Goal: Task Accomplishment & Management: Use online tool/utility

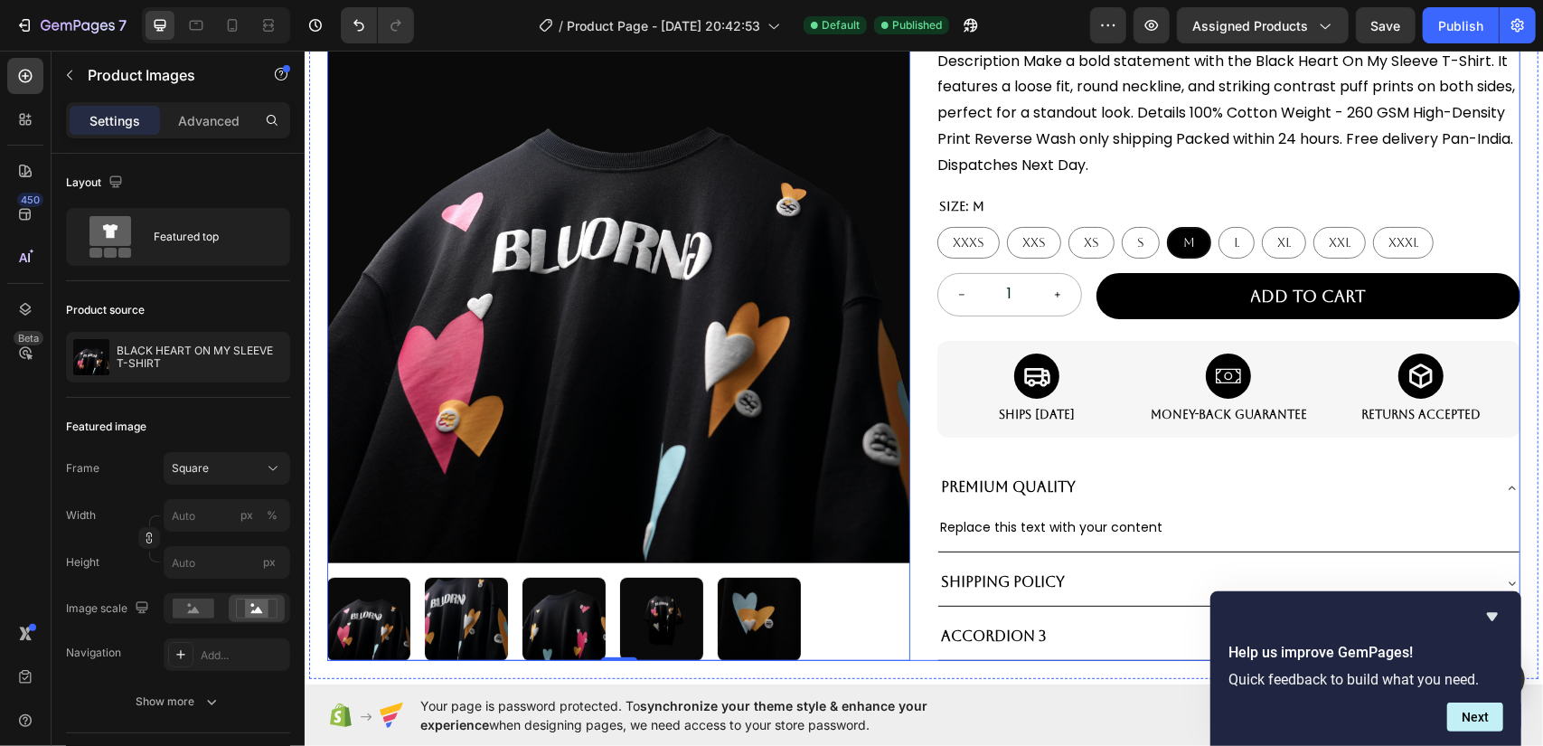
click at [922, 329] on div "Product Images 0 BLACK HEART ON MY SLEEVE T-SHIRT Product Title Rs. 4,495.00 Pr…" at bounding box center [922, 304] width 1193 height 710
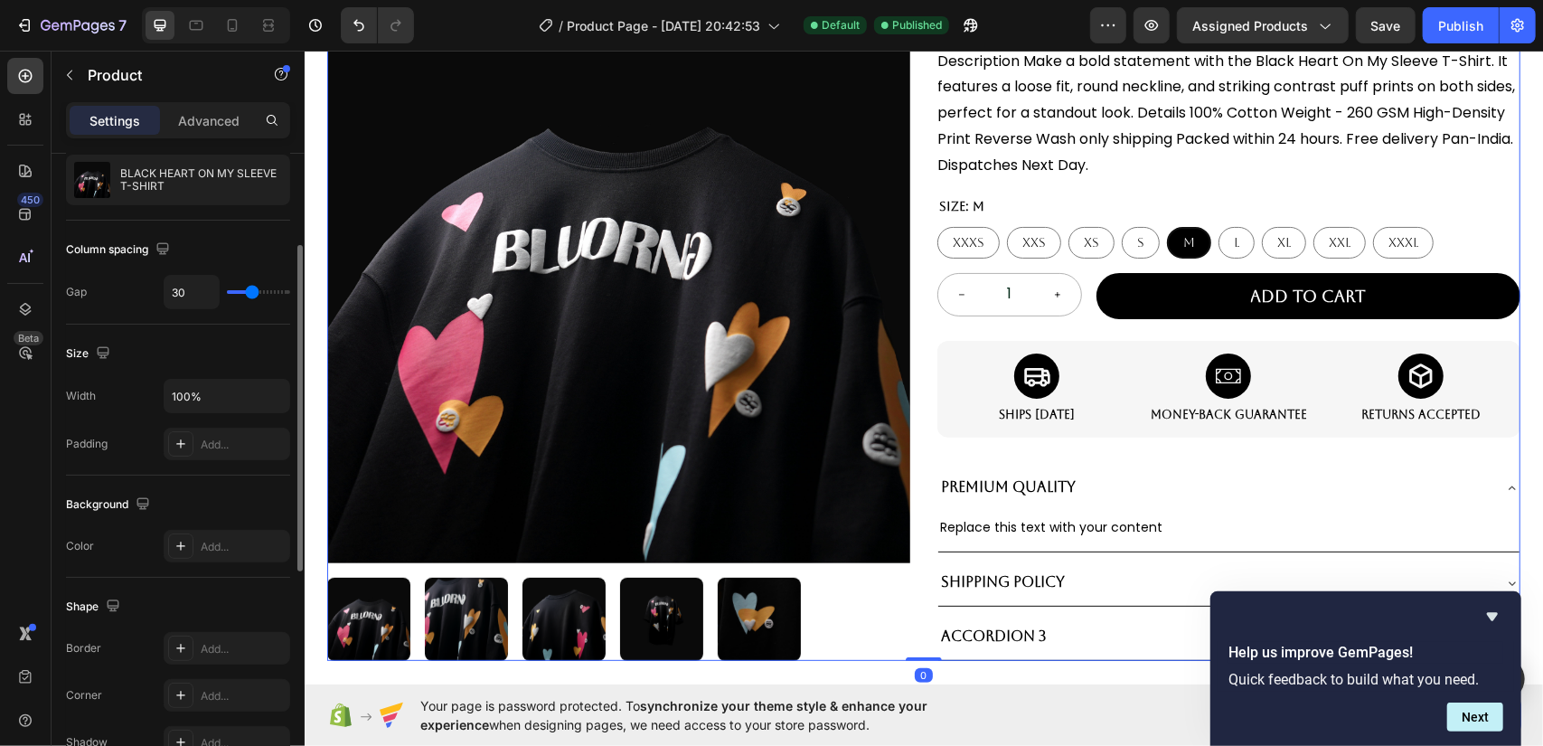
scroll to position [271, 0]
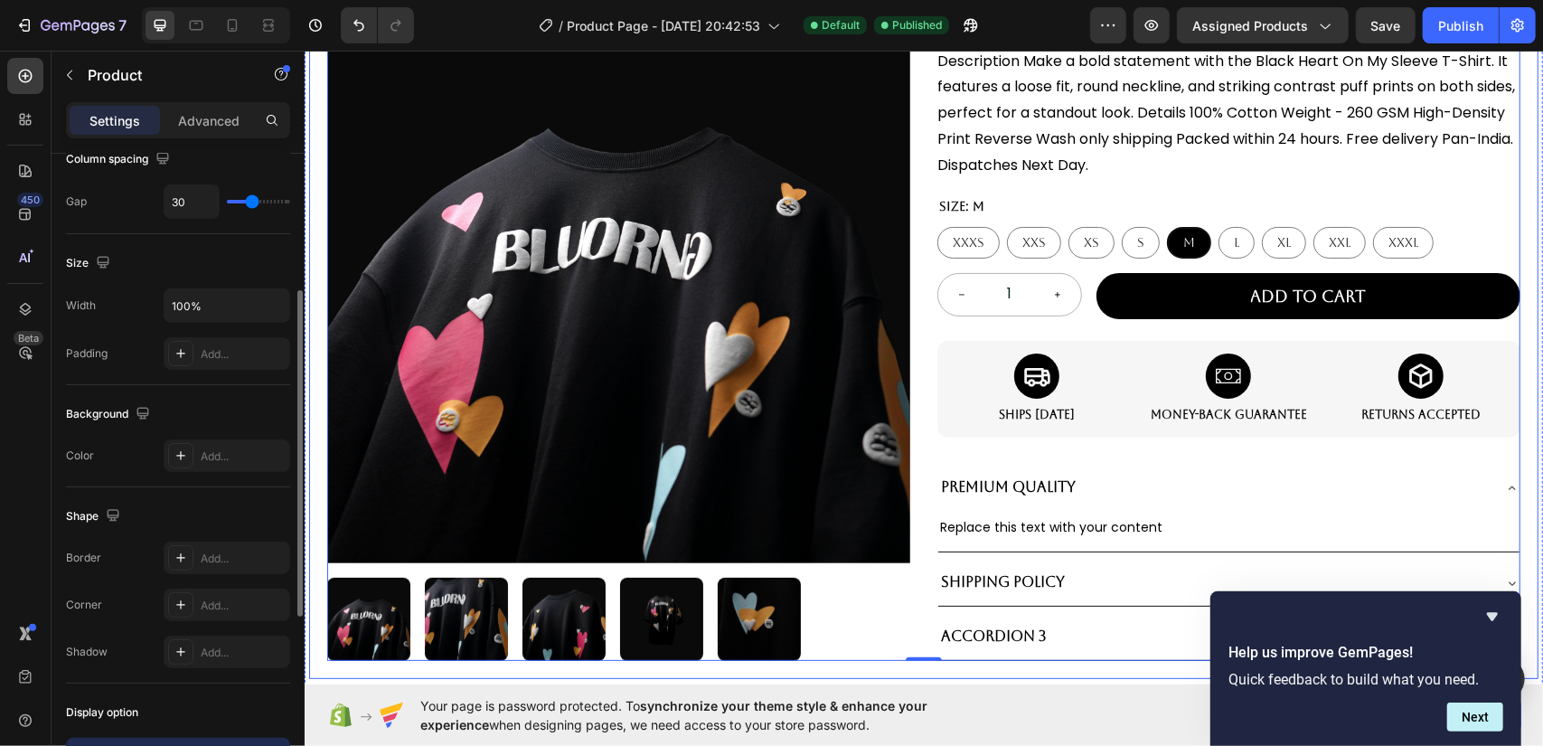
click at [309, 482] on div "Product Images BLACK HEART ON MY SLEEVE T-SHIRT Product Title Rs. 4,495.00 Prod…" at bounding box center [922, 292] width 1229 height 772
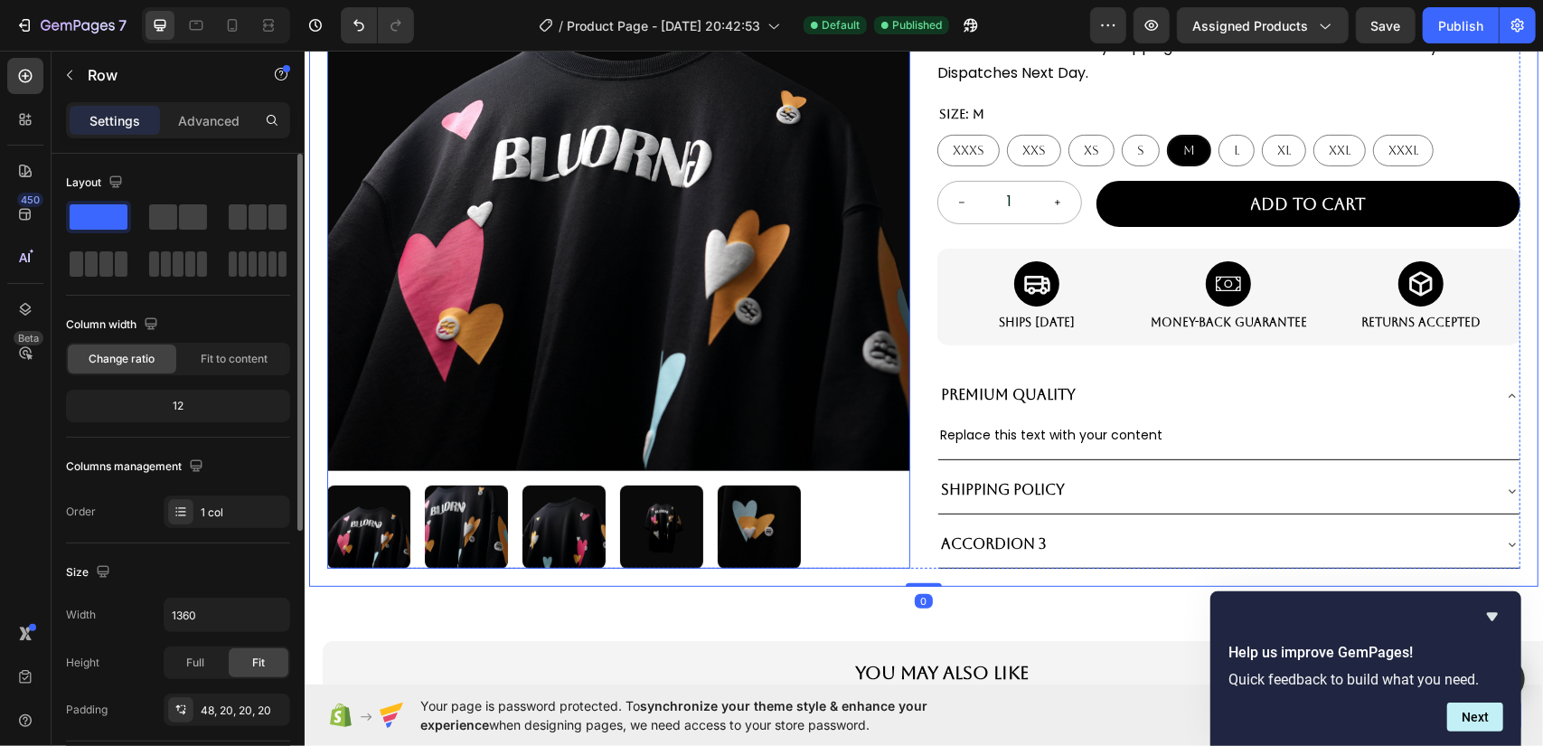
scroll to position [542, 0]
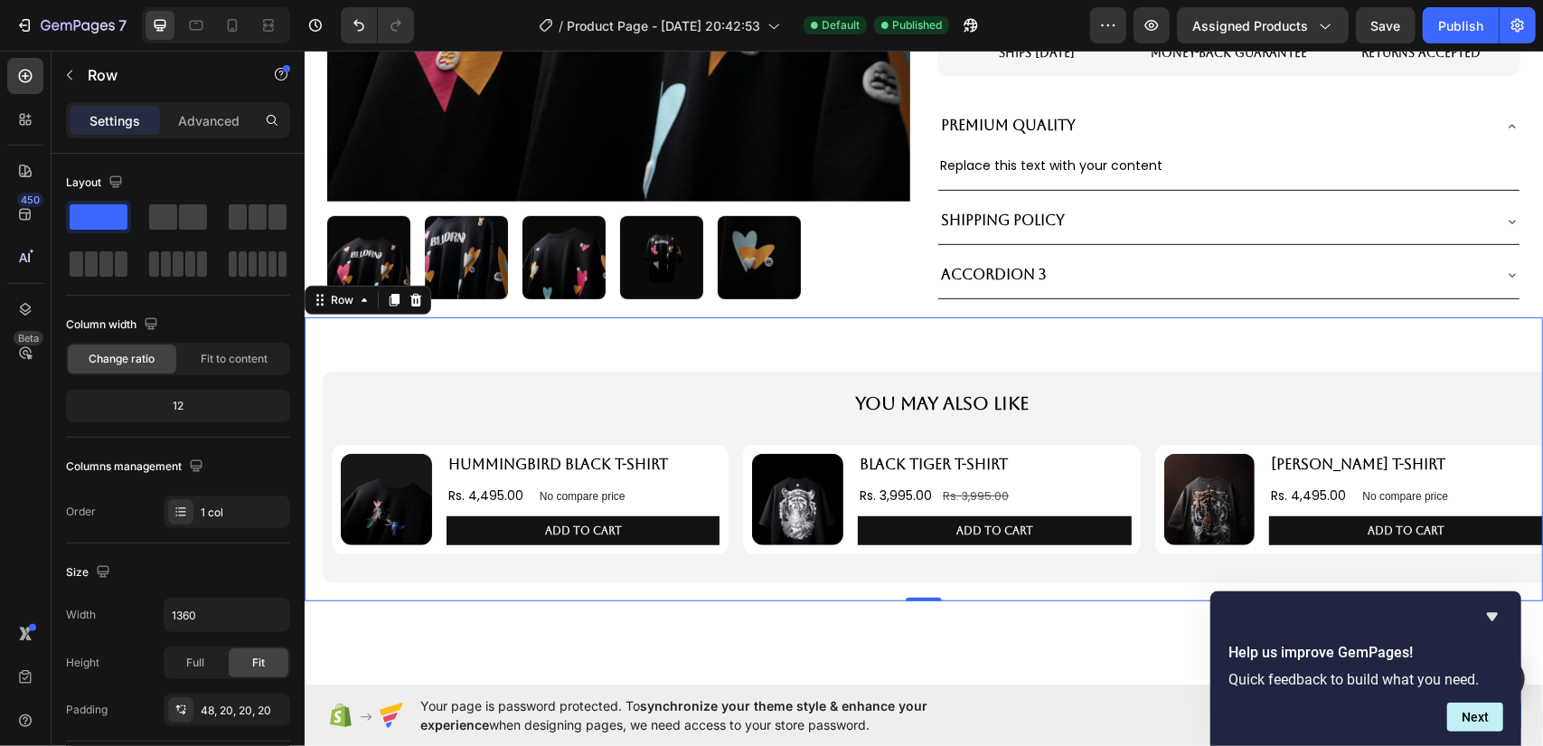
click at [871, 345] on div "You May Also Like Text Block Product Images HUMMINGBIRD BLACK T-SHIRT Product T…" at bounding box center [923, 458] width 1238 height 284
click at [224, 602] on input "100%" at bounding box center [227, 614] width 125 height 33
click at [271, 617] on icon "button" at bounding box center [273, 615] width 18 height 18
click at [242, 662] on span "1200px" at bounding box center [255, 659] width 38 height 16
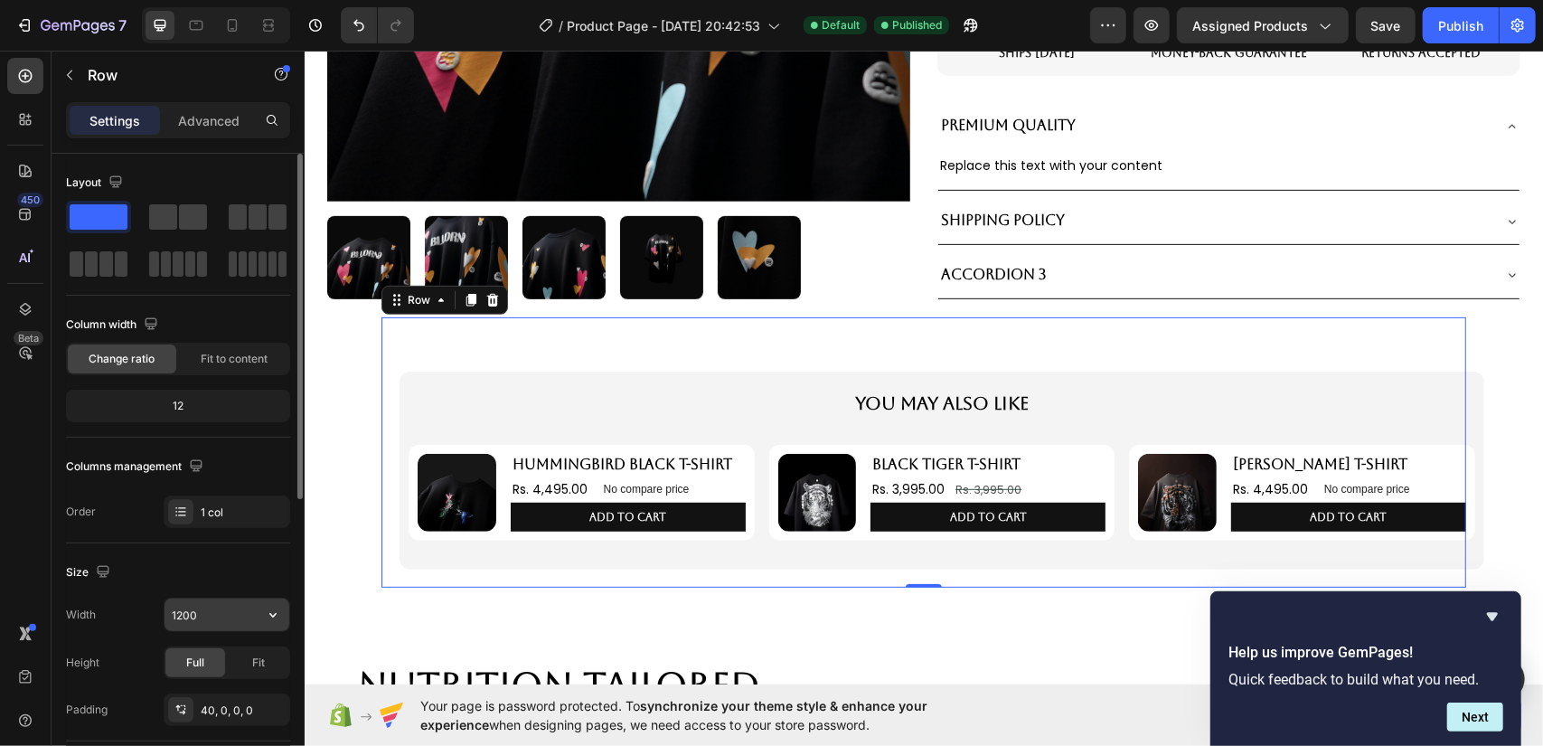
click at [205, 612] on input "1200" at bounding box center [227, 614] width 125 height 33
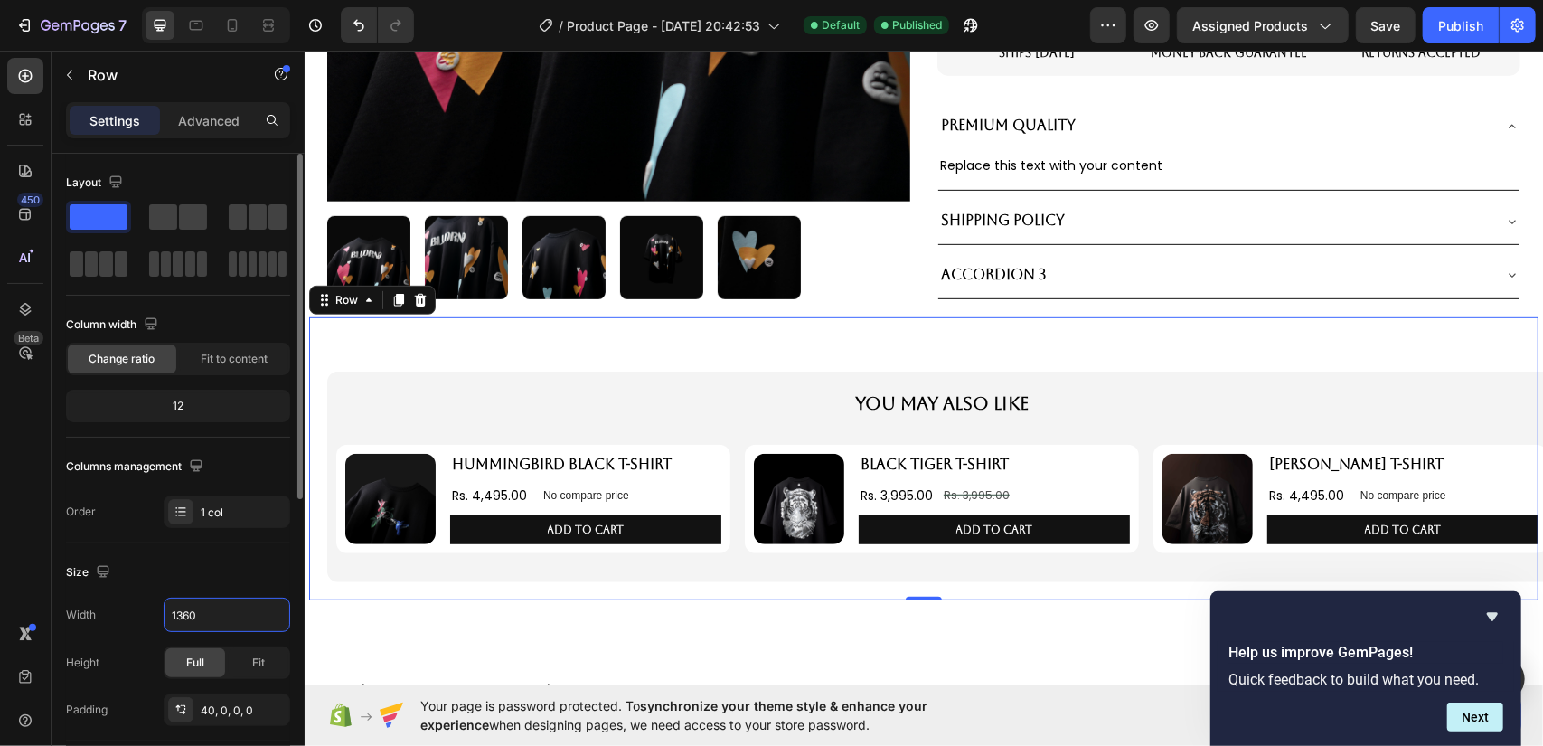
type input "1360"
click at [201, 558] on div "Size" at bounding box center [178, 572] width 224 height 29
click at [1467, 26] on div "Publish" at bounding box center [1460, 25] width 45 height 19
click at [1490, 613] on icon "Hide survey" at bounding box center [1492, 617] width 11 height 8
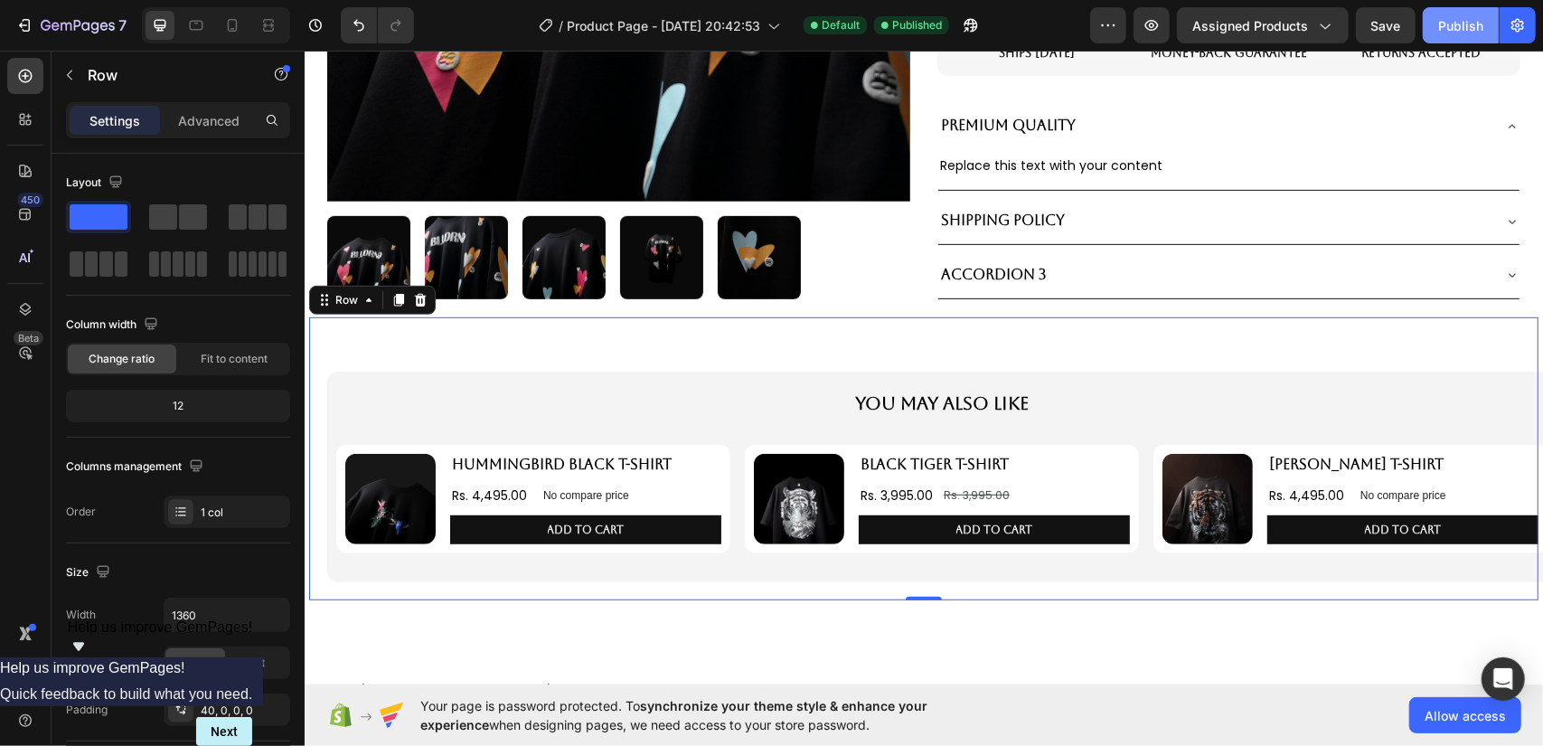
click at [1463, 25] on div "Publish" at bounding box center [1460, 25] width 45 height 19
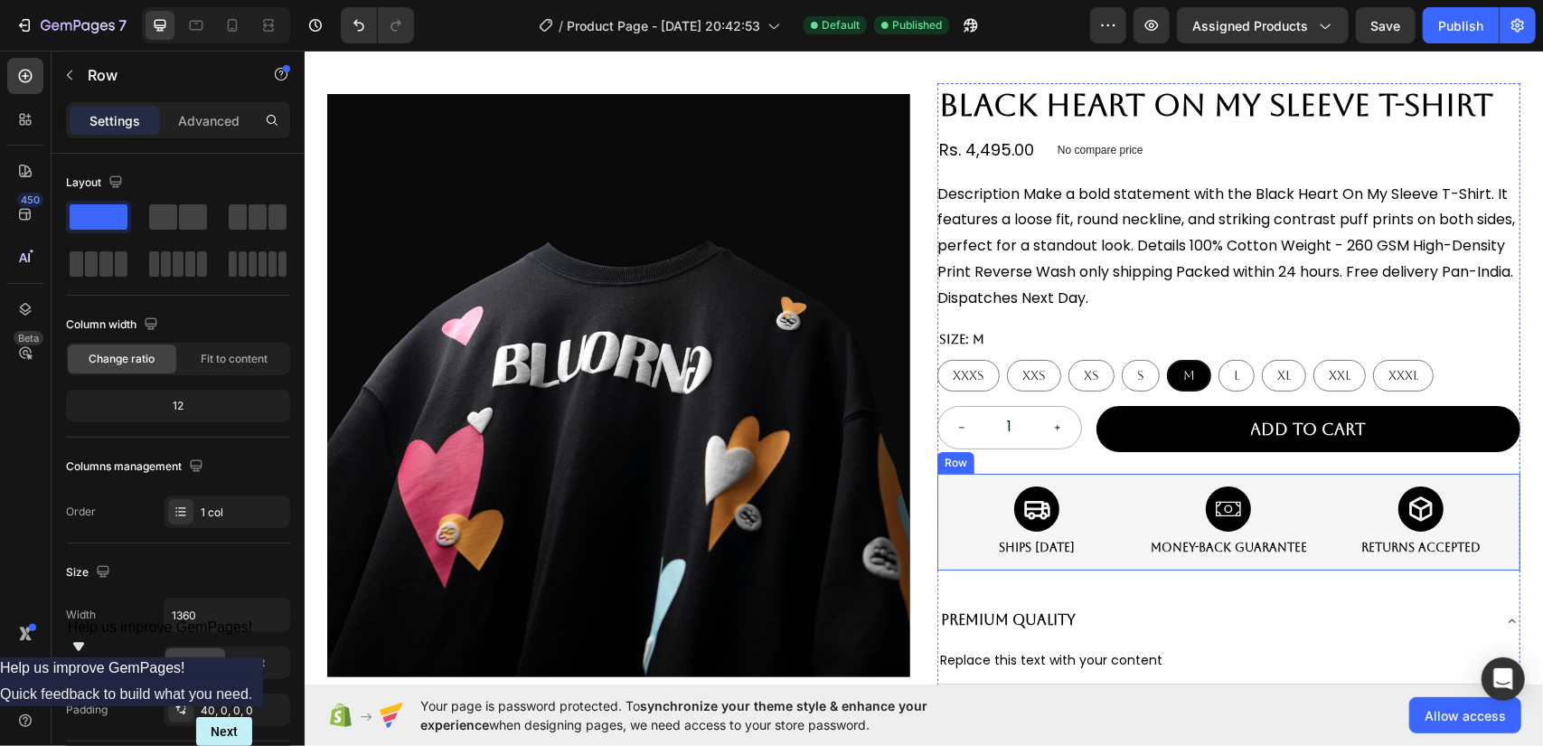
scroll to position [0, 0]
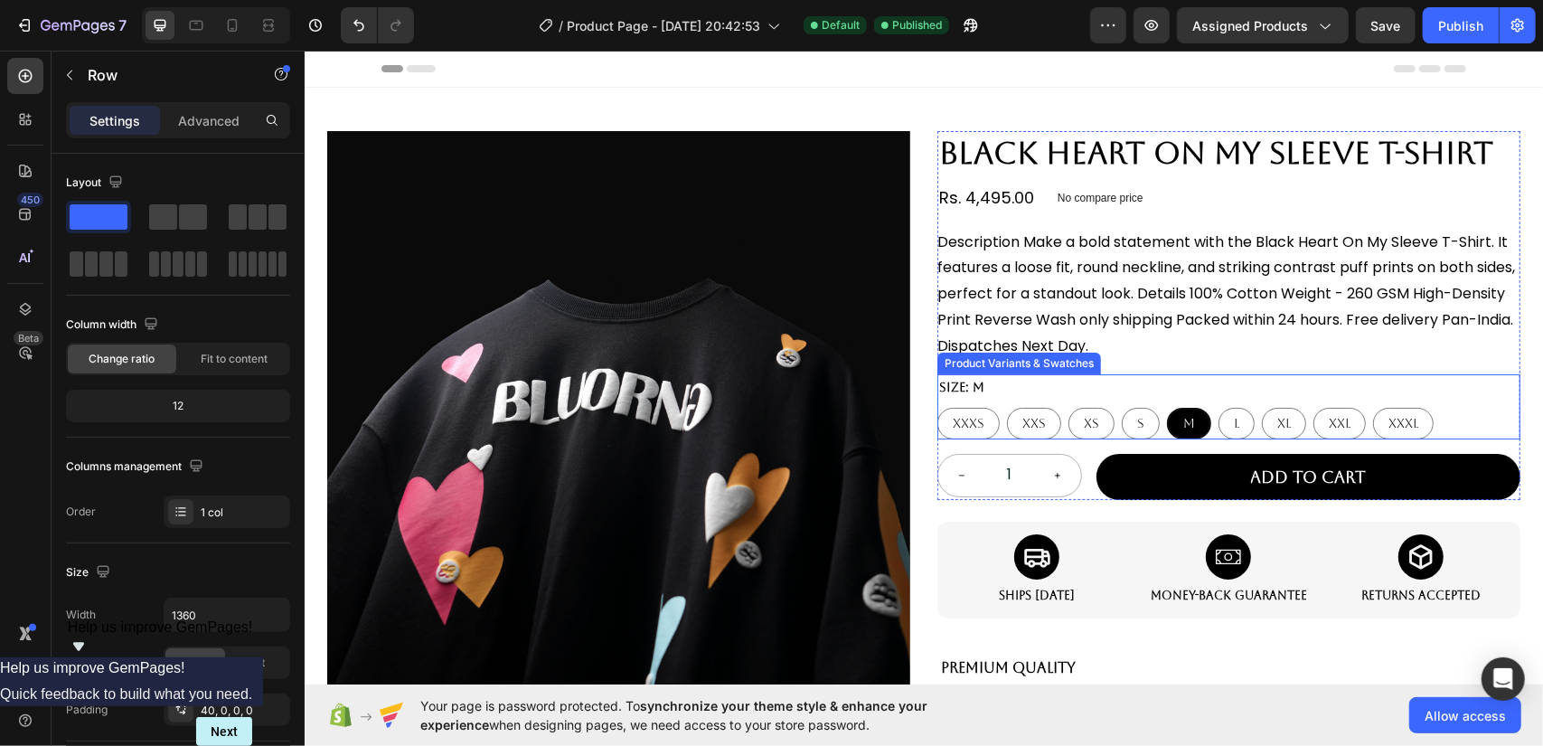
click at [1435, 398] on div "Size: M XXXS XXXS XXXS XXS XXS XXS XS XS XS S S S M M M L L L XL XL XL XXL XXL …" at bounding box center [1227, 405] width 583 height 65
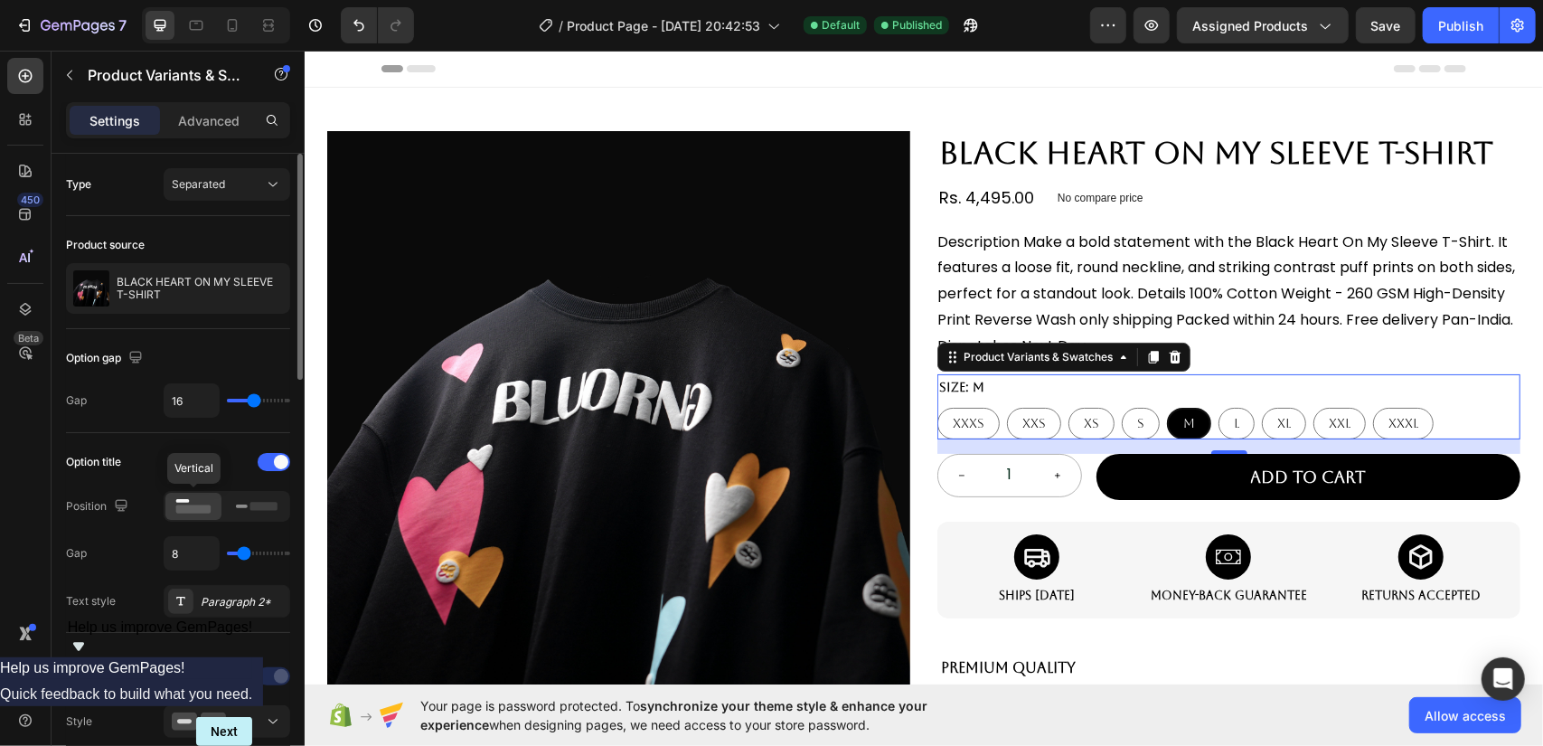
click at [213, 514] on div at bounding box center [193, 506] width 56 height 27
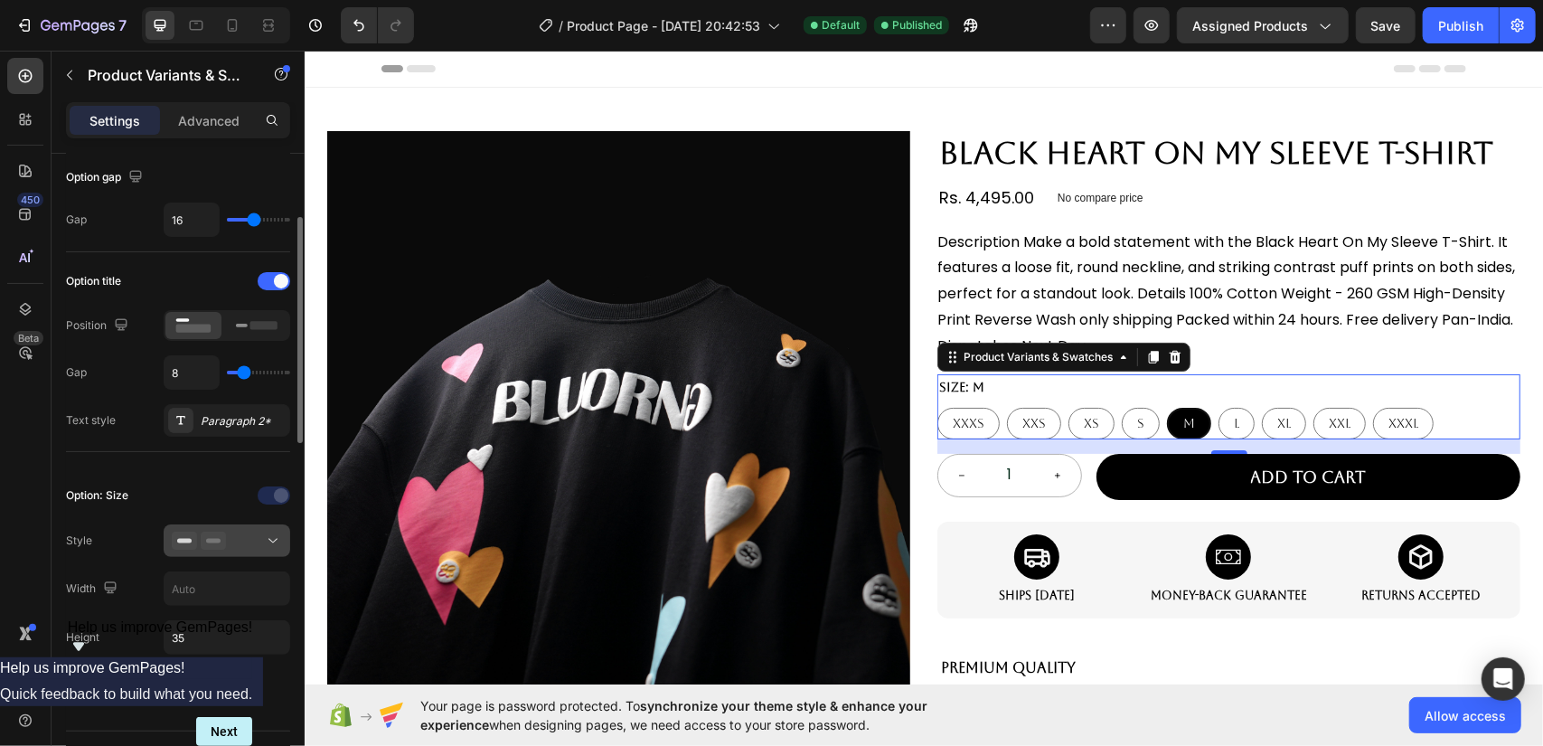
click at [221, 542] on icon at bounding box center [213, 541] width 25 height 18
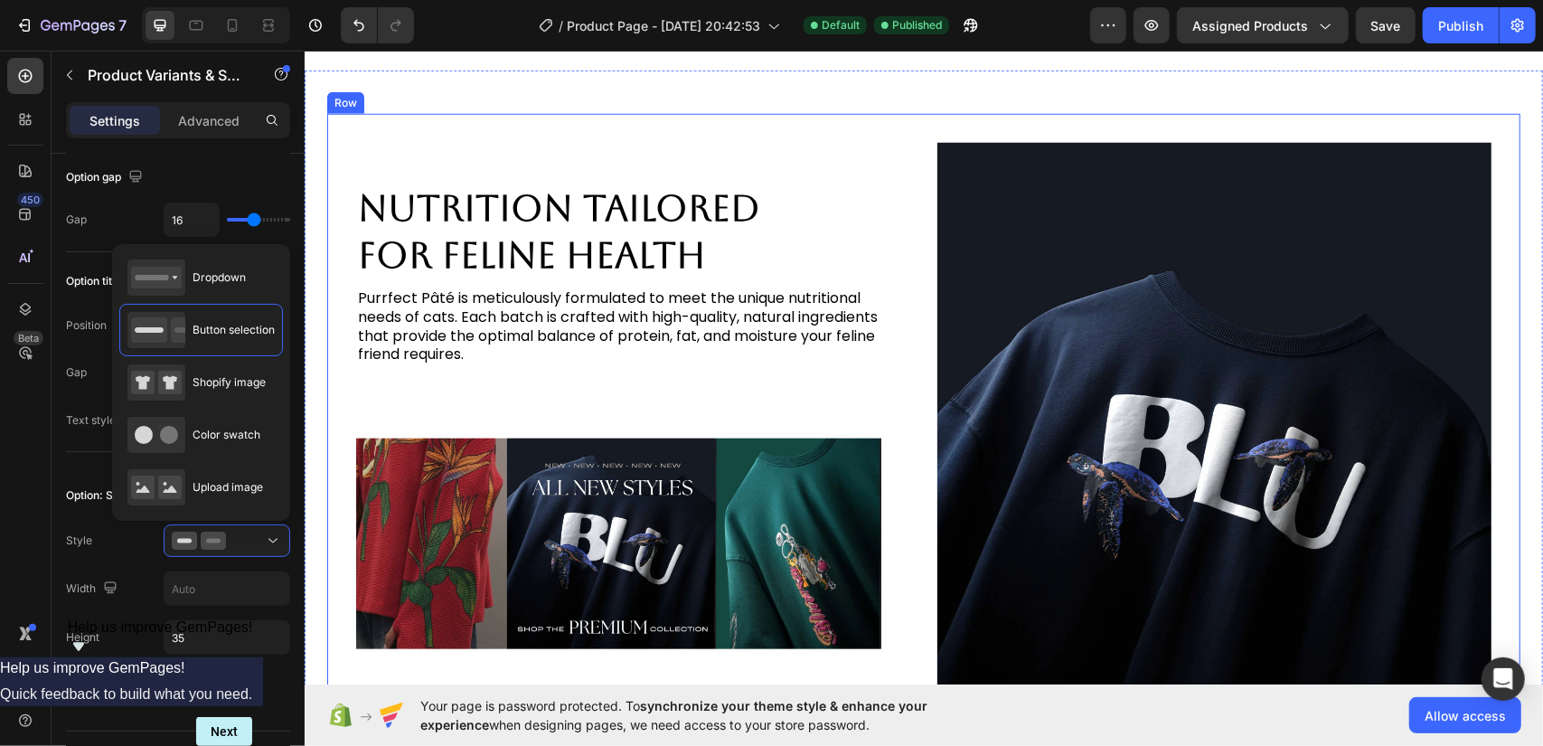
scroll to position [1085, 0]
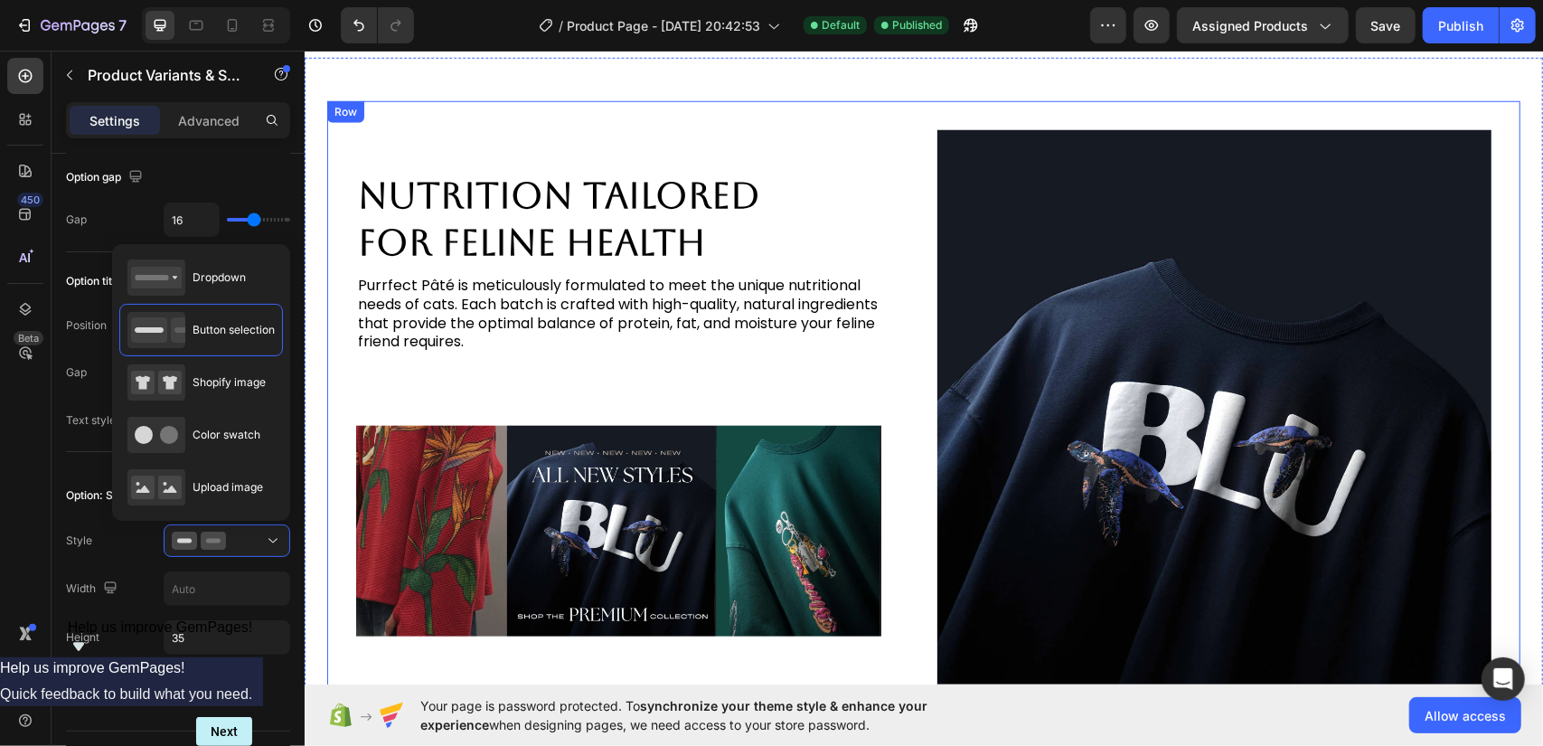
click at [824, 116] on div "Nutrition Tailored for Feline Health Heading Purrfect [PERSON_NAME] is meticulo…" at bounding box center [922, 406] width 1193 height 612
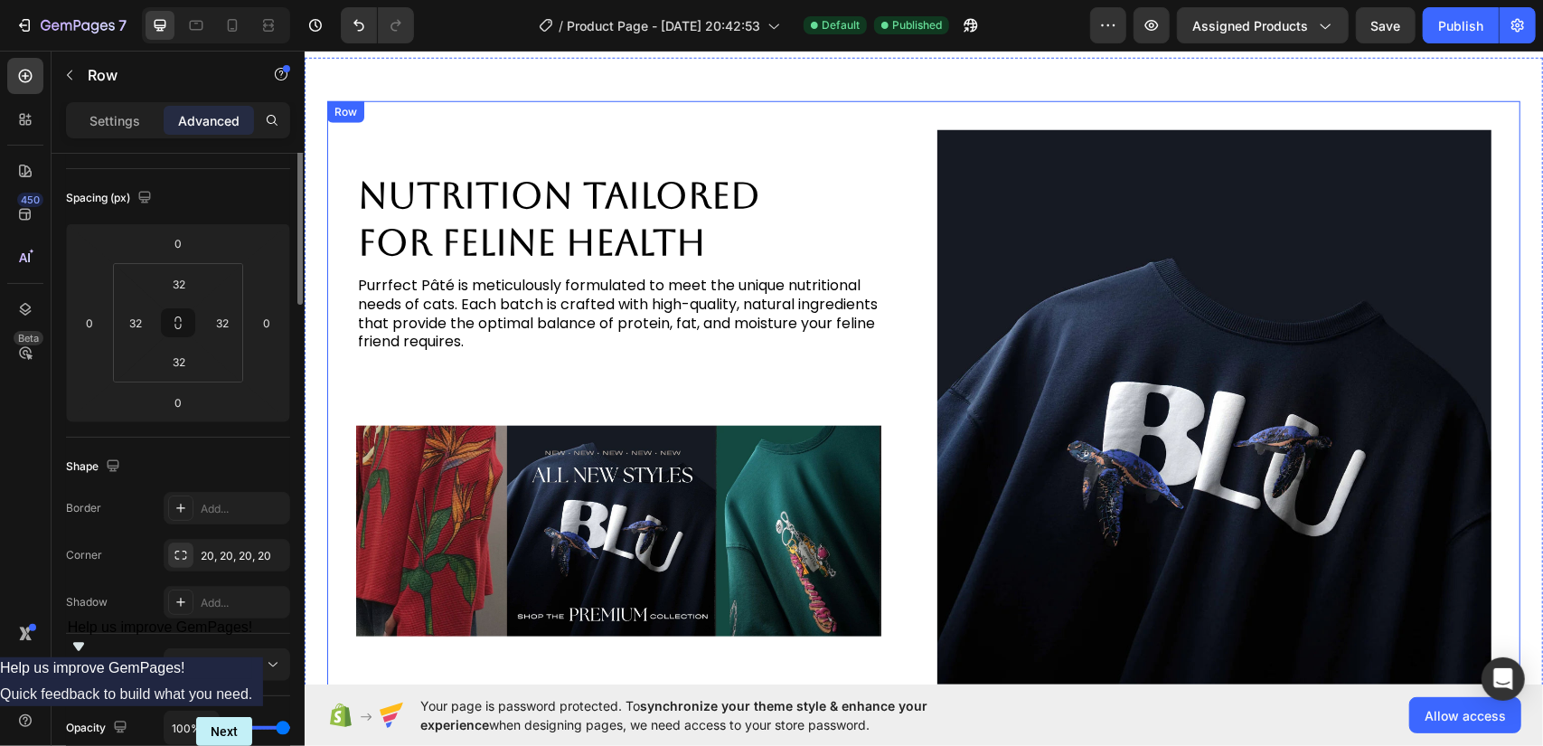
scroll to position [0, 0]
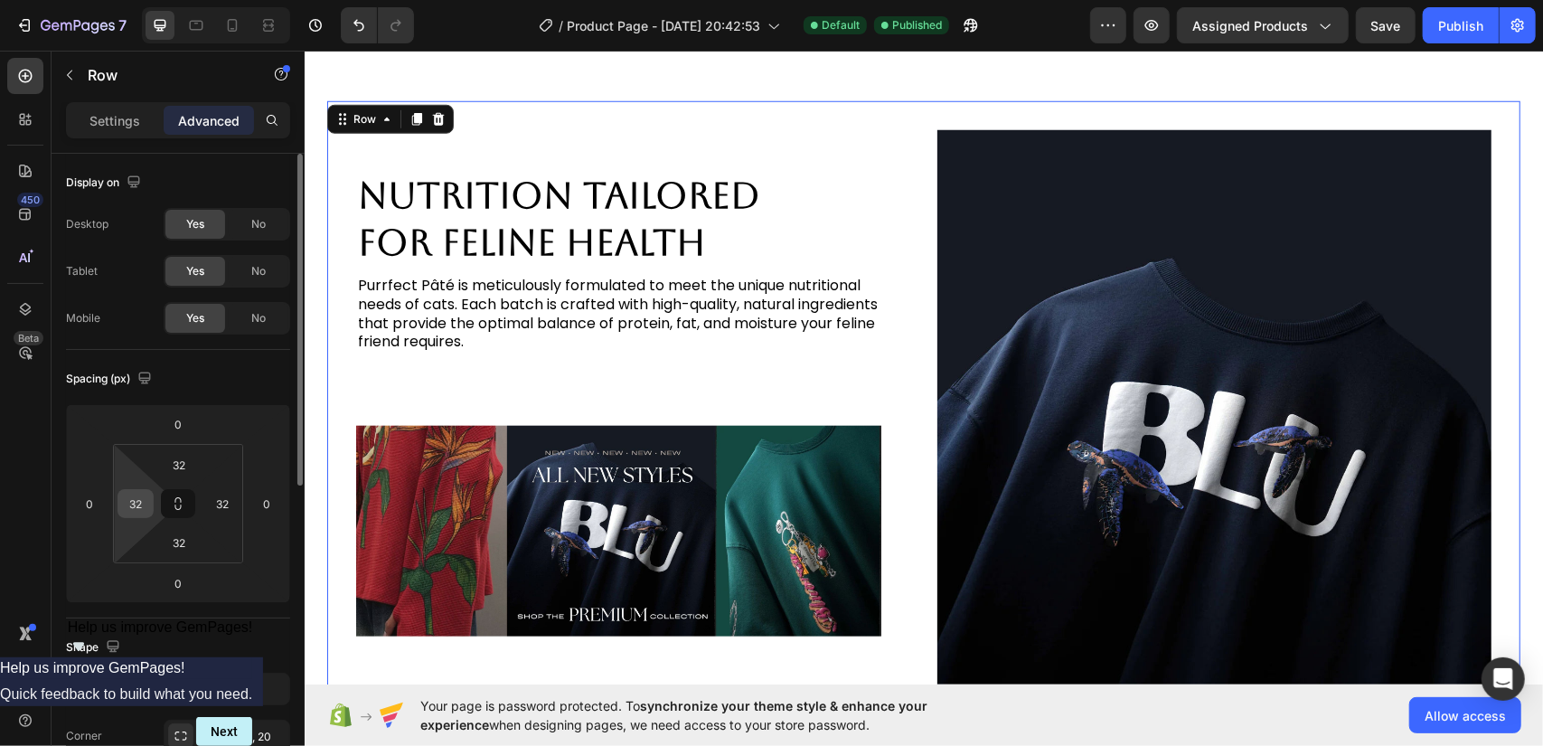
click at [133, 503] on input "32" at bounding box center [135, 503] width 27 height 27
type input "0"
click at [173, 507] on icon at bounding box center [178, 503] width 14 height 14
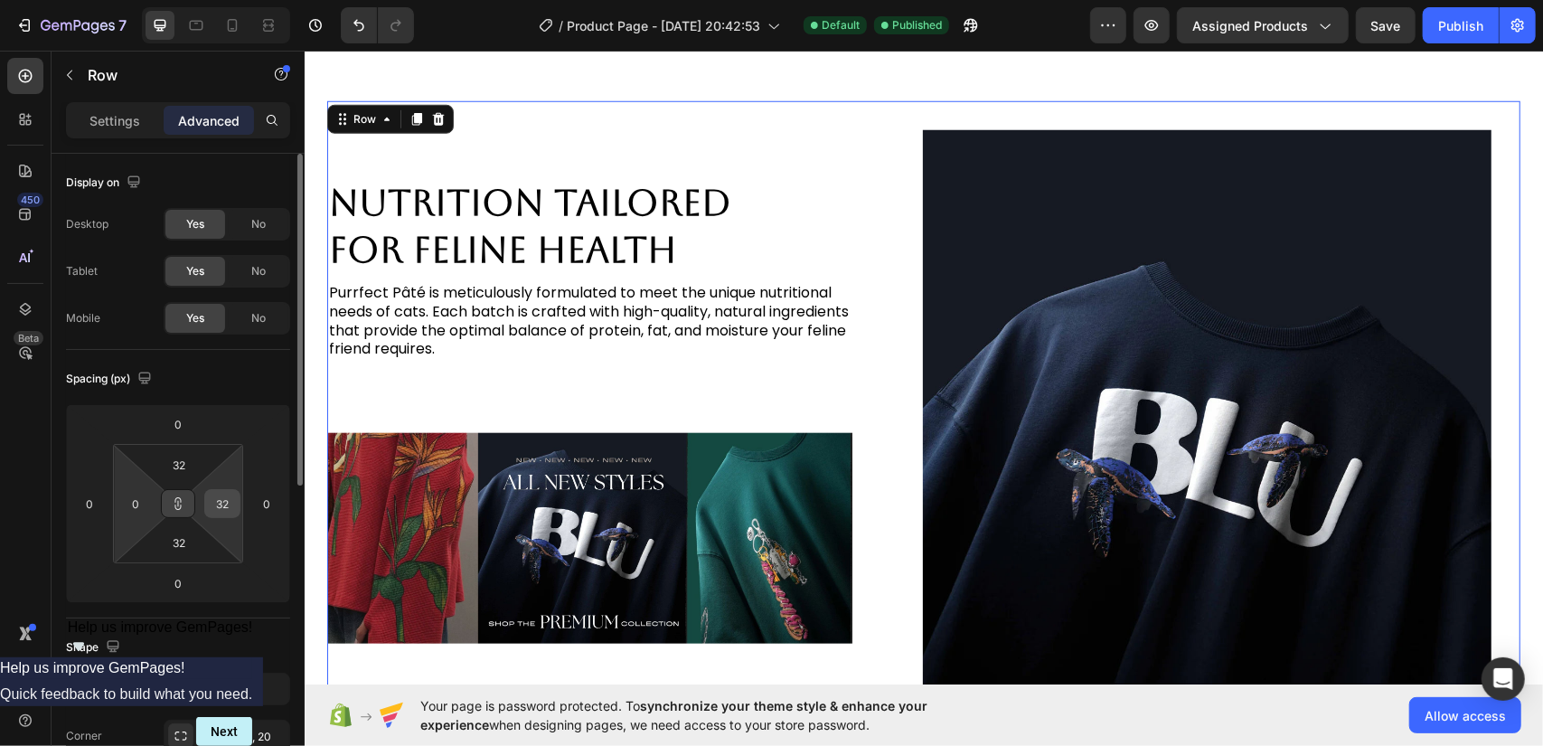
click at [228, 507] on input "32" at bounding box center [222, 503] width 27 height 27
type input "0"
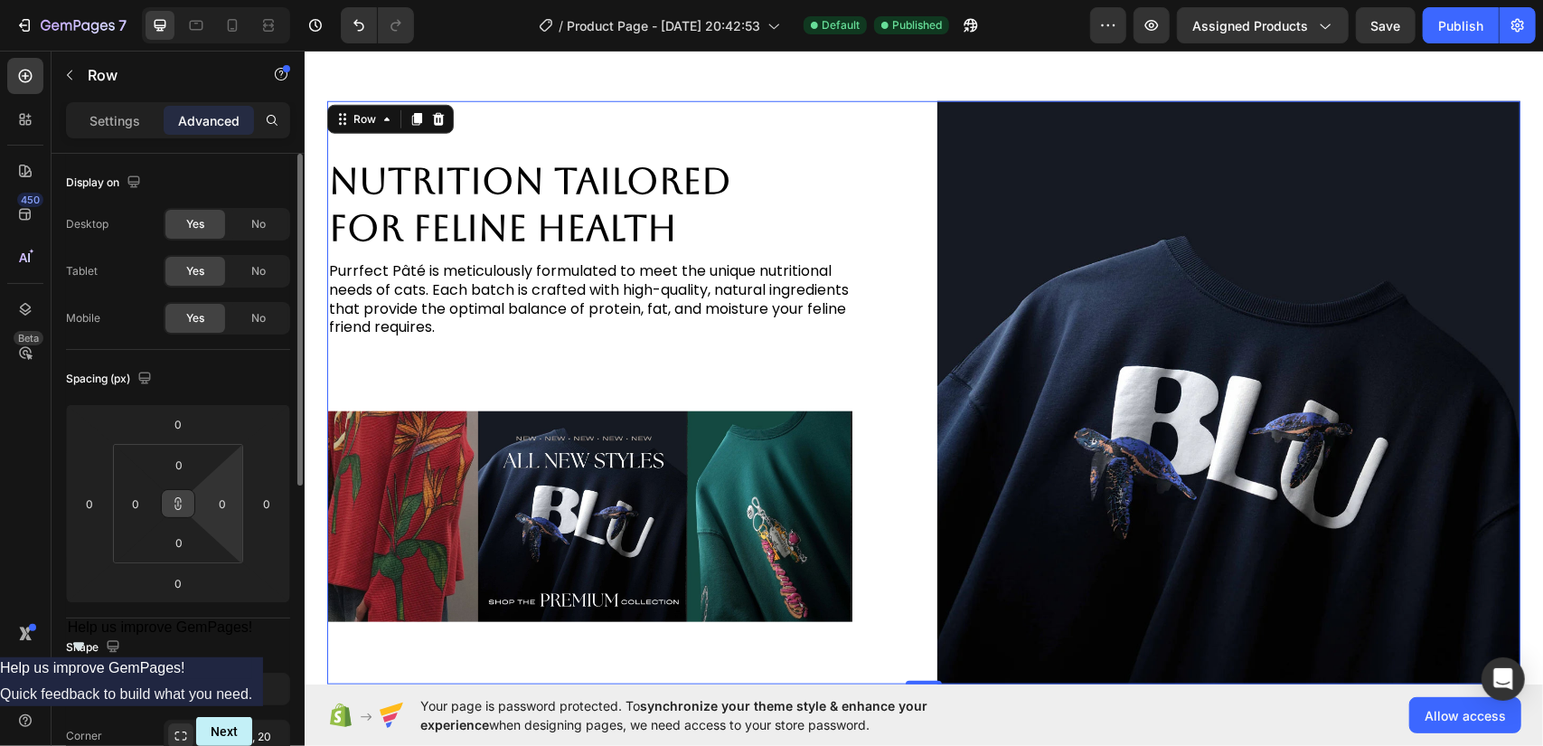
click at [228, 383] on div "Spacing (px)" at bounding box center [178, 378] width 224 height 29
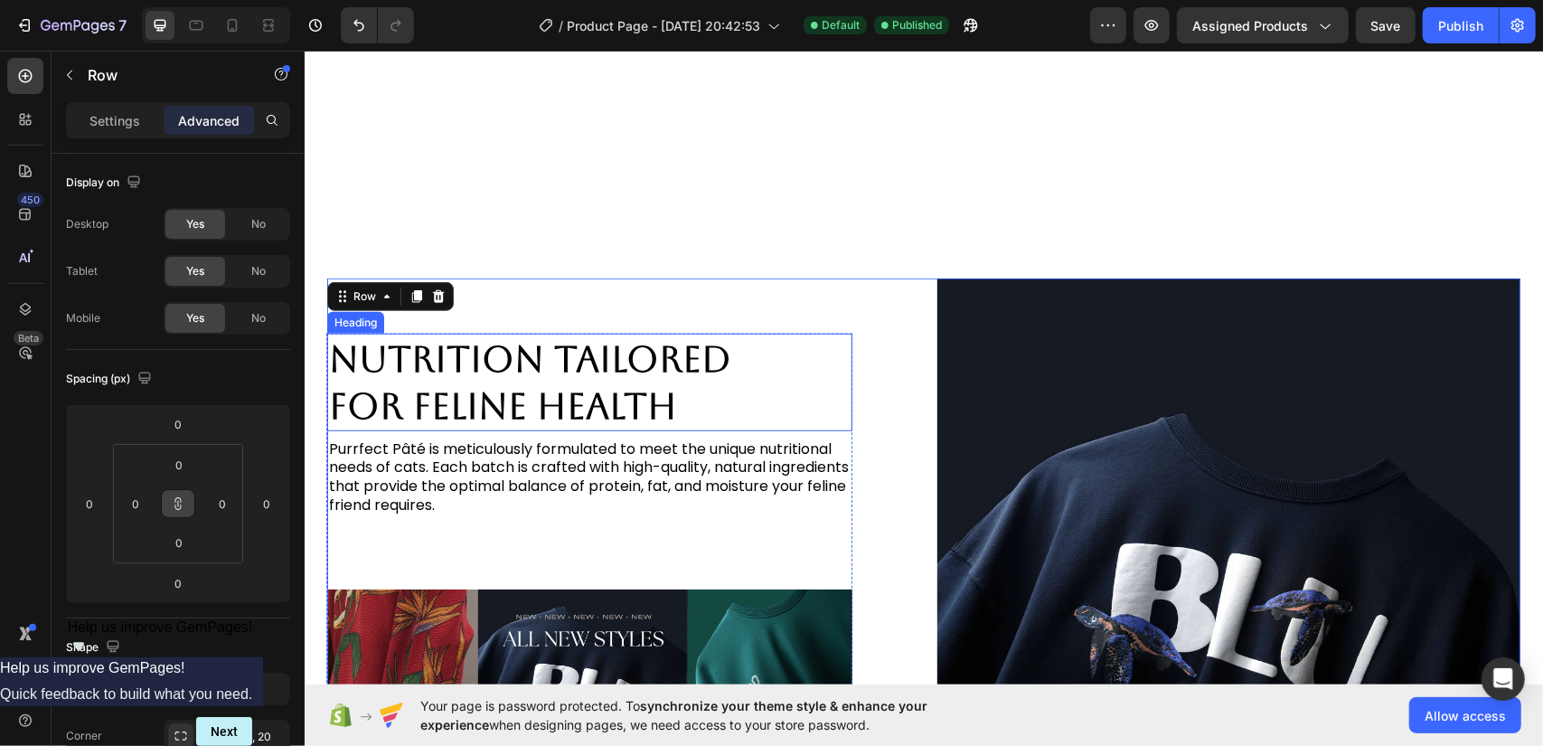
scroll to position [1356, 0]
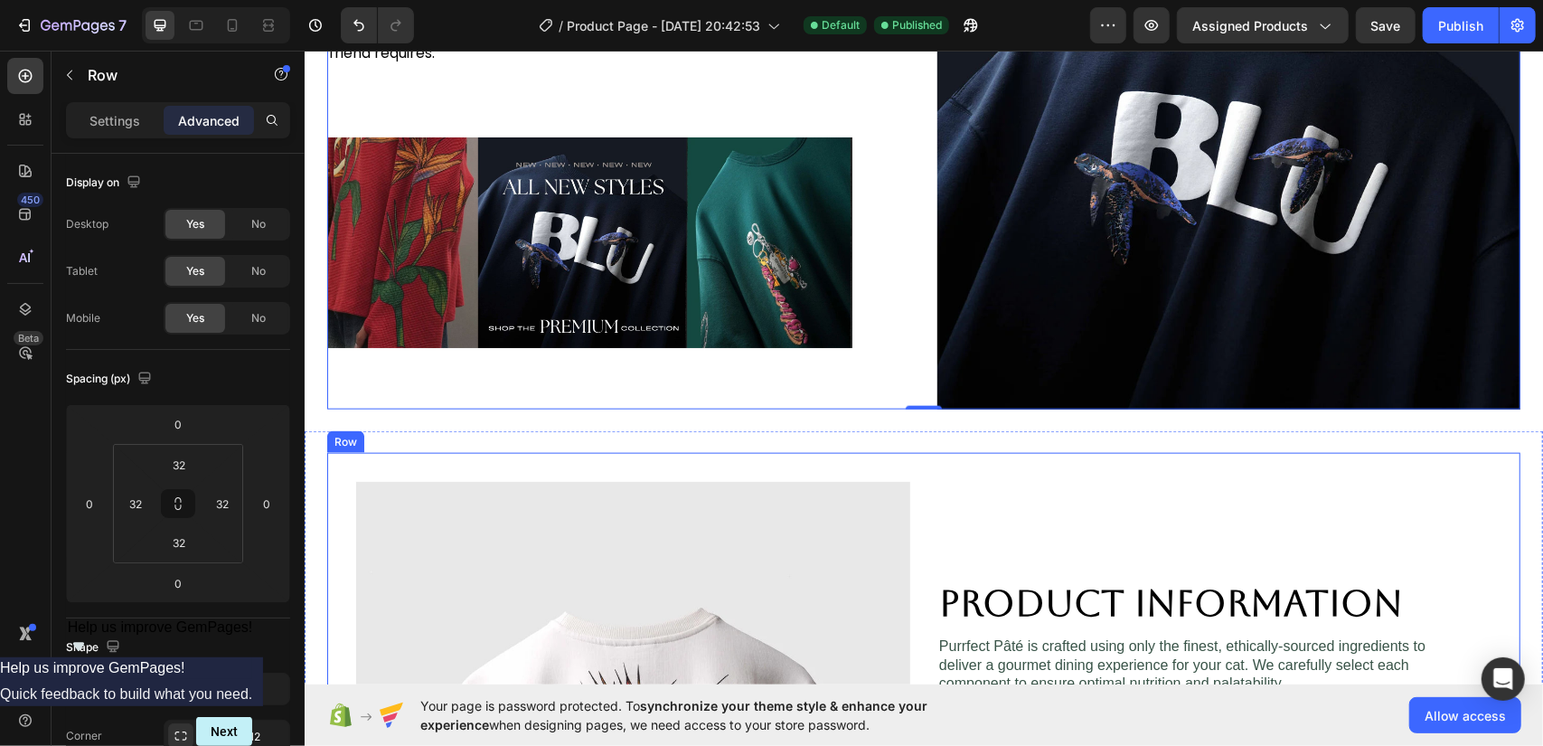
click at [917, 475] on div "Product Information Heading Image Purrfect [PERSON_NAME] is crafted using only …" at bounding box center [922, 758] width 1193 height 612
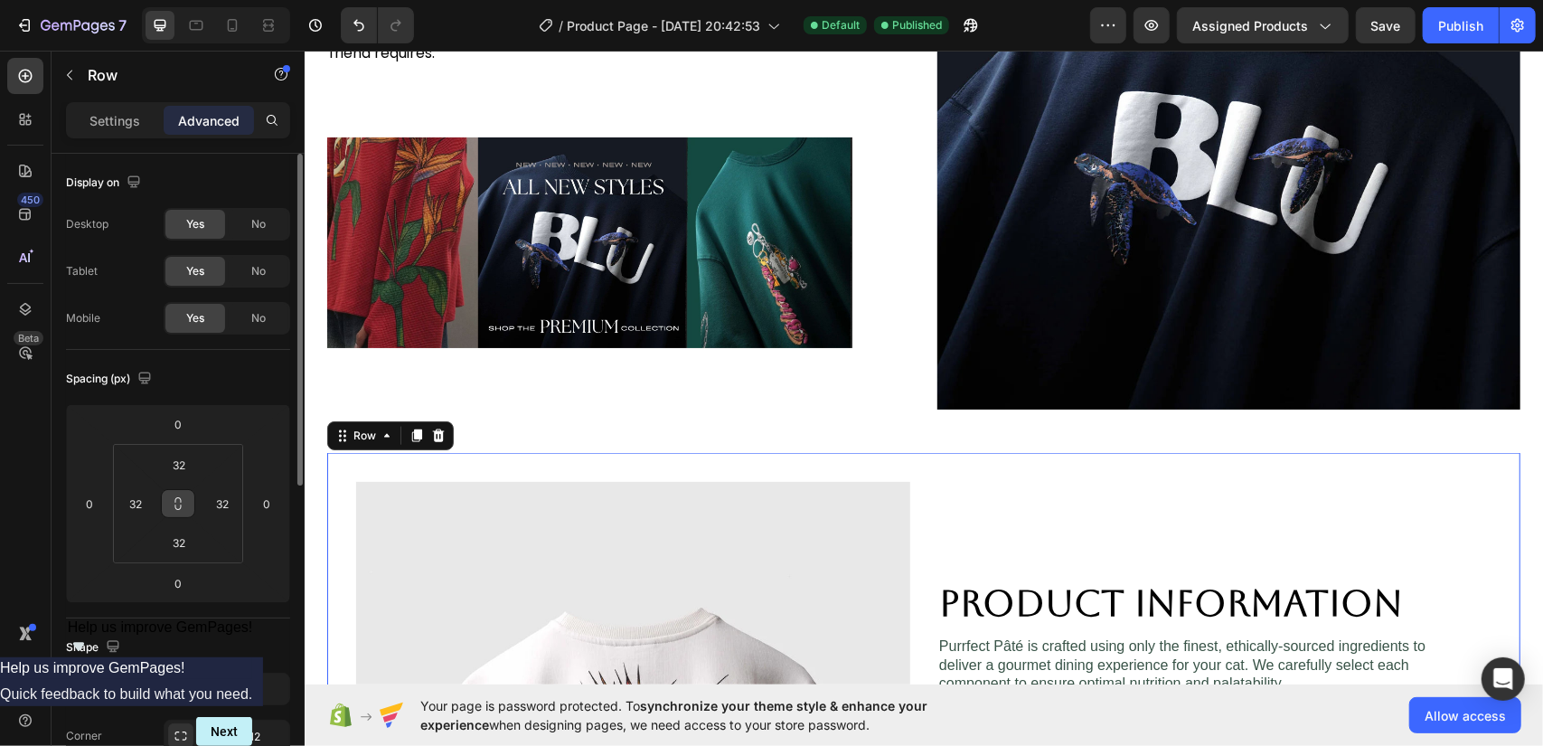
click at [187, 504] on button at bounding box center [178, 503] width 34 height 29
click at [174, 461] on input "32" at bounding box center [179, 464] width 36 height 27
type input "0"
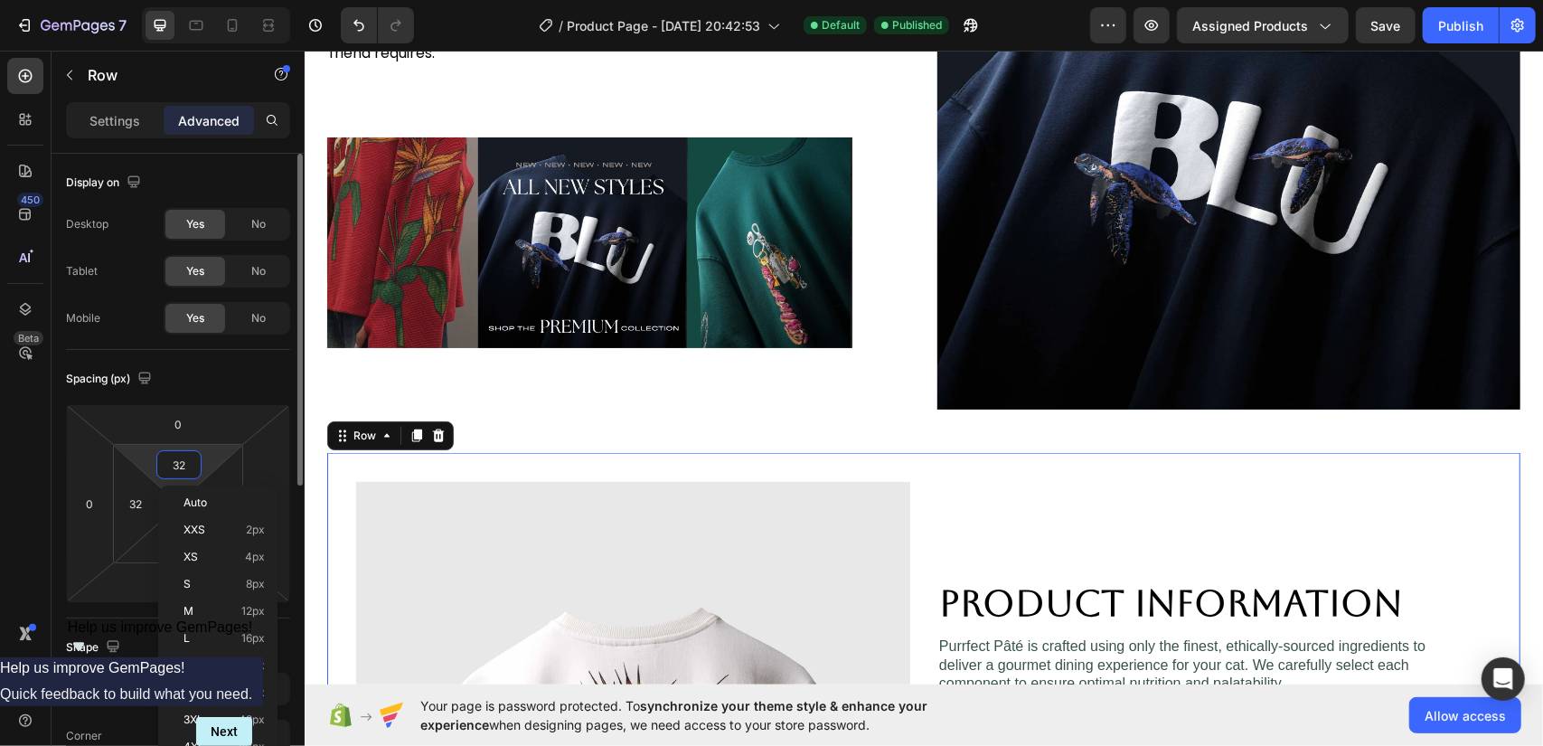
type input "0"
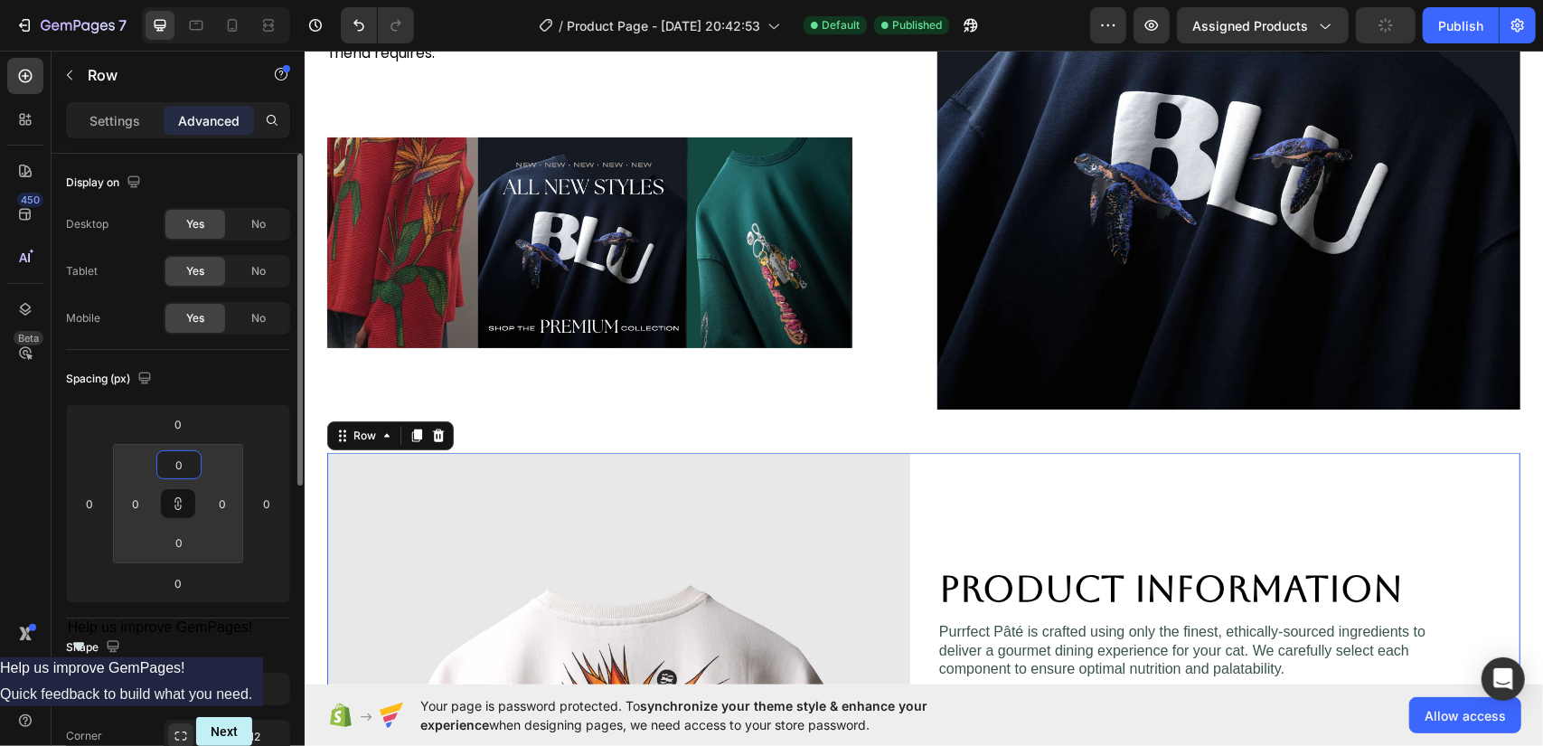
type input "0"
click at [183, 372] on div "Spacing (px)" at bounding box center [178, 378] width 224 height 29
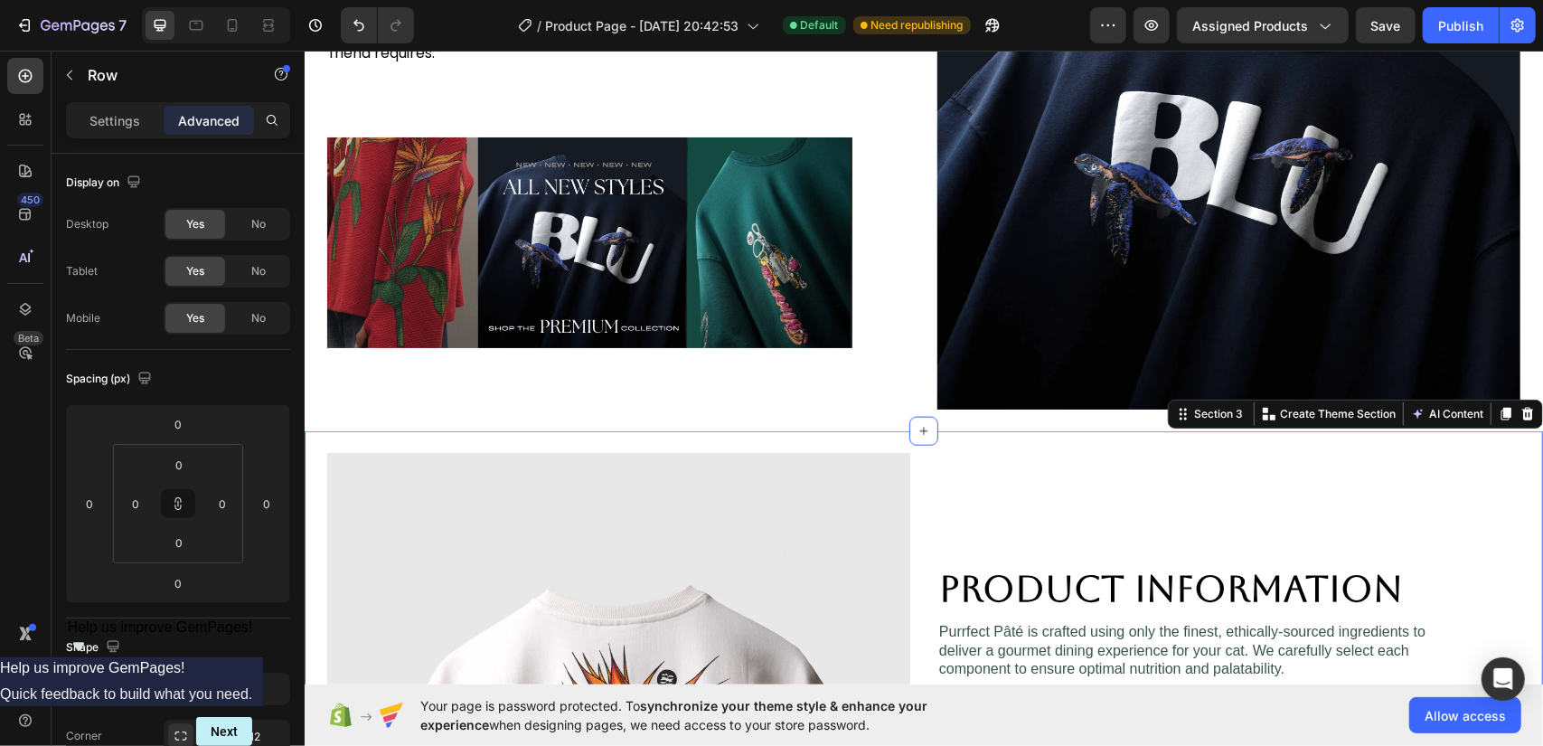
click at [987, 436] on div "Product Information Heading Image Purrfect [PERSON_NAME] is crafted using only …" at bounding box center [923, 754] width 1238 height 648
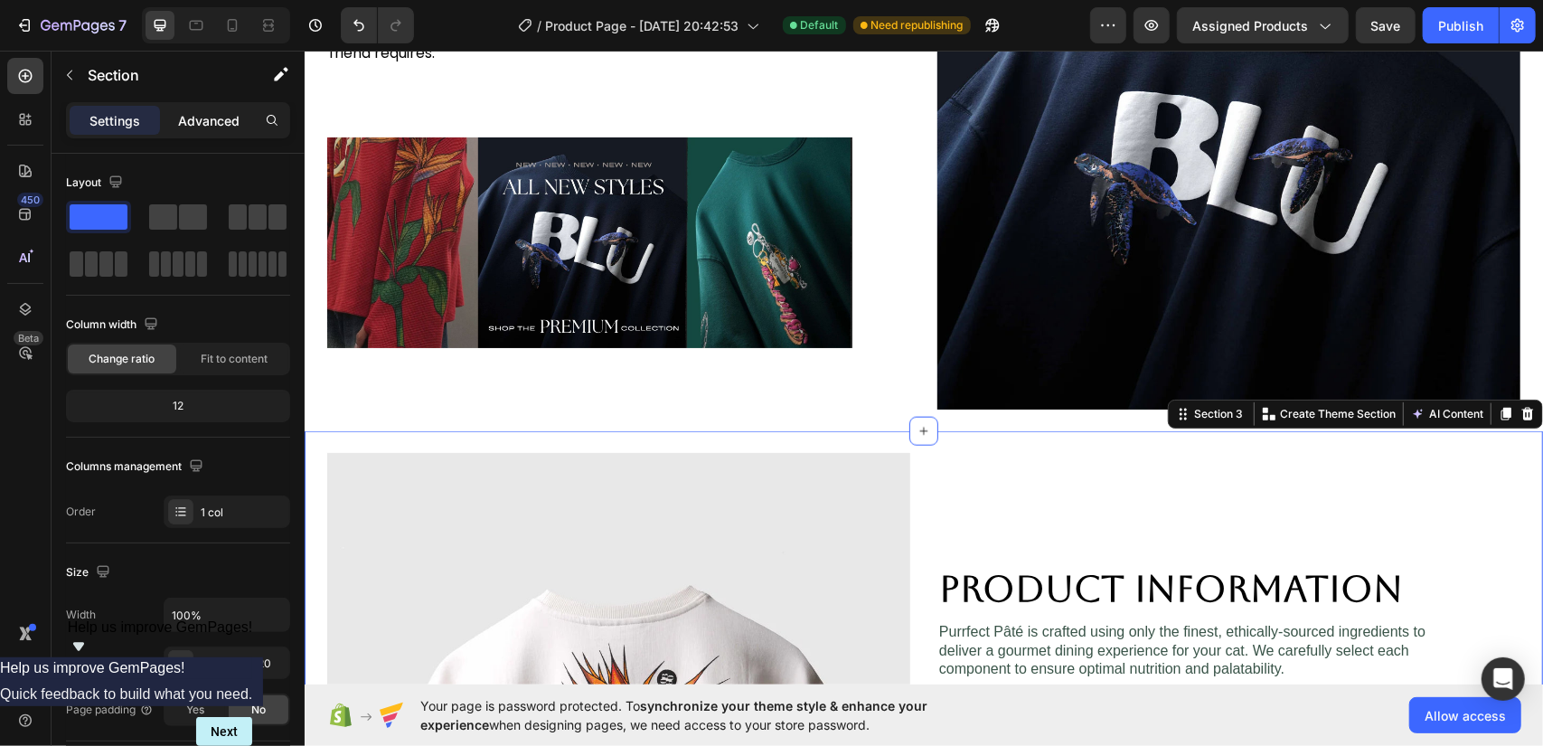
click at [213, 118] on p "Advanced" at bounding box center [208, 120] width 61 height 19
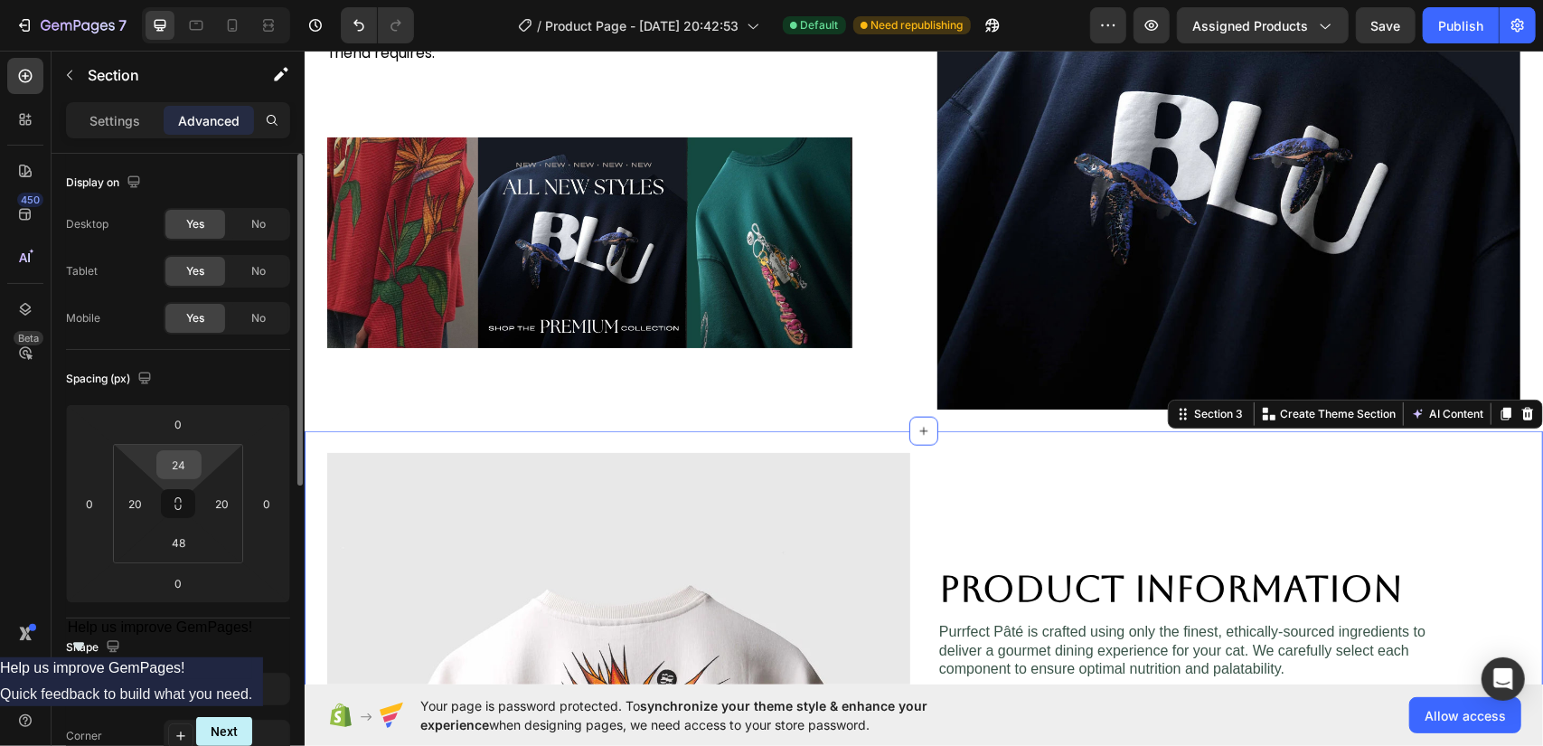
click at [177, 462] on input "24" at bounding box center [179, 464] width 36 height 27
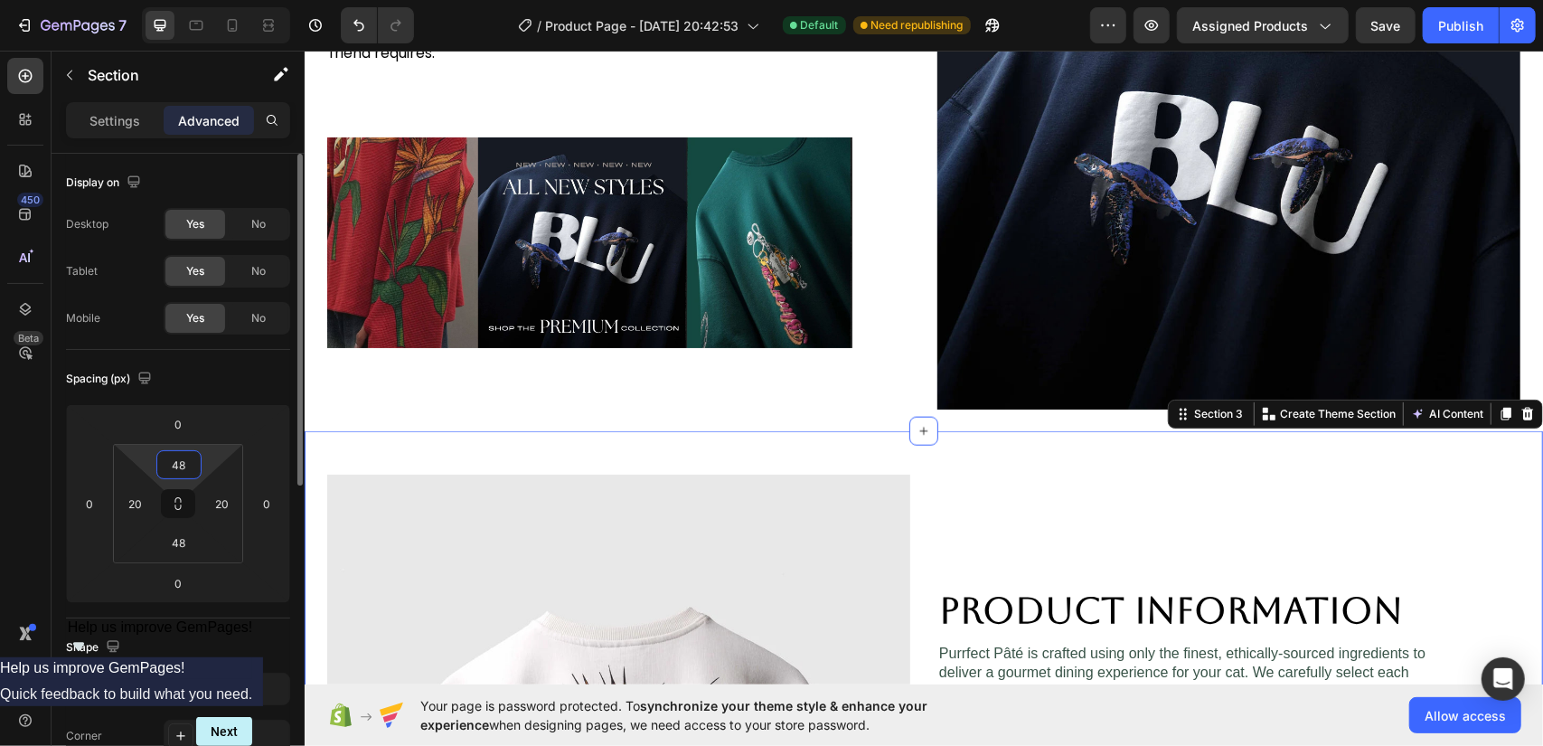
type input "48"
click at [200, 382] on div "Spacing (px)" at bounding box center [178, 378] width 224 height 29
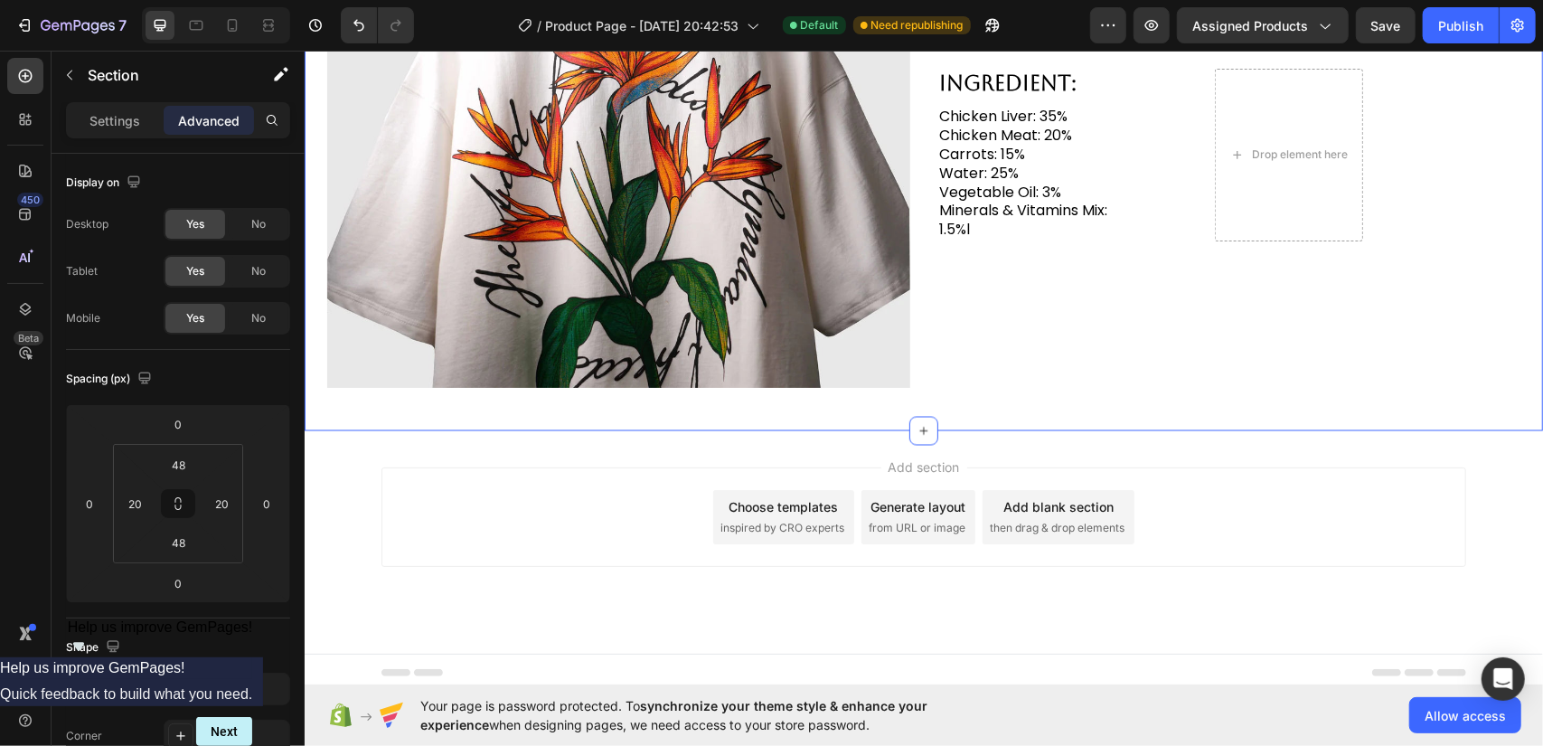
scroll to position [2027, 0]
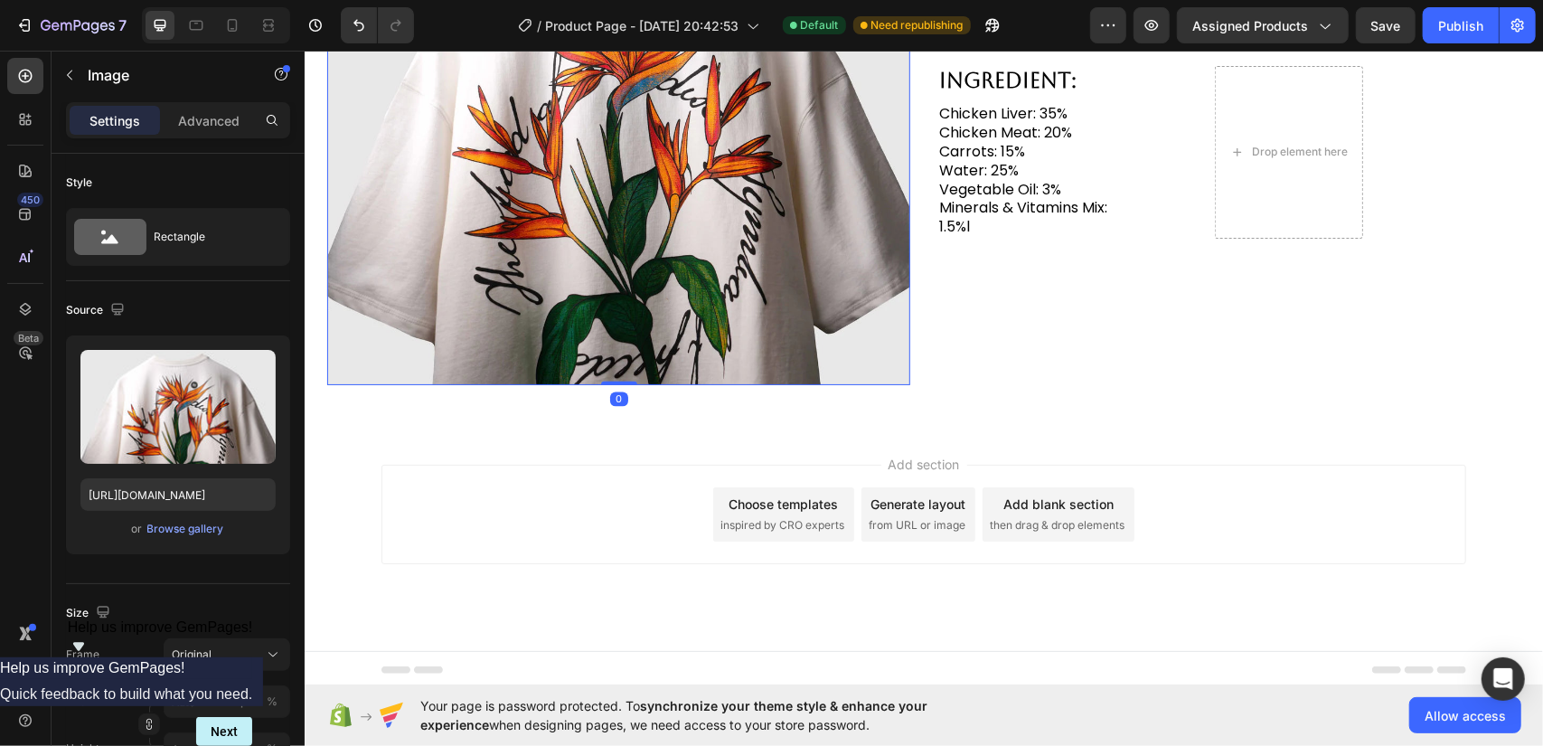
click at [763, 287] on img at bounding box center [617, 92] width 583 height 583
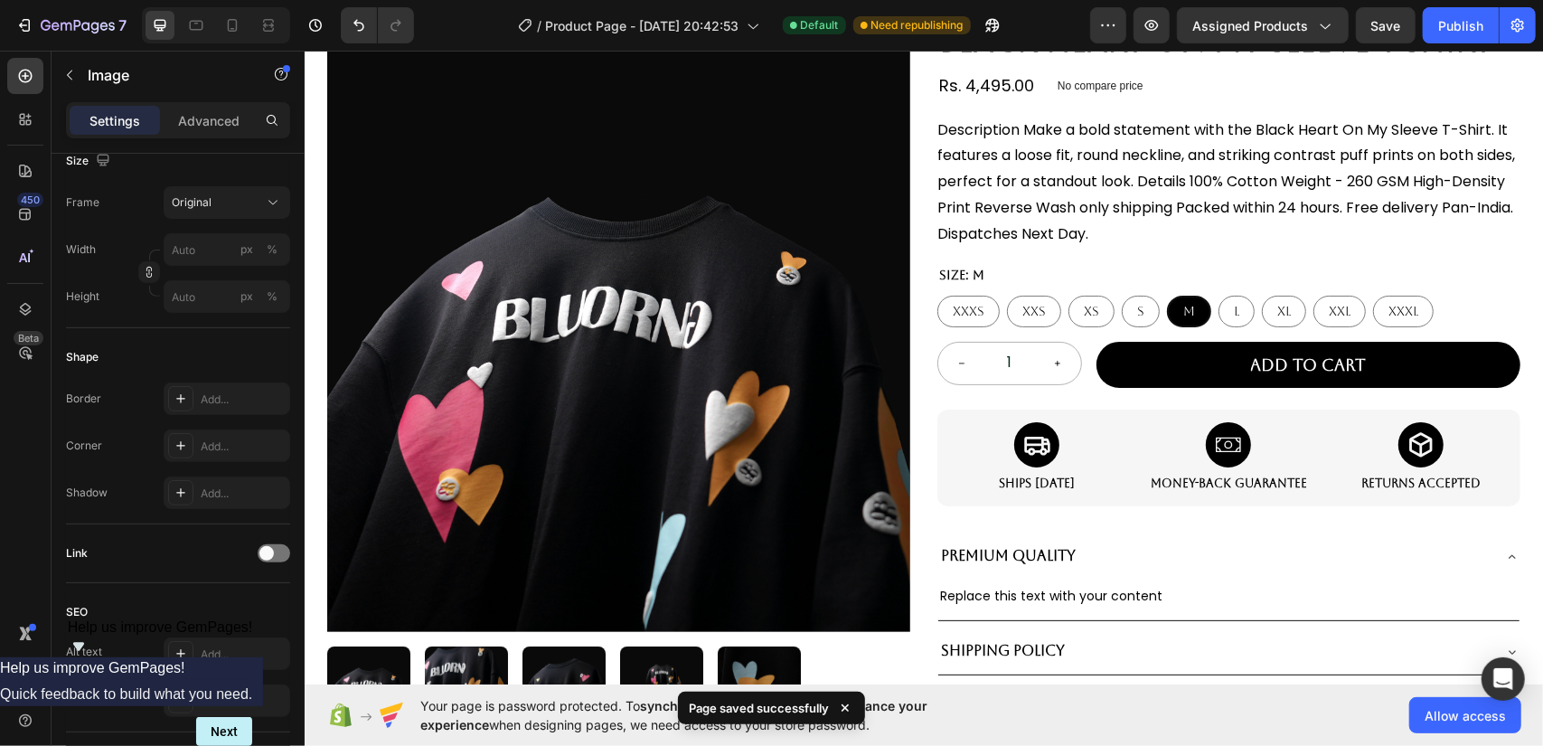
scroll to position [0, 0]
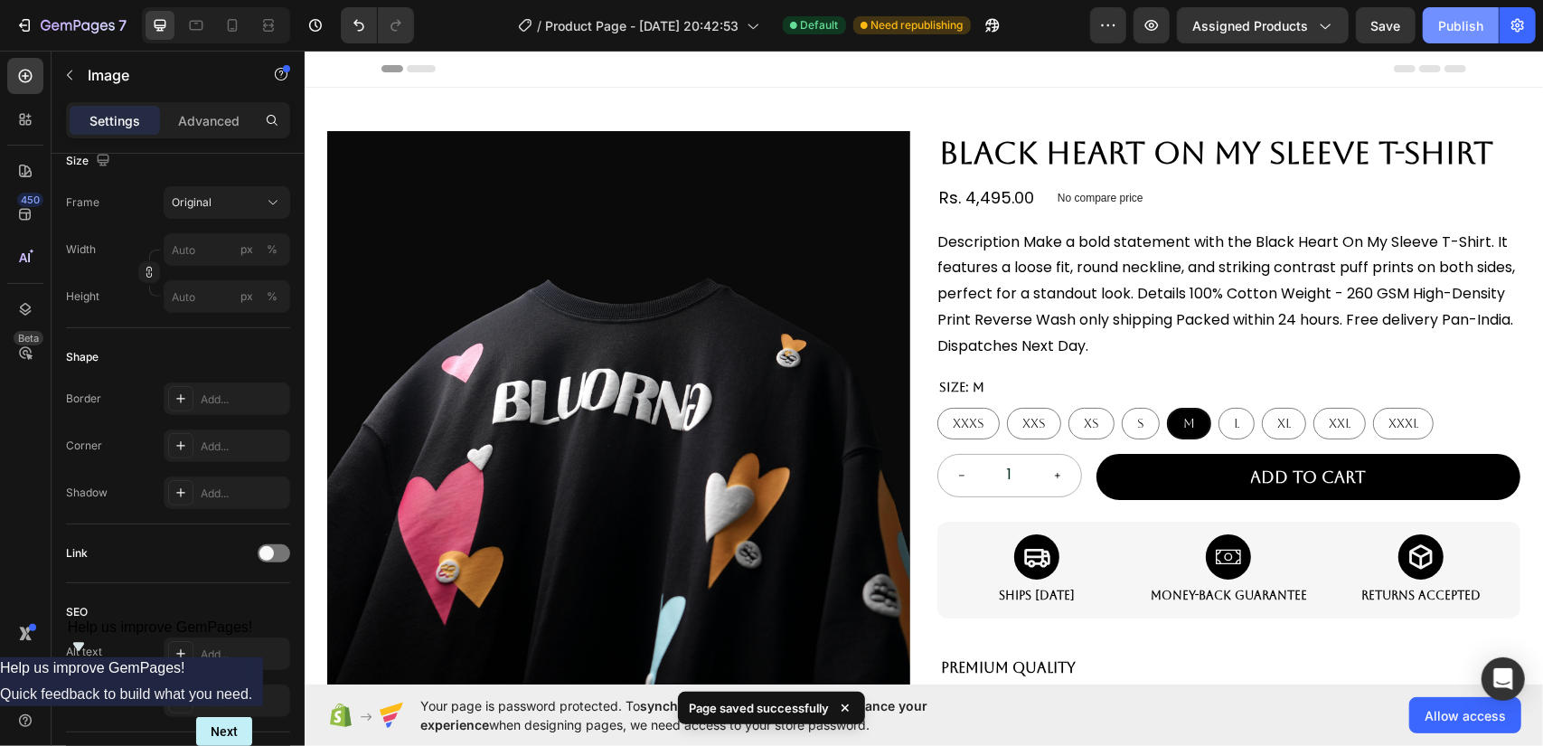
click at [1447, 33] on div "Publish" at bounding box center [1460, 25] width 45 height 19
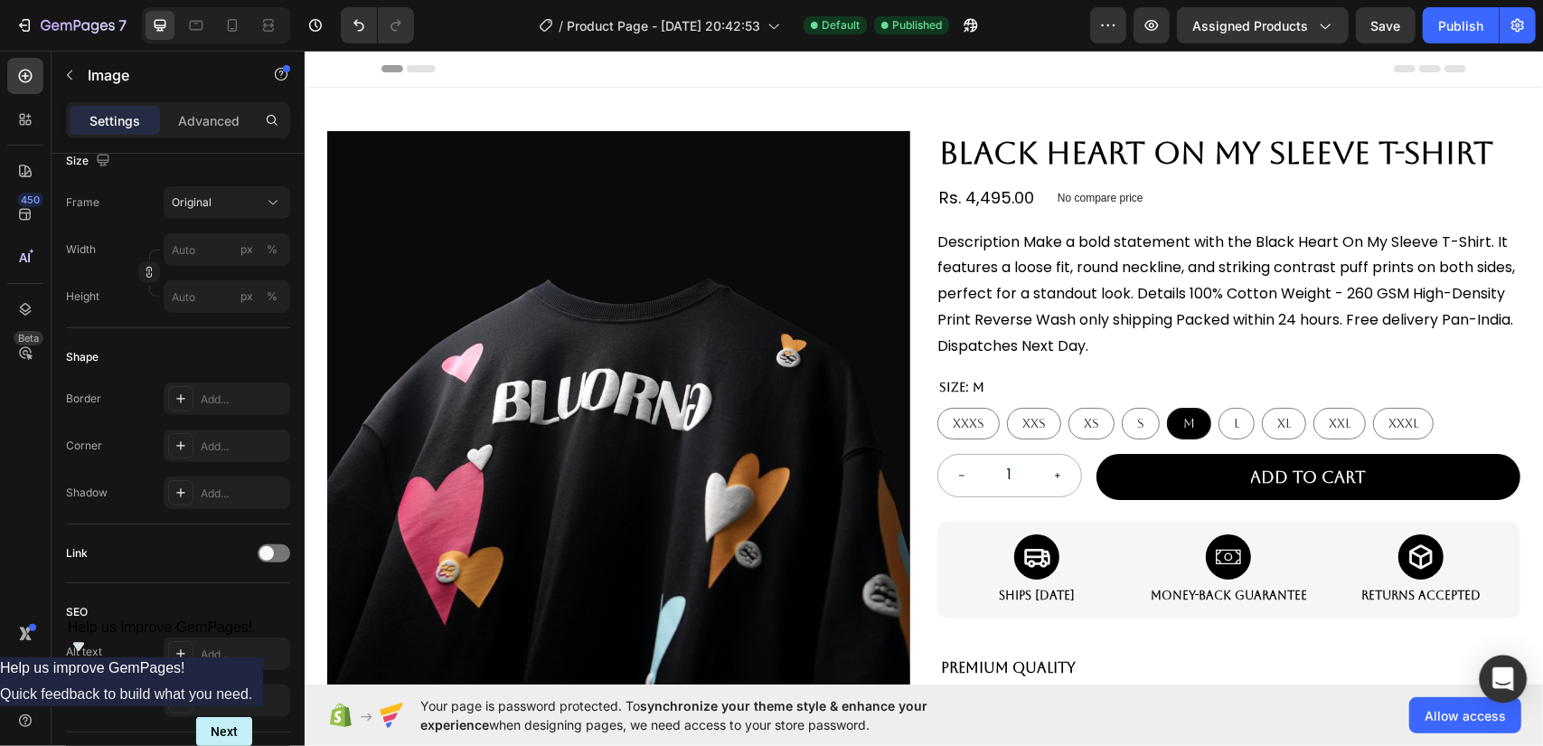
click at [1504, 679] on icon "Open Intercom Messenger" at bounding box center [1502, 679] width 21 height 24
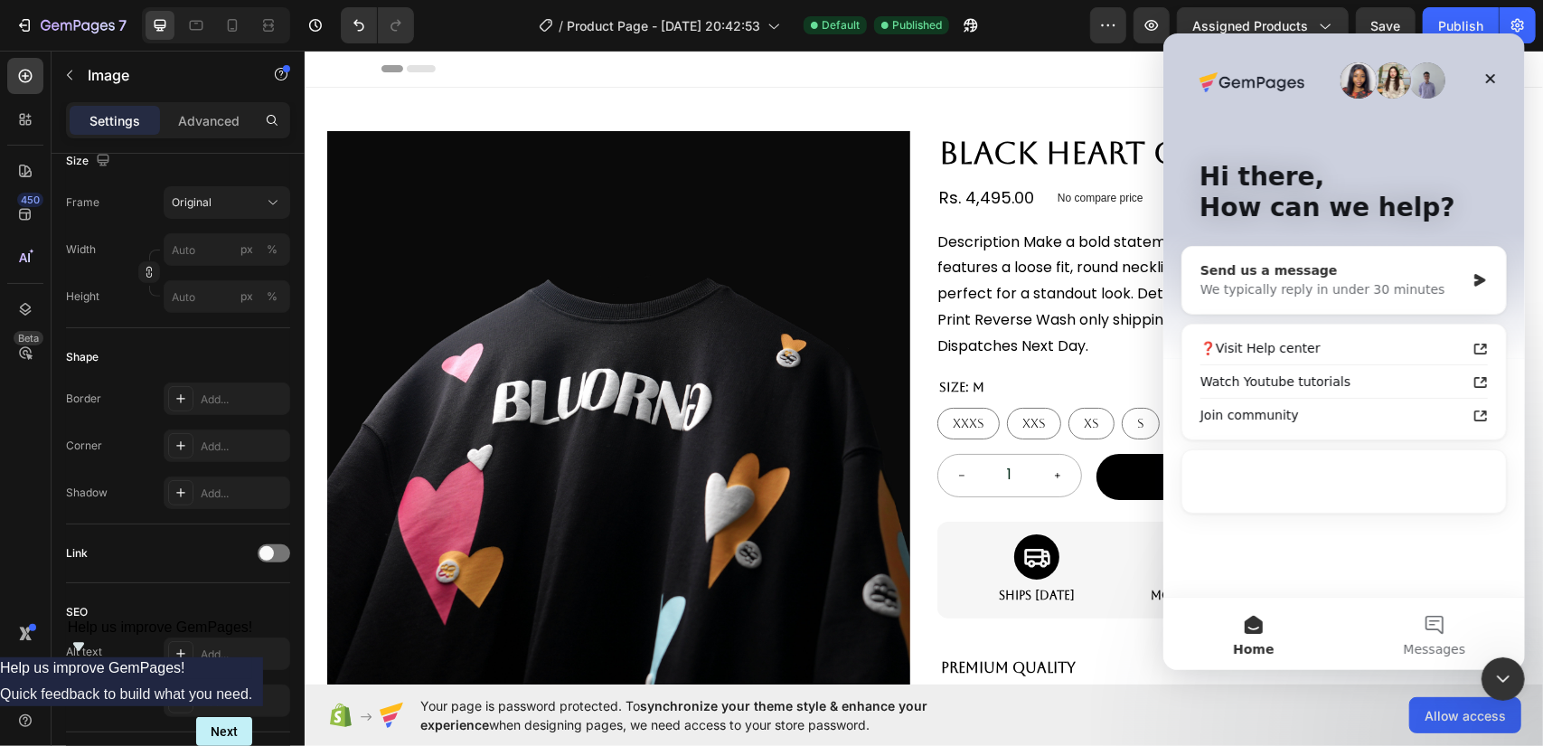
click at [1354, 269] on div "Send us a message" at bounding box center [1331, 270] width 265 height 19
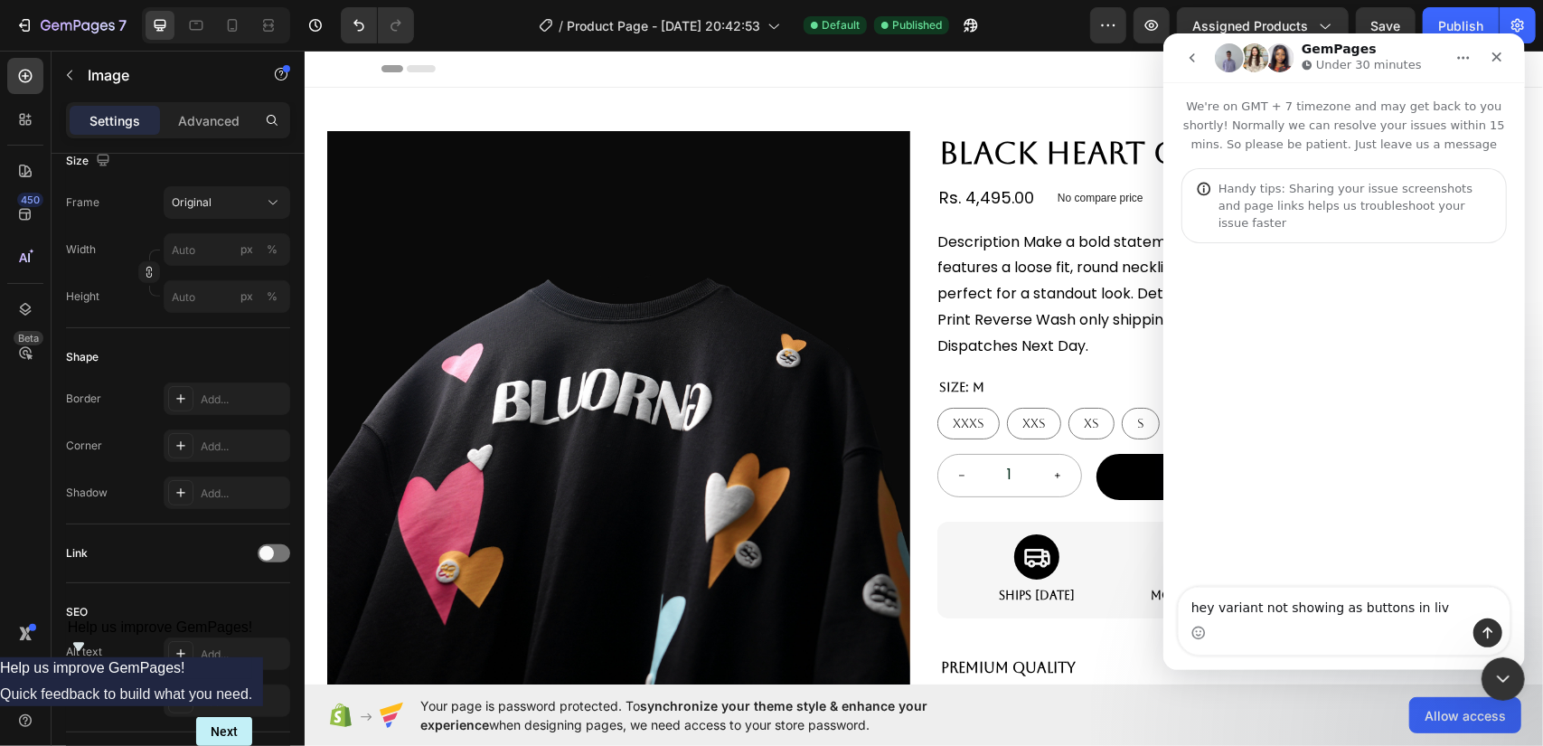
type textarea "hey variant not showing as buttons in live"
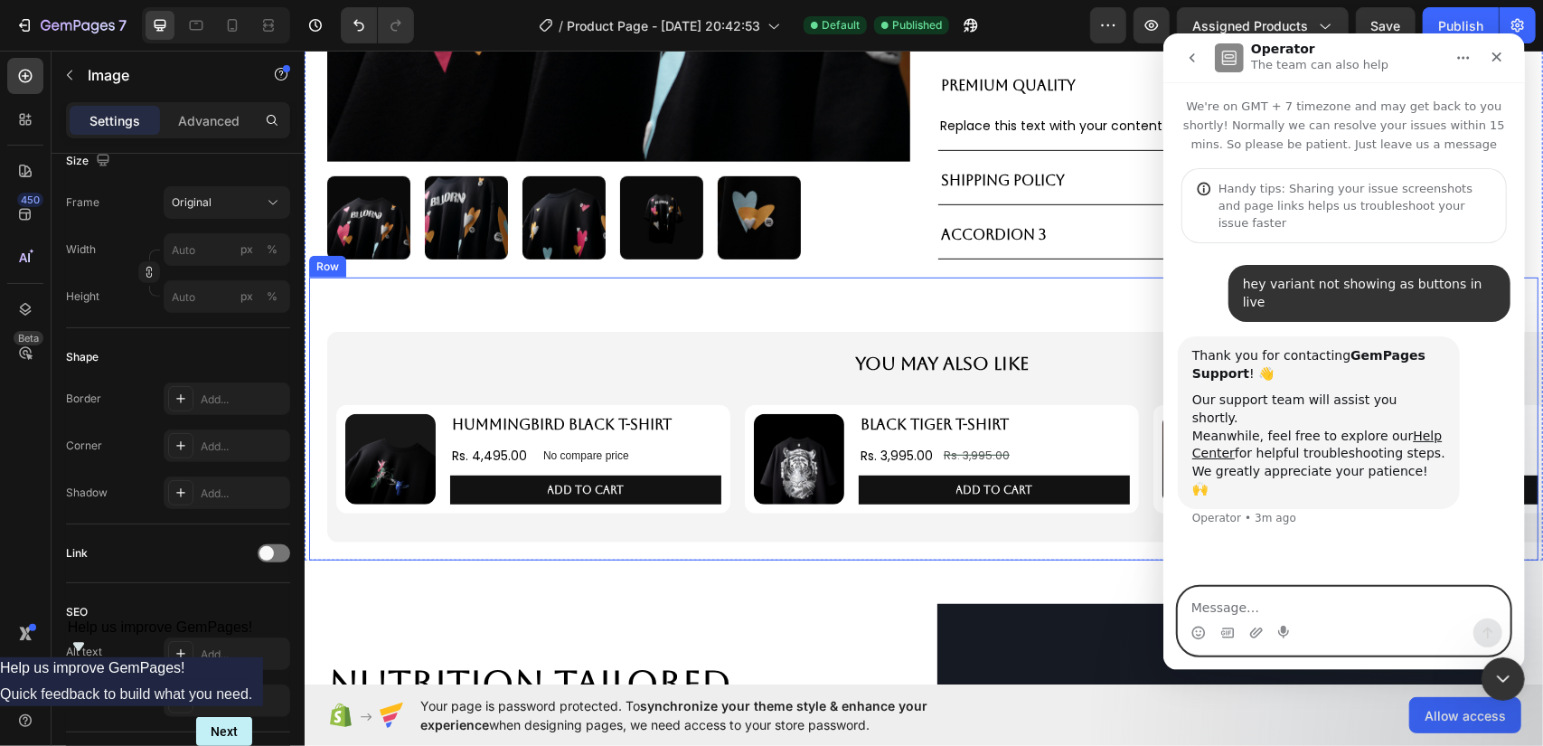
scroll to position [1085, 0]
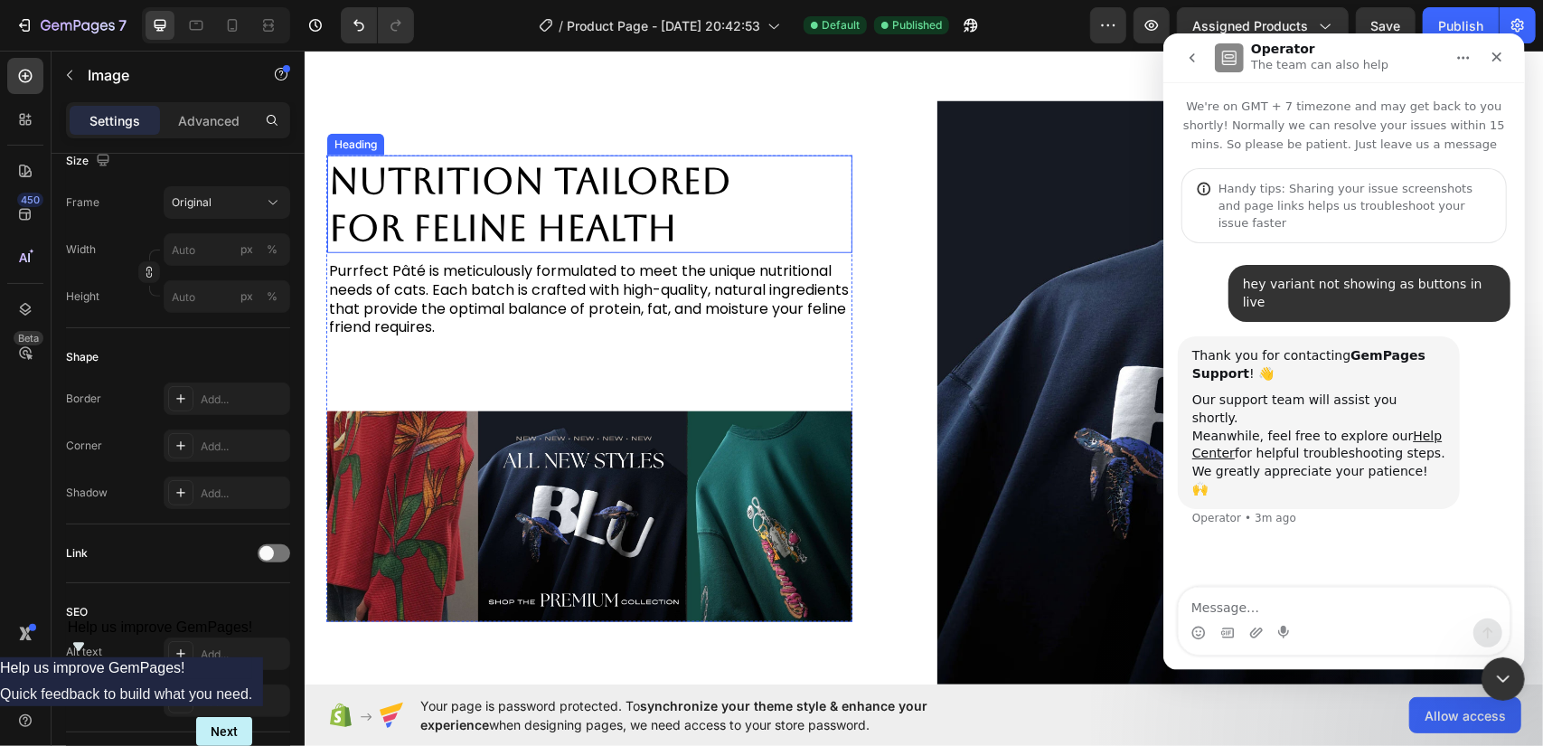
click at [651, 177] on h2 "Nutrition Tailored for Feline Health" at bounding box center [588, 204] width 525 height 98
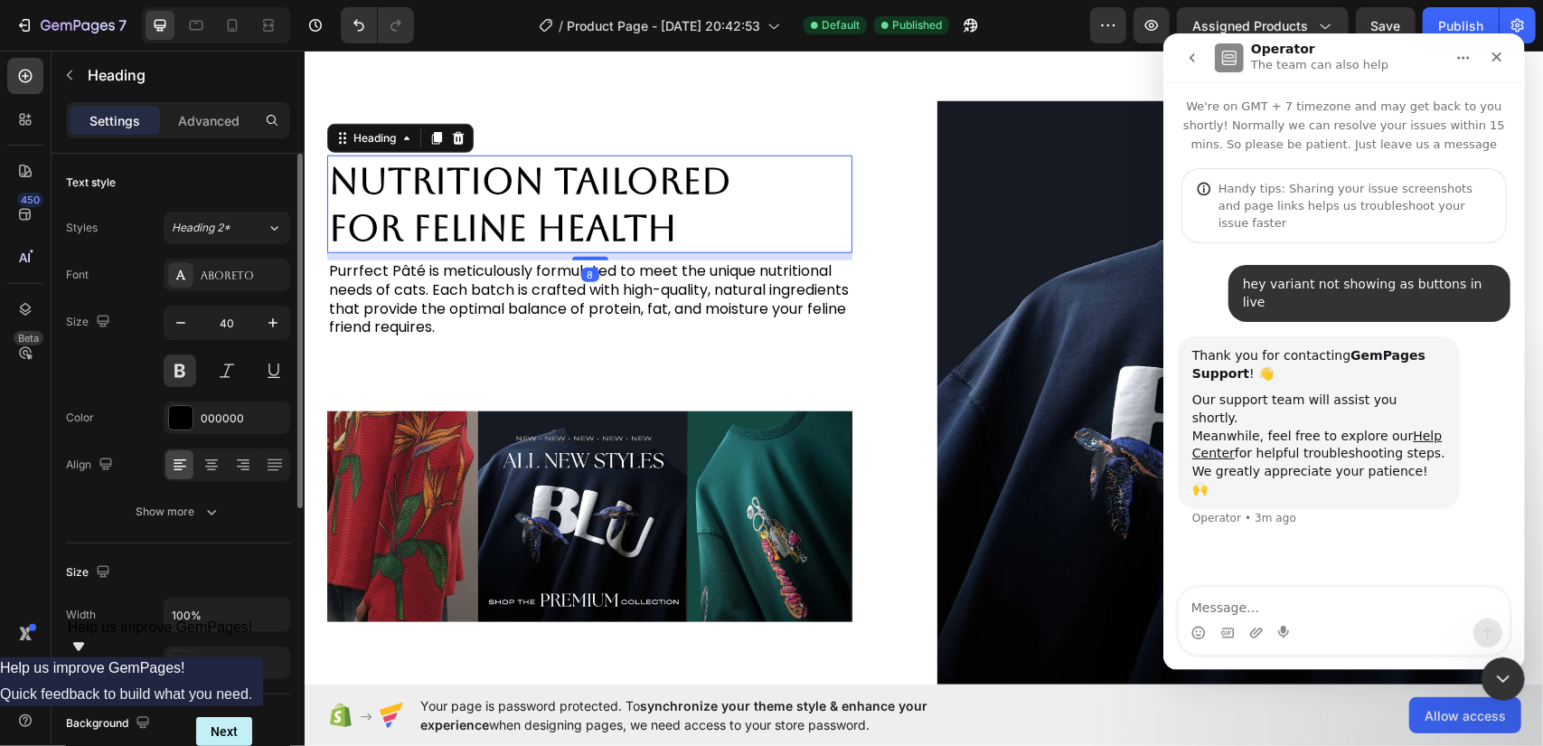
click at [651, 177] on h2 "Nutrition Tailored for Feline Health" at bounding box center [588, 204] width 525 height 98
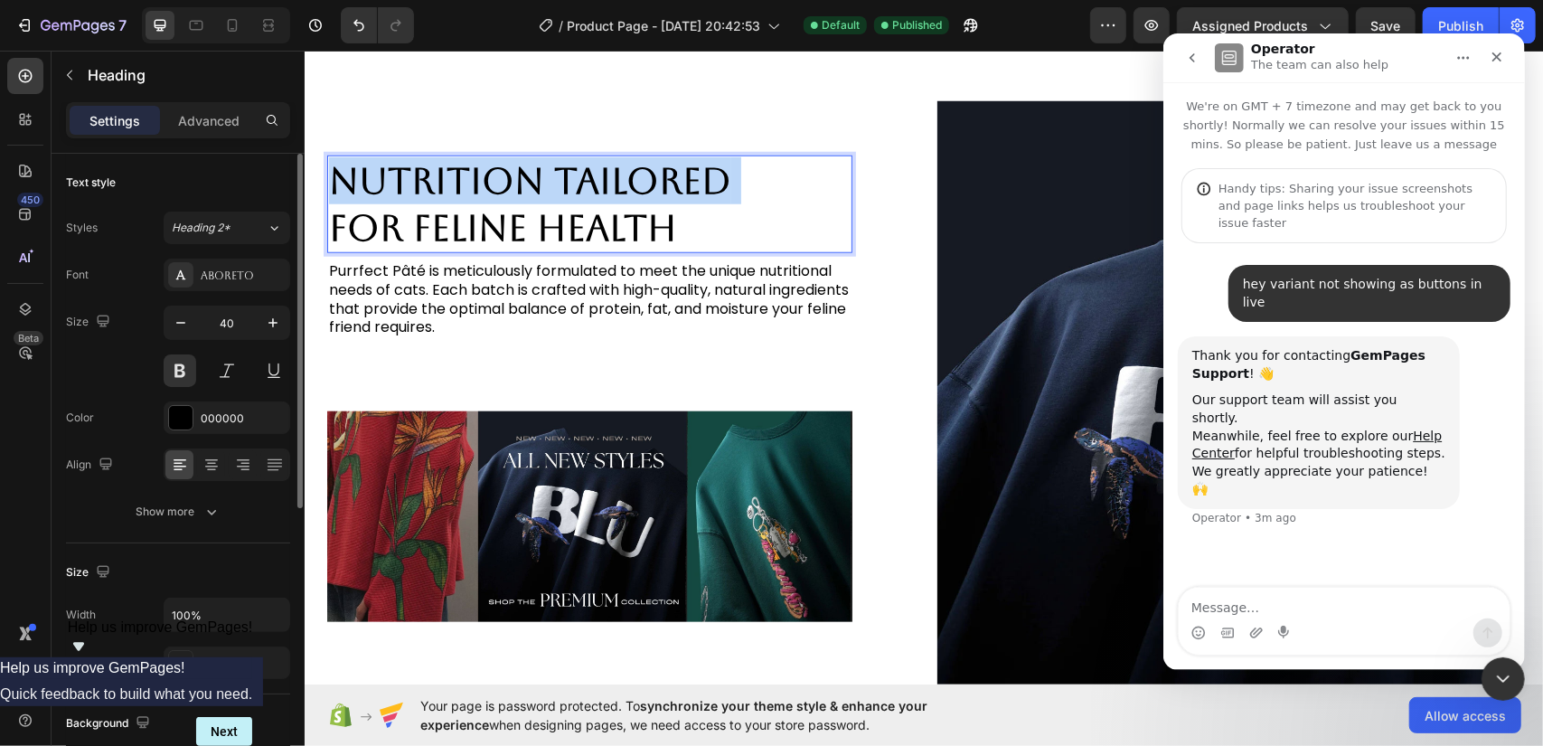
click at [651, 177] on p "Nutrition Tailored for Feline Health" at bounding box center [589, 203] width 522 height 94
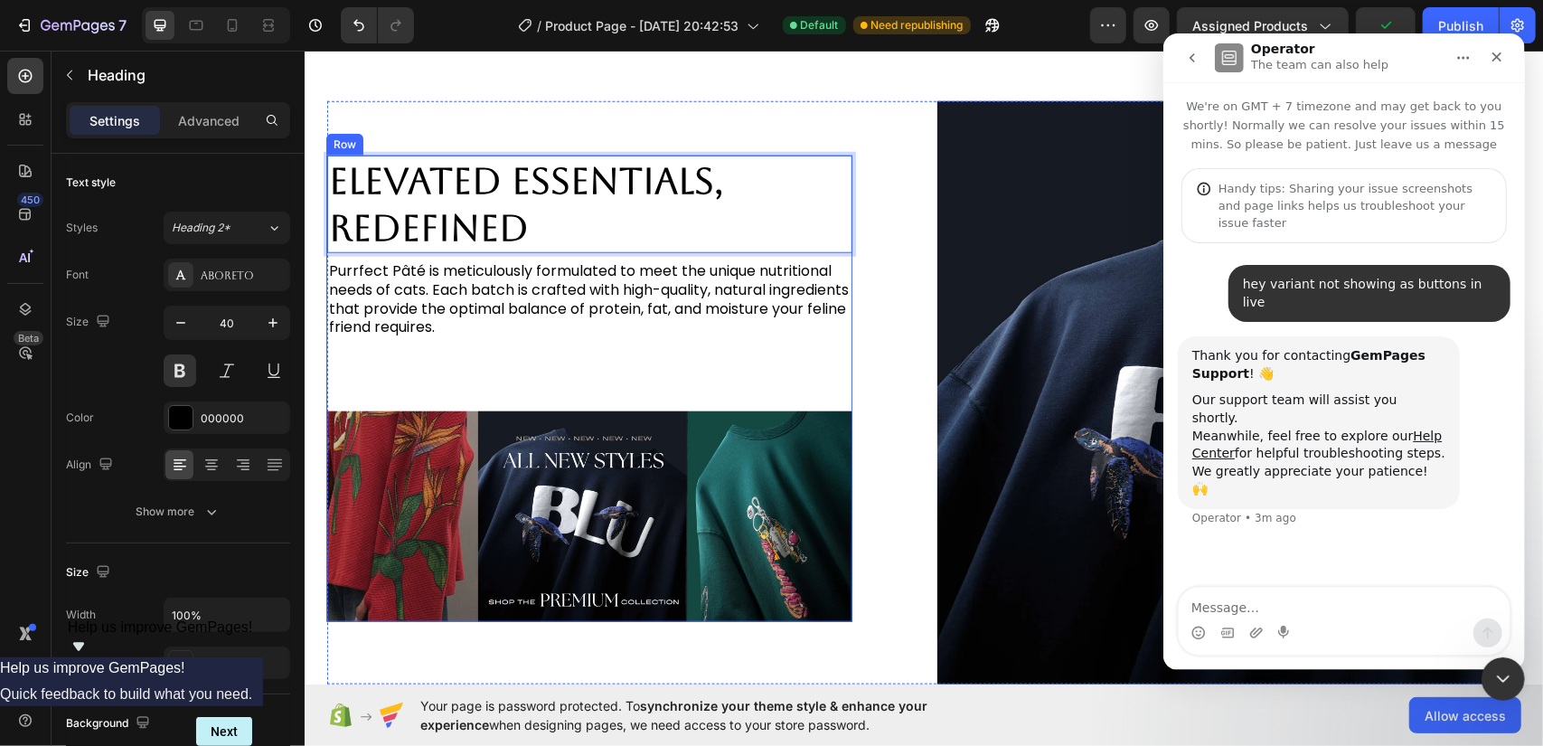
click at [540, 280] on p "Purrfect Pâté is meticulously formulated to meet the unique nutritional needs o…" at bounding box center [589, 298] width 522 height 75
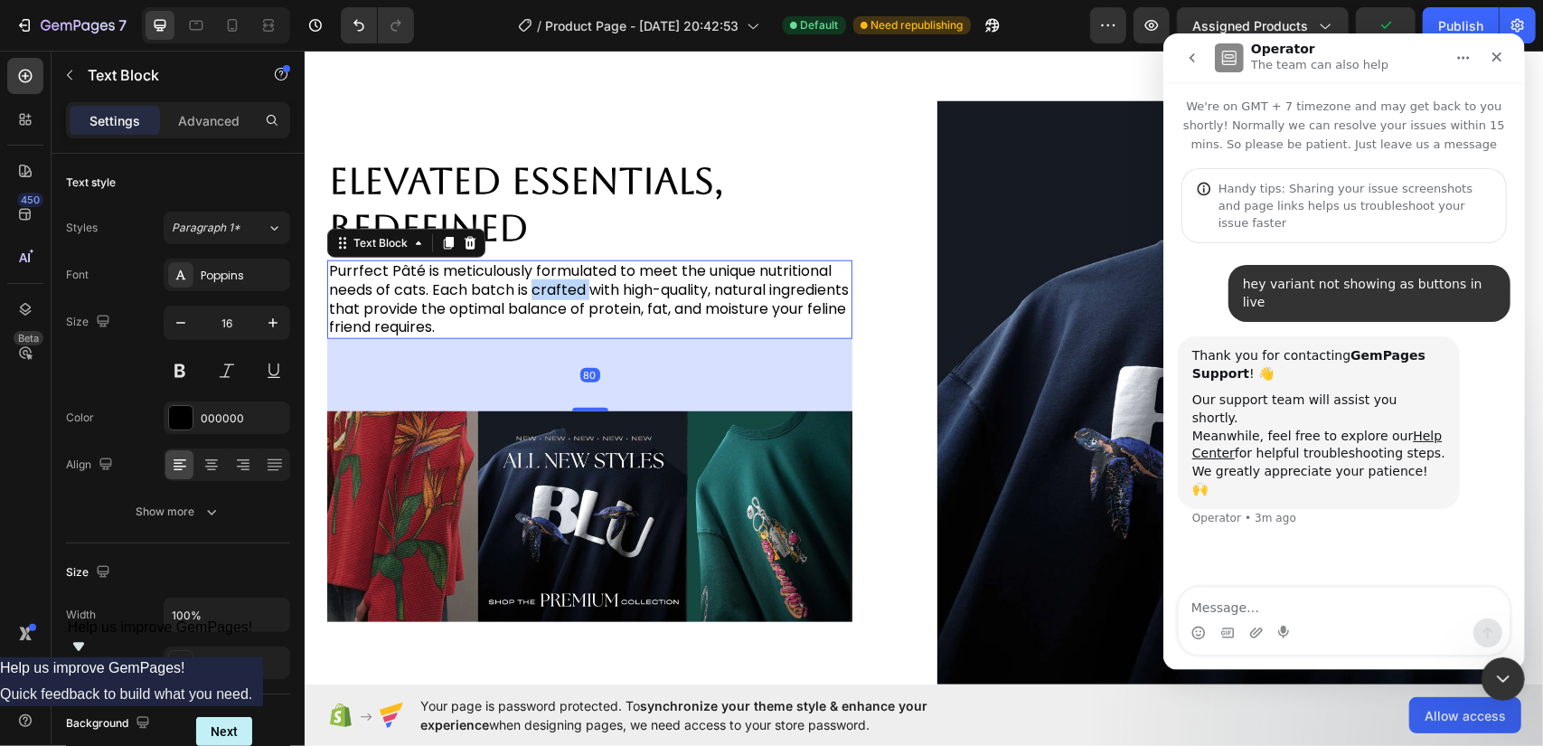
click at [540, 280] on p "Purrfect Pâté is meticulously formulated to meet the unique nutritional needs o…" at bounding box center [589, 298] width 522 height 75
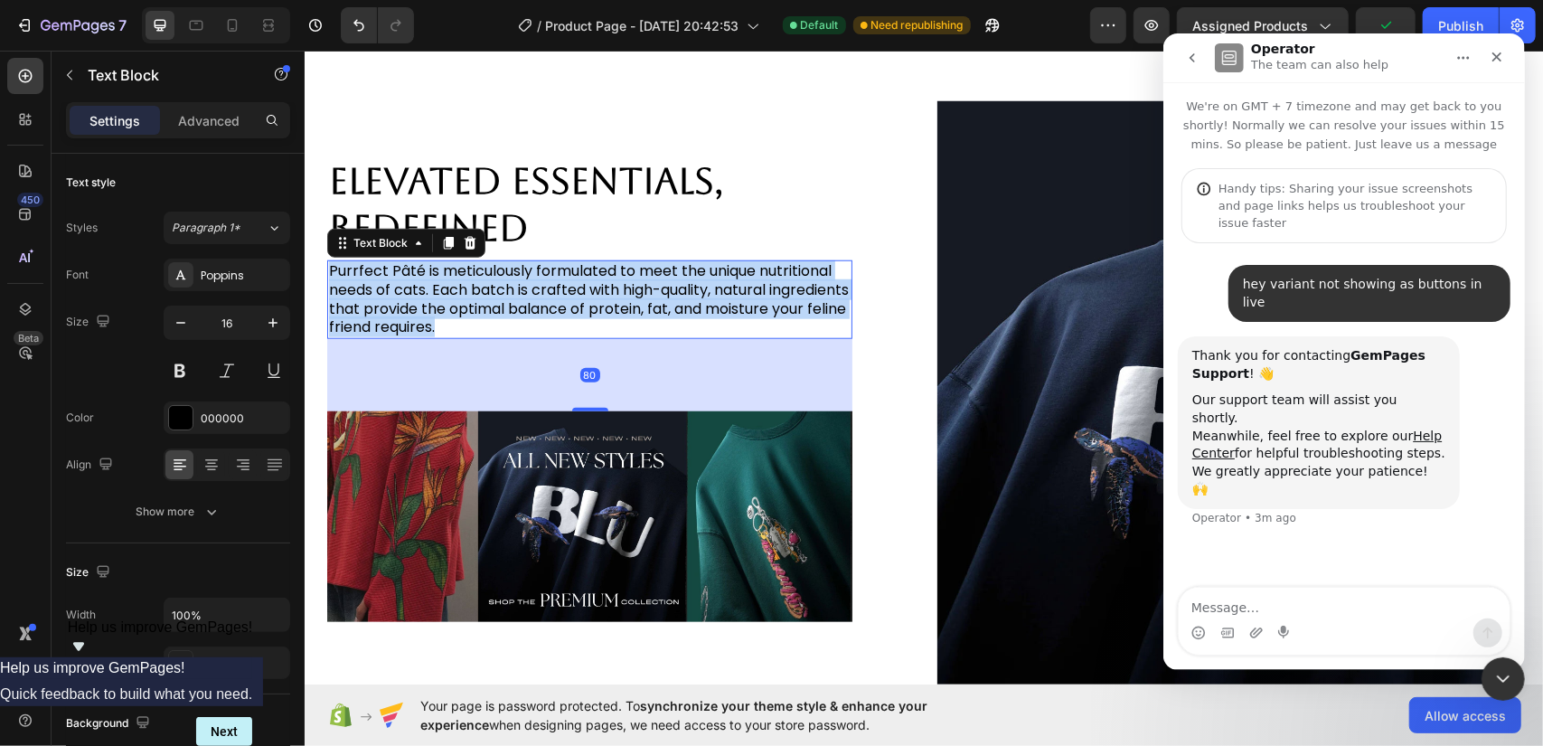
click at [540, 280] on p "Purrfect Pâté is meticulously formulated to meet the unique nutritional needs o…" at bounding box center [589, 298] width 522 height 75
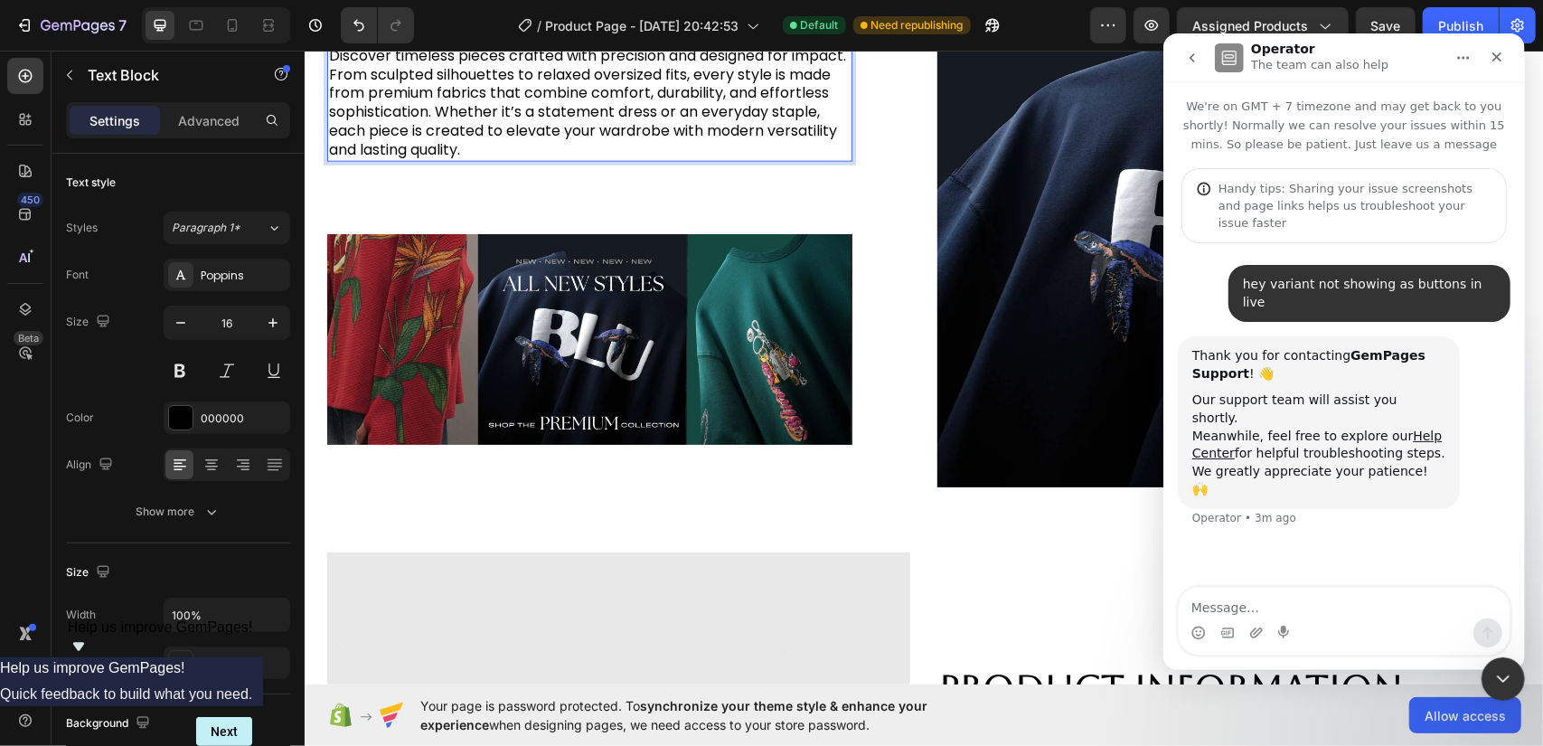
scroll to position [1698, 0]
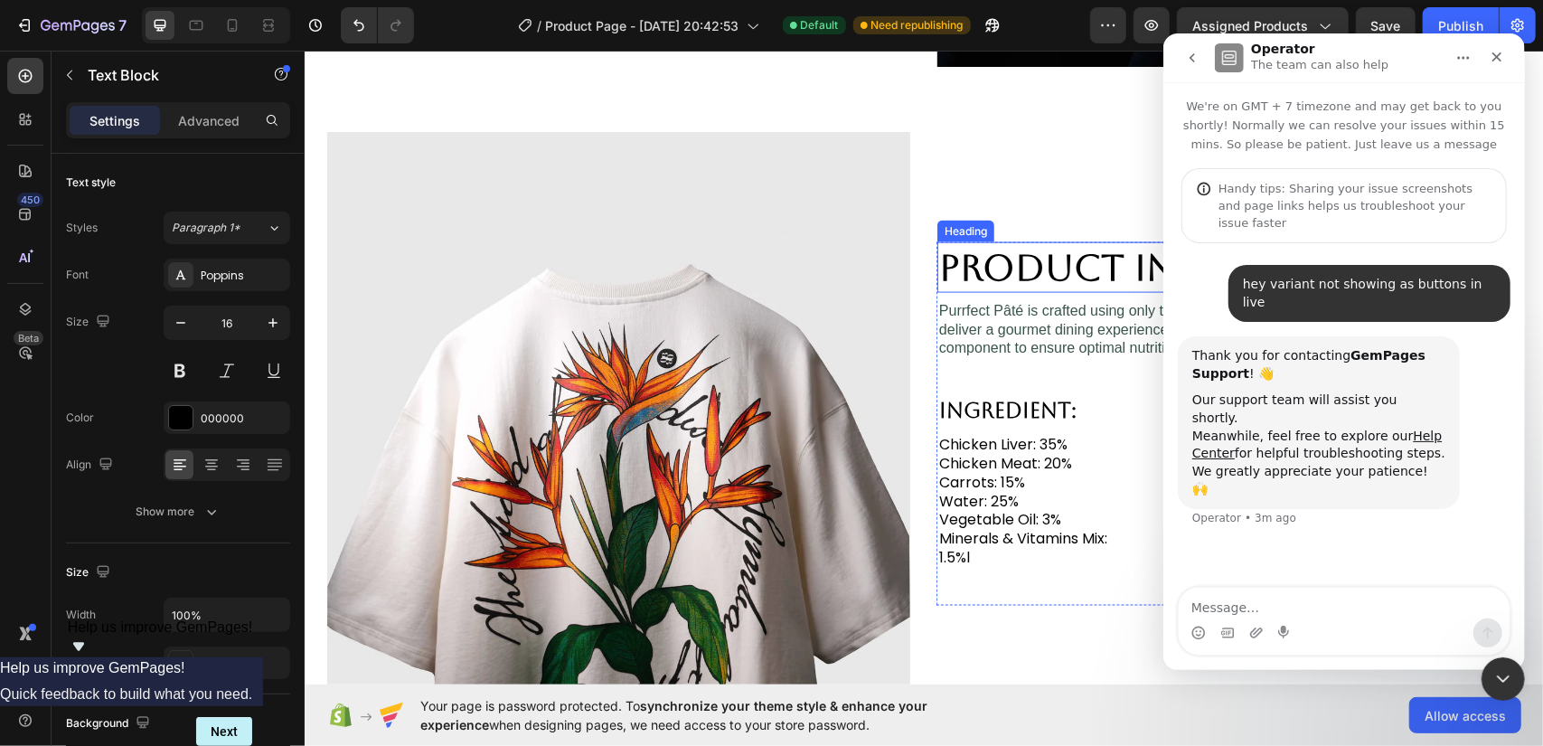
click at [1035, 262] on h2 "Product Information" at bounding box center [1198, 266] width 525 height 51
click at [1025, 259] on h2 "Product Information" at bounding box center [1198, 266] width 525 height 51
click at [1025, 259] on p "Product Information" at bounding box center [1199, 266] width 522 height 47
click at [1016, 340] on p "Purrfect Pâté is crafted using only the finest, ethically-sourced ingredients t…" at bounding box center [1199, 329] width 522 height 56
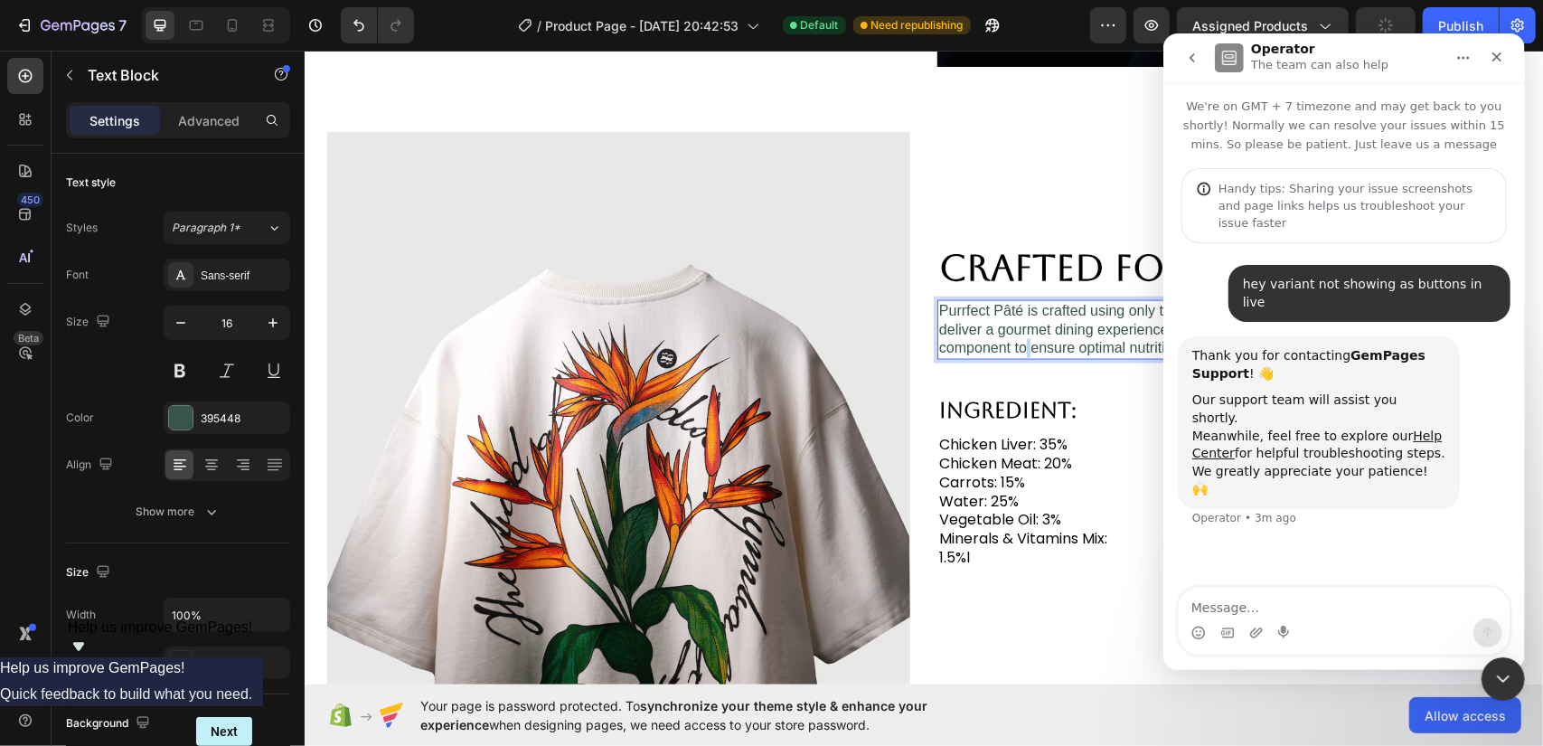
click at [1016, 340] on p "Purrfect Pâté is crafted using only the finest, ethically-sourced ingredients t…" at bounding box center [1199, 329] width 522 height 56
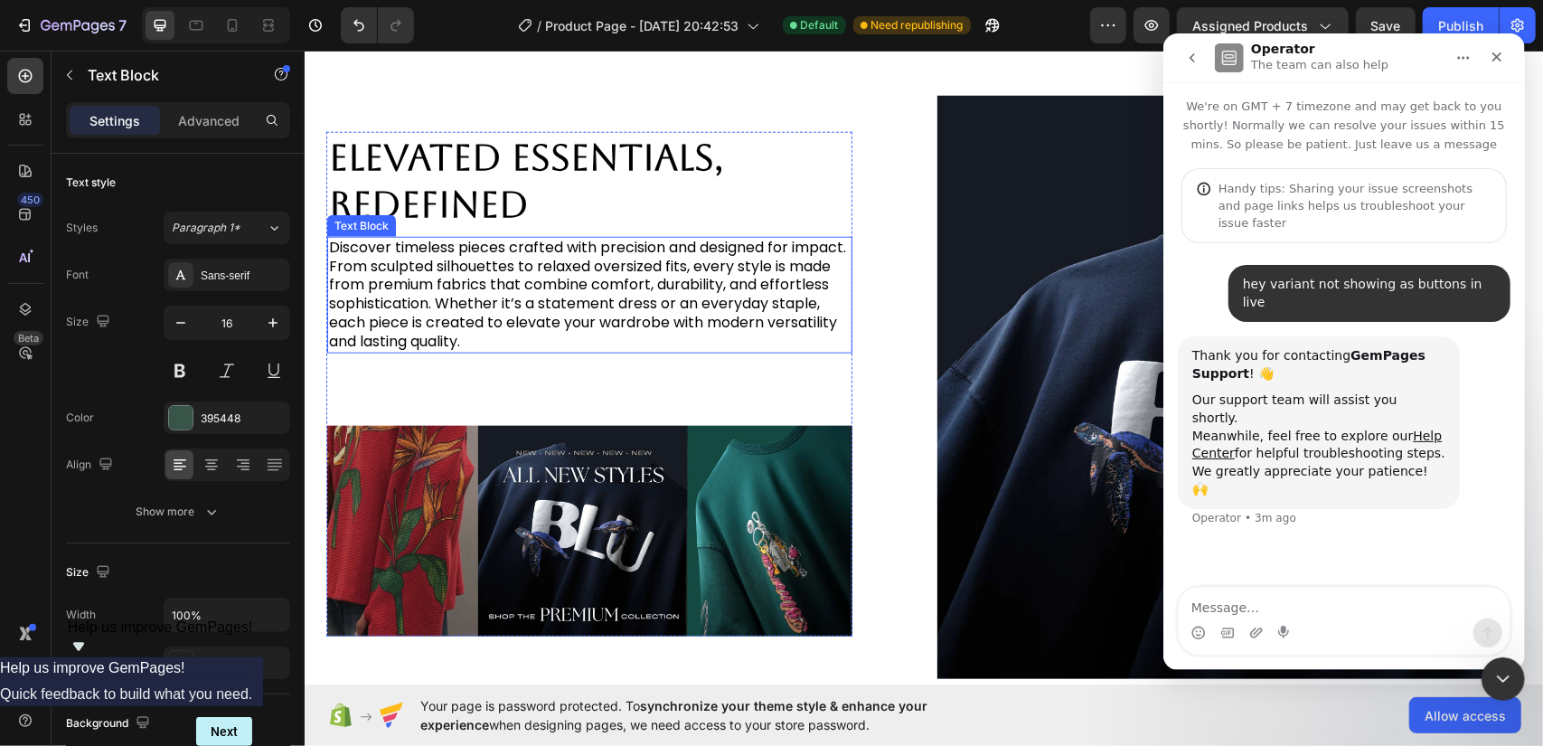
scroll to position [1088, 0]
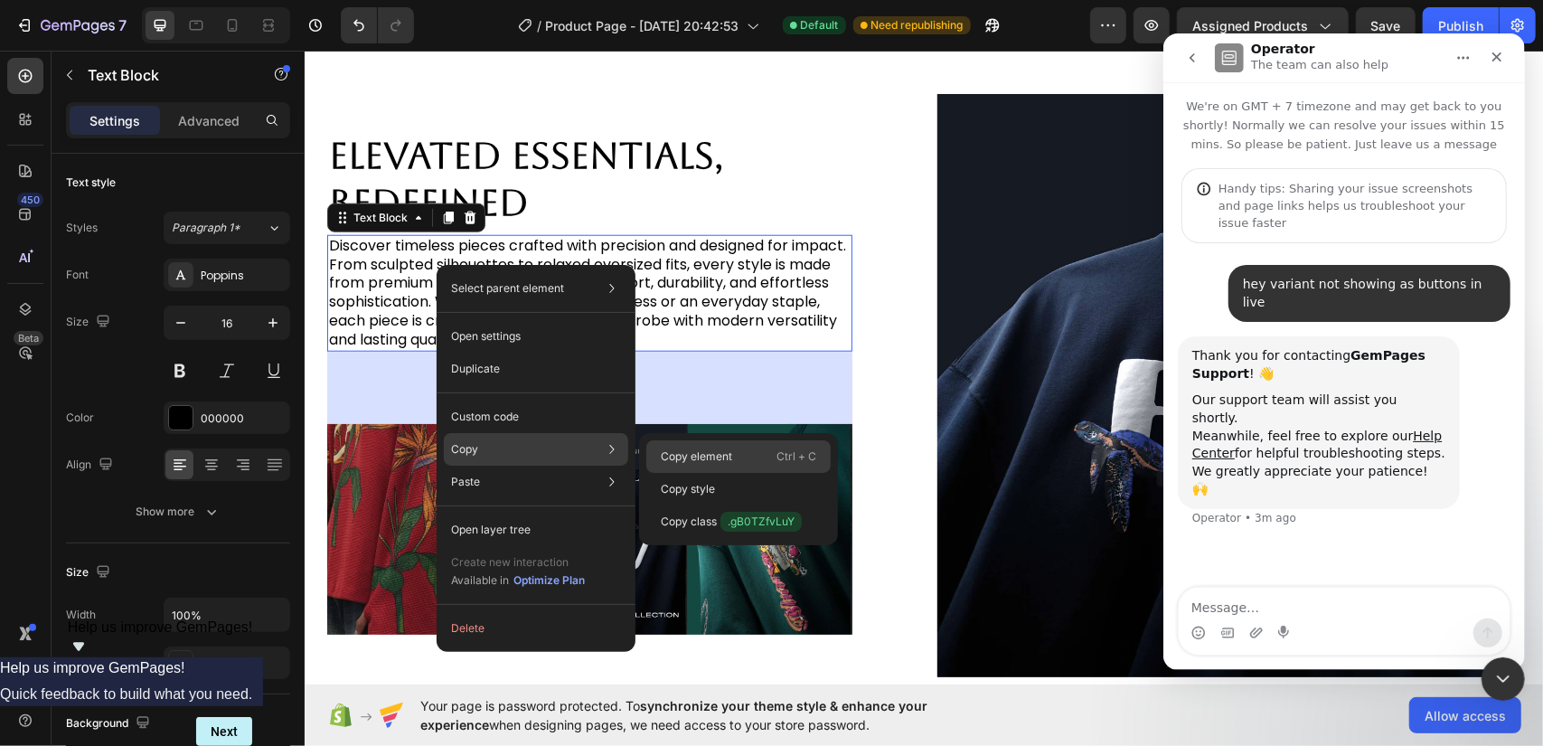
click at [658, 447] on div "Copy element Ctrl + C" at bounding box center [738, 456] width 184 height 33
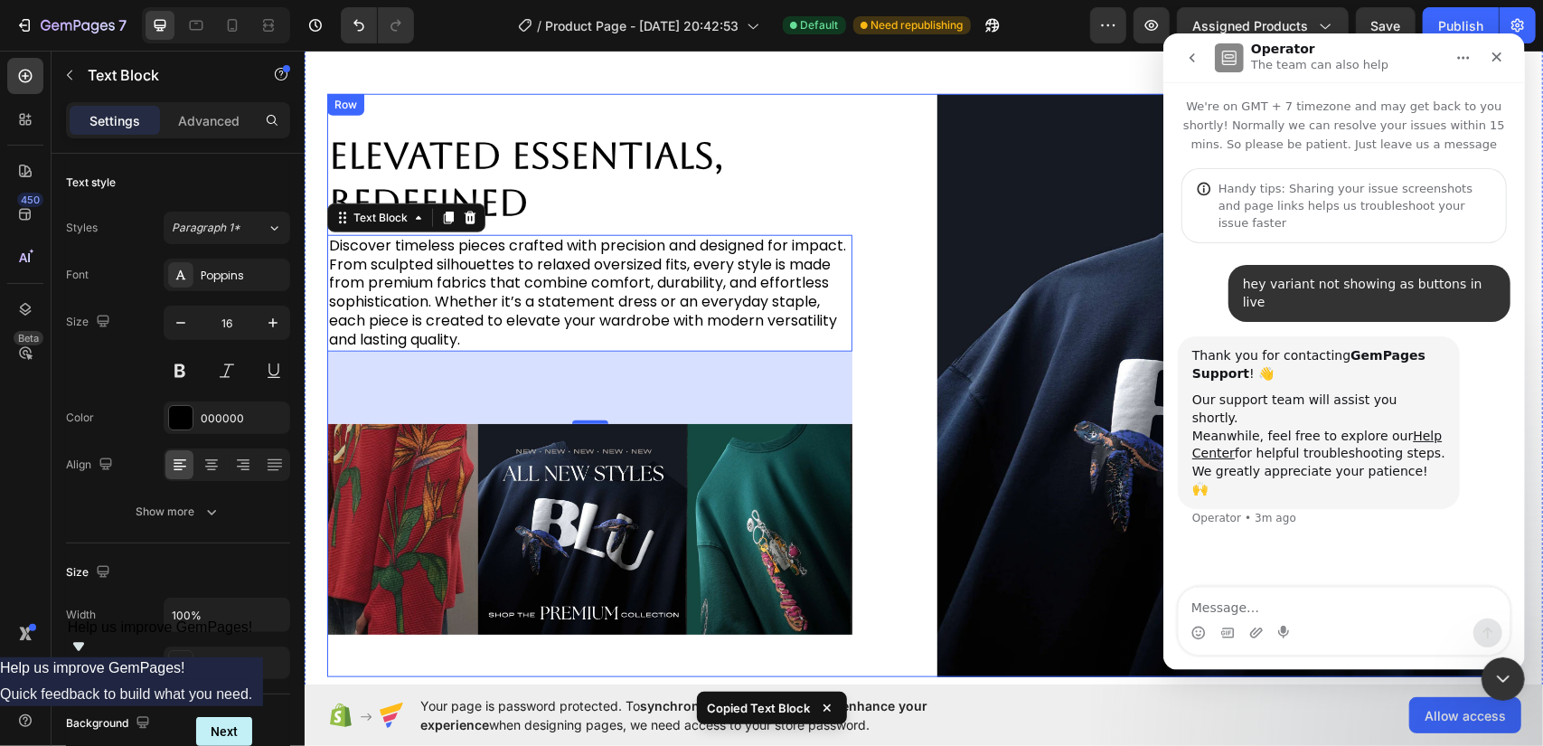
scroll to position [1721, 0]
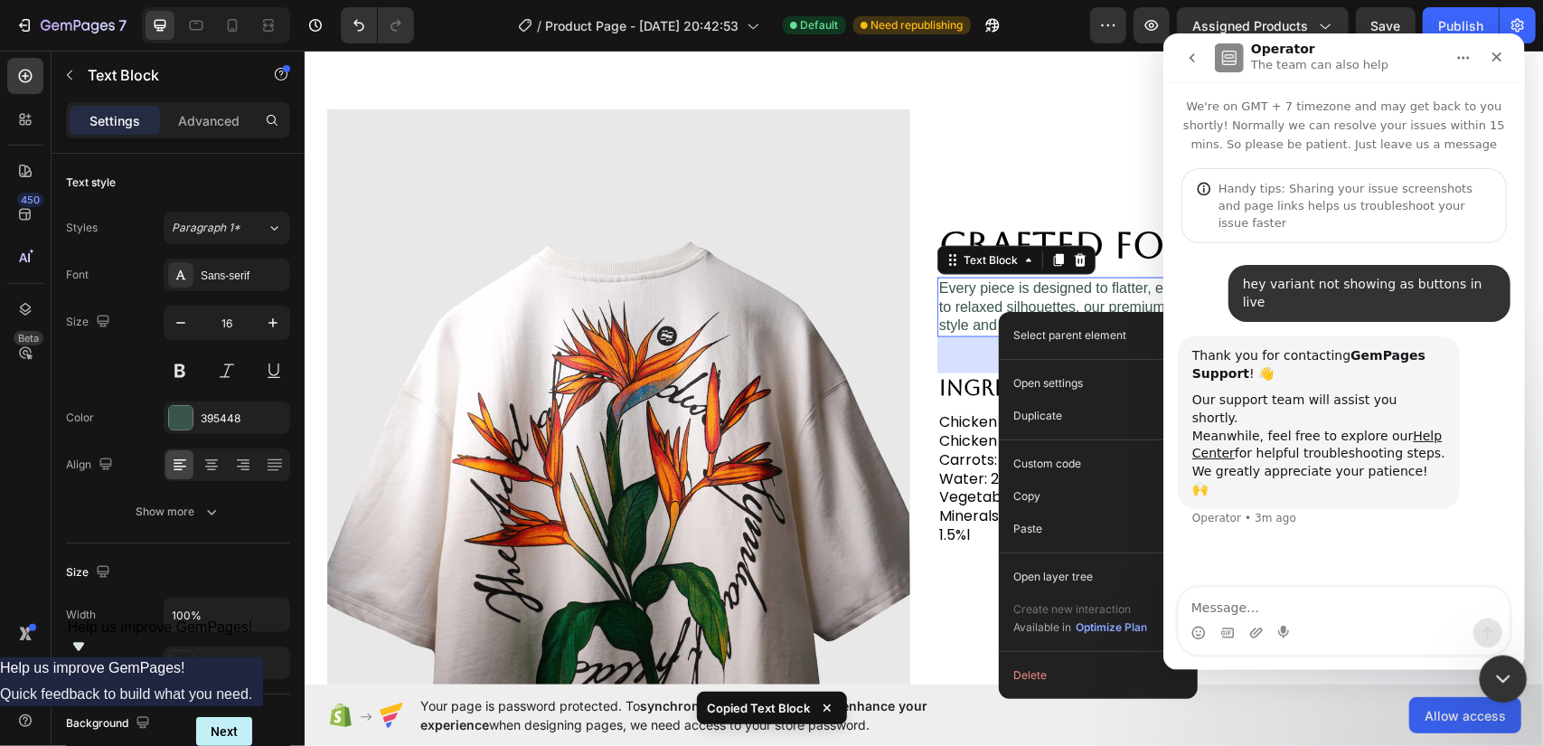
click at [1513, 678] on div "Close Intercom Messenger" at bounding box center [1500, 675] width 43 height 43
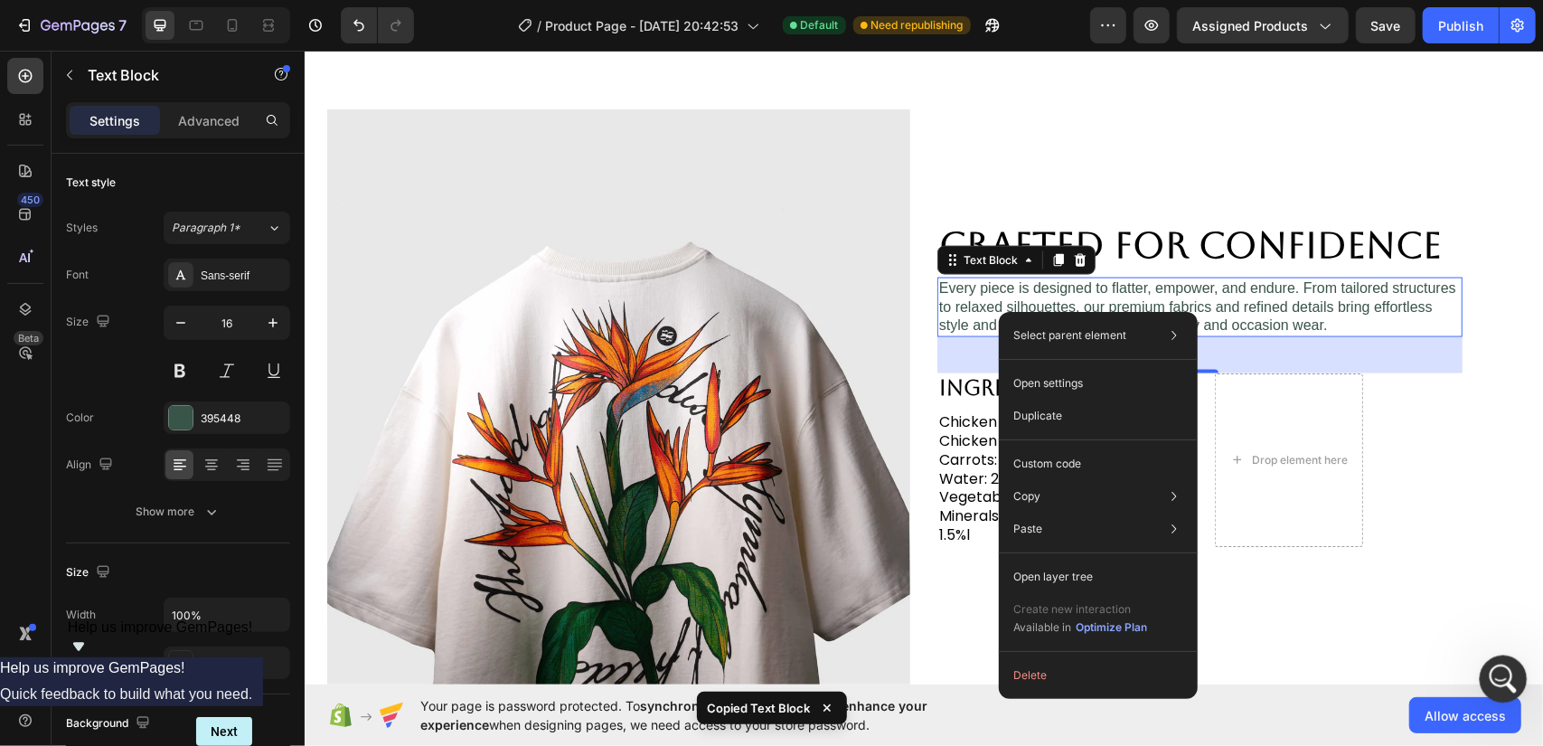
scroll to position [0, 0]
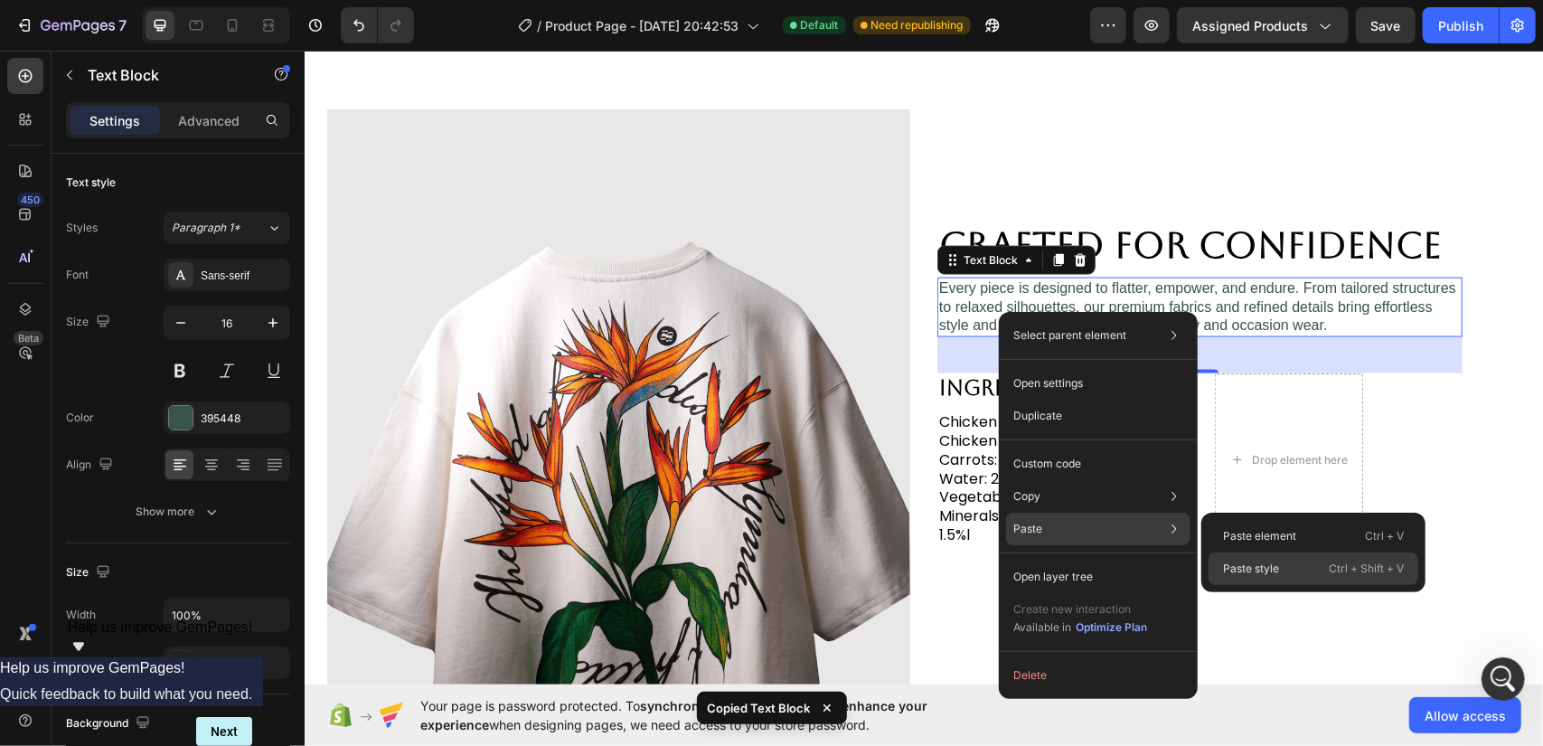
click at [1311, 574] on div "Paste style Ctrl + Shift + V" at bounding box center [1314, 568] width 210 height 33
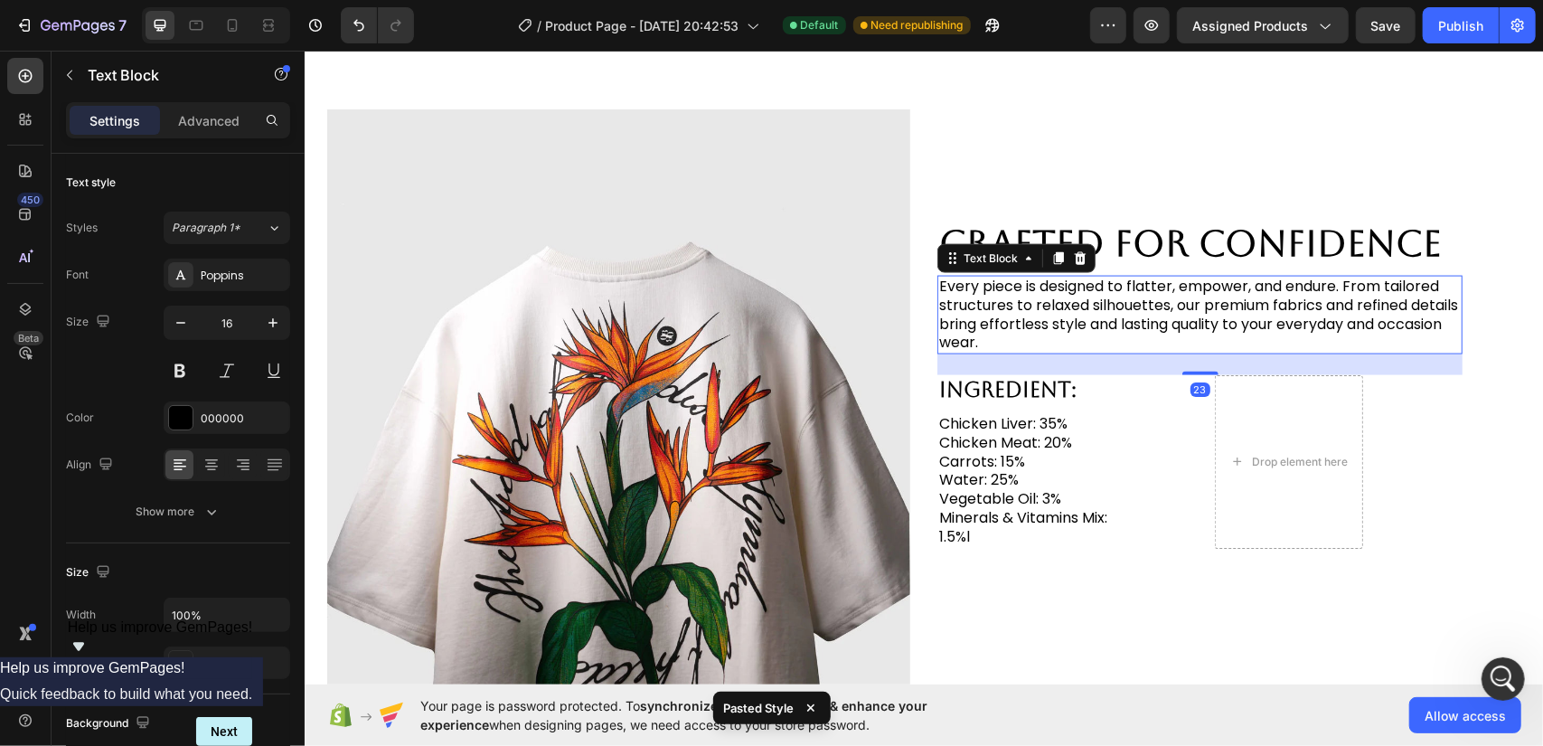
drag, startPoint x: 1186, startPoint y: 394, endPoint x: 1212, endPoint y: 343, distance: 57.8
click at [1212, 343] on div "Every piece is designed to flatter, empower, and endure. From tailored structur…" at bounding box center [1198, 314] width 525 height 79
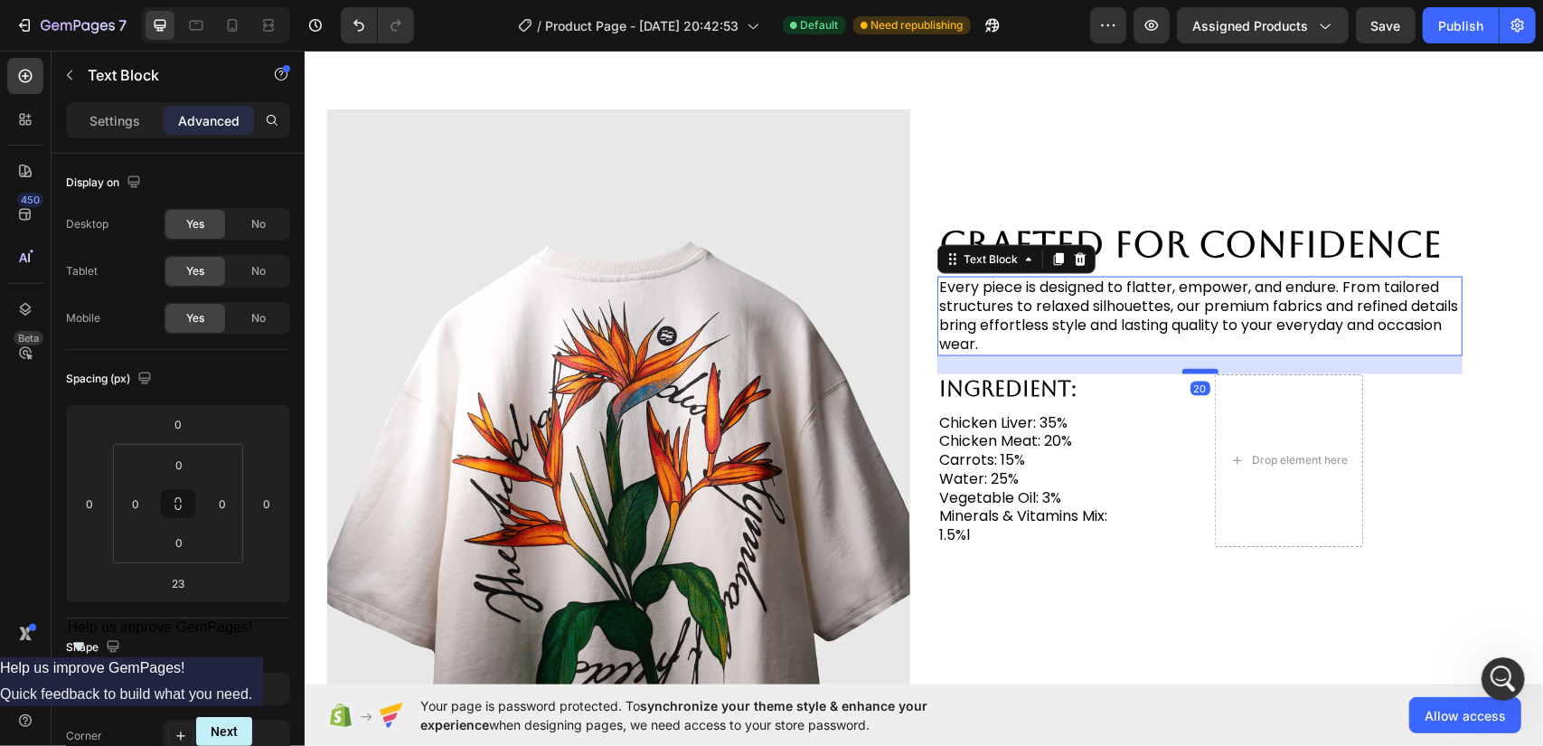
click at [1199, 368] on div at bounding box center [1199, 370] width 36 height 5
type input "20"
click at [1053, 257] on icon at bounding box center [1058, 259] width 10 height 13
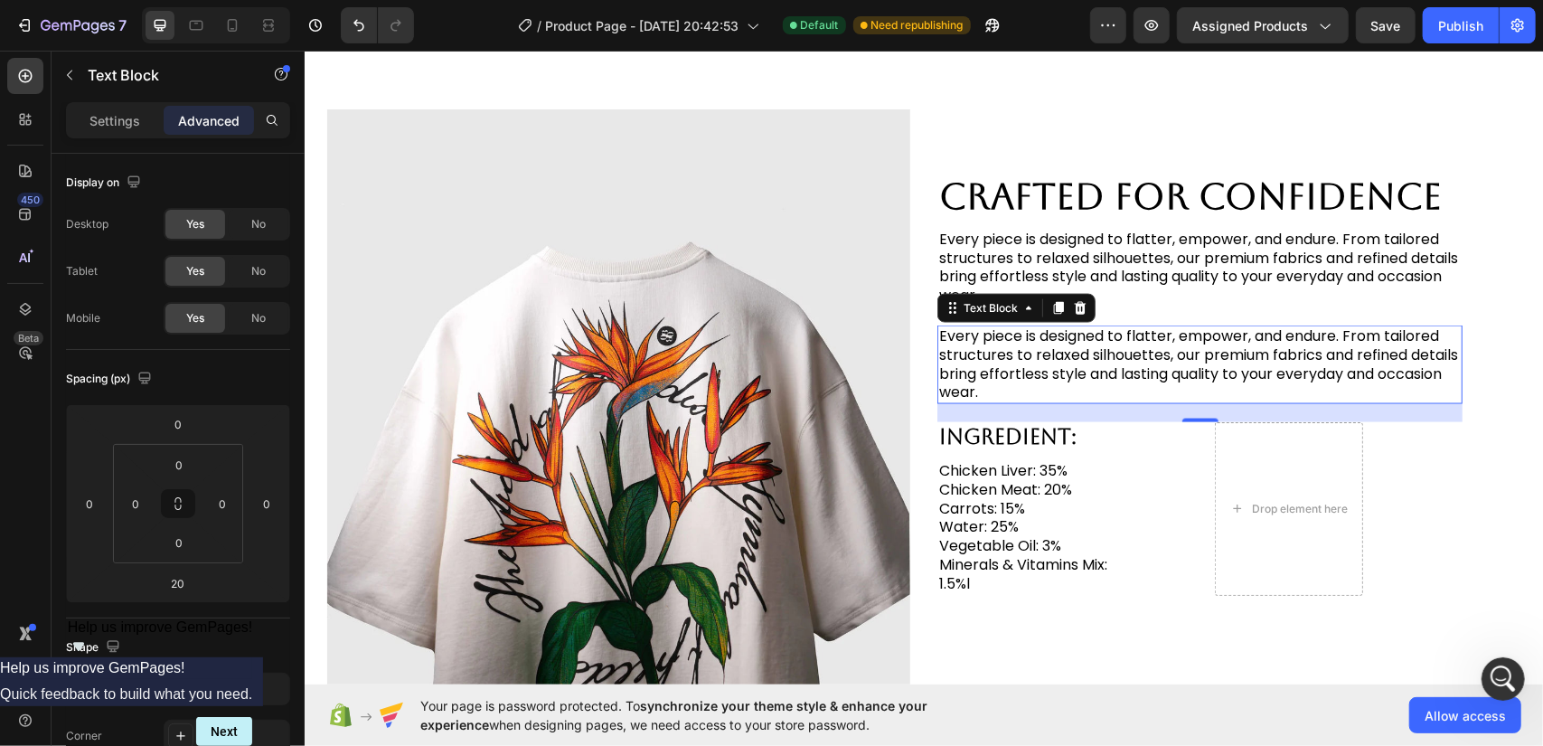
click at [1098, 355] on p "Every piece is designed to flatter, empower, and endure. From tailored structur…" at bounding box center [1199, 363] width 522 height 75
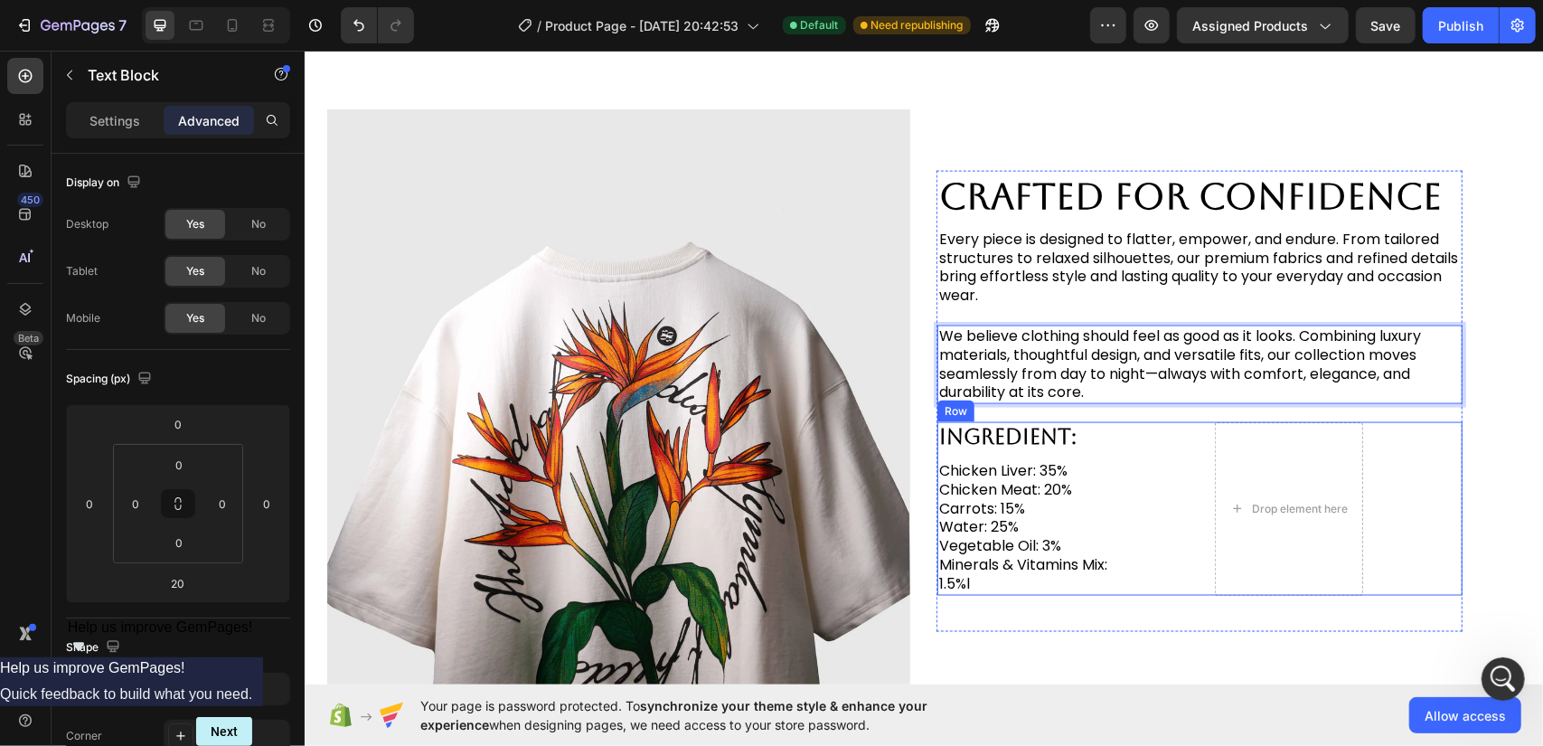
click at [1177, 474] on div "Ingredient: Heading Chicken Liver: 35% Chicken Meat: 20% Carrots: 15% Water: 25…" at bounding box center [1198, 507] width 525 height 173
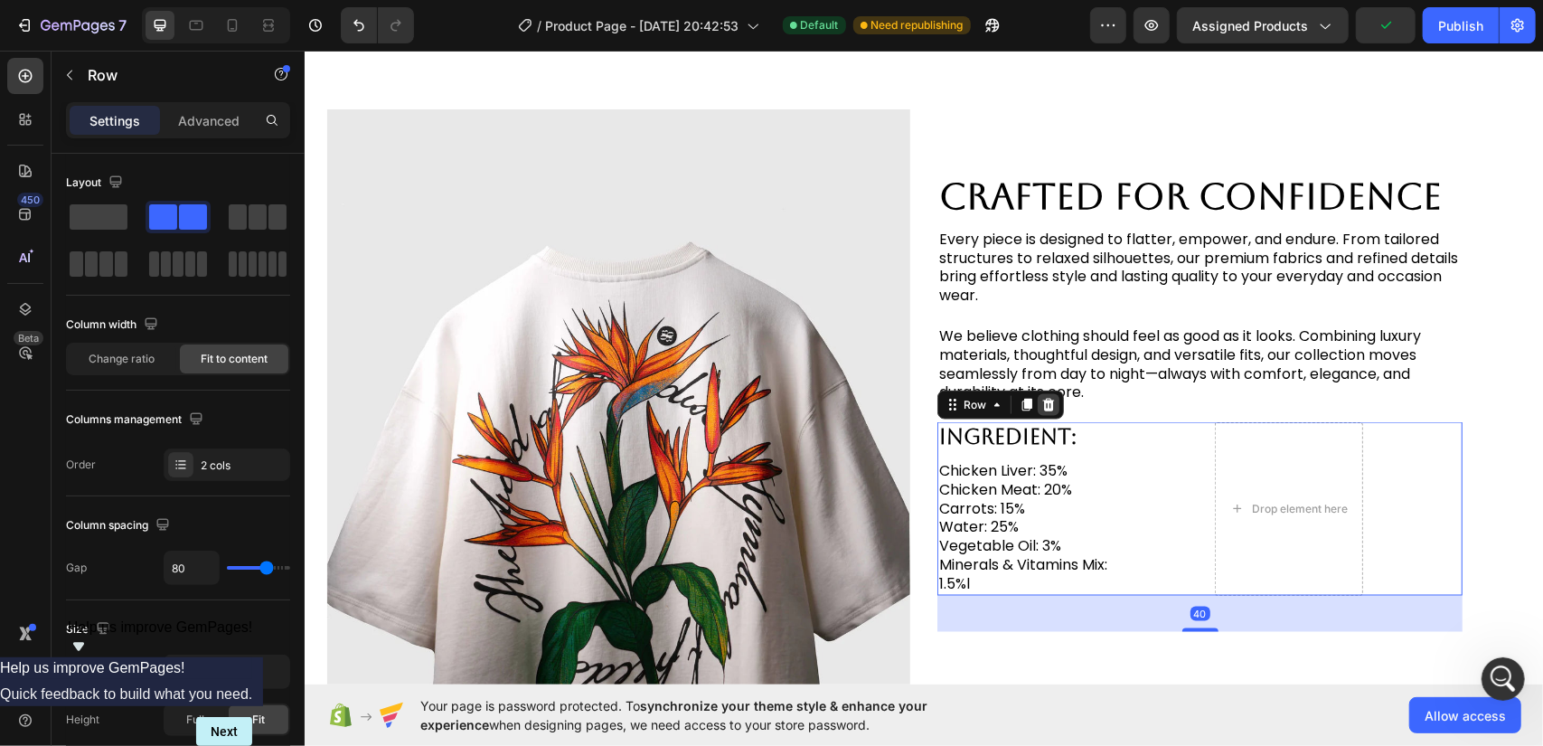
click at [1040, 397] on icon at bounding box center [1047, 404] width 14 height 14
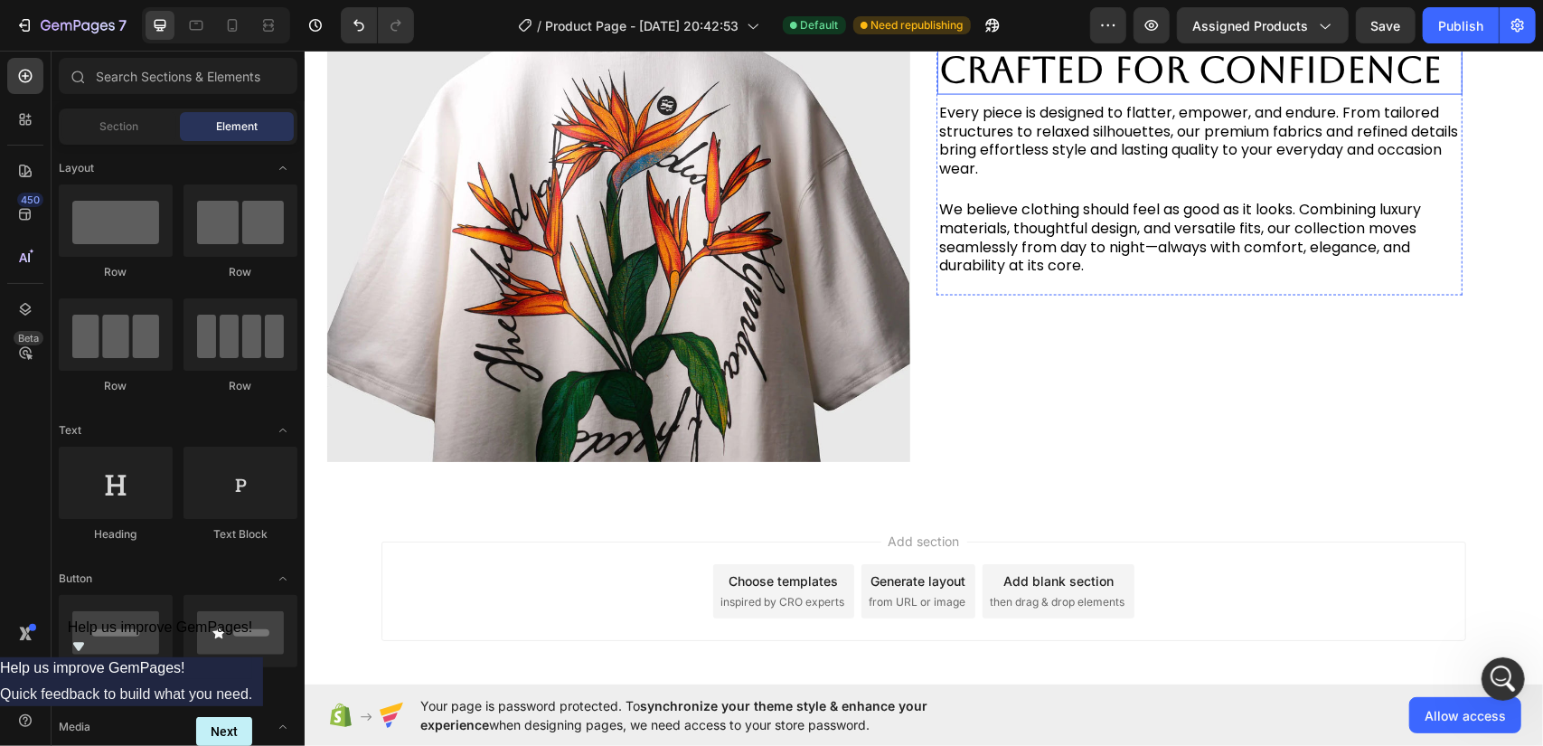
scroll to position [2027, 0]
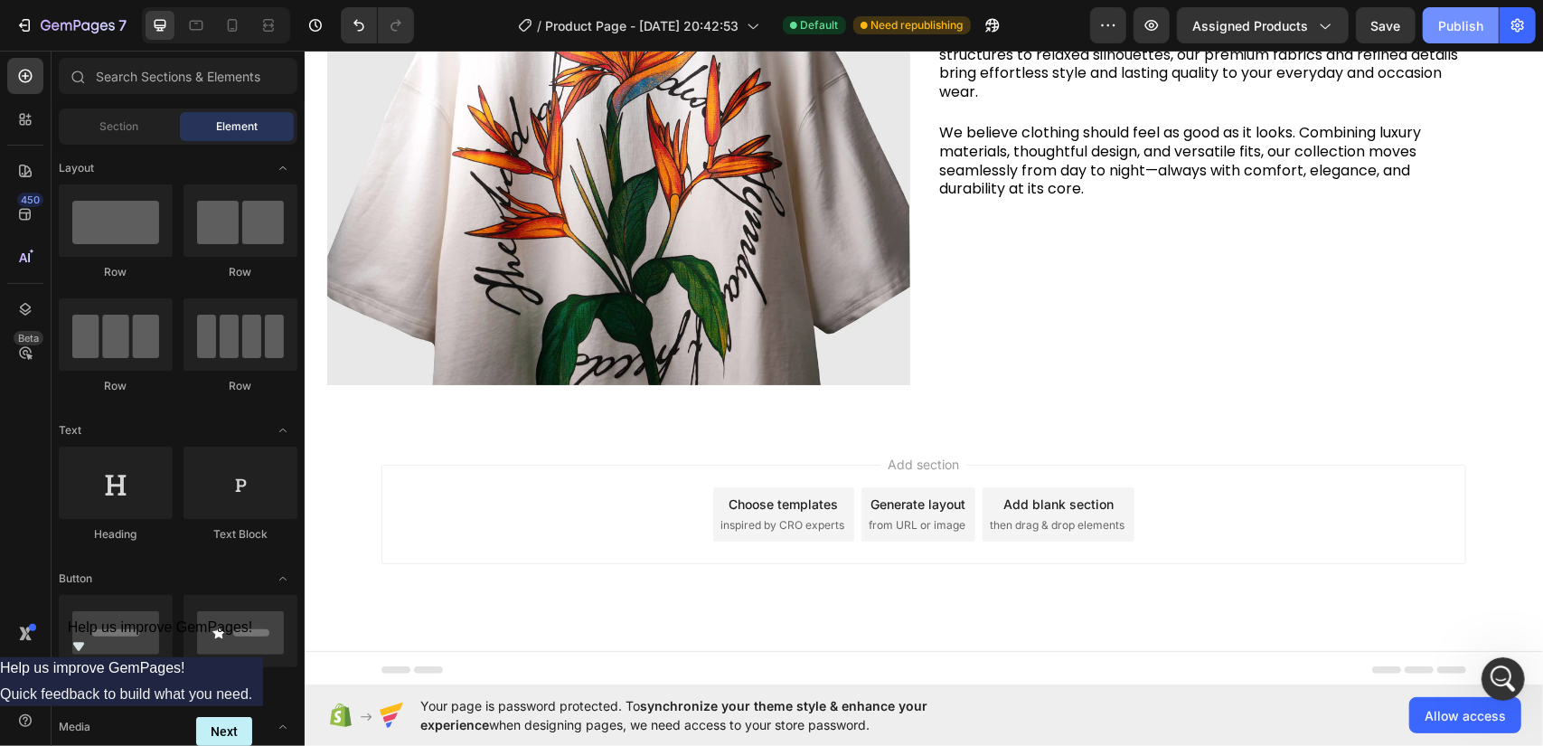
click at [1478, 28] on div "Publish" at bounding box center [1460, 25] width 45 height 19
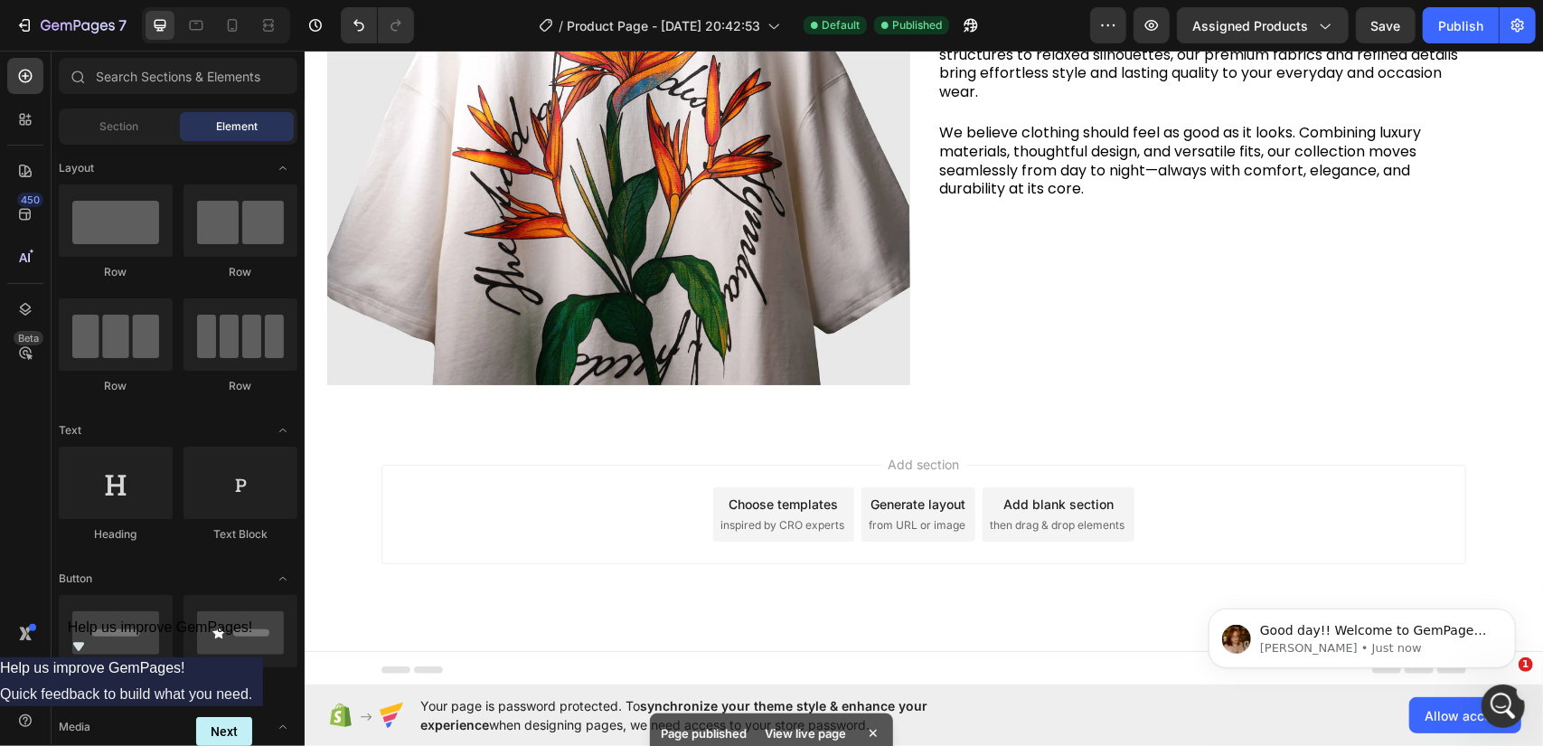
scroll to position [98, 0]
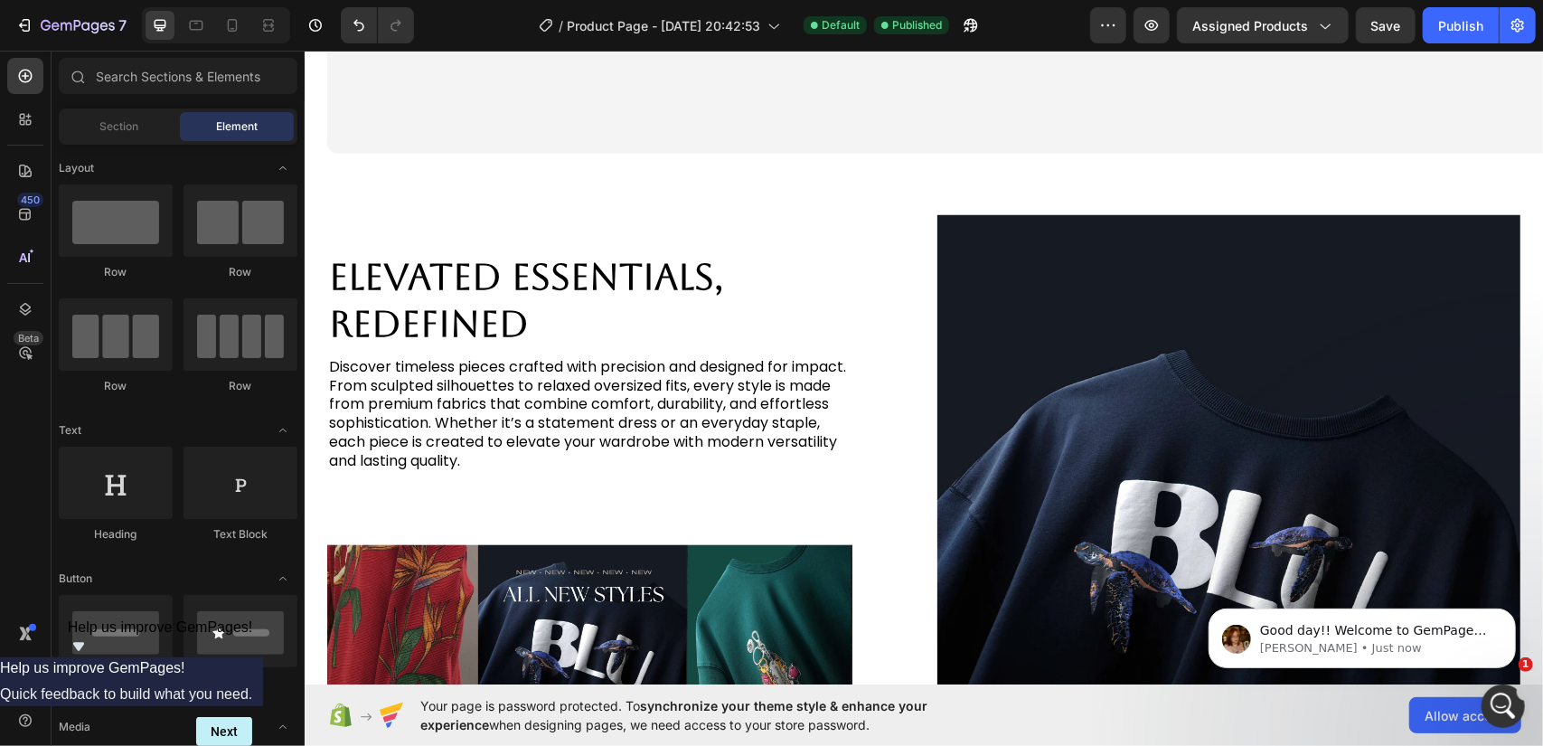
radio input "true"
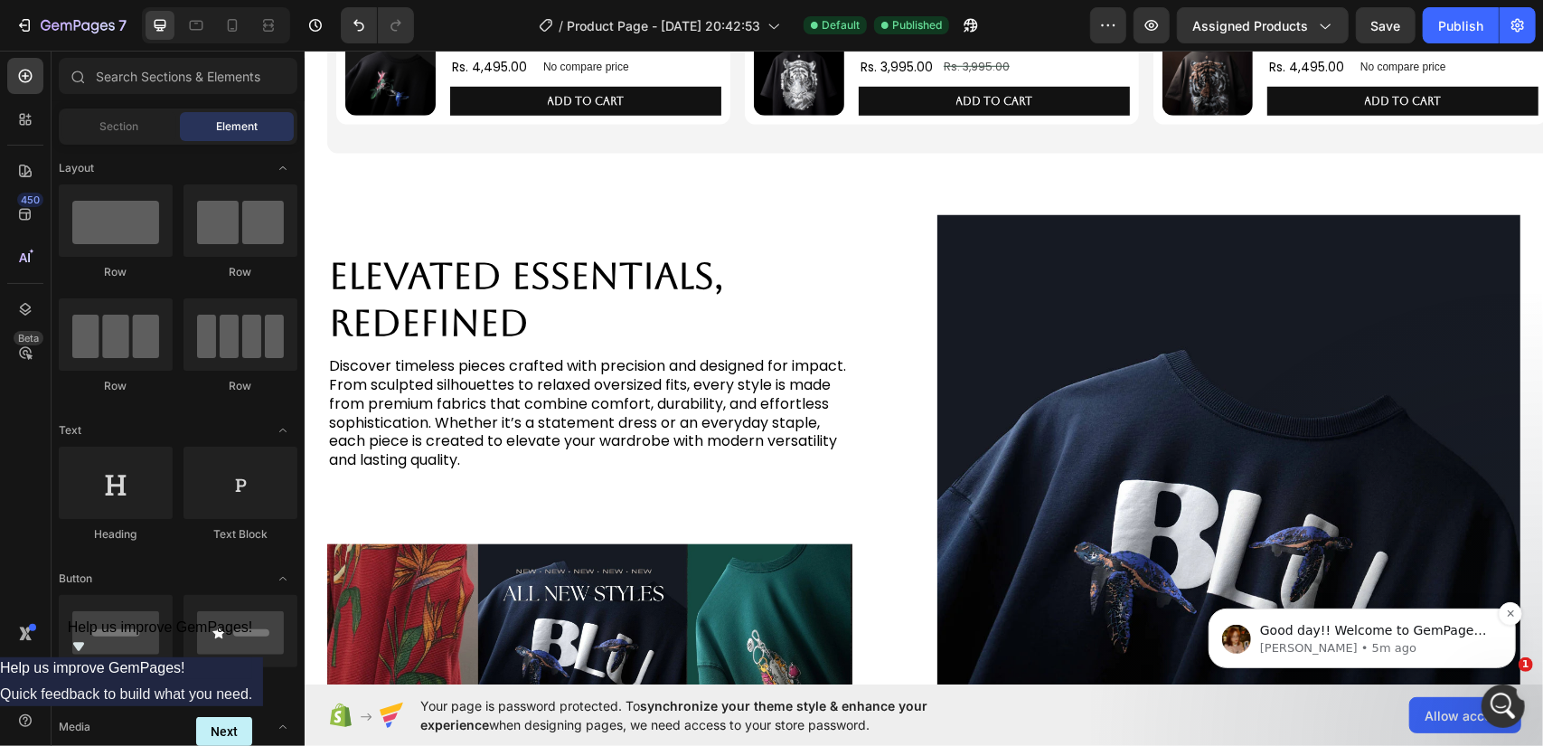
click at [1366, 623] on span "Good day!! Welcome to GemPages Support Channel! Our pleasure to assist you [DAT…" at bounding box center [1372, 683] width 227 height 122
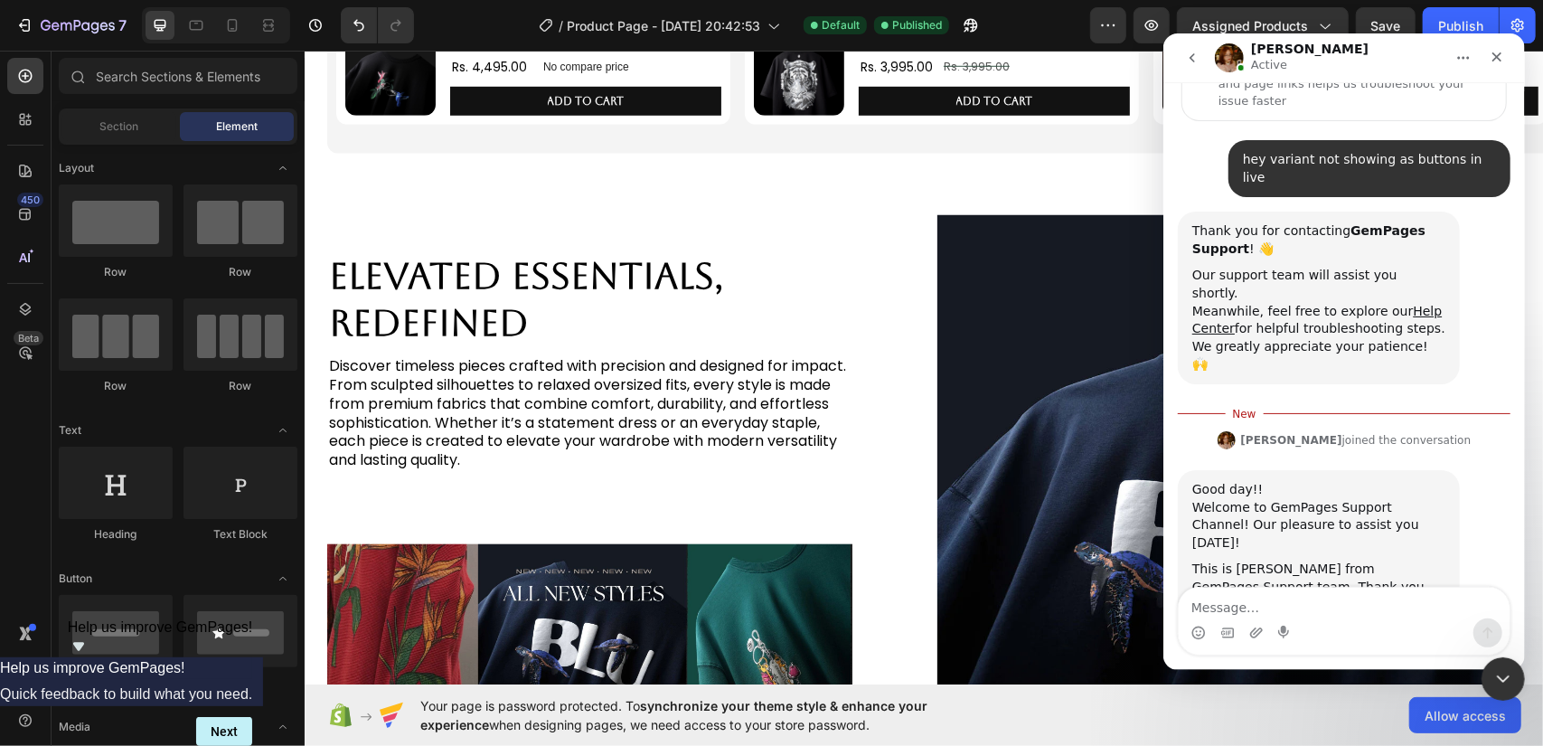
scroll to position [128, 0]
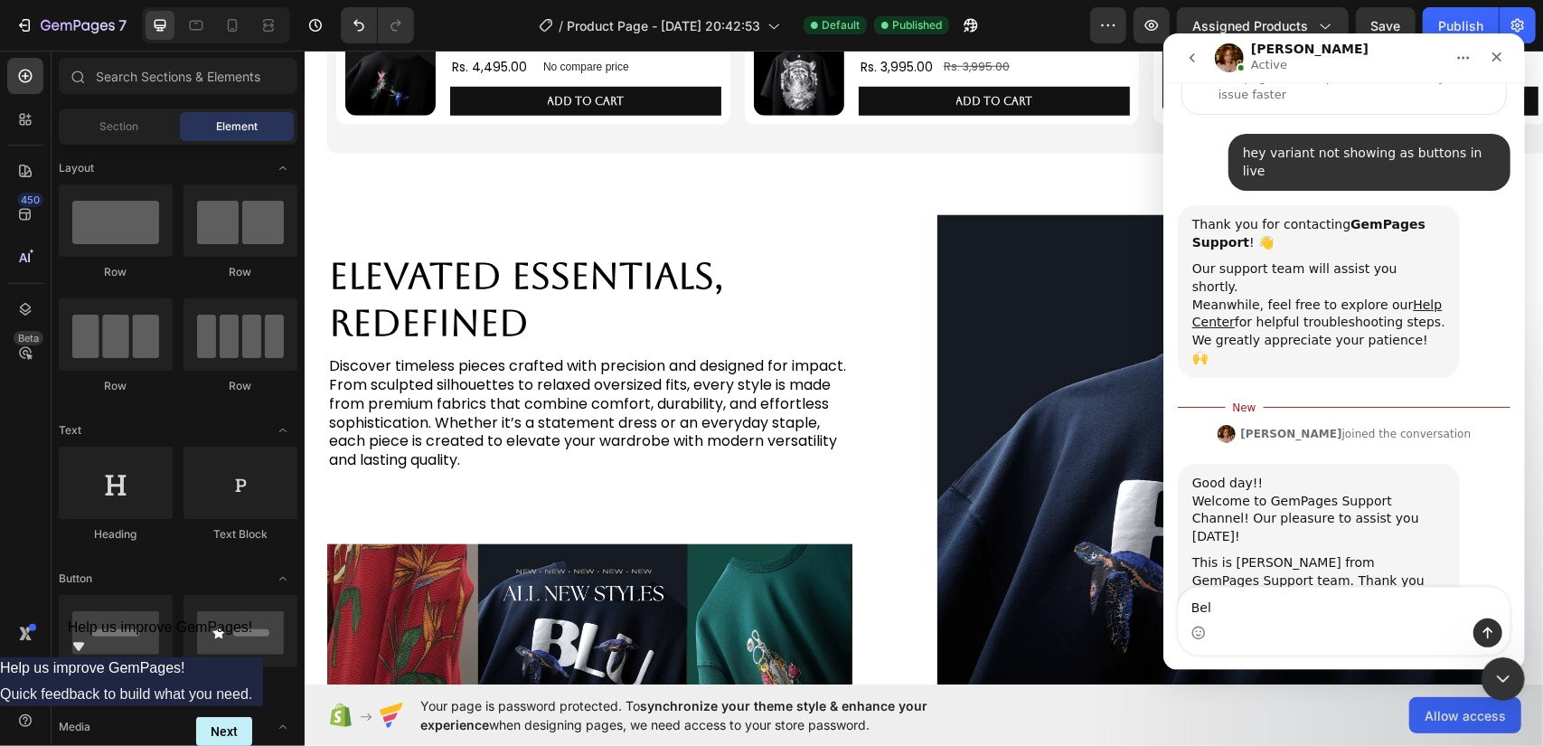
type textarea "[PERSON_NAME]"
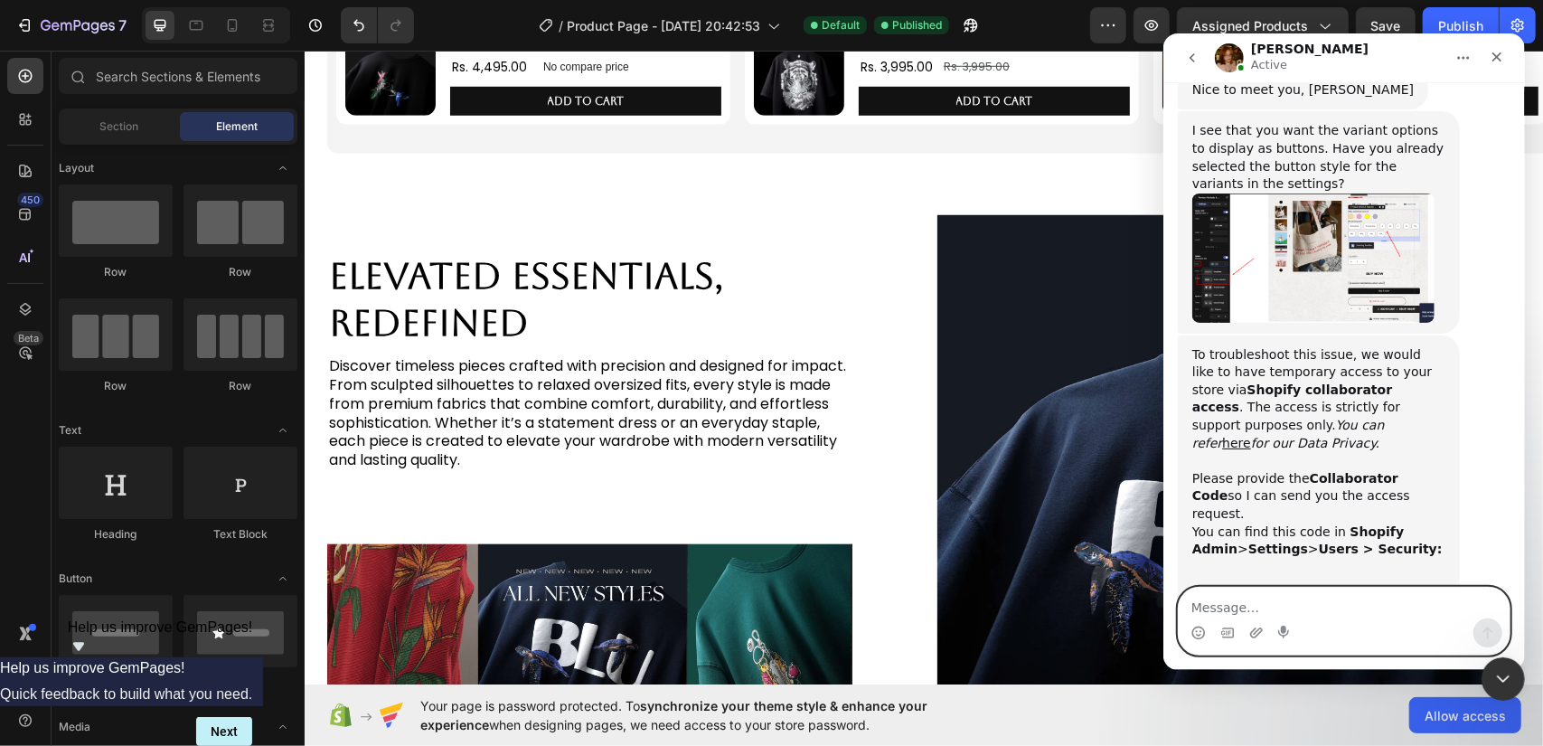
scroll to position [752, 0]
click at [1237, 558] on img "Jamie says…" at bounding box center [1312, 606] width 242 height 96
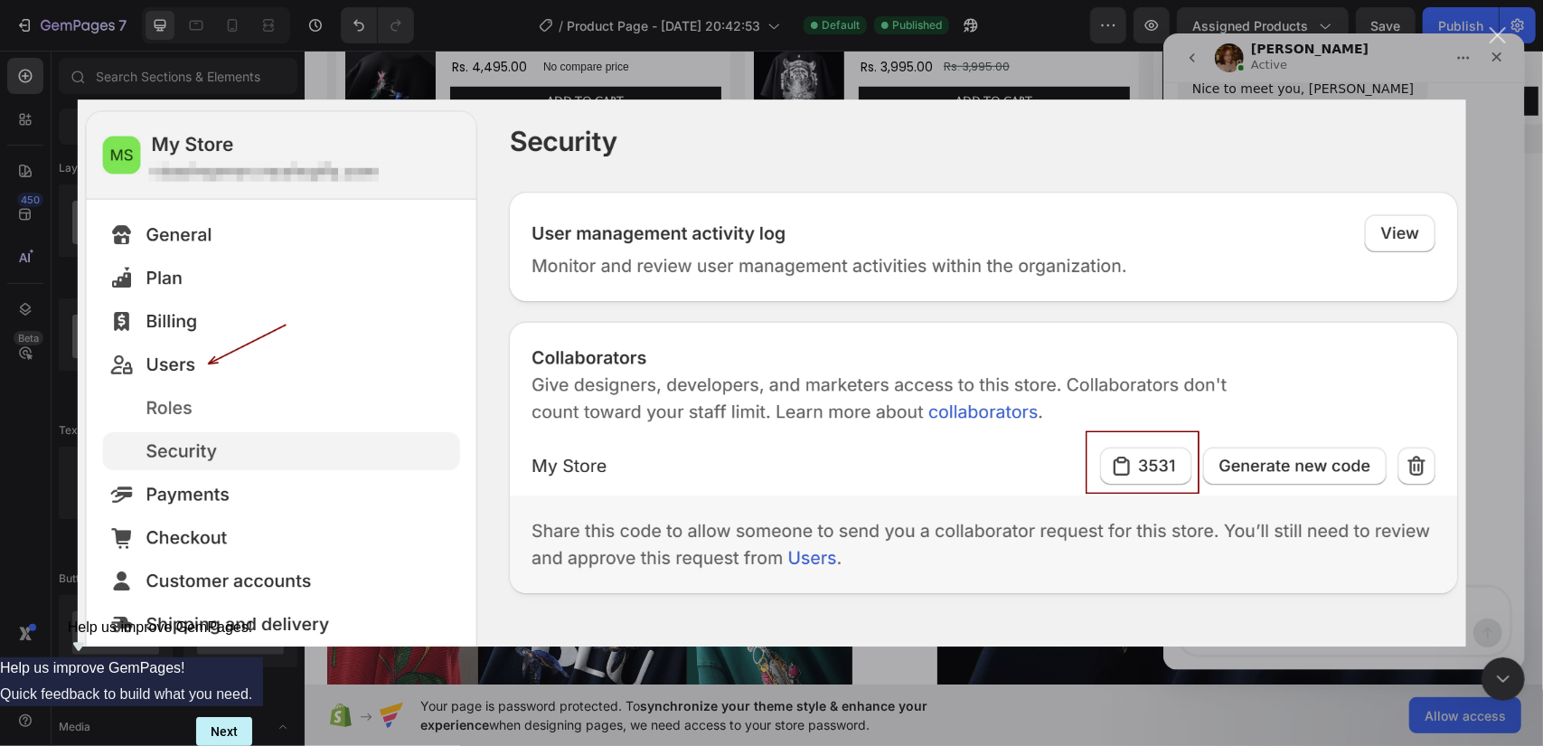
click at [1473, 286] on div "Intercom messenger" at bounding box center [771, 373] width 1543 height 746
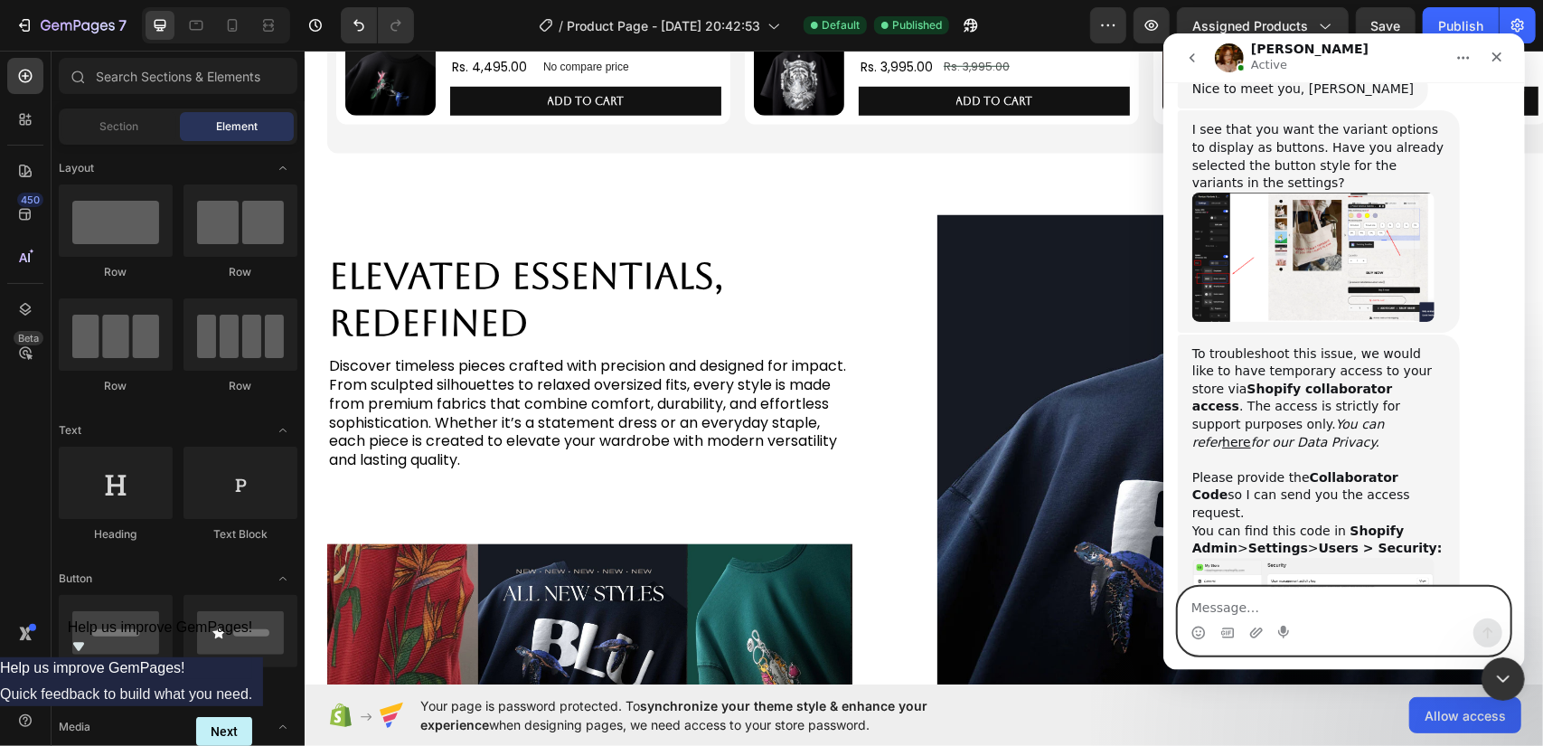
click at [1350, 608] on textarea "Message…" at bounding box center [1343, 603] width 331 height 31
paste textarea "3957"
type textarea "3957"
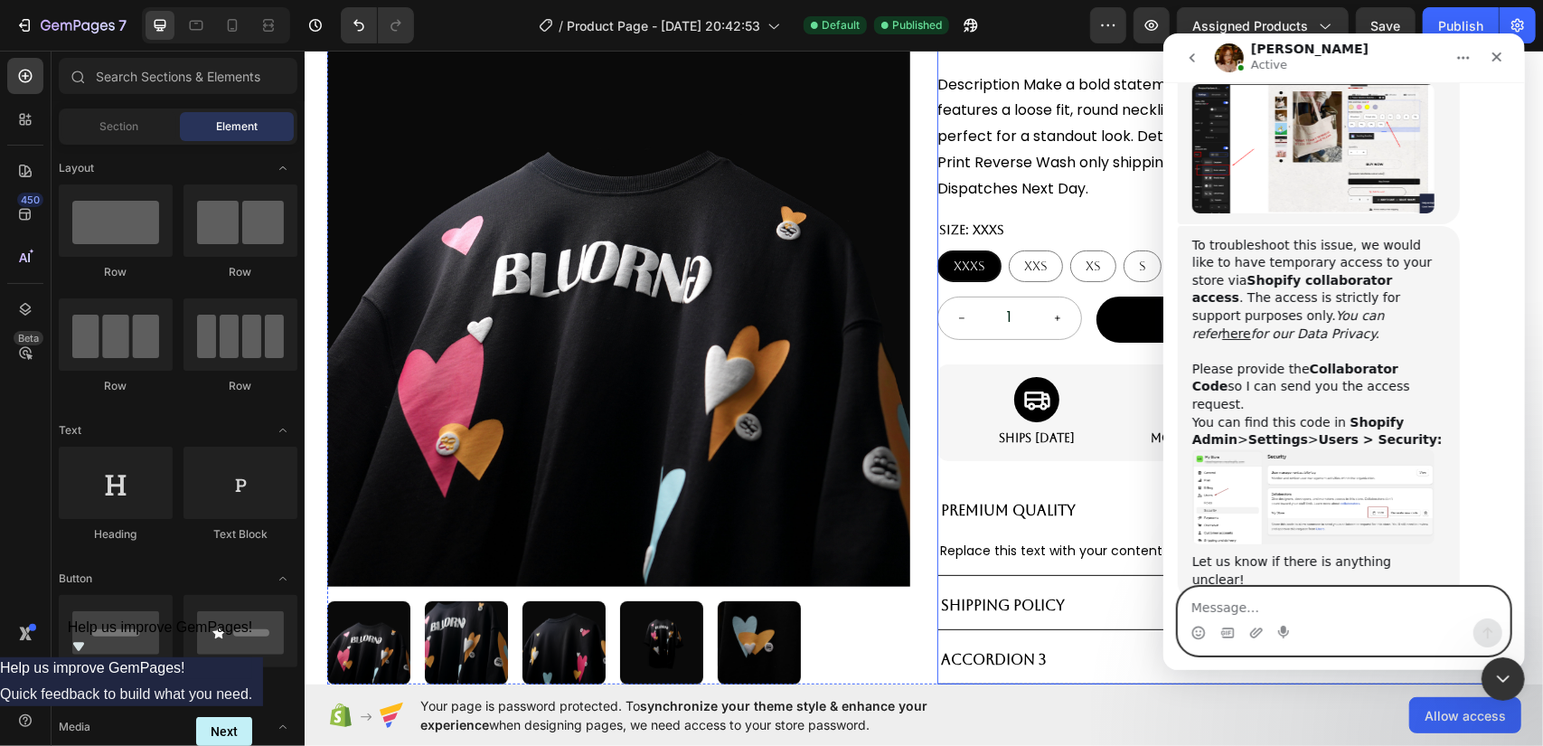
scroll to position [428, 0]
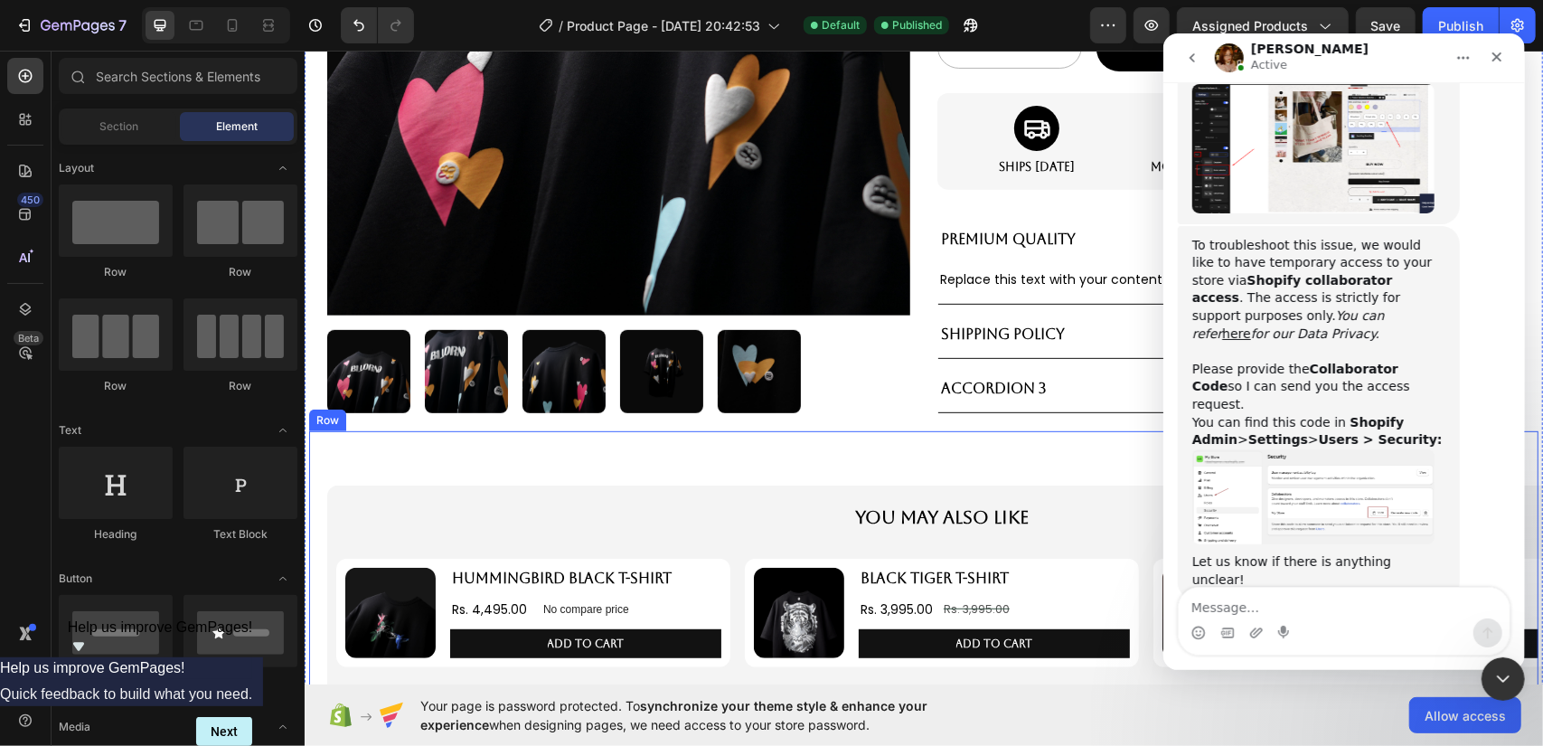
click at [953, 457] on div "You May Also Like Text Block Product Images HUMMINGBIRD BLACK T-SHIRT Product T…" at bounding box center [922, 571] width 1229 height 283
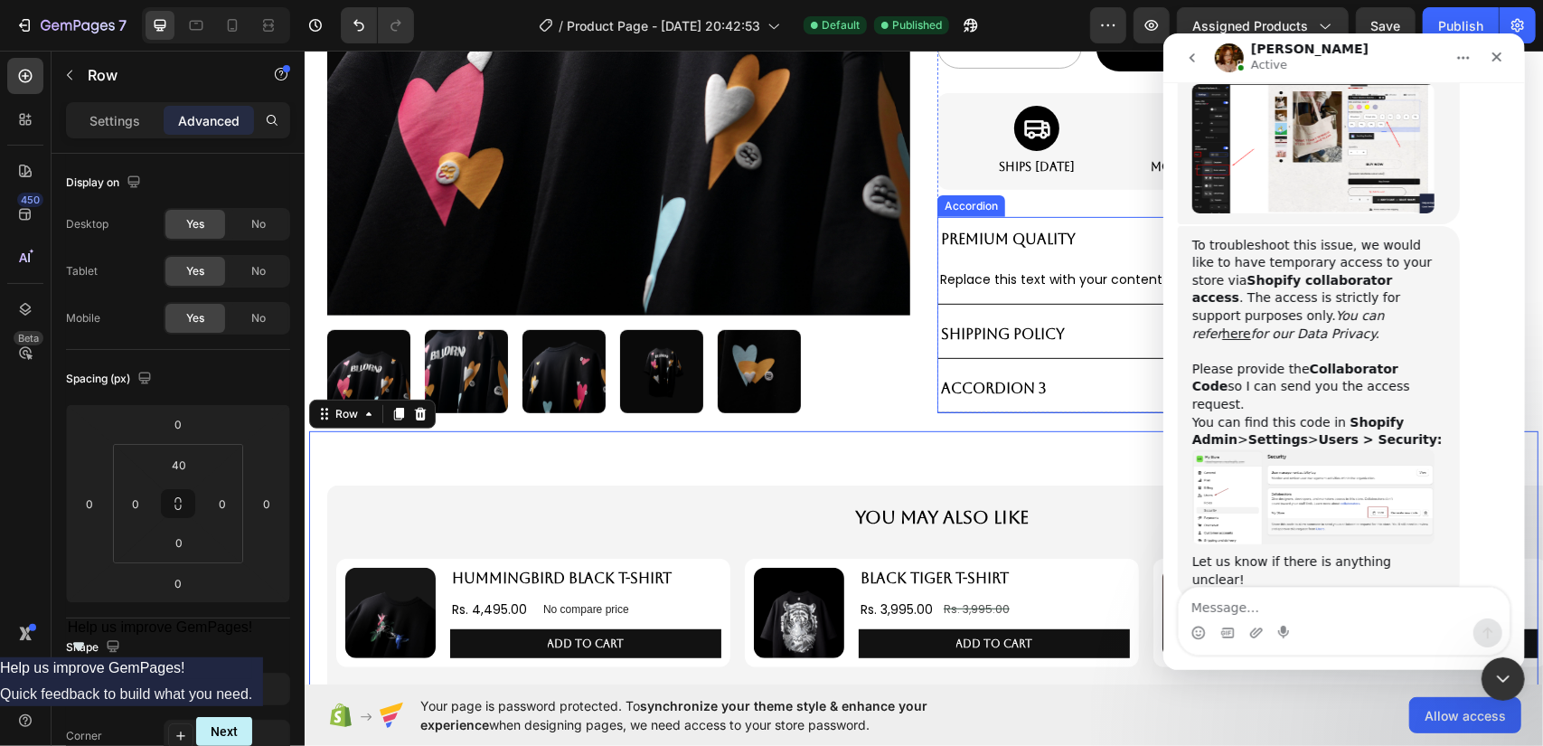
click at [1040, 329] on p "Shipping Policy" at bounding box center [1002, 334] width 124 height 26
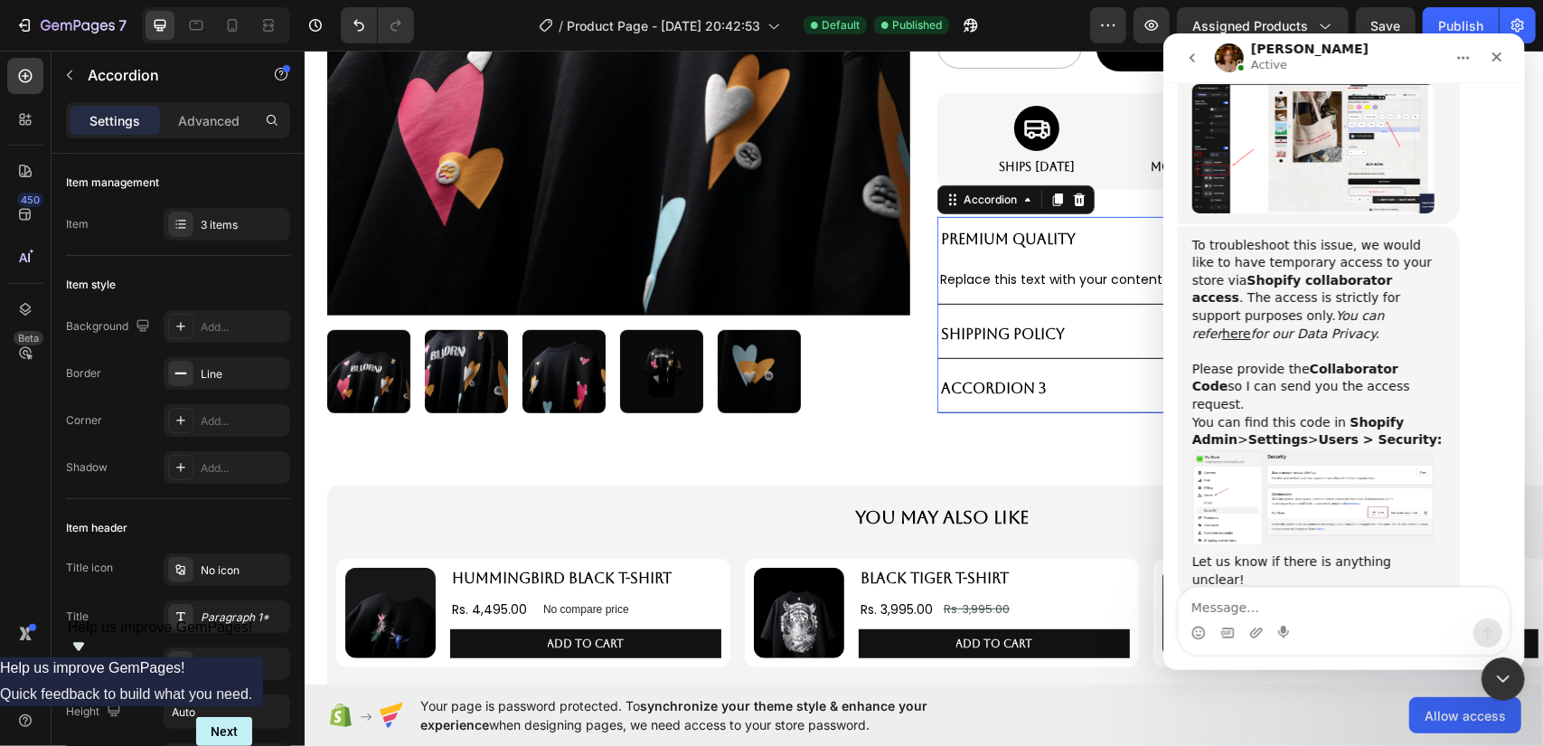
click at [1143, 328] on div "Shipping Policy" at bounding box center [1213, 334] width 552 height 32
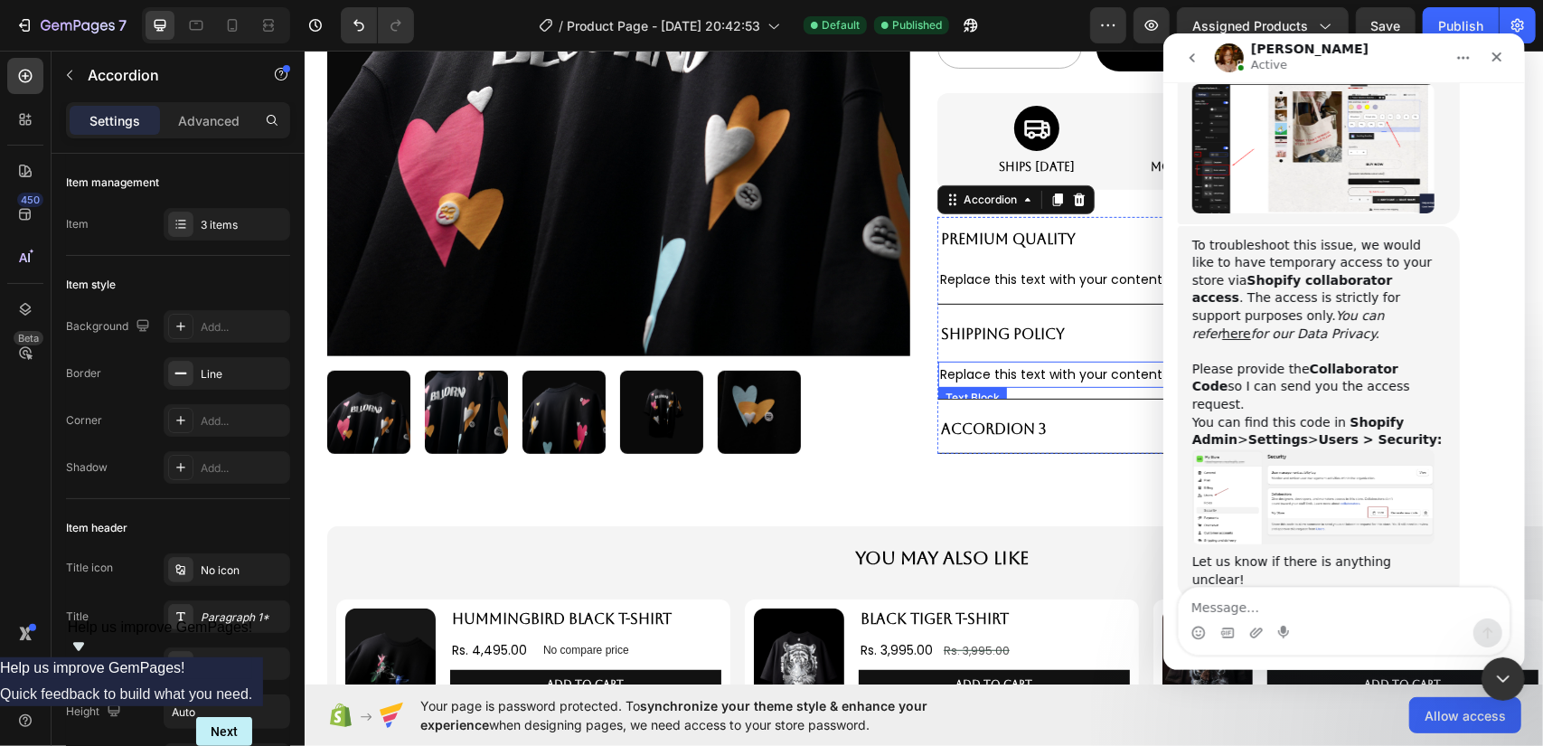
click at [1031, 371] on div "Replace this text with your content" at bounding box center [1227, 374] width 581 height 26
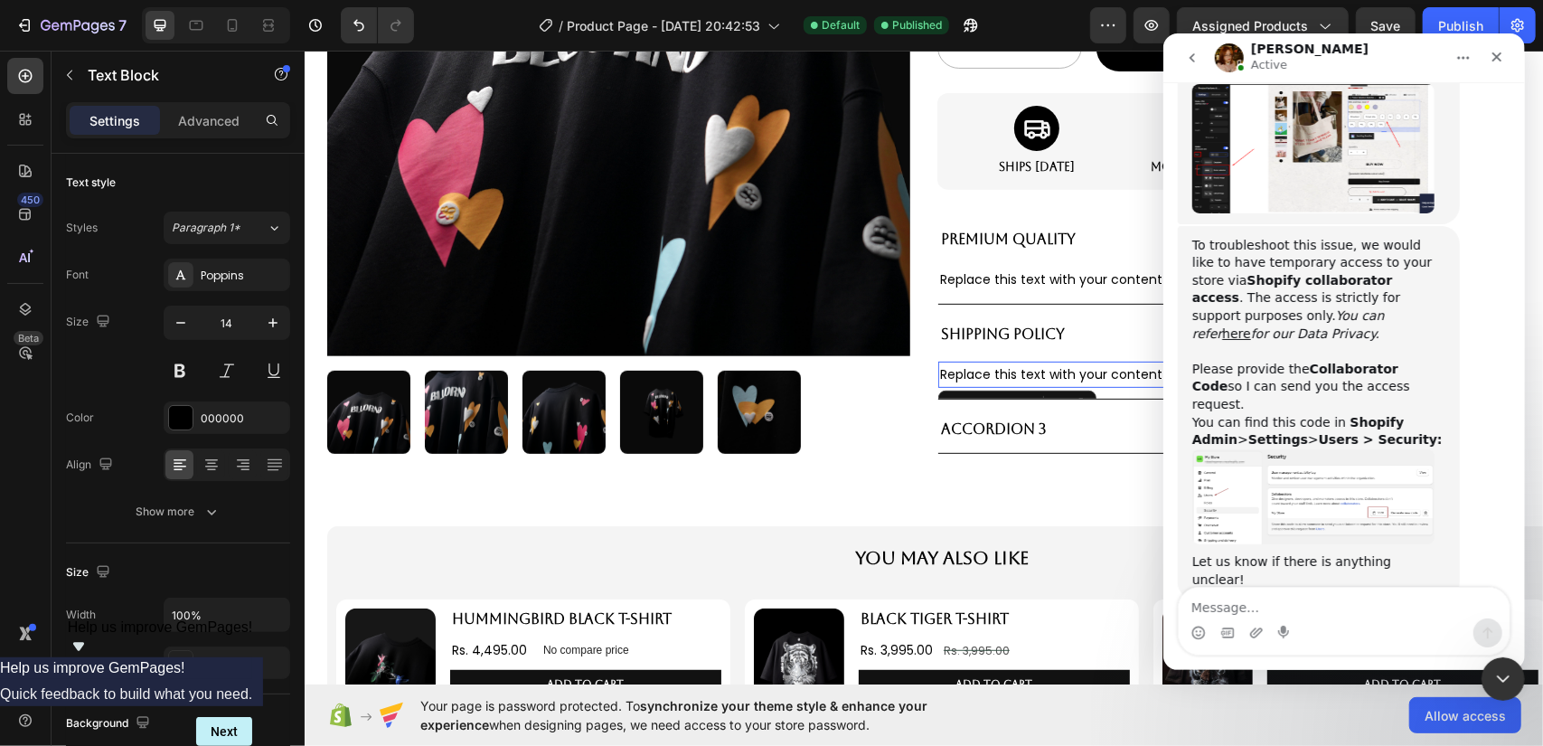
click at [1031, 371] on div "Replace this text with your content" at bounding box center [1227, 374] width 581 height 26
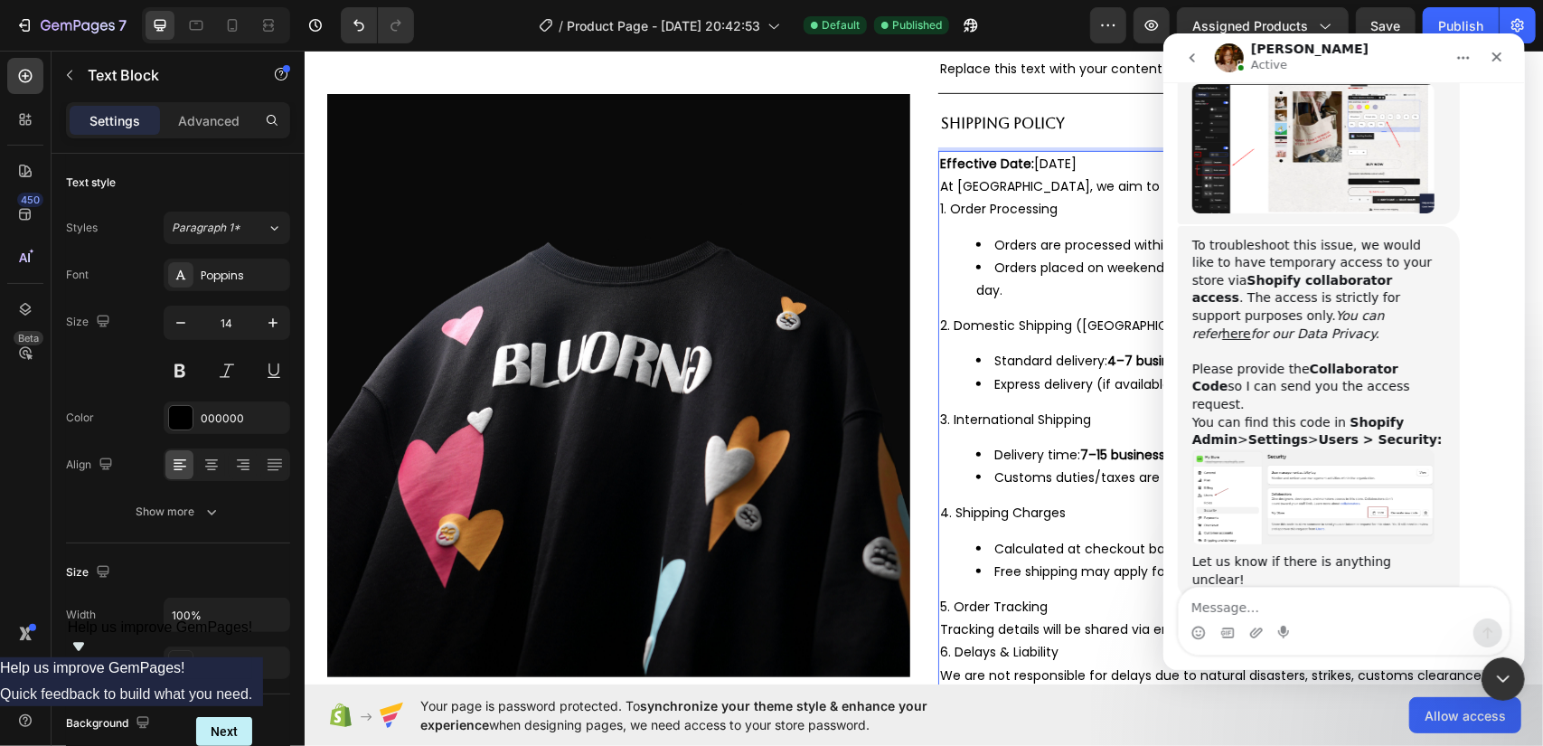
scroll to position [677, 0]
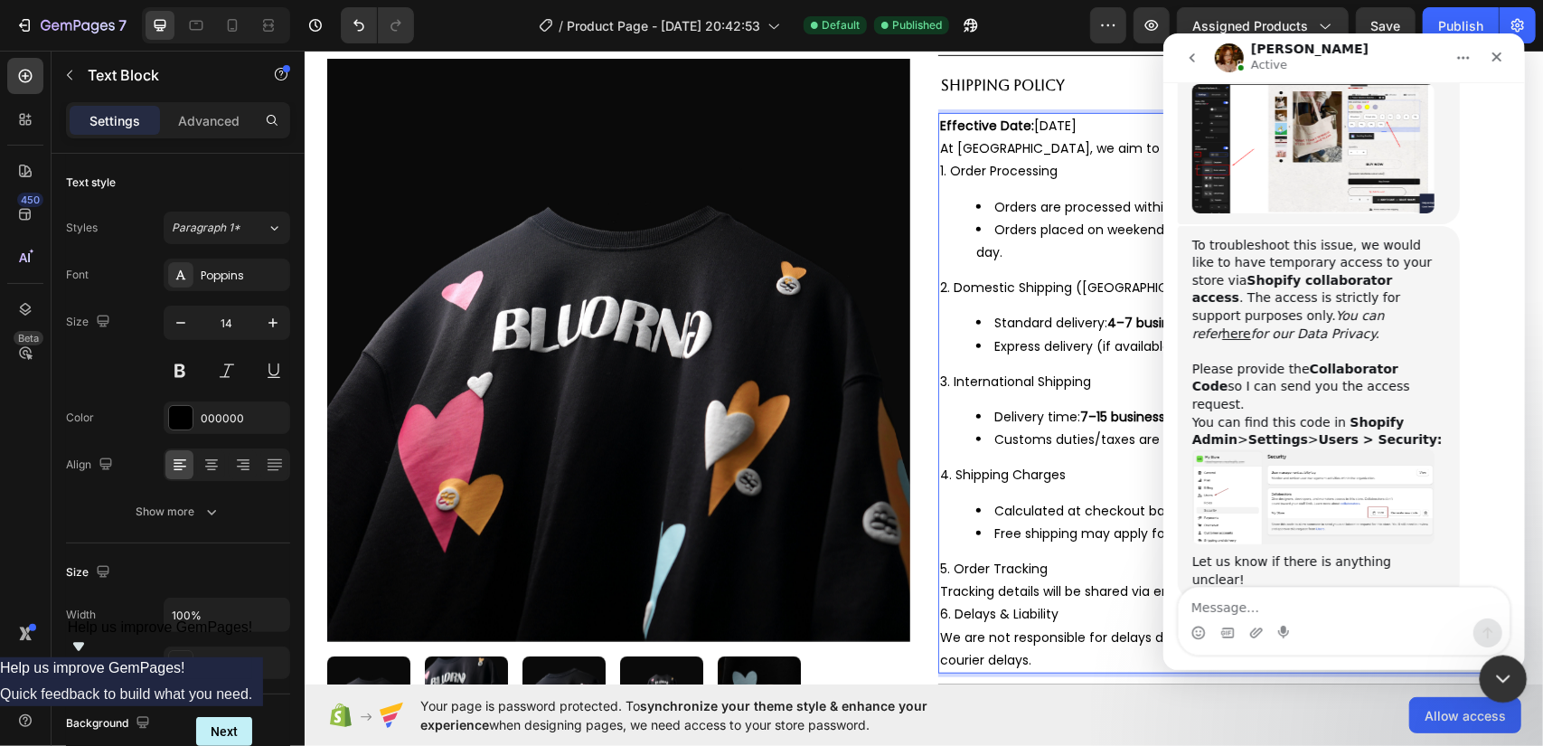
click at [1497, 673] on icon "Close Intercom Messenger" at bounding box center [1501, 676] width 22 height 22
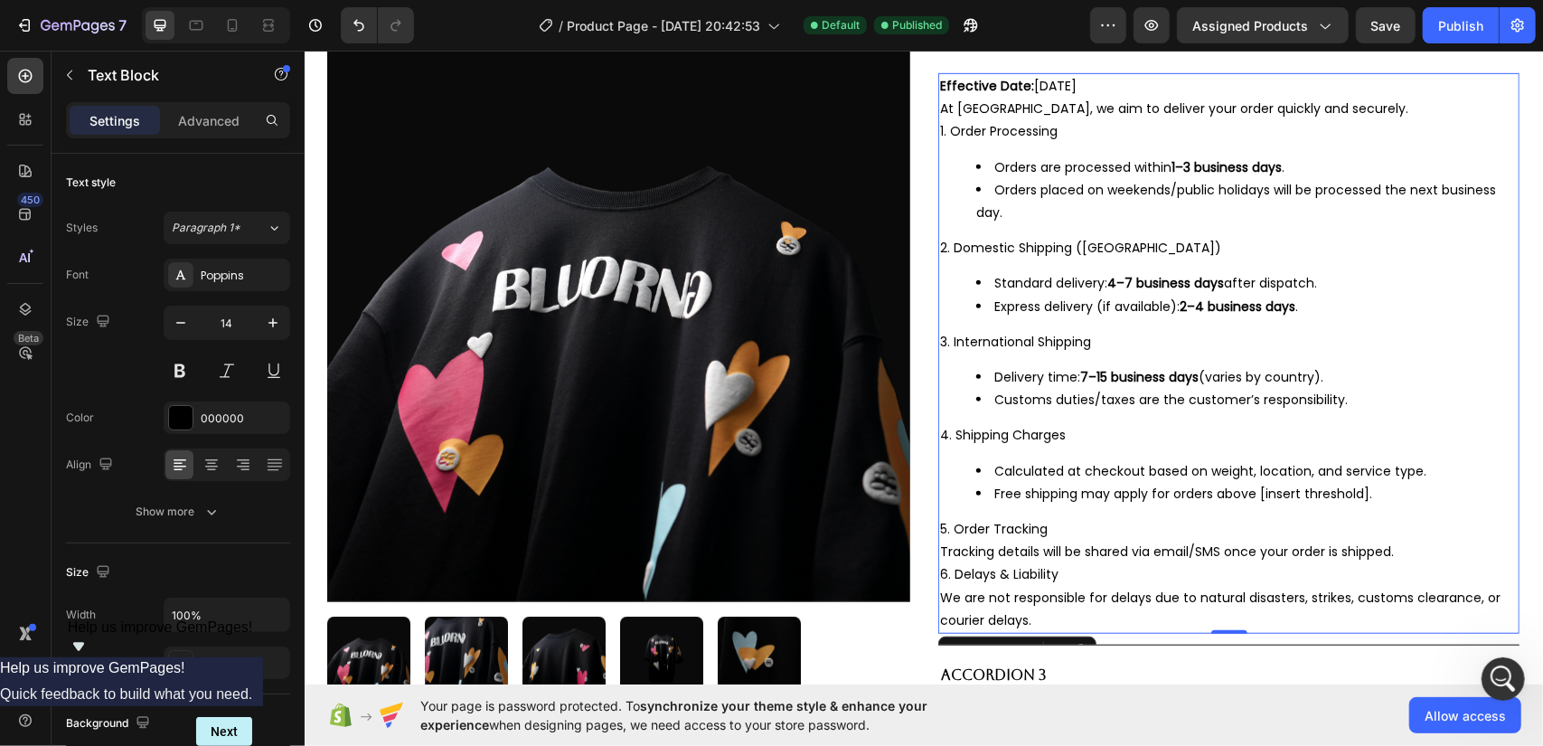
scroll to position [858, 0]
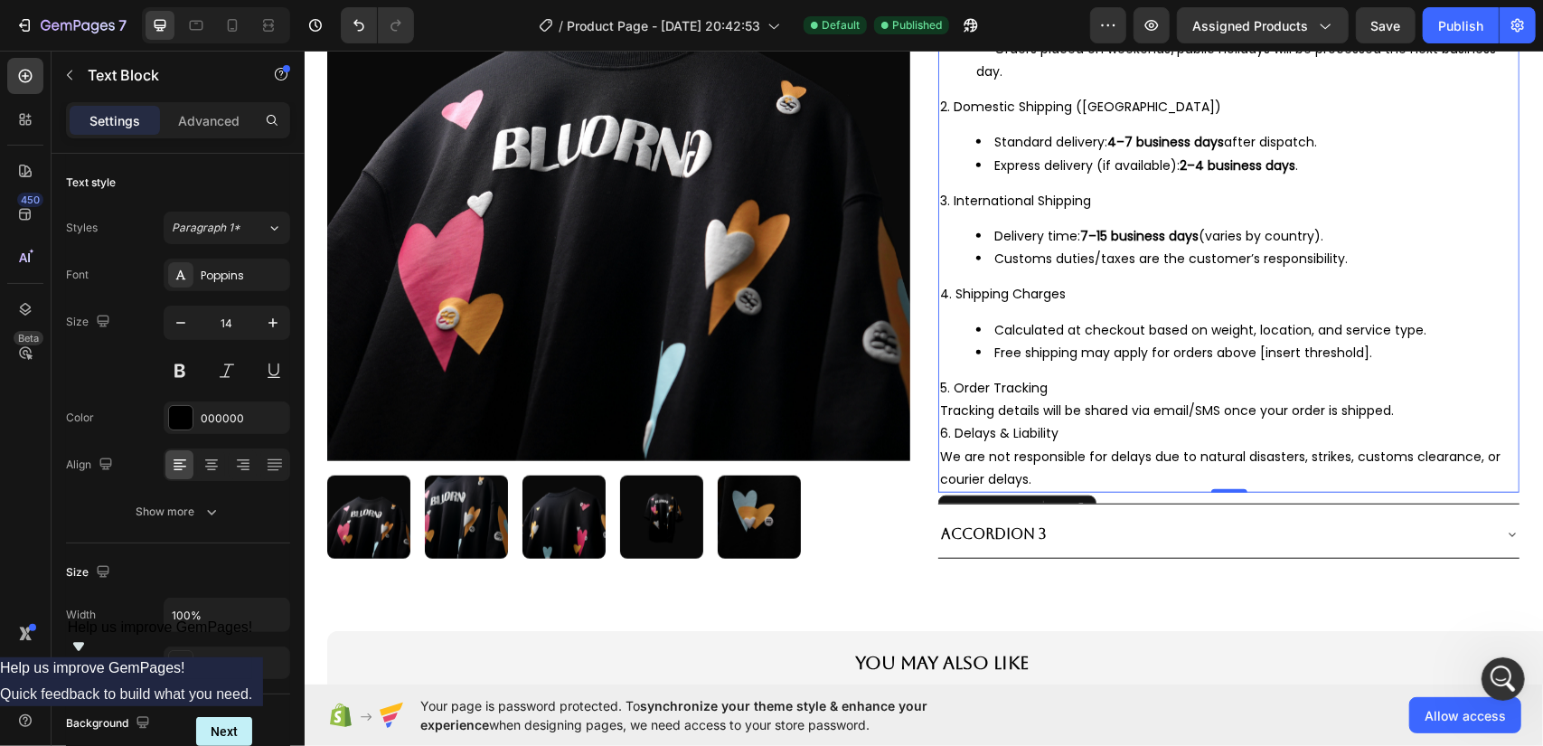
click at [1275, 345] on li "Free shipping may apply for orders above [insert threshold]." at bounding box center [1245, 352] width 541 height 23
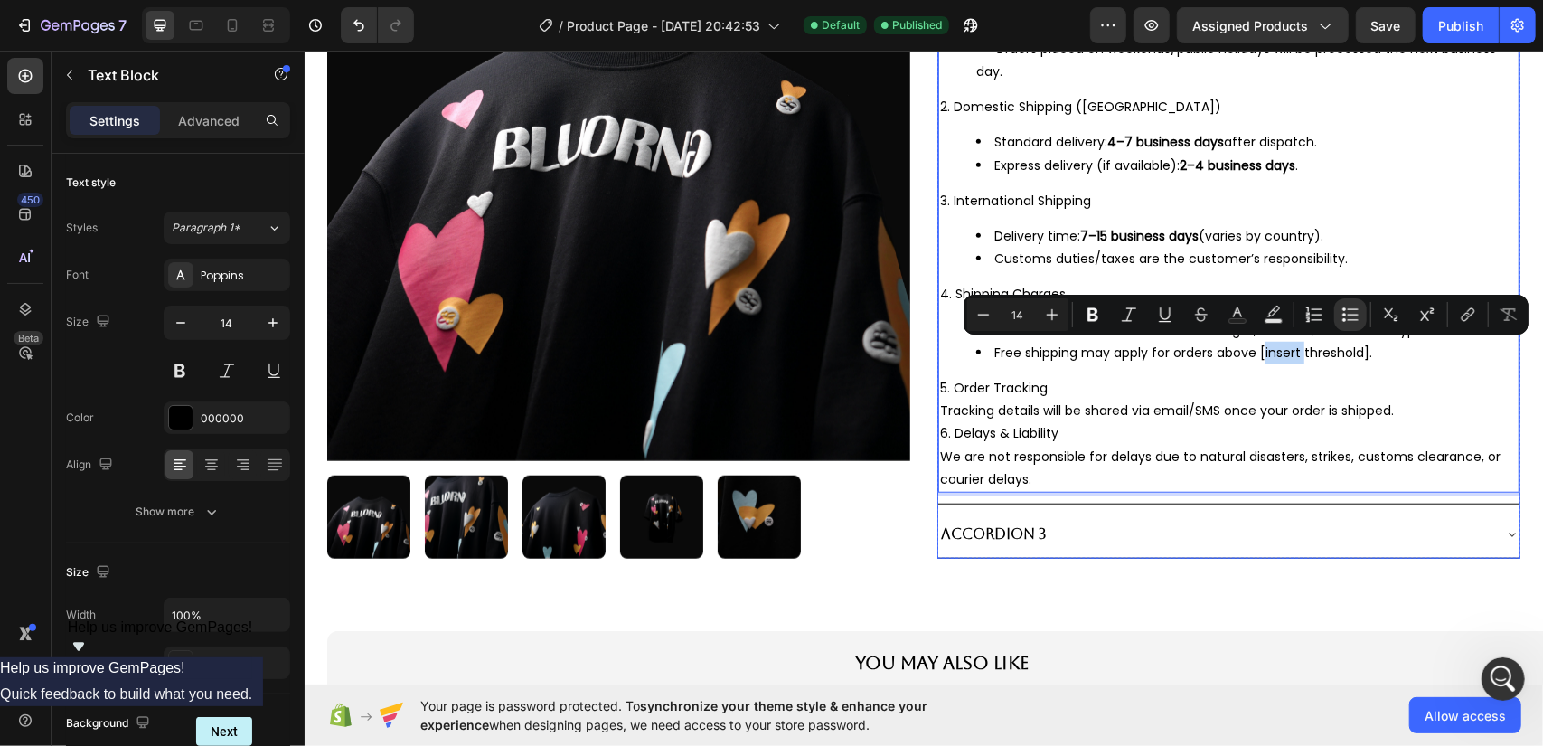
click at [1173, 548] on div "Accordion 3" at bounding box center [1227, 534] width 581 height 46
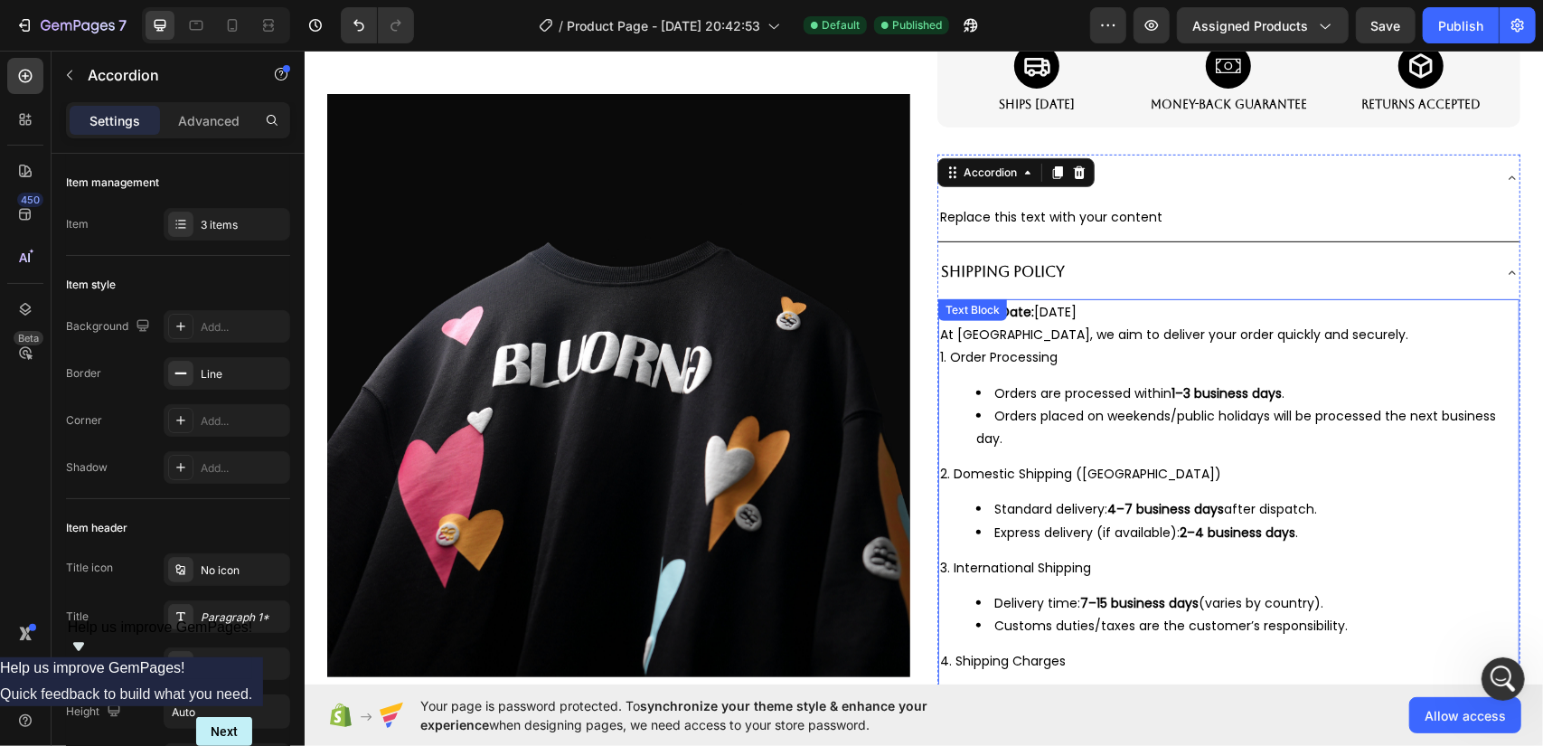
scroll to position [496, 0]
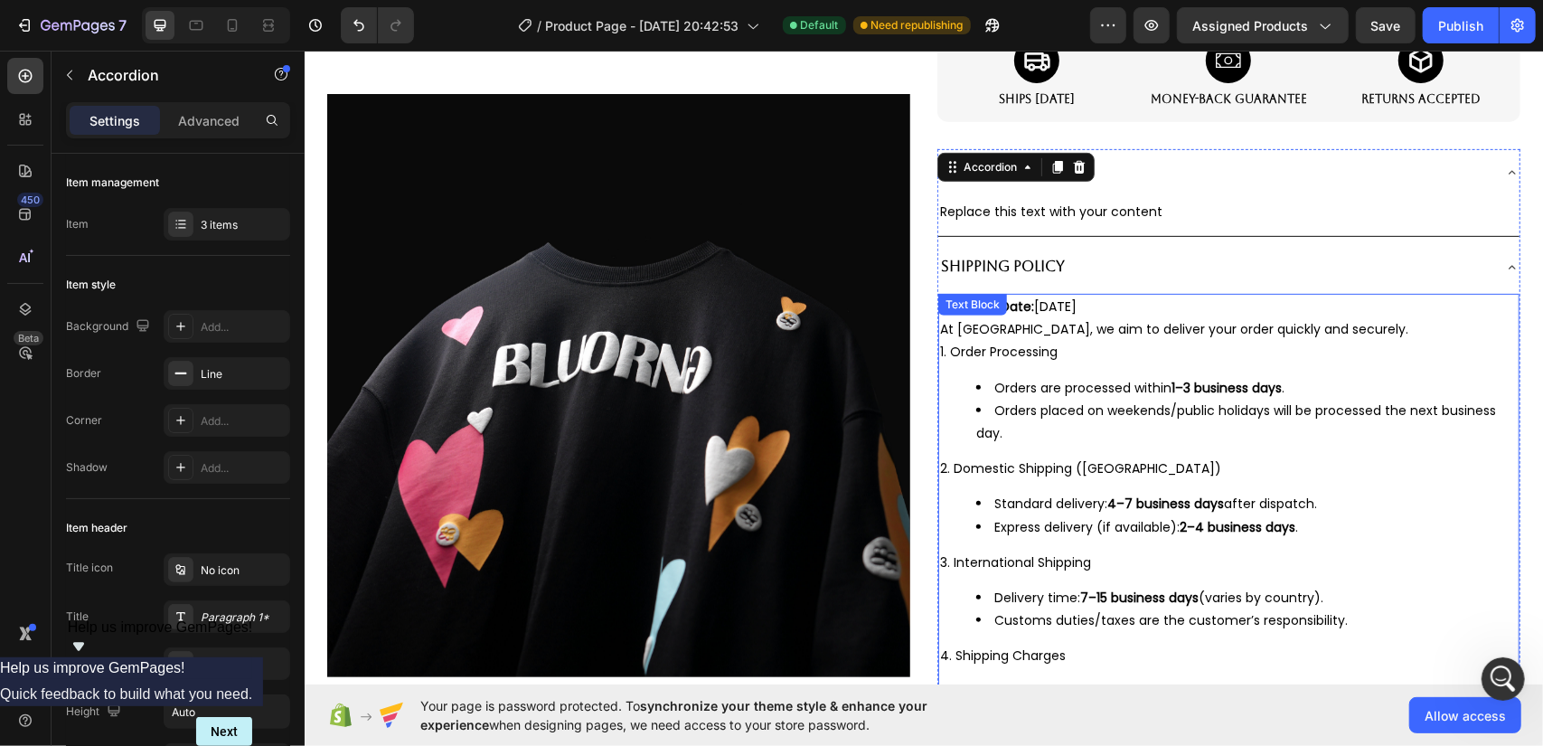
click at [1043, 370] on div "Effective Date: [DATE] At [GEOGRAPHIC_DATA], we aim to deliver your order quick…" at bounding box center [1227, 573] width 581 height 560
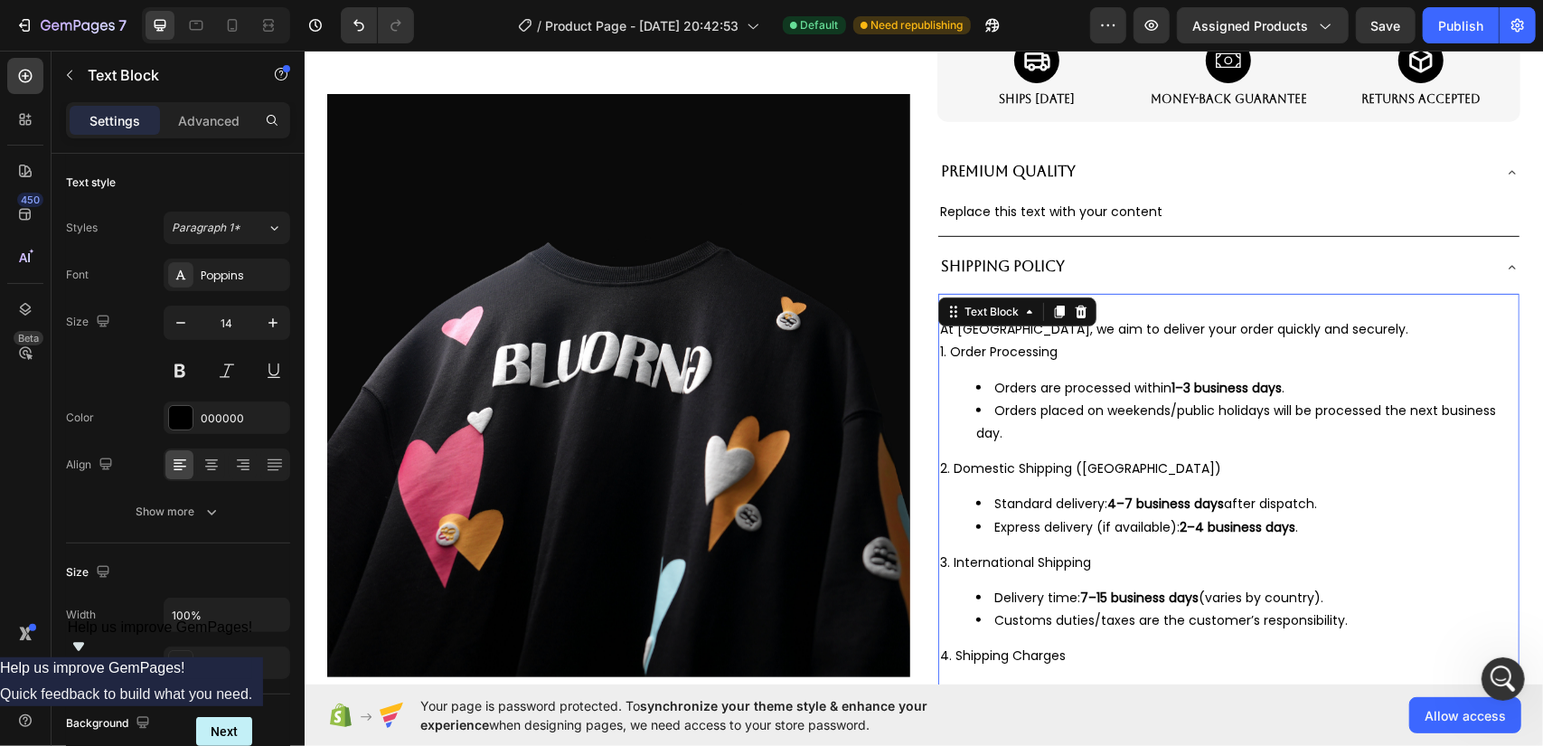
click at [1043, 370] on div "Effective Date: [DATE] At [GEOGRAPHIC_DATA], we aim to deliver your order quick…" at bounding box center [1227, 573] width 581 height 560
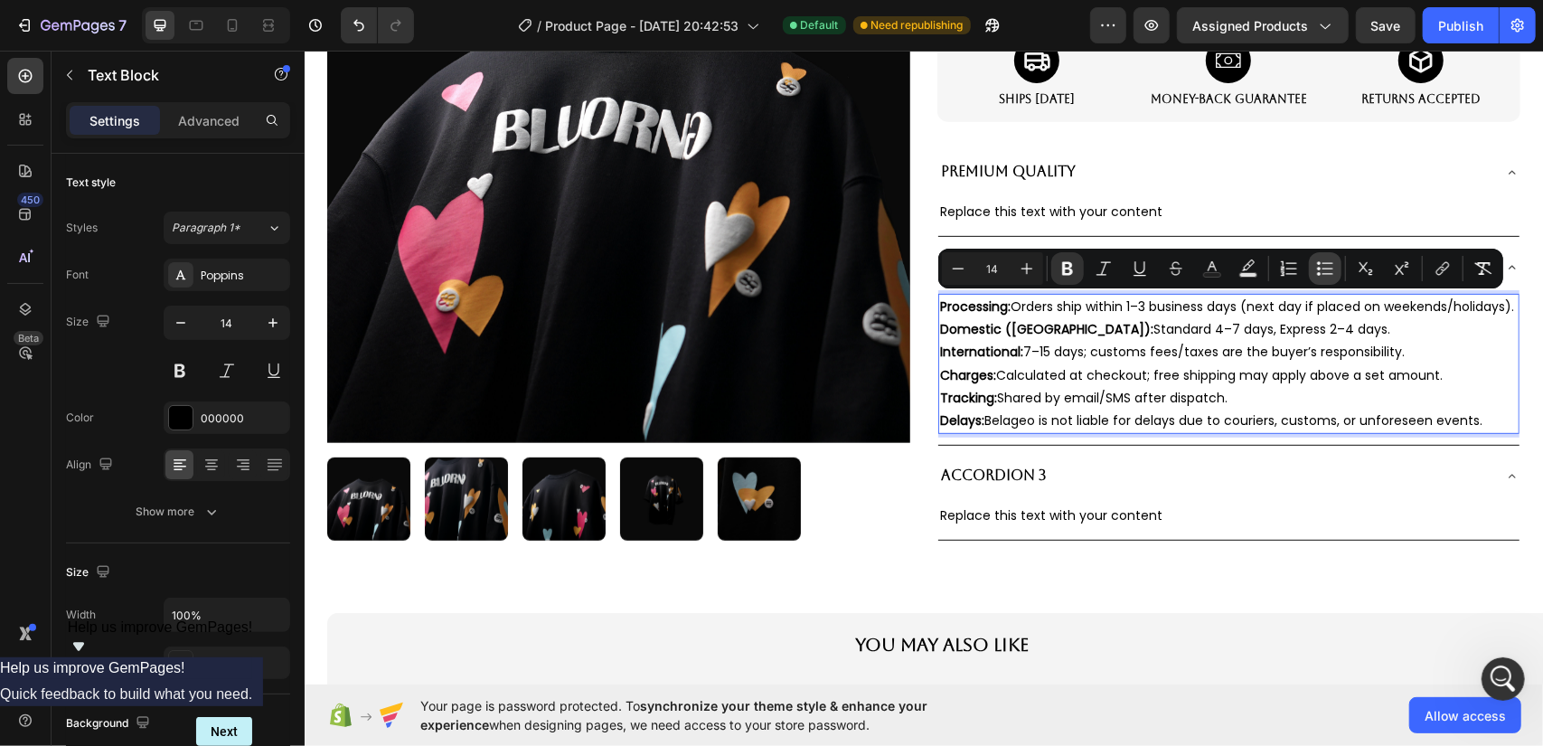
click at [1323, 266] on icon "Editor contextual toolbar" at bounding box center [1325, 268] width 18 height 18
type input "14"
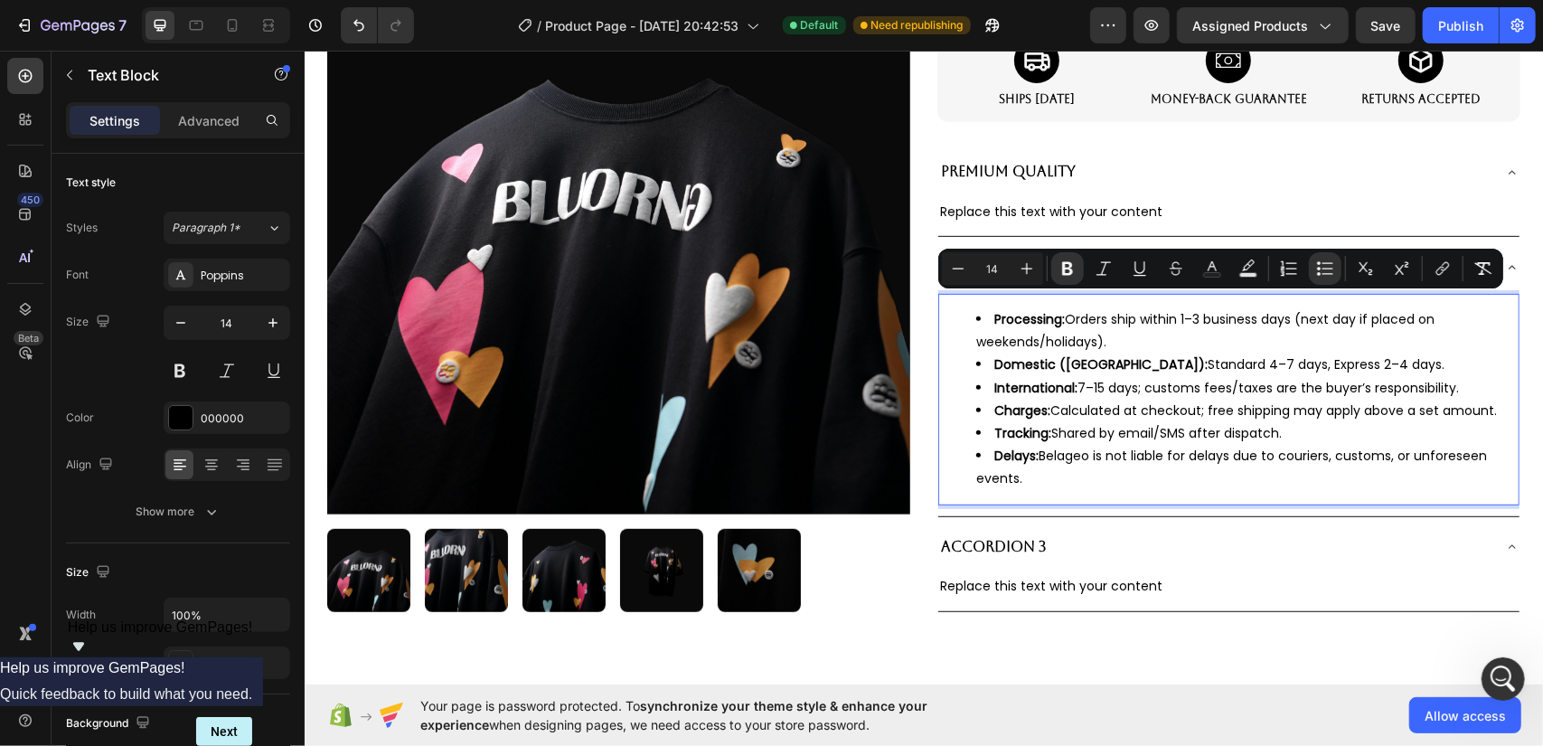
click at [1181, 492] on div "Processing: Orders ship within 1–3 business days (next day if placed on weekend…" at bounding box center [1227, 399] width 581 height 212
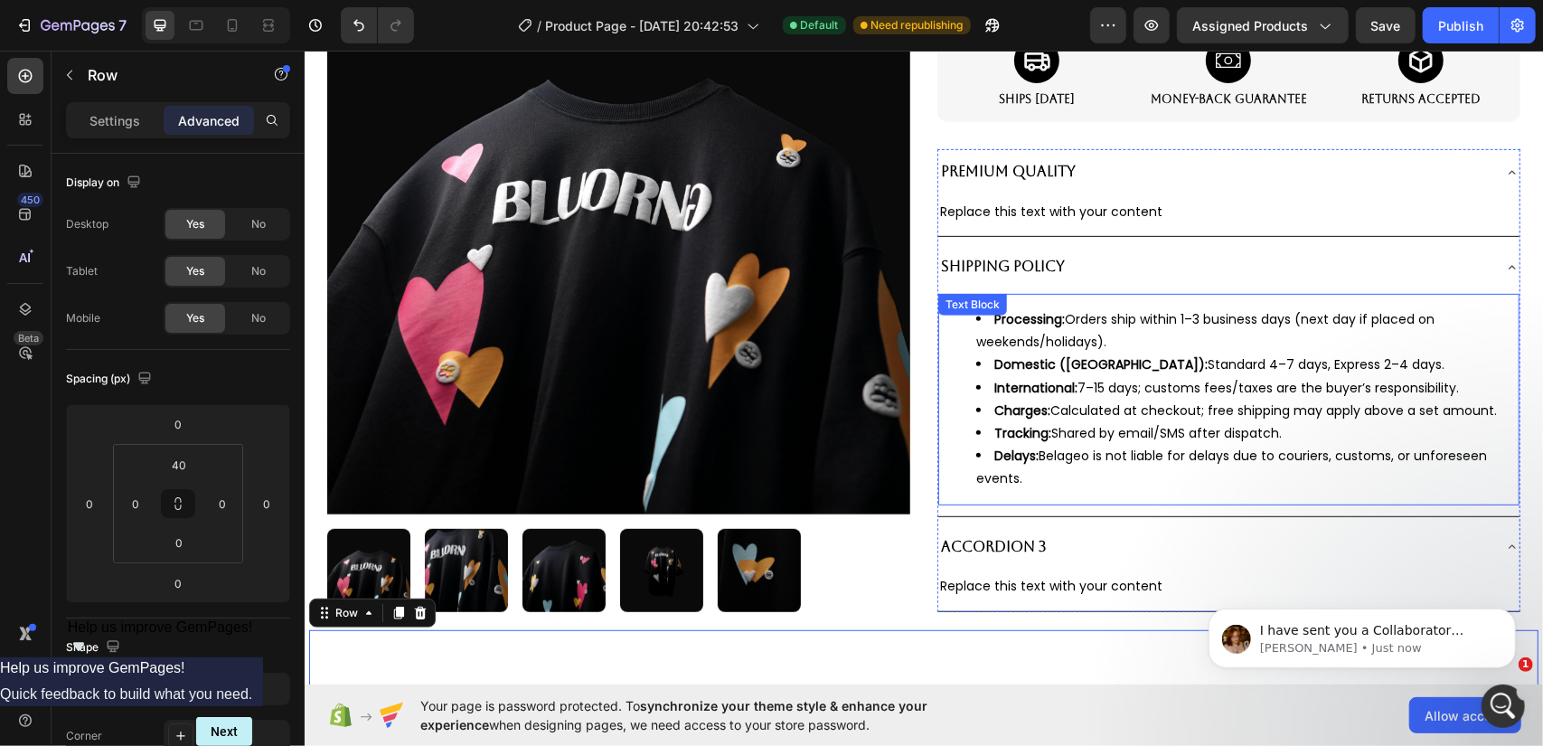
scroll to position [936, 0]
click at [1318, 618] on div "I have sent you a Collaborator invitation, please help me accept it. You should…" at bounding box center [1361, 637] width 307 height 60
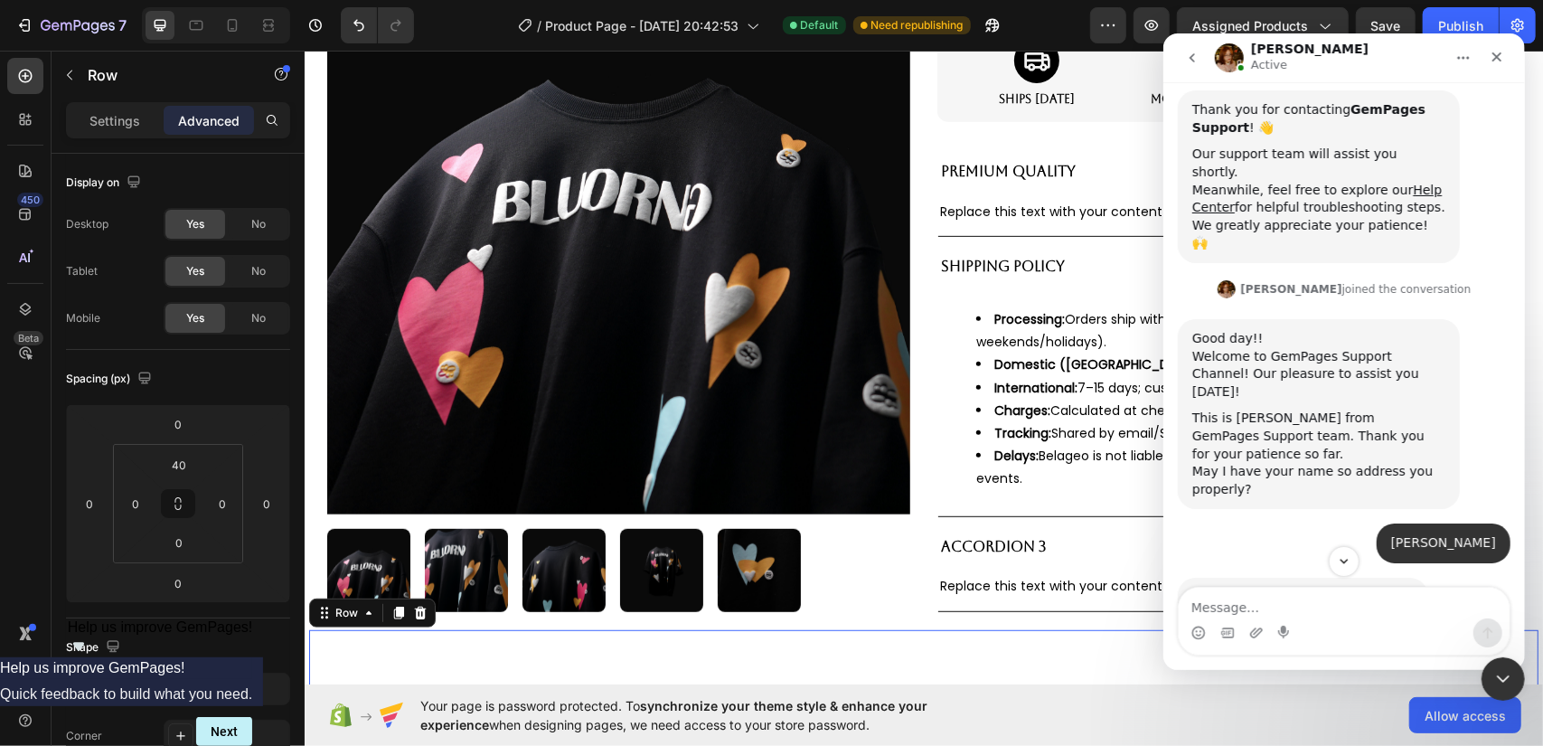
scroll to position [966, 0]
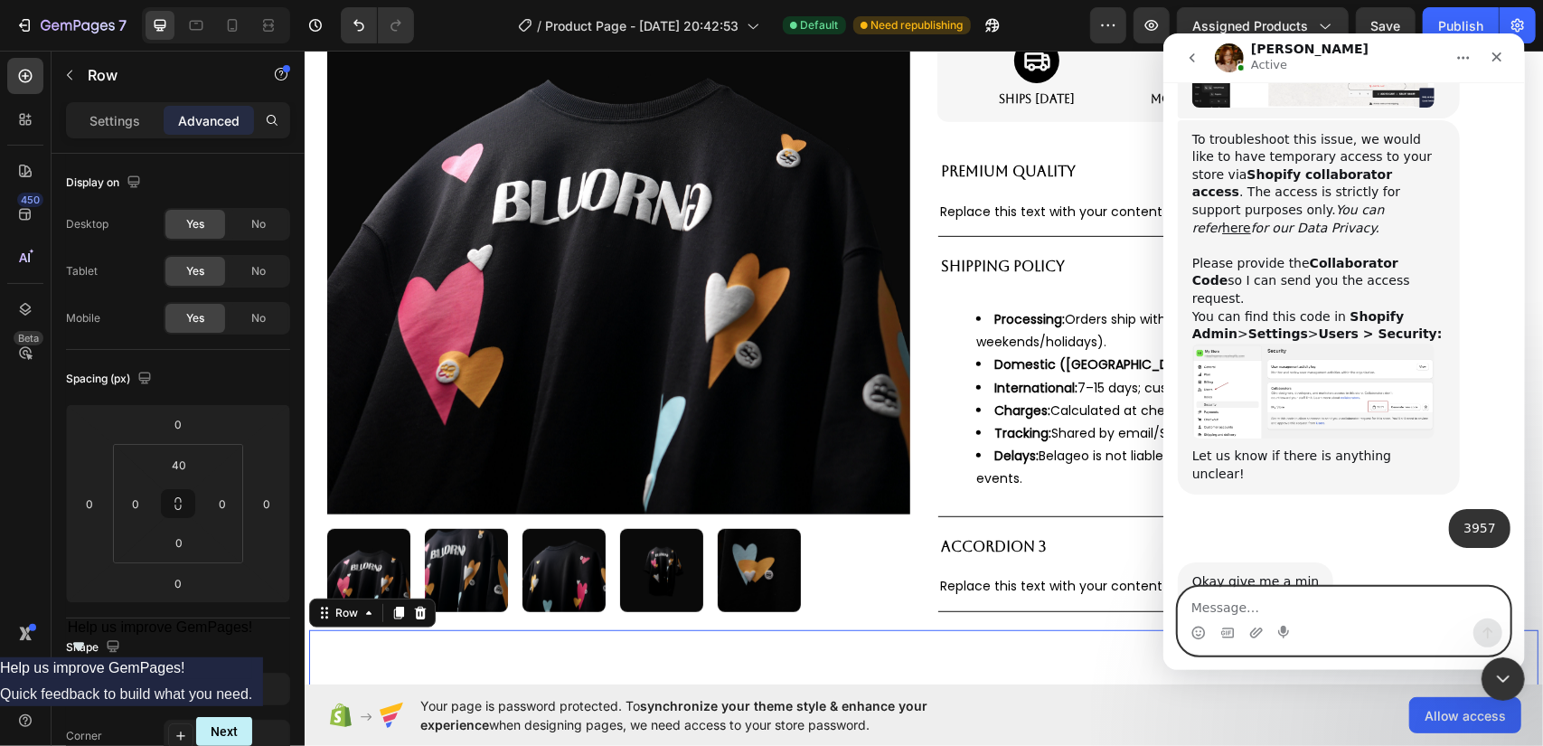
type textarea "S"
type textarea "Done"
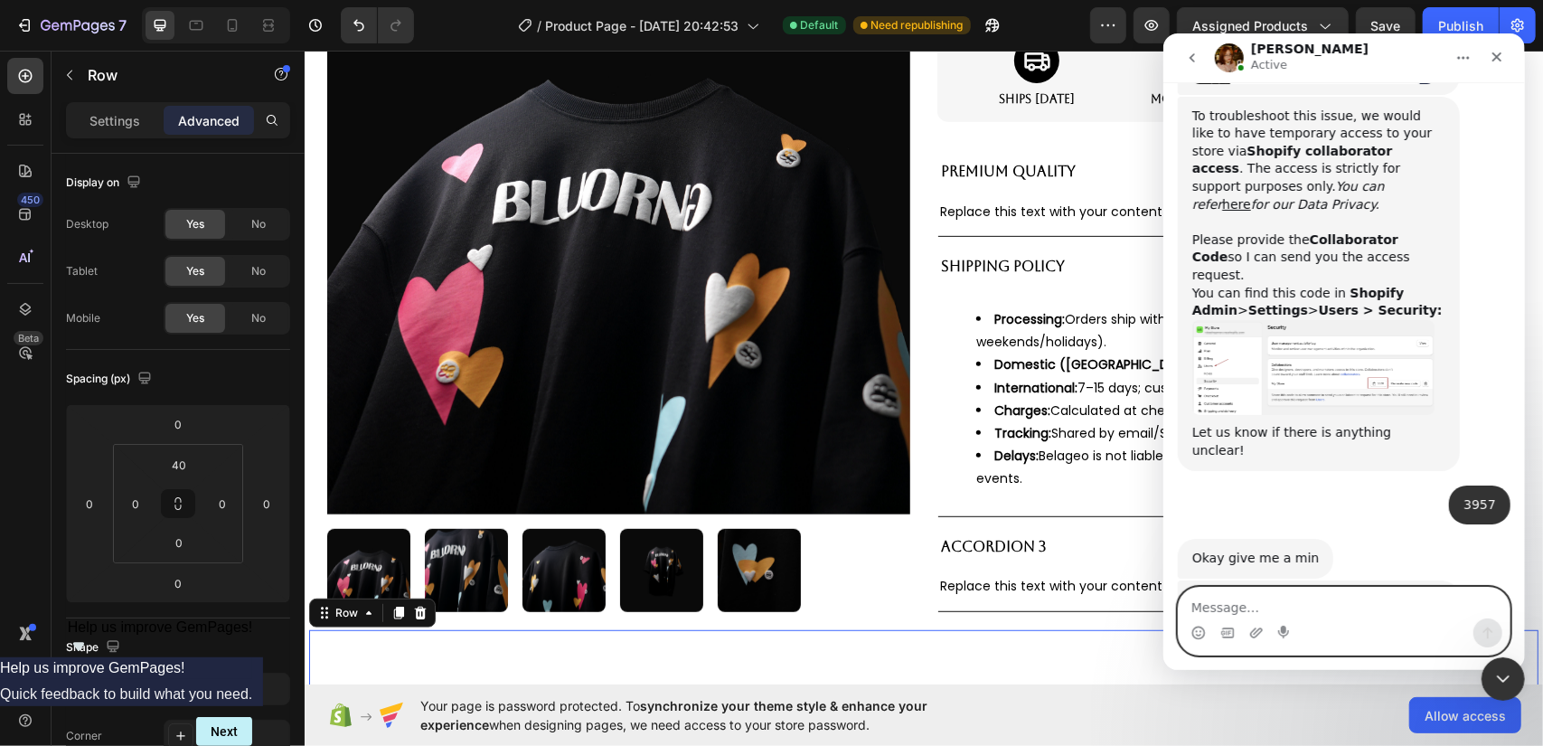
scroll to position [991, 0]
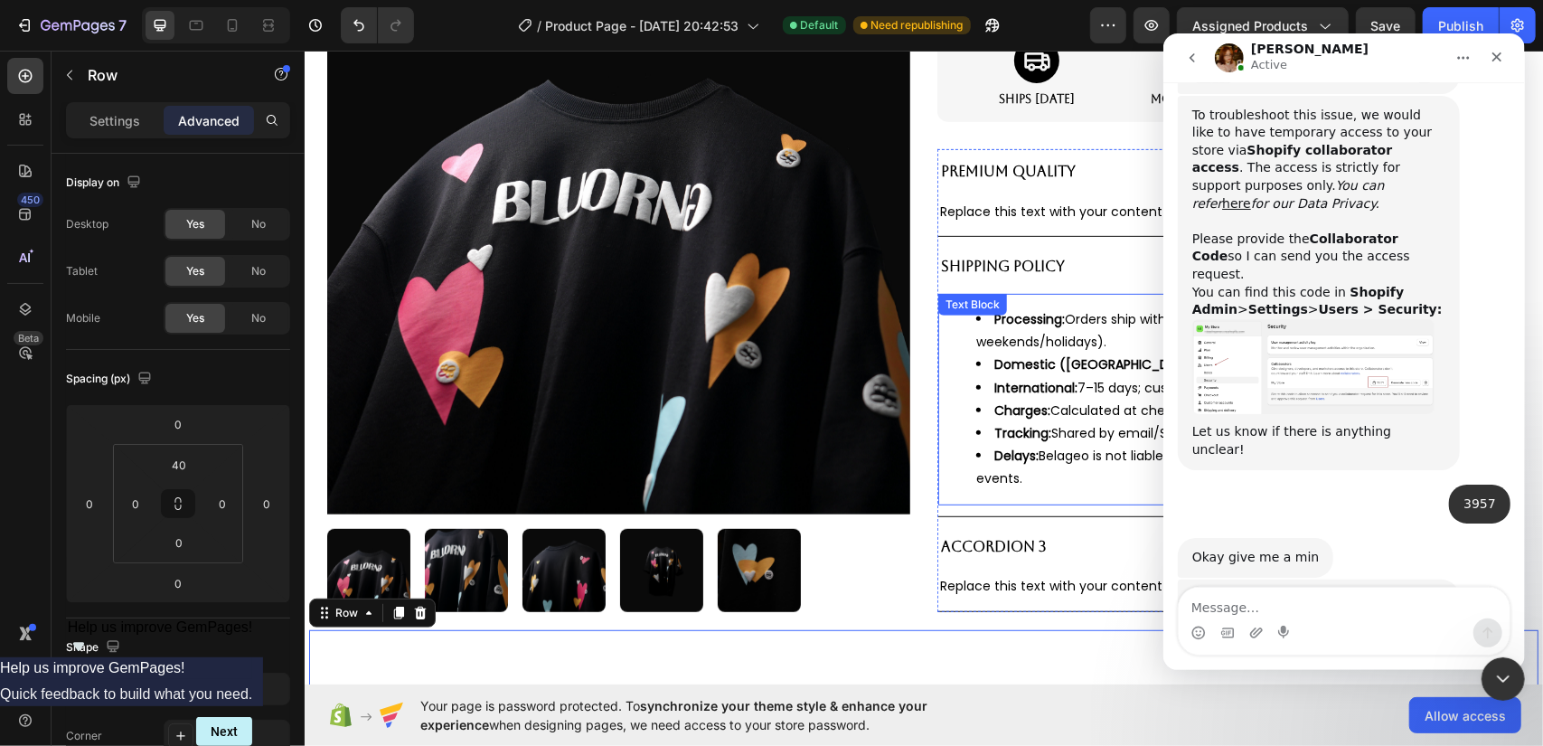
click at [1033, 304] on div "Processing: Orders ship within 1–3 business days (next day if placed on weekend…" at bounding box center [1227, 399] width 581 height 212
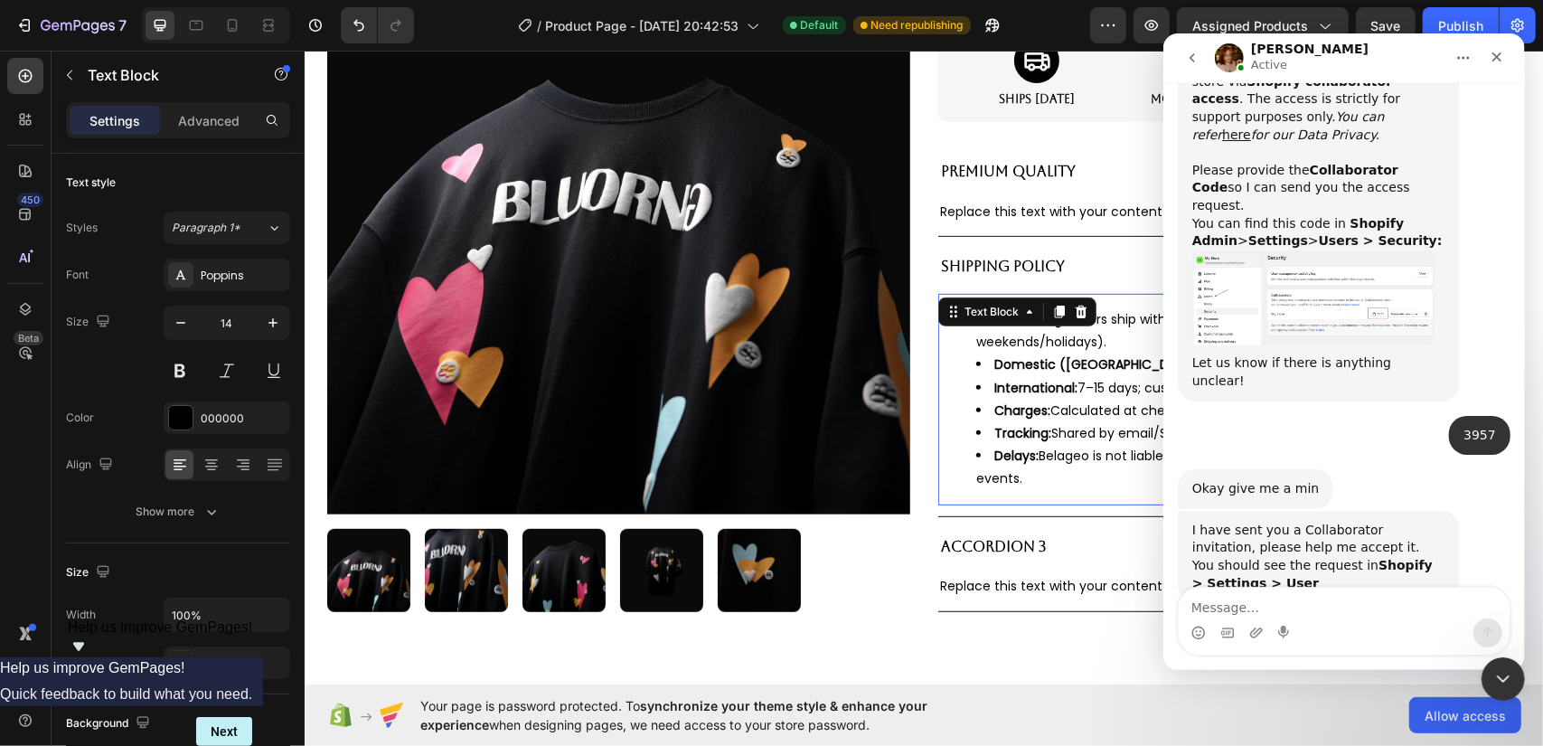
scroll to position [1060, 0]
click at [215, 125] on p "Advanced" at bounding box center [208, 120] width 61 height 19
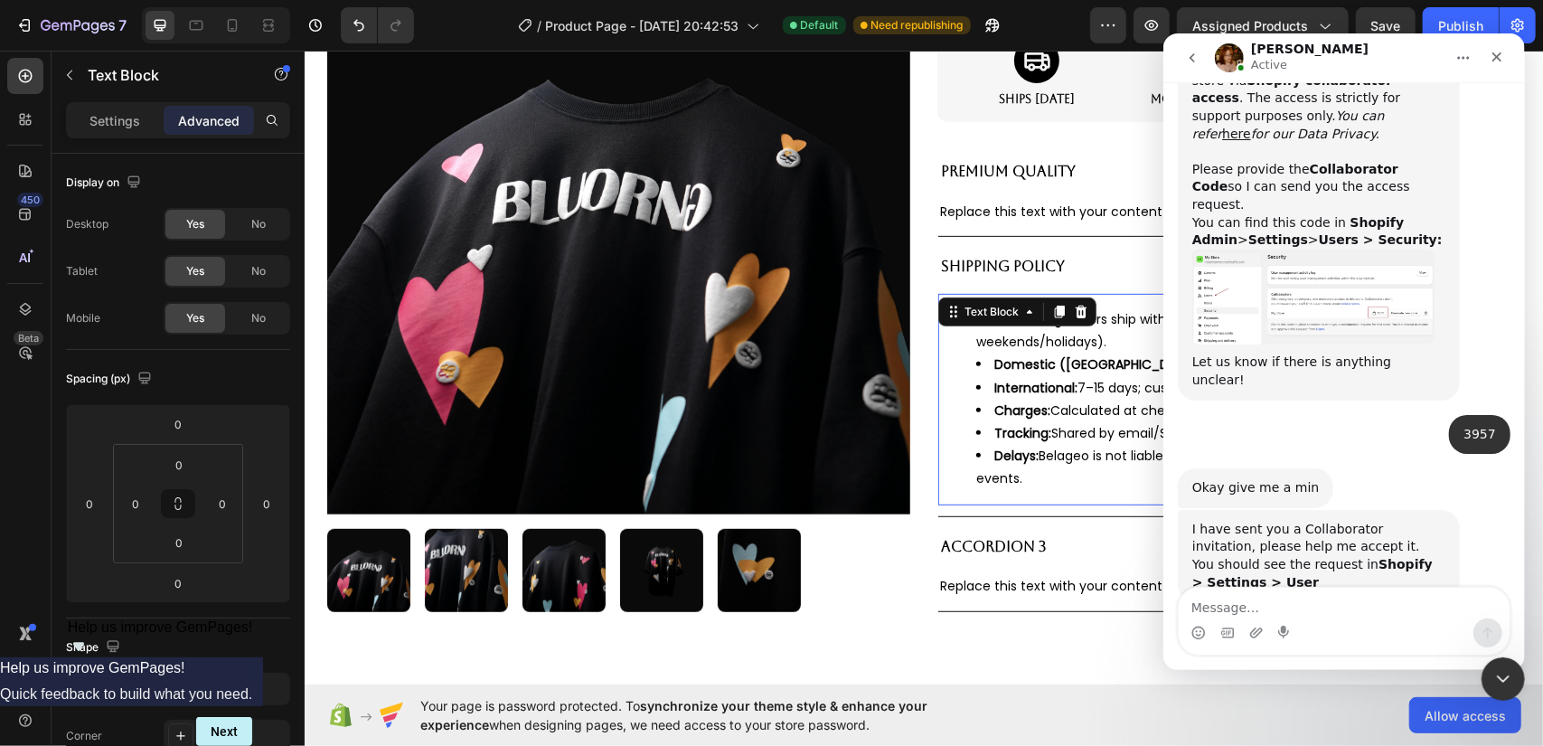
click at [1130, 298] on div "Processing: Orders ship within 1–3 business days (next day if placed on weekend…" at bounding box center [1227, 399] width 581 height 212
click at [944, 331] on ul "Processing: Orders ship within 1–3 business days (next day if placed on weekend…" at bounding box center [1228, 398] width 578 height 183
click at [1009, 311] on strong "Processing:" at bounding box center [1028, 318] width 71 height 18
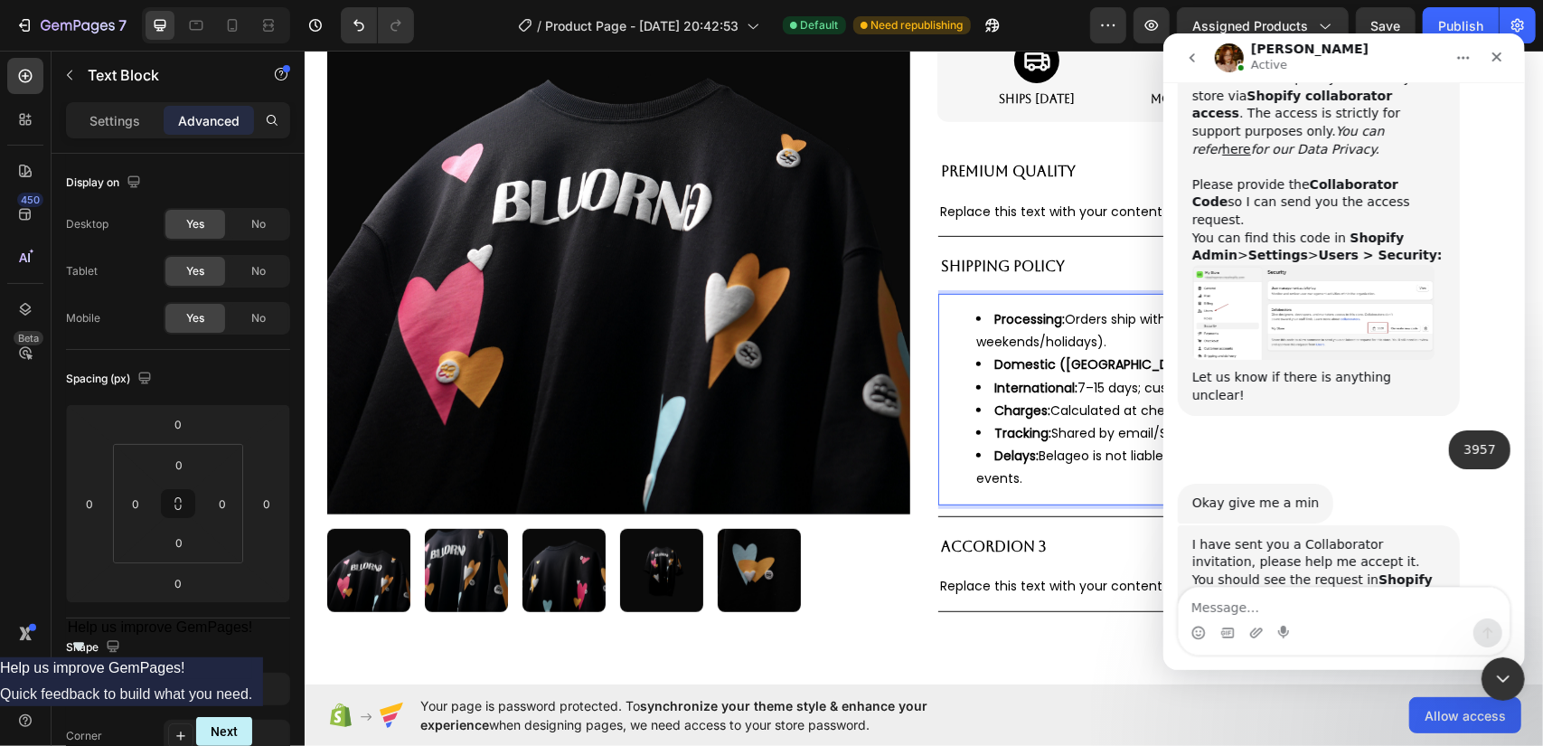
scroll to position [1045, 0]
click at [1490, 672] on icon "Close Intercom Messenger" at bounding box center [1501, 676] width 22 height 22
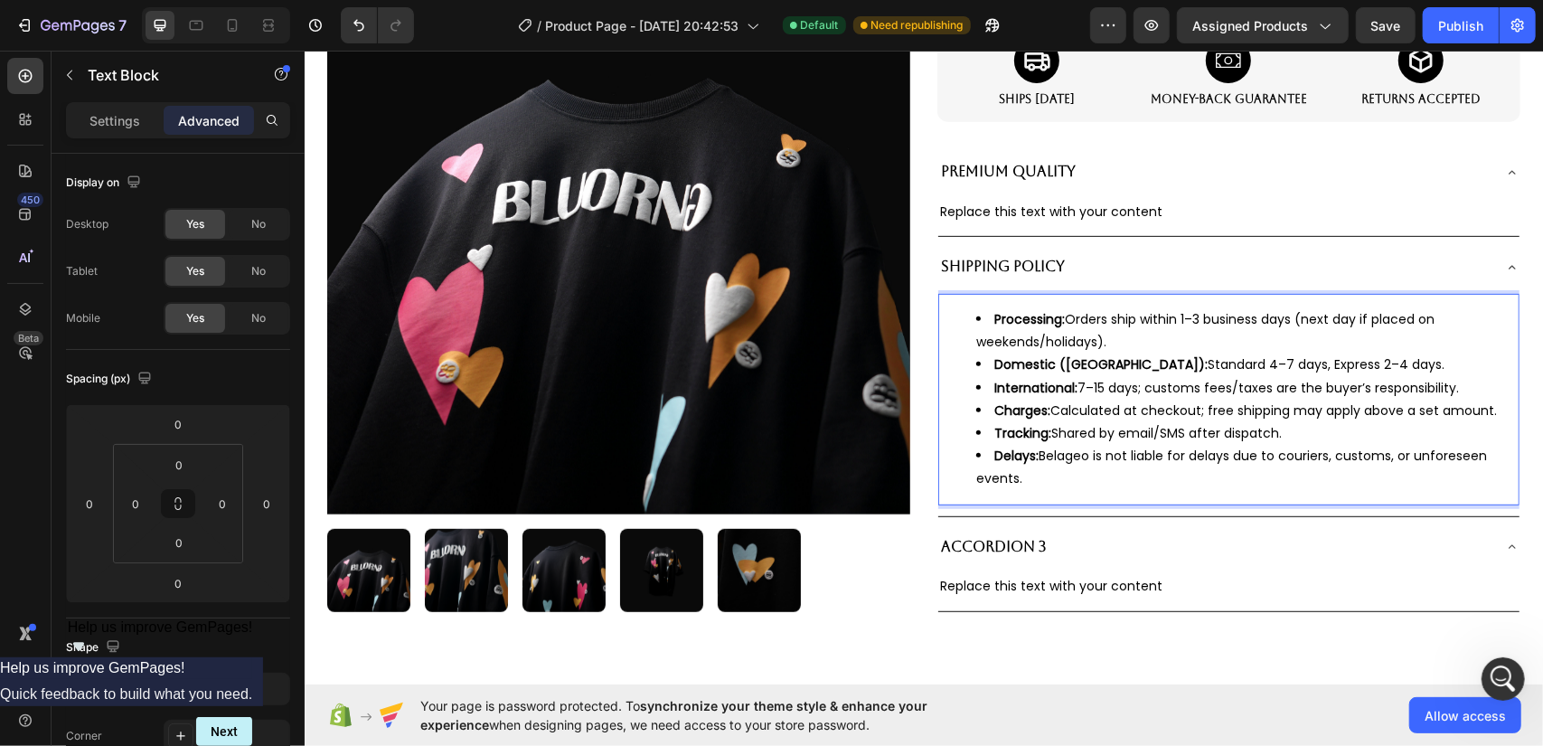
click at [1484, 318] on li "Processing: Orders ship within 1–3 business days (next day if placed on weekend…" at bounding box center [1245, 329] width 541 height 45
click at [1473, 302] on div "Processing: Orders ship within 1–3 business days (next day if placed on weekend…" at bounding box center [1227, 399] width 581 height 212
click at [1336, 253] on div "Shipping Policy" at bounding box center [1213, 266] width 552 height 32
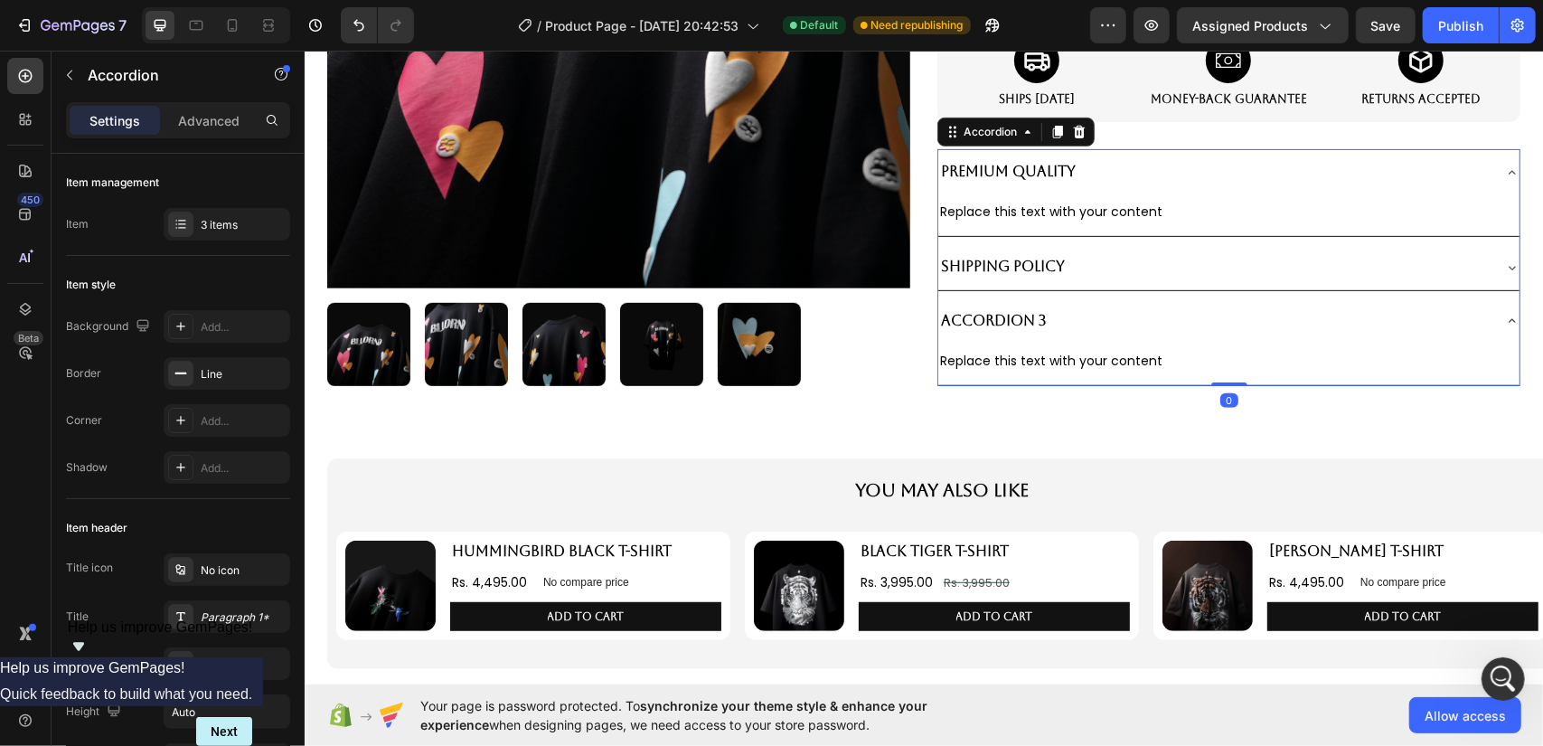
click at [1312, 253] on div "Shipping Policy" at bounding box center [1213, 266] width 552 height 32
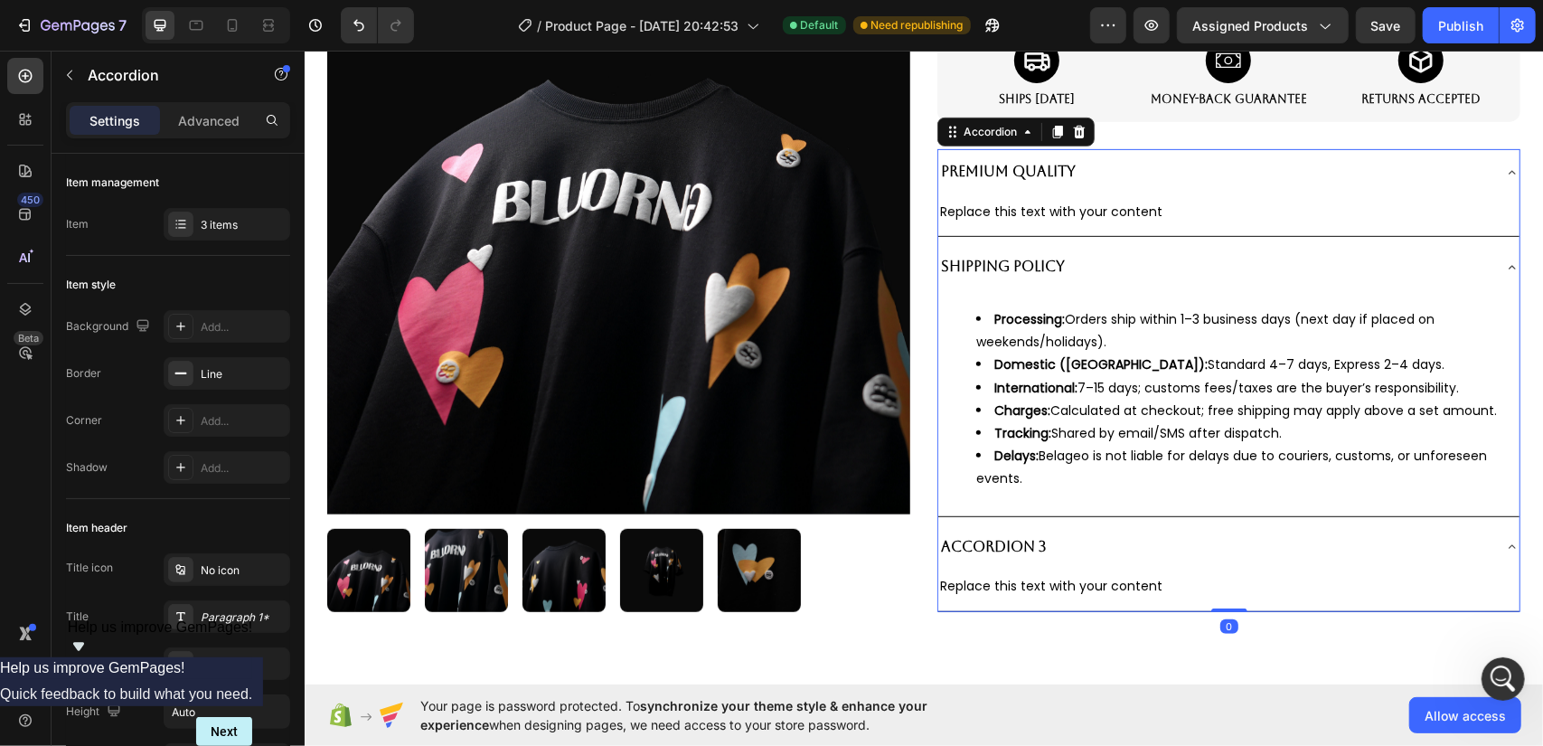
click at [1053, 259] on p "Shipping Policy" at bounding box center [1002, 266] width 124 height 26
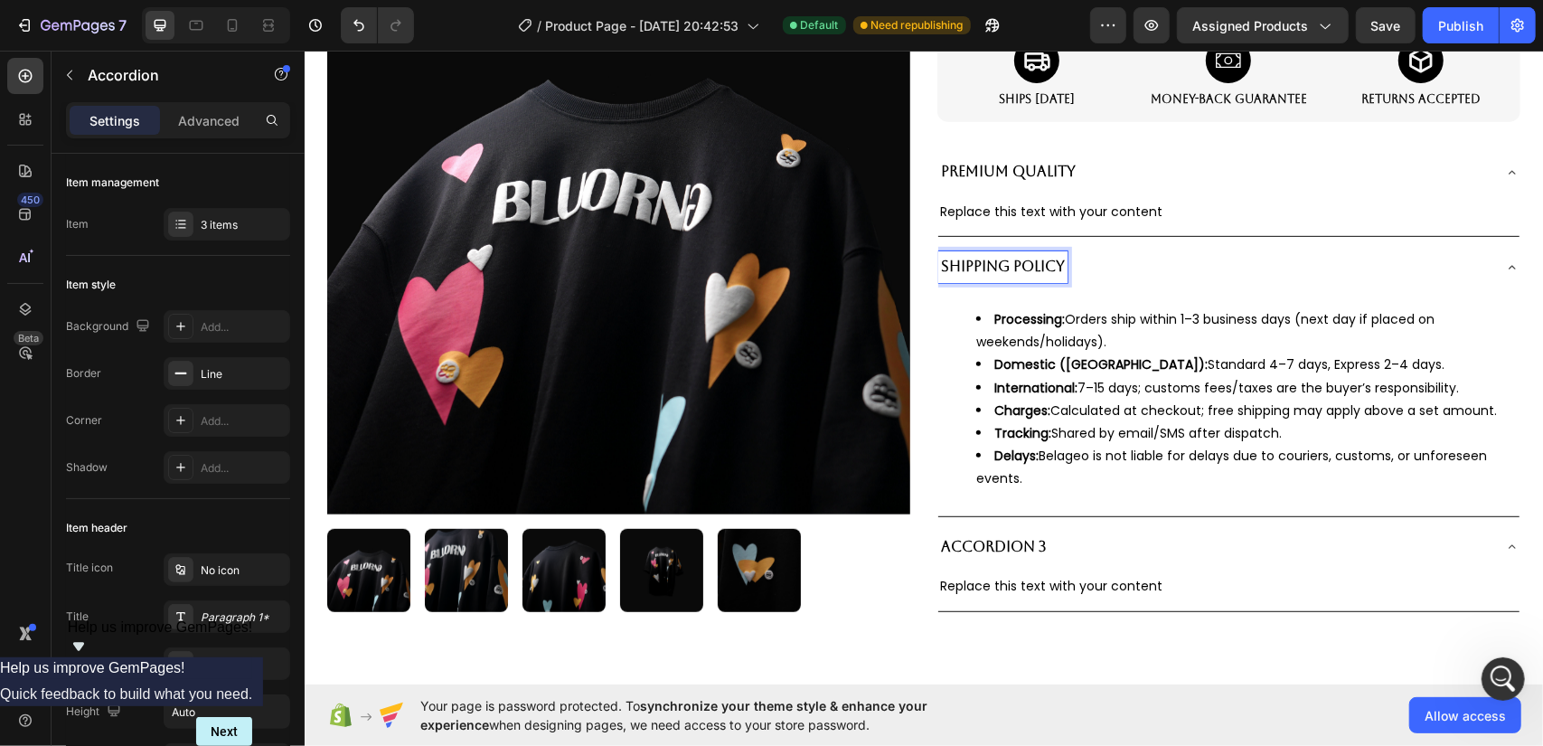
click at [1150, 250] on div "Shipping Policy" at bounding box center [1213, 266] width 552 height 32
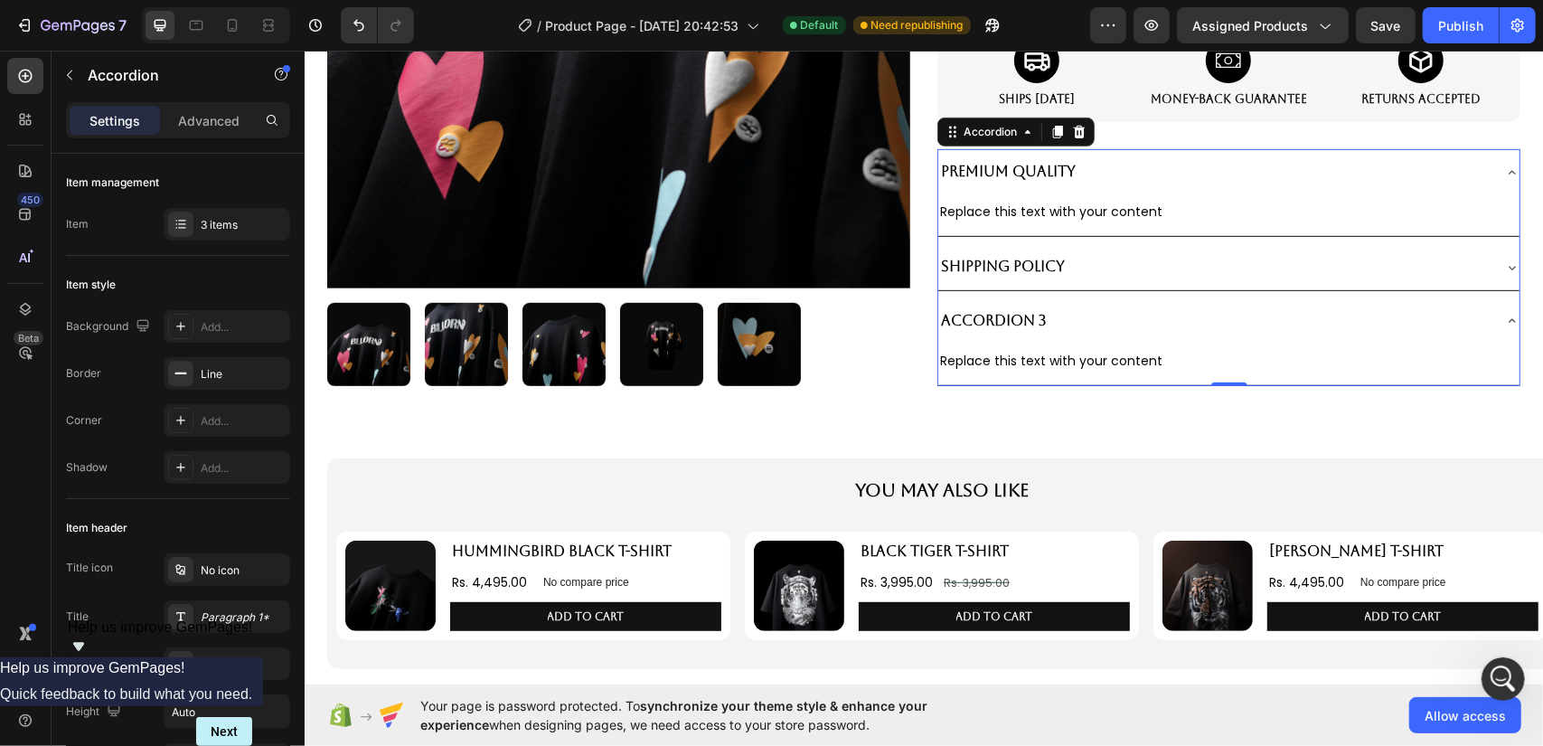
click at [988, 310] on p "Accordion 3" at bounding box center [993, 320] width 106 height 26
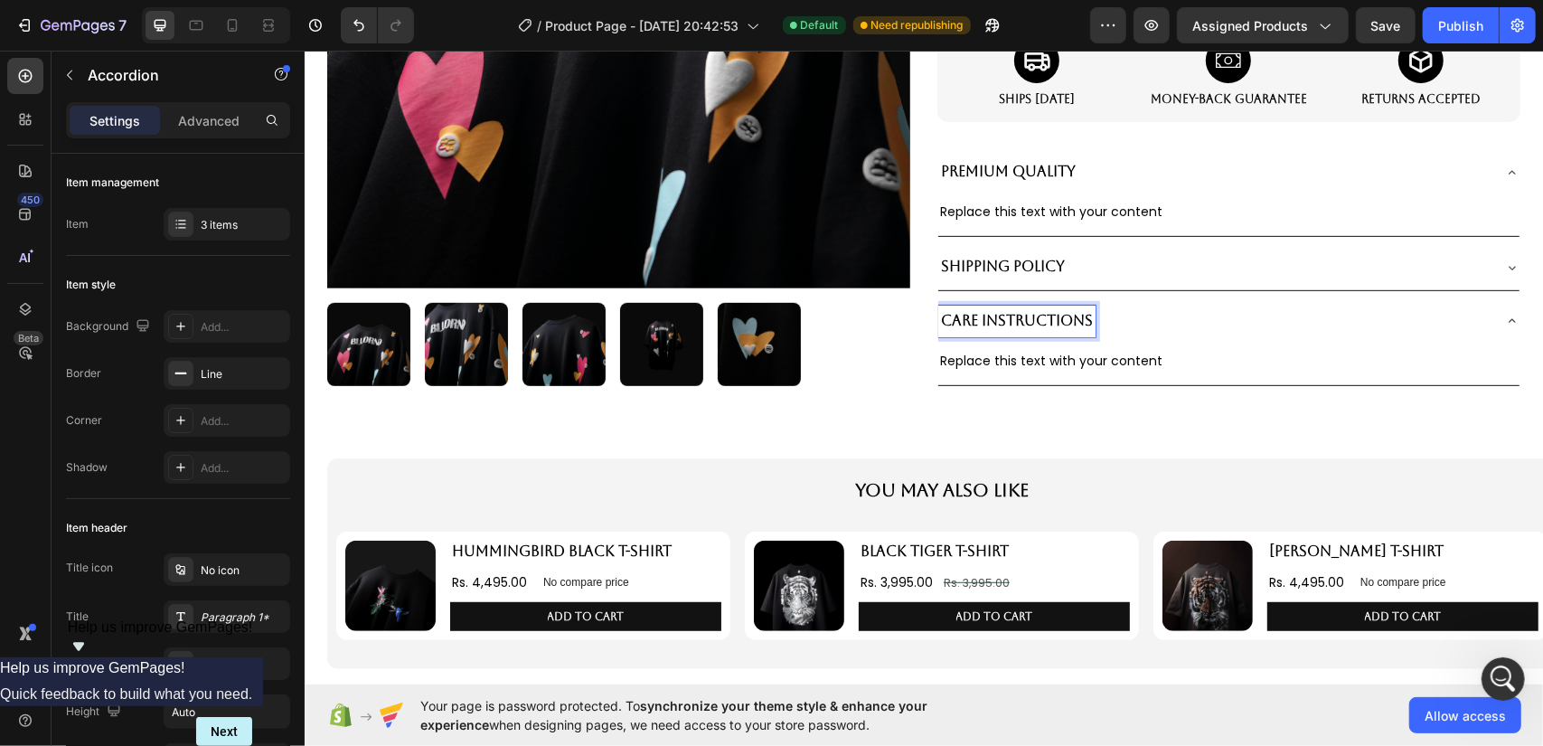
click at [1170, 332] on div "Care Instructions" at bounding box center [1213, 321] width 552 height 32
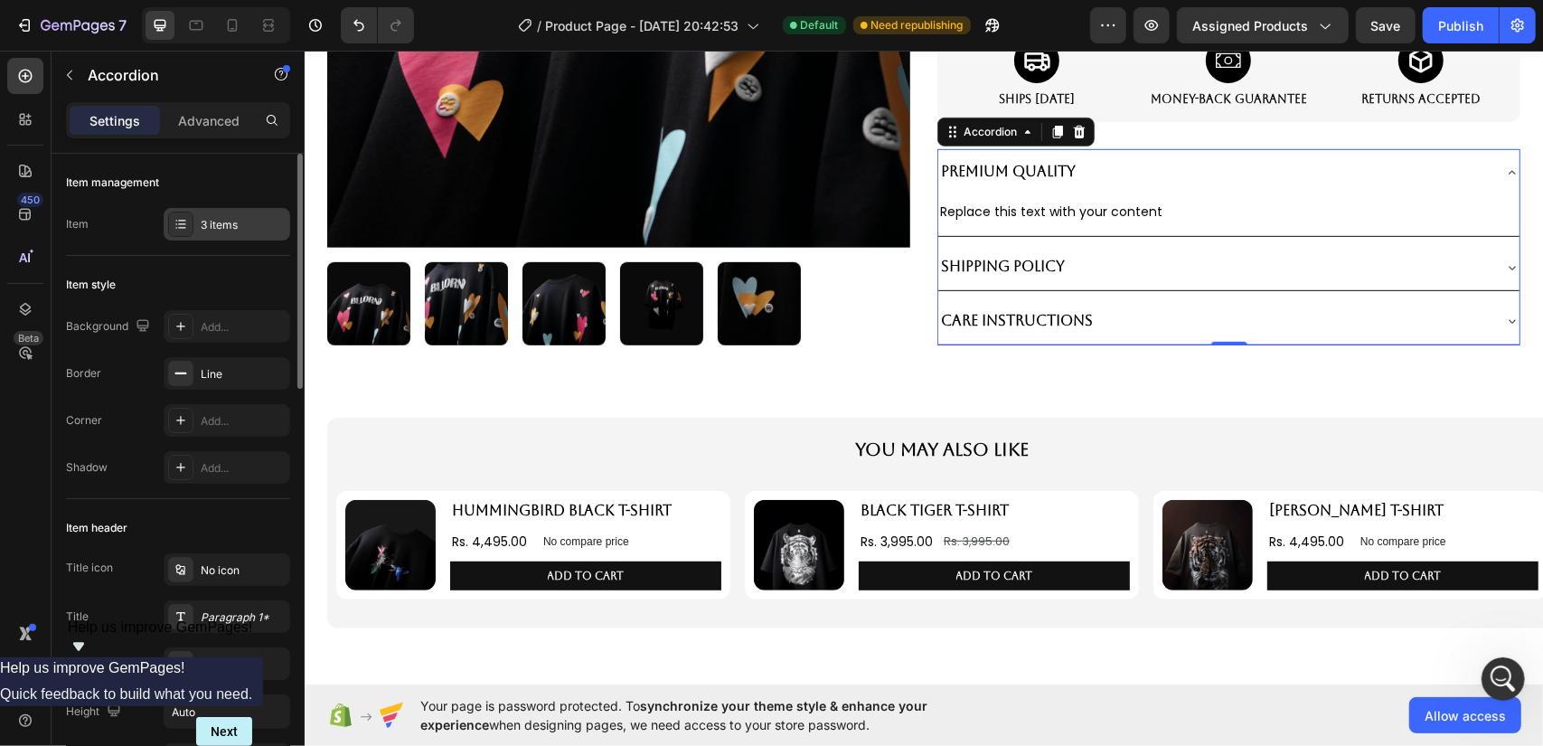
drag, startPoint x: 222, startPoint y: 245, endPoint x: 222, endPoint y: 234, distance: 10.8
click at [222, 244] on div "Item management Item 3 items" at bounding box center [178, 205] width 224 height 102
click at [221, 230] on div "3 items" at bounding box center [243, 225] width 85 height 16
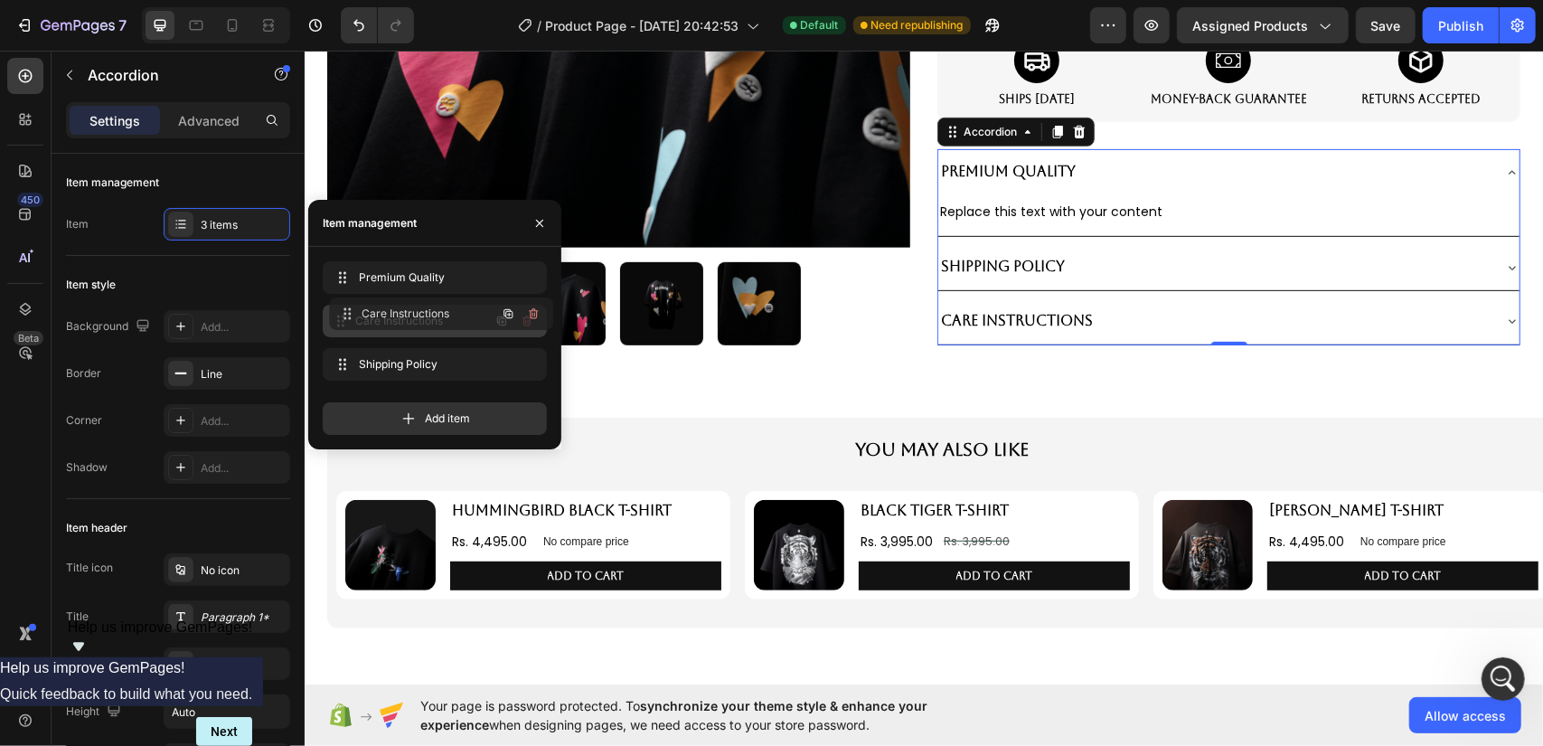
drag, startPoint x: 336, startPoint y: 355, endPoint x: 353, endPoint y: 317, distance: 41.7
click at [1125, 260] on div "Care Instructions" at bounding box center [1213, 266] width 552 height 32
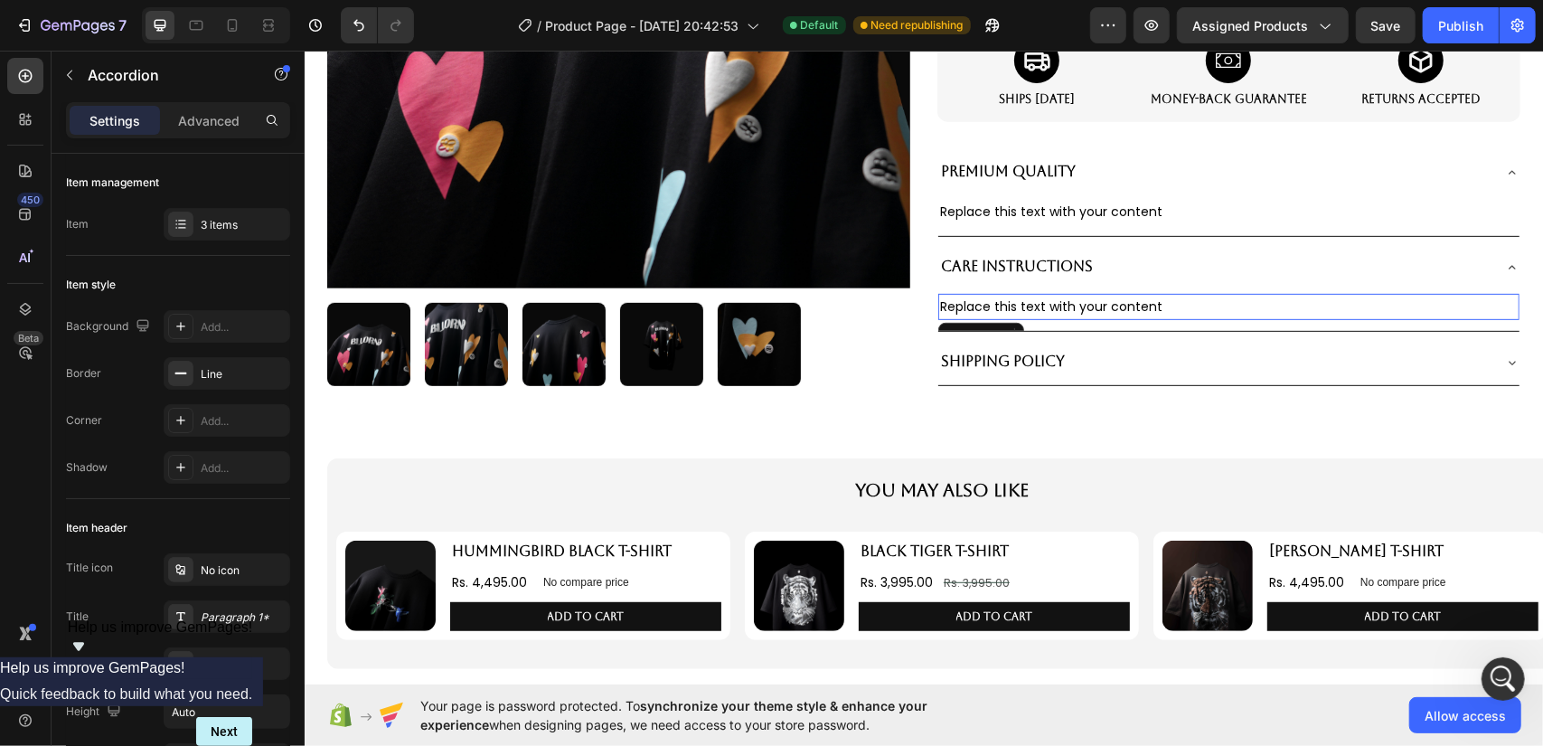
click at [1083, 298] on div "Replace this text with your content" at bounding box center [1227, 306] width 581 height 26
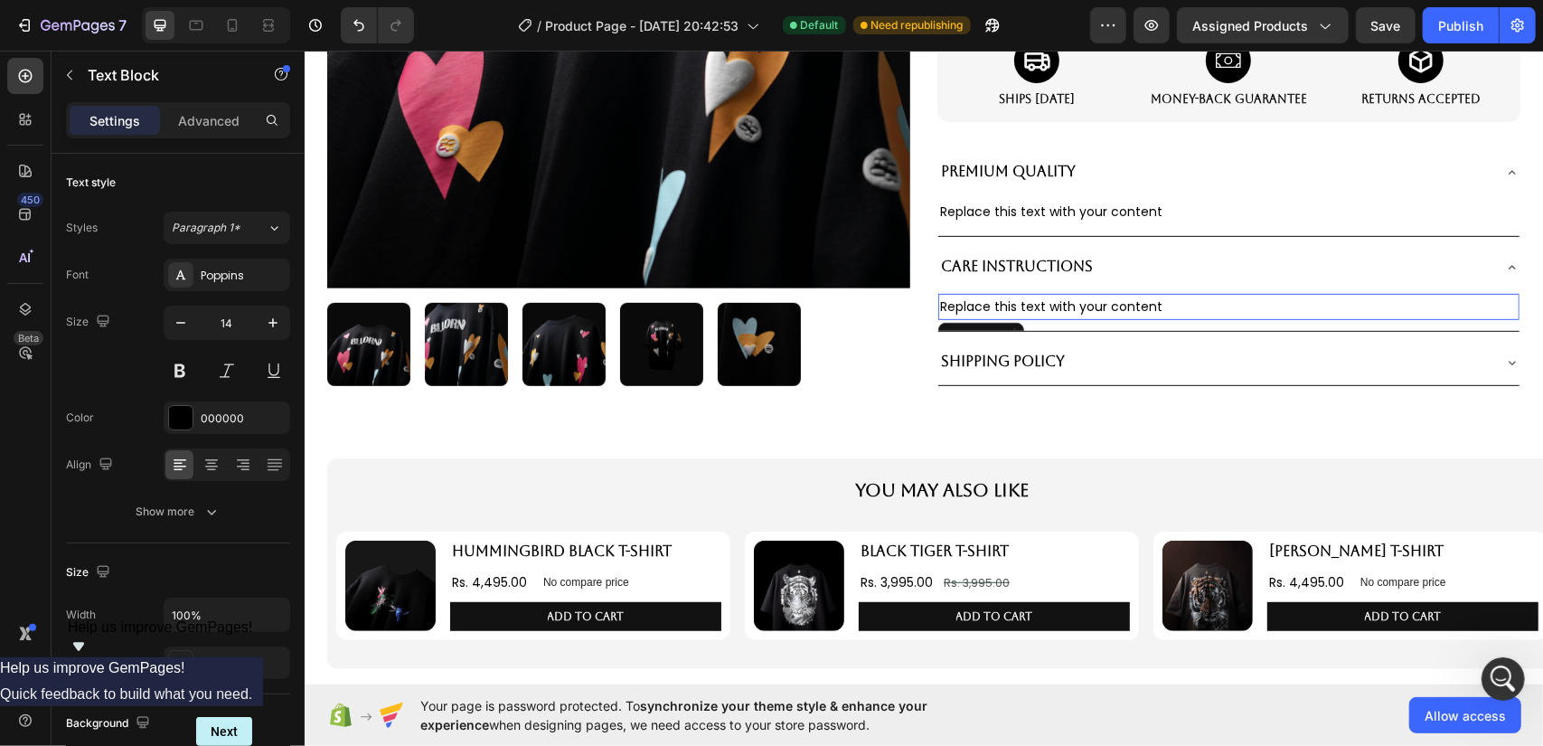
click at [1083, 298] on div "Replace this text with your content" at bounding box center [1227, 306] width 581 height 26
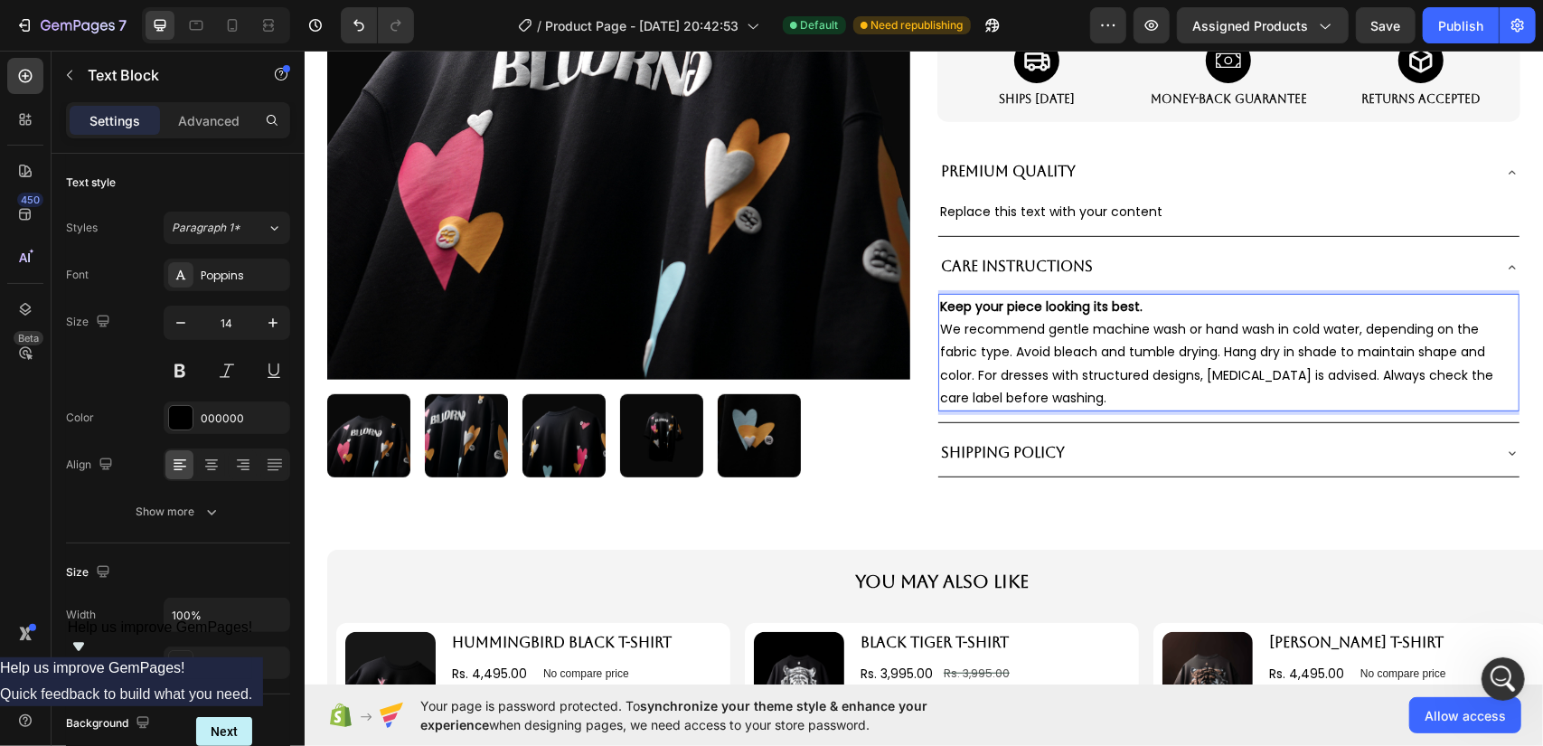
click at [1108, 531] on div "You May Also Like Text Block Product Images HUMMINGBIRD BLACK T-SHIRT Product T…" at bounding box center [922, 654] width 1229 height 247
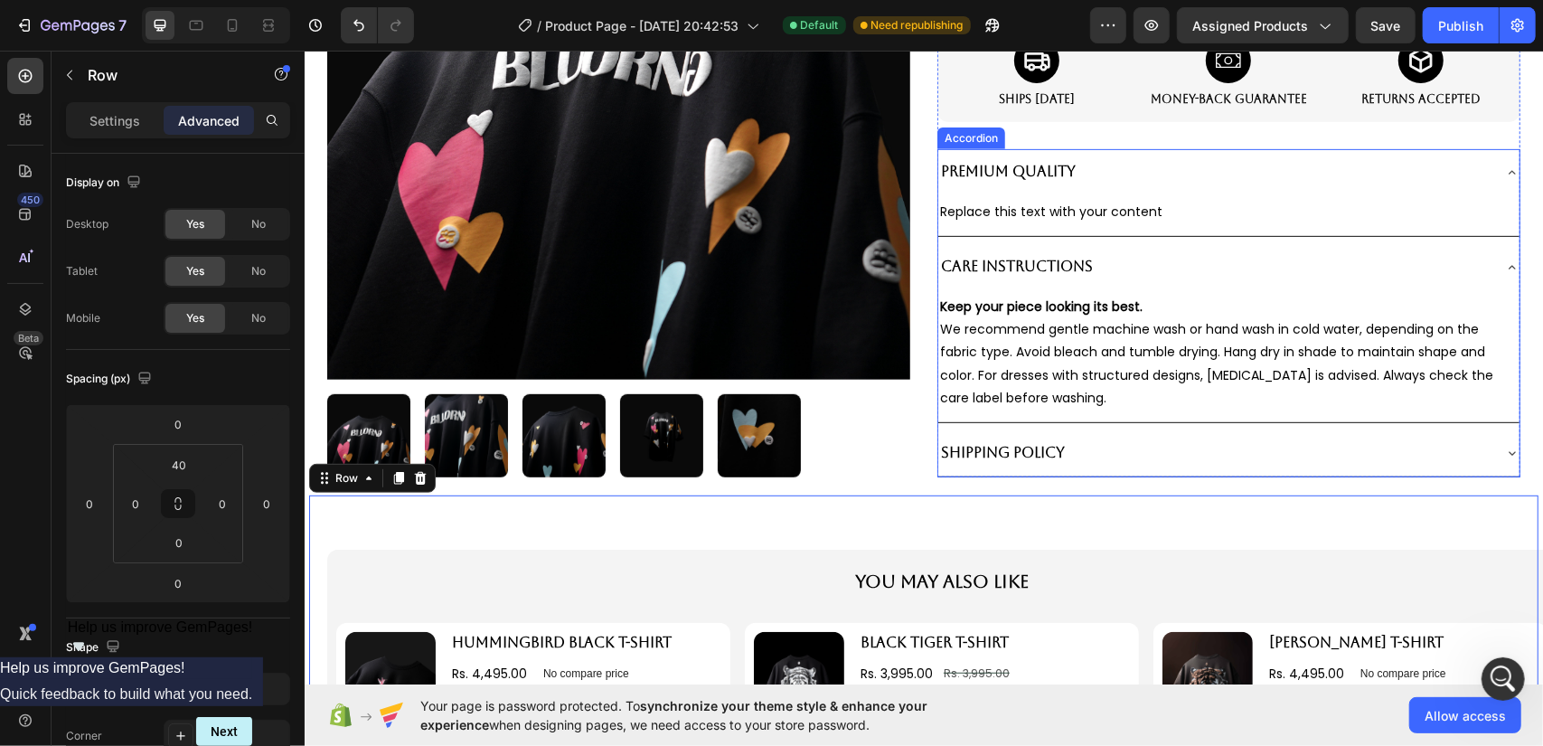
click at [1075, 459] on div "Shipping Policy" at bounding box center [1213, 453] width 552 height 32
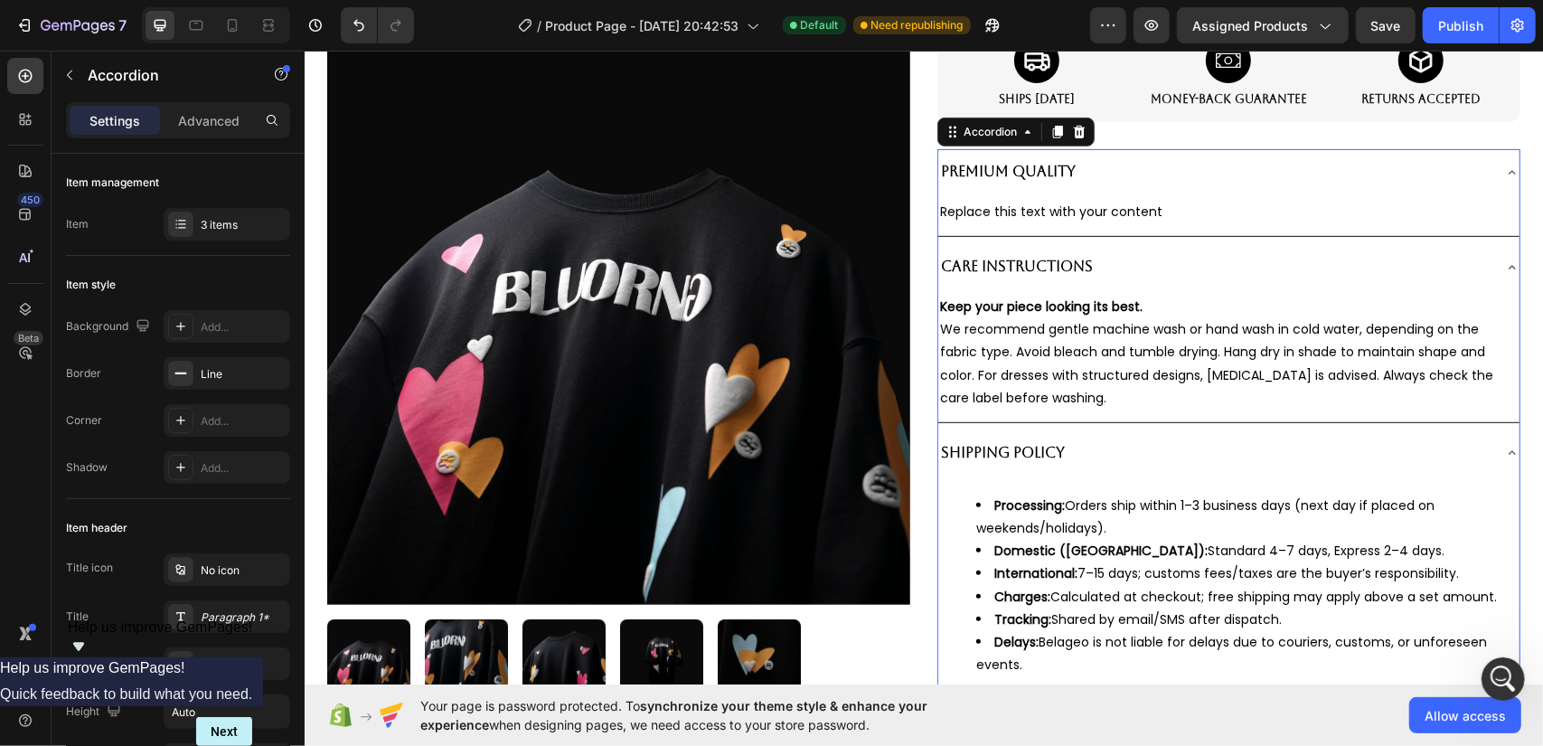
click at [1090, 445] on div "Shipping Policy" at bounding box center [1213, 453] width 552 height 32
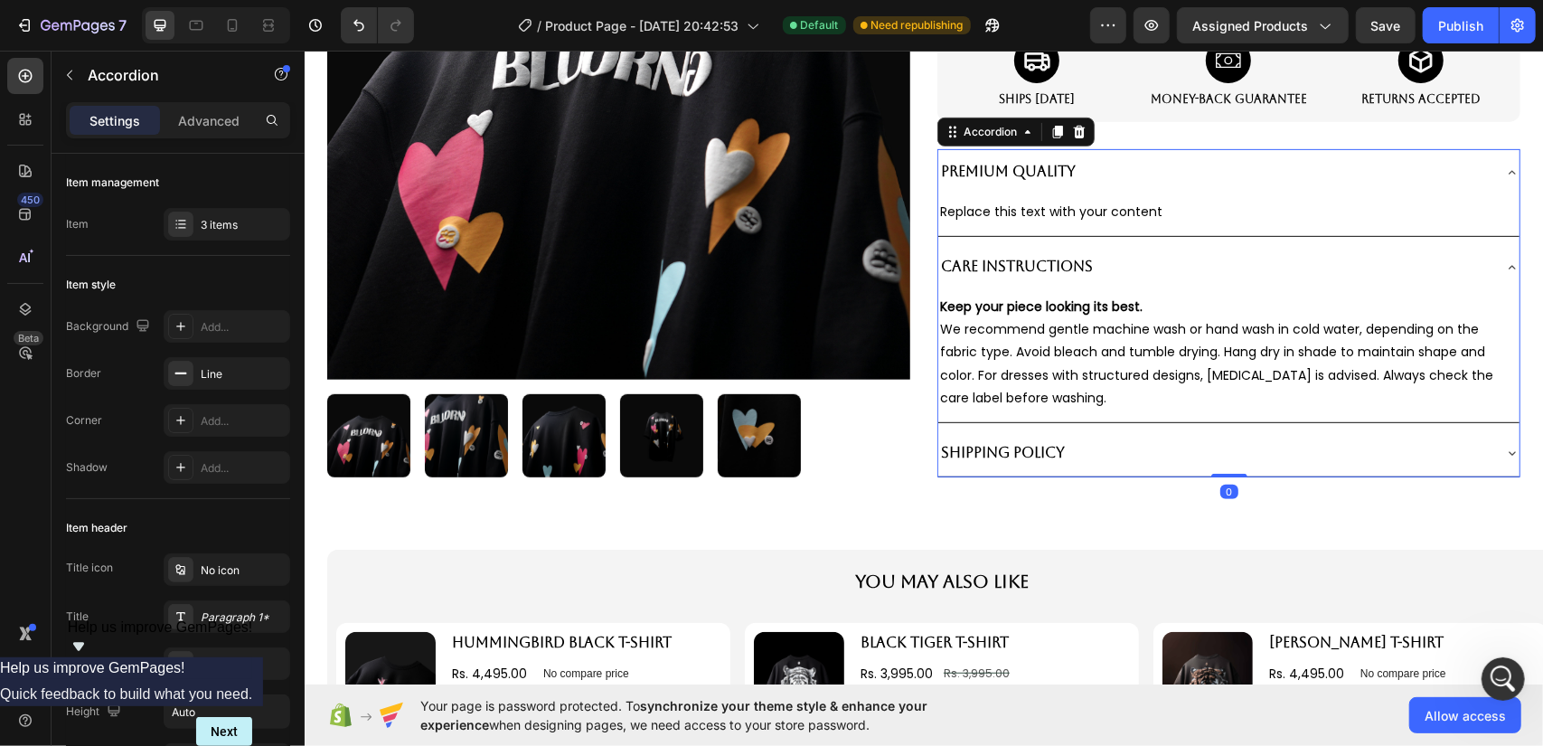
click at [1159, 260] on div "Care Instructions" at bounding box center [1213, 266] width 552 height 32
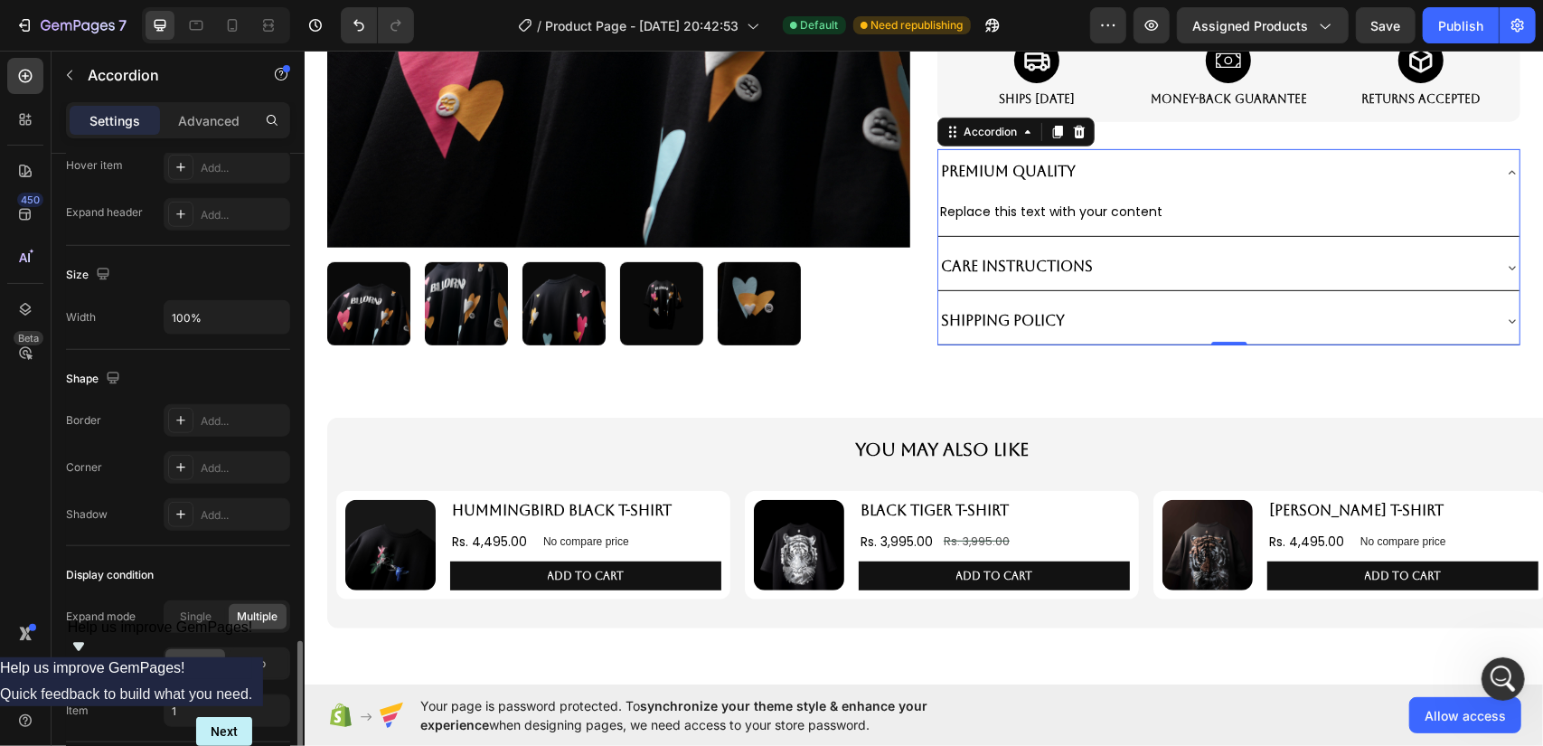
scroll to position [1119, 0]
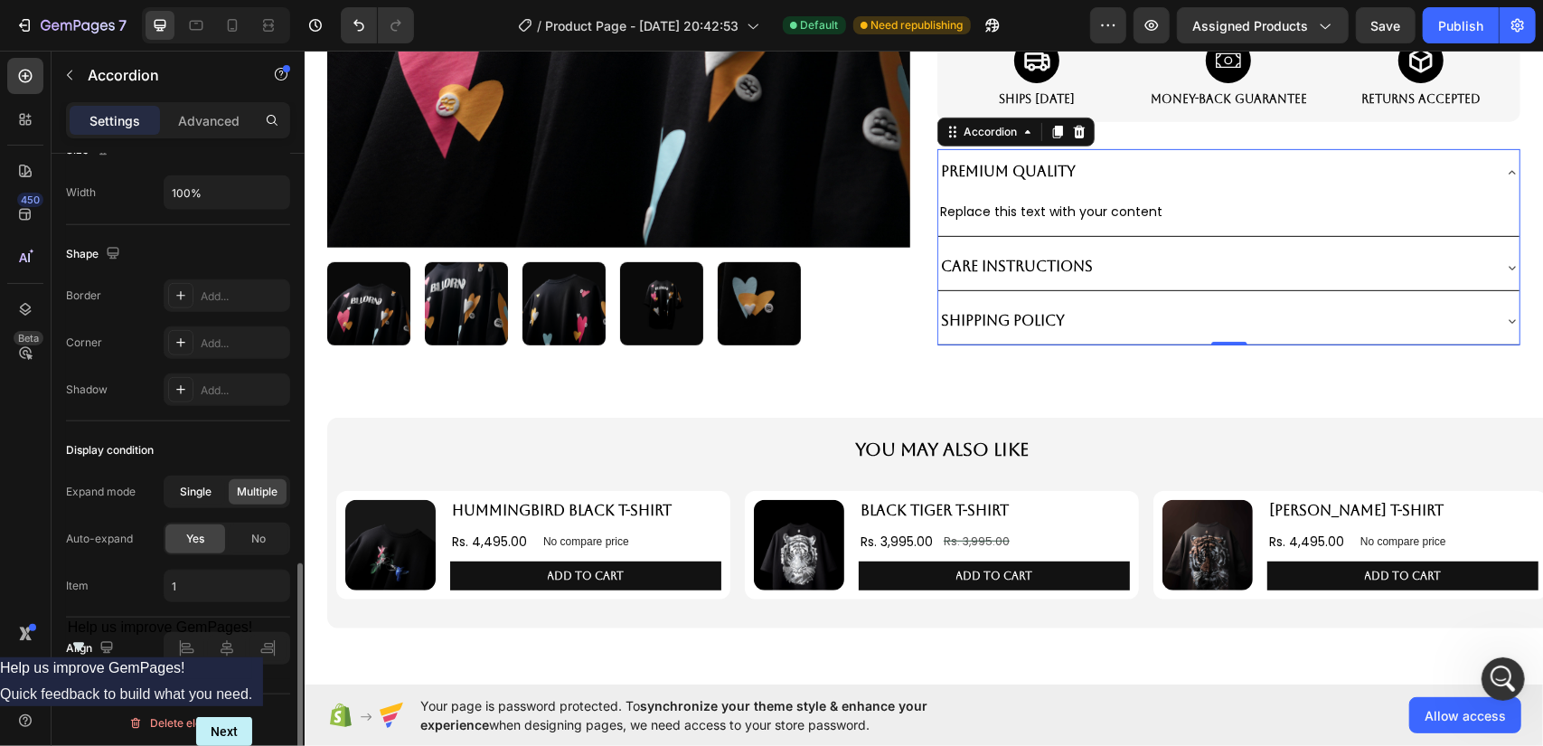
click at [212, 488] on span "Single" at bounding box center [197, 492] width 32 height 16
click at [1231, 261] on div "Care Instructions" at bounding box center [1213, 266] width 552 height 32
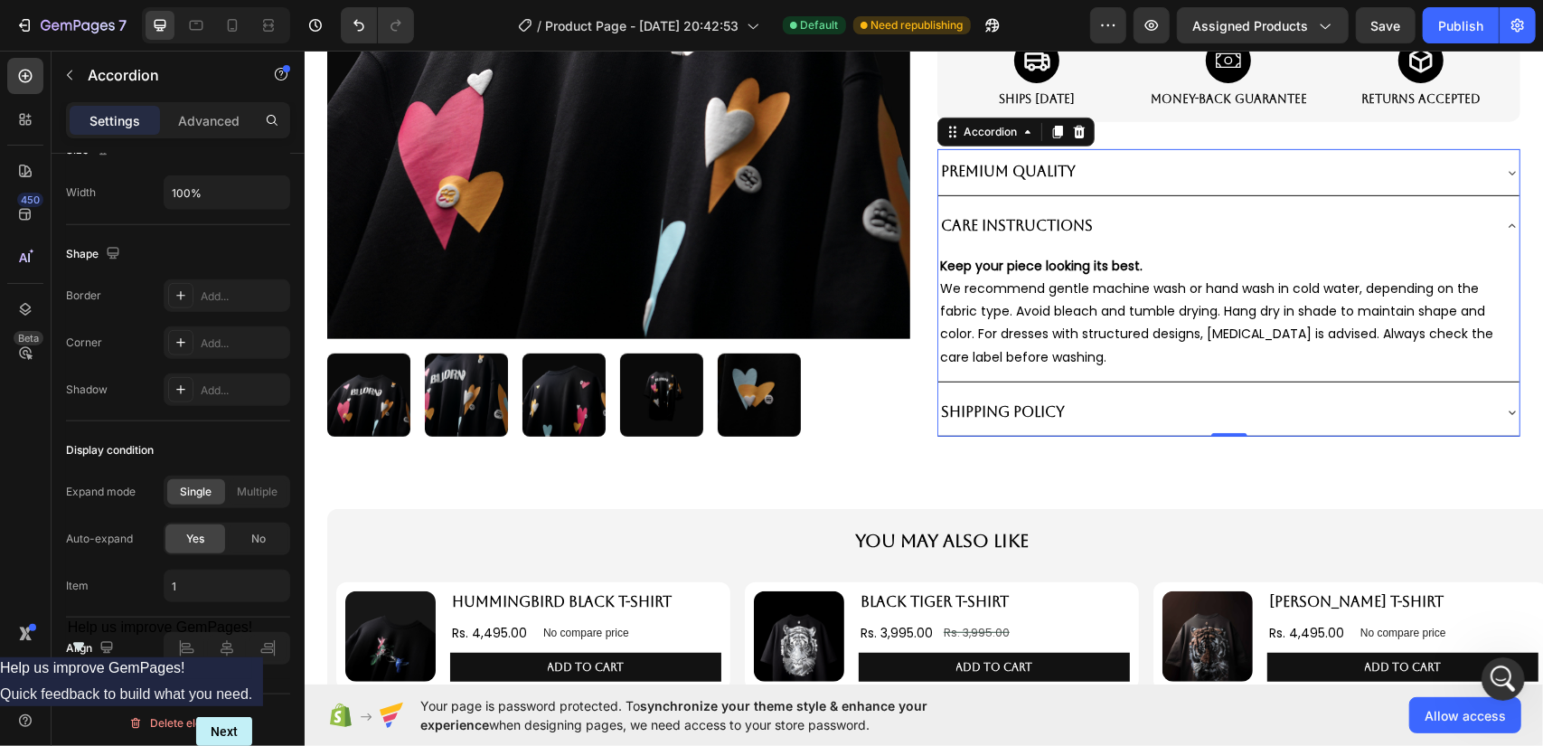
click at [1104, 417] on div "Shipping Policy" at bounding box center [1213, 412] width 552 height 32
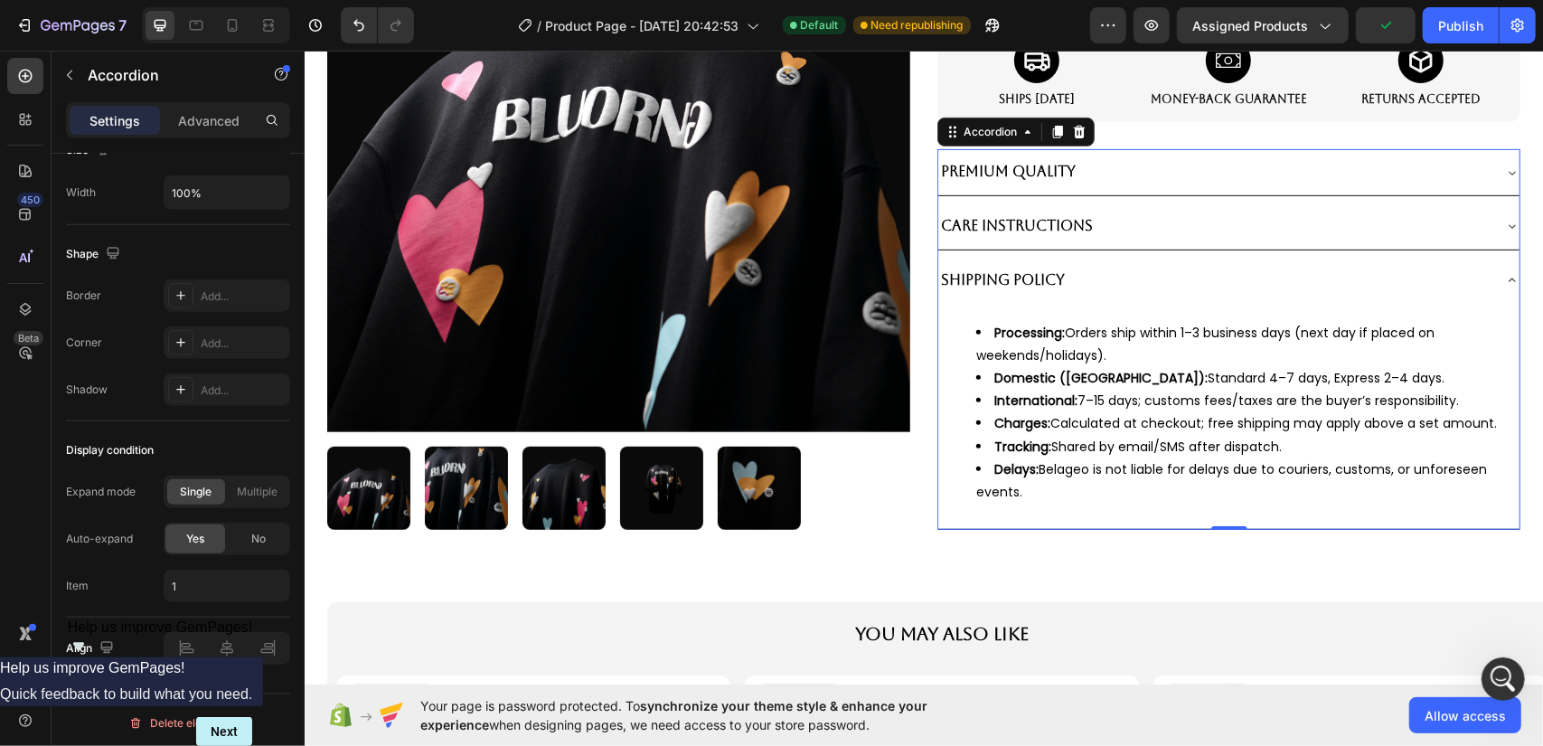
click at [1132, 296] on div "Shipping Policy" at bounding box center [1227, 280] width 581 height 46
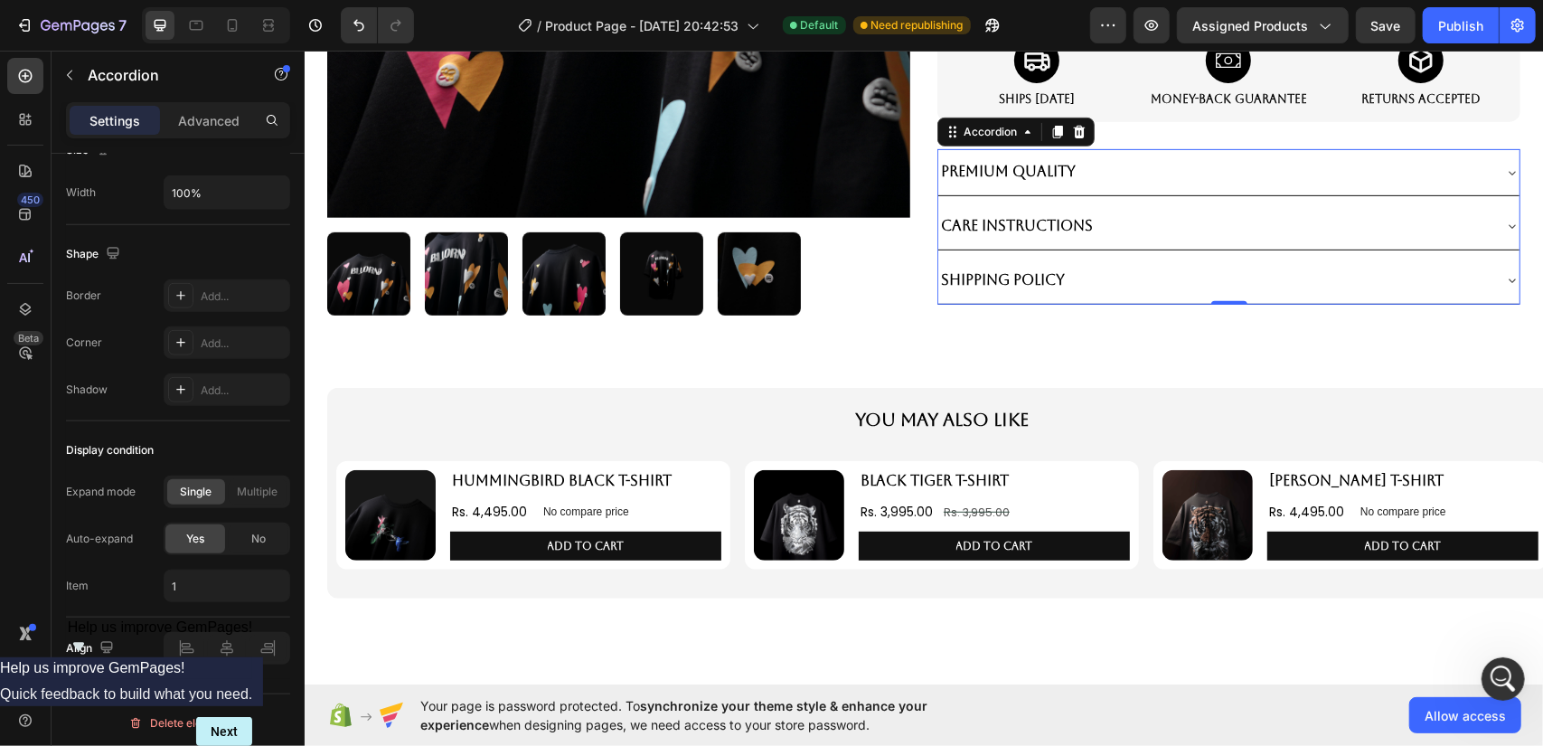
click at [1097, 224] on div "Care Instructions" at bounding box center [1213, 226] width 552 height 32
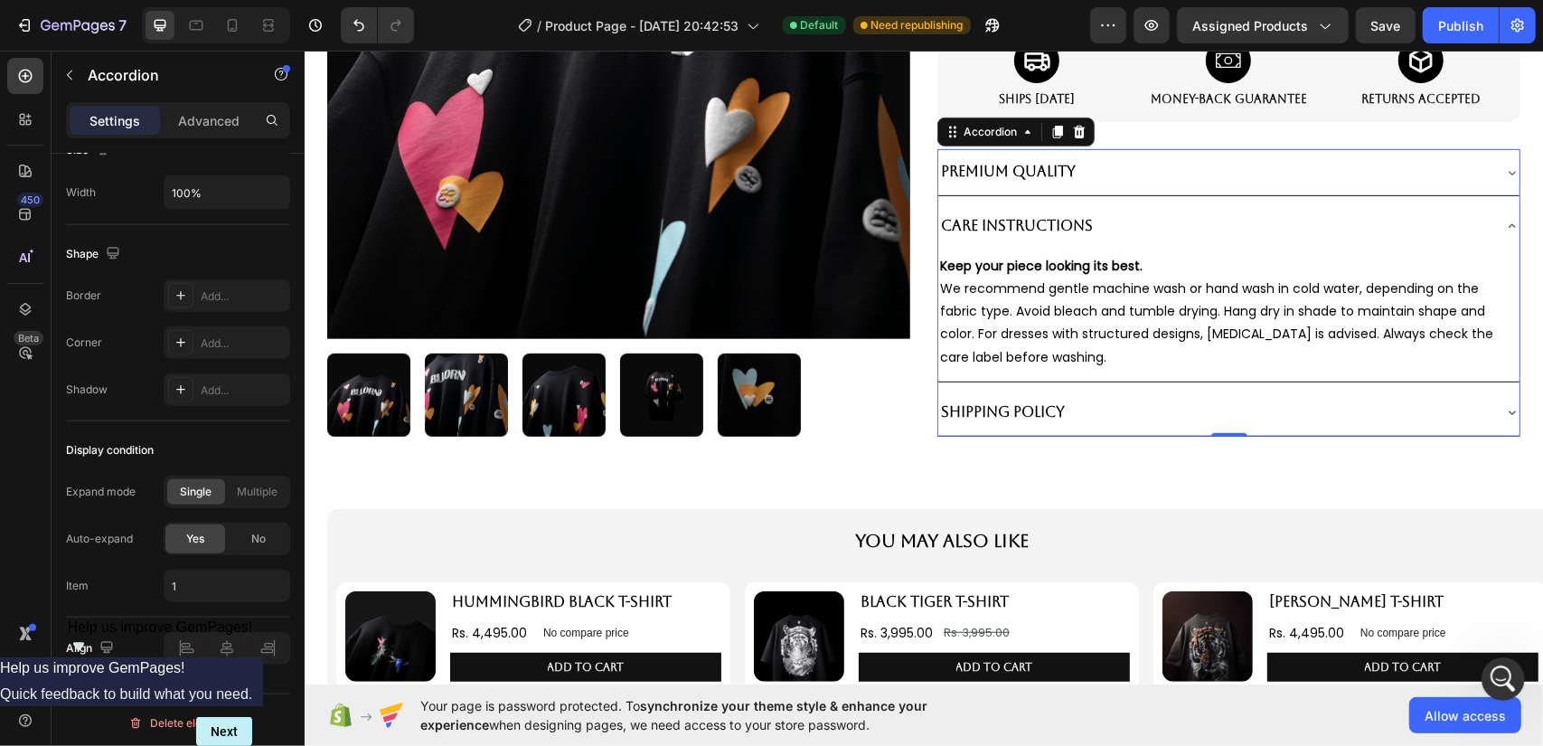
click at [1141, 400] on div "Shipping Policy" at bounding box center [1213, 412] width 552 height 32
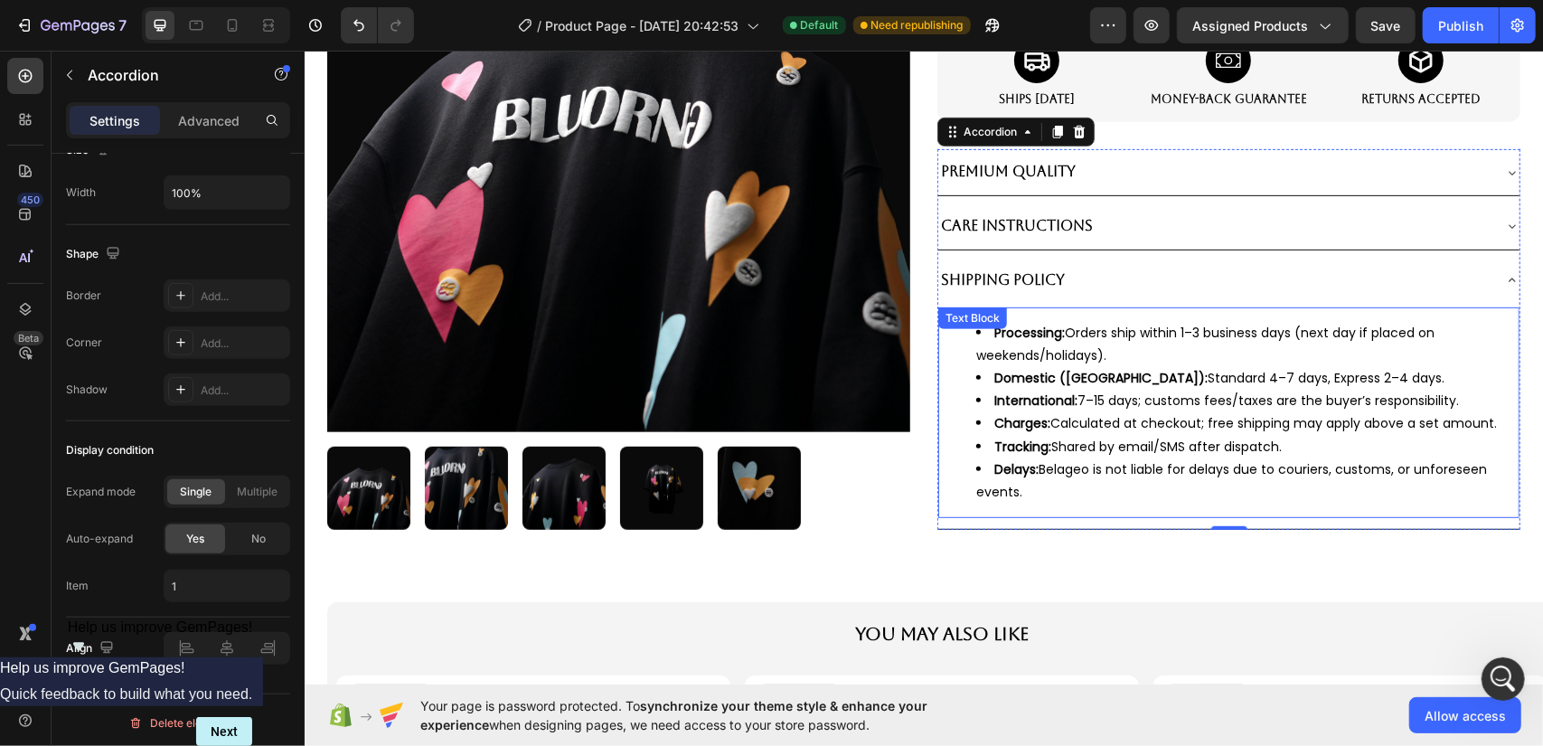
click at [944, 380] on ul "Processing: Orders ship within 1–3 business days (next day if placed on weekend…" at bounding box center [1228, 412] width 578 height 183
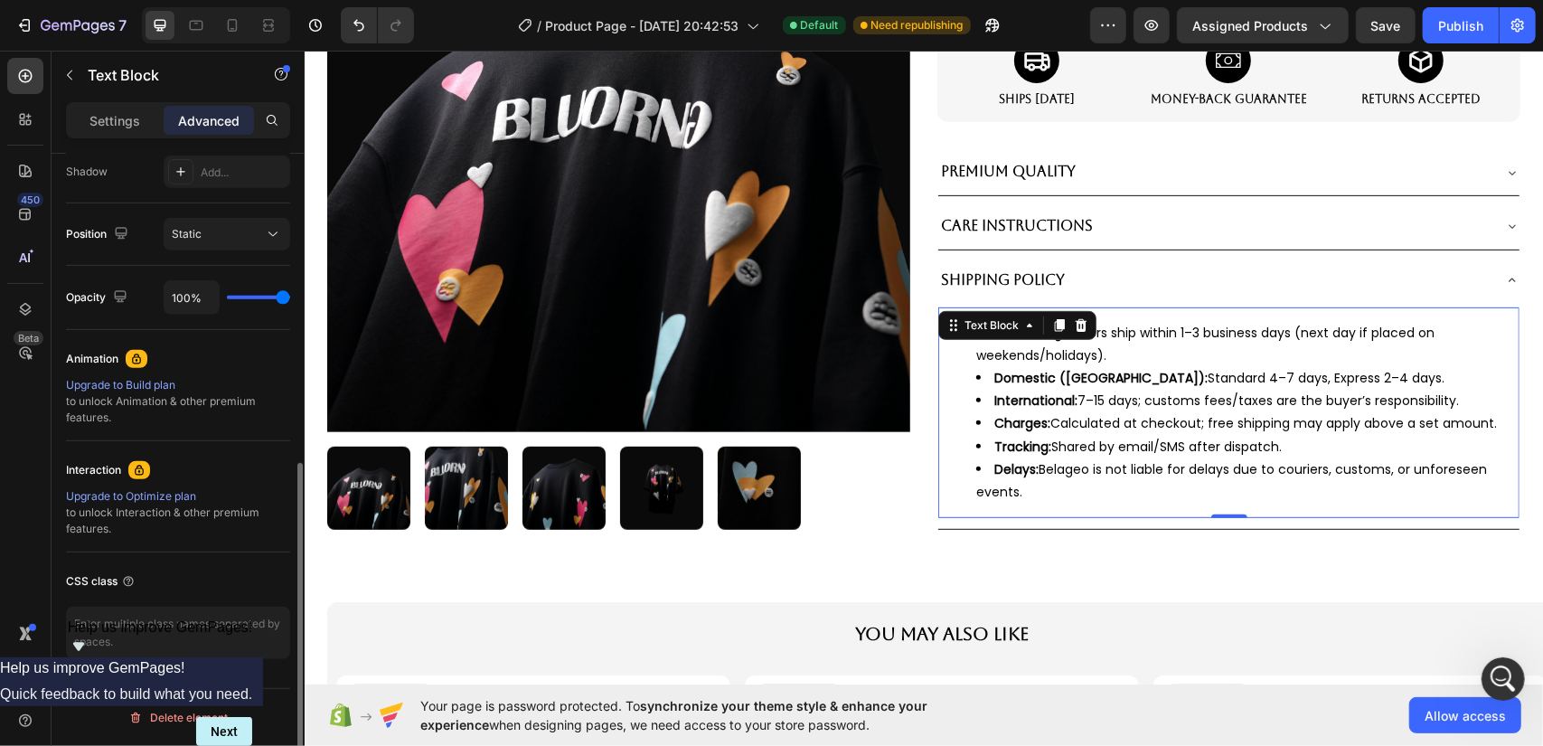
scroll to position [0, 0]
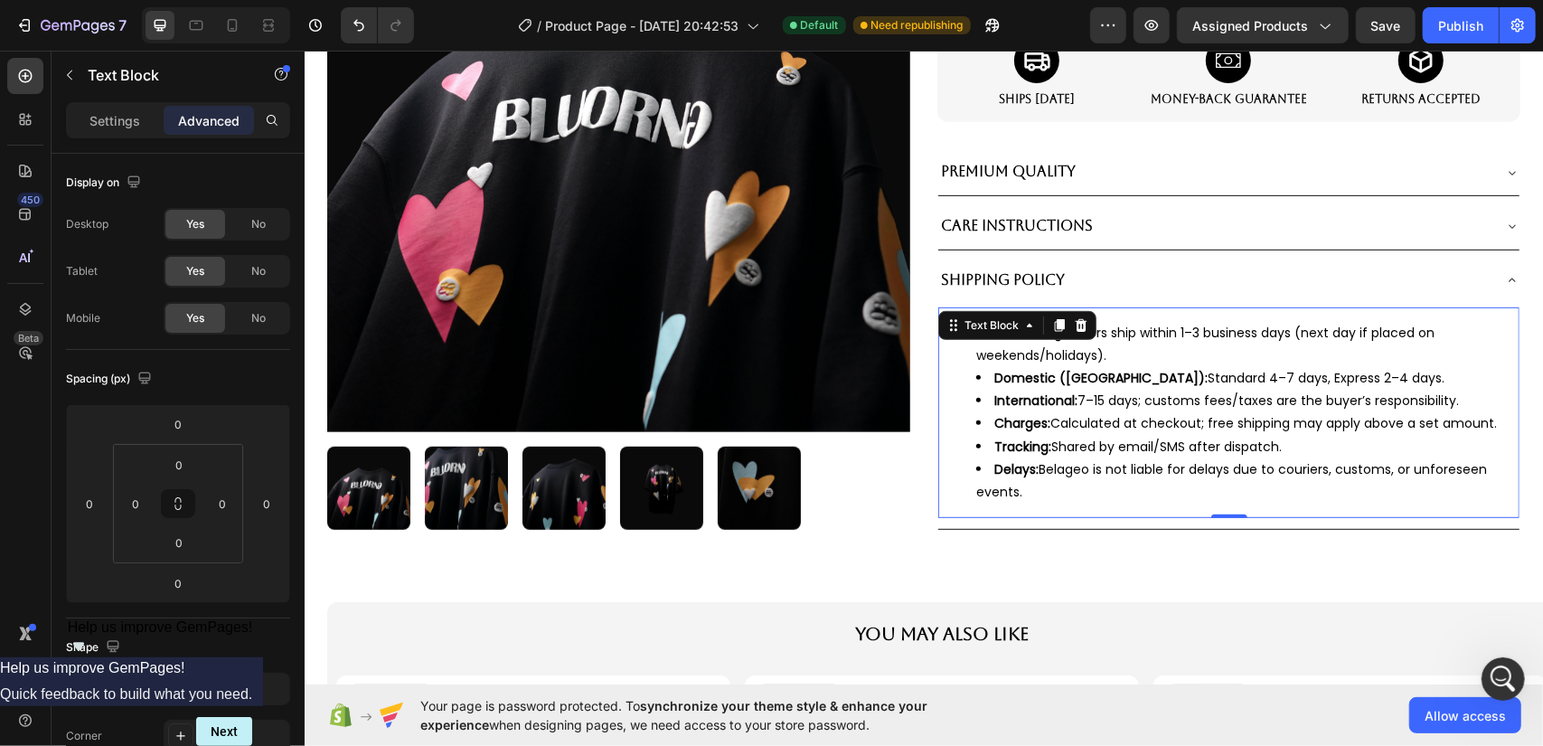
click at [944, 380] on ul "Processing: Orders ship within 1–3 business days (next day if placed on weekend…" at bounding box center [1228, 412] width 578 height 183
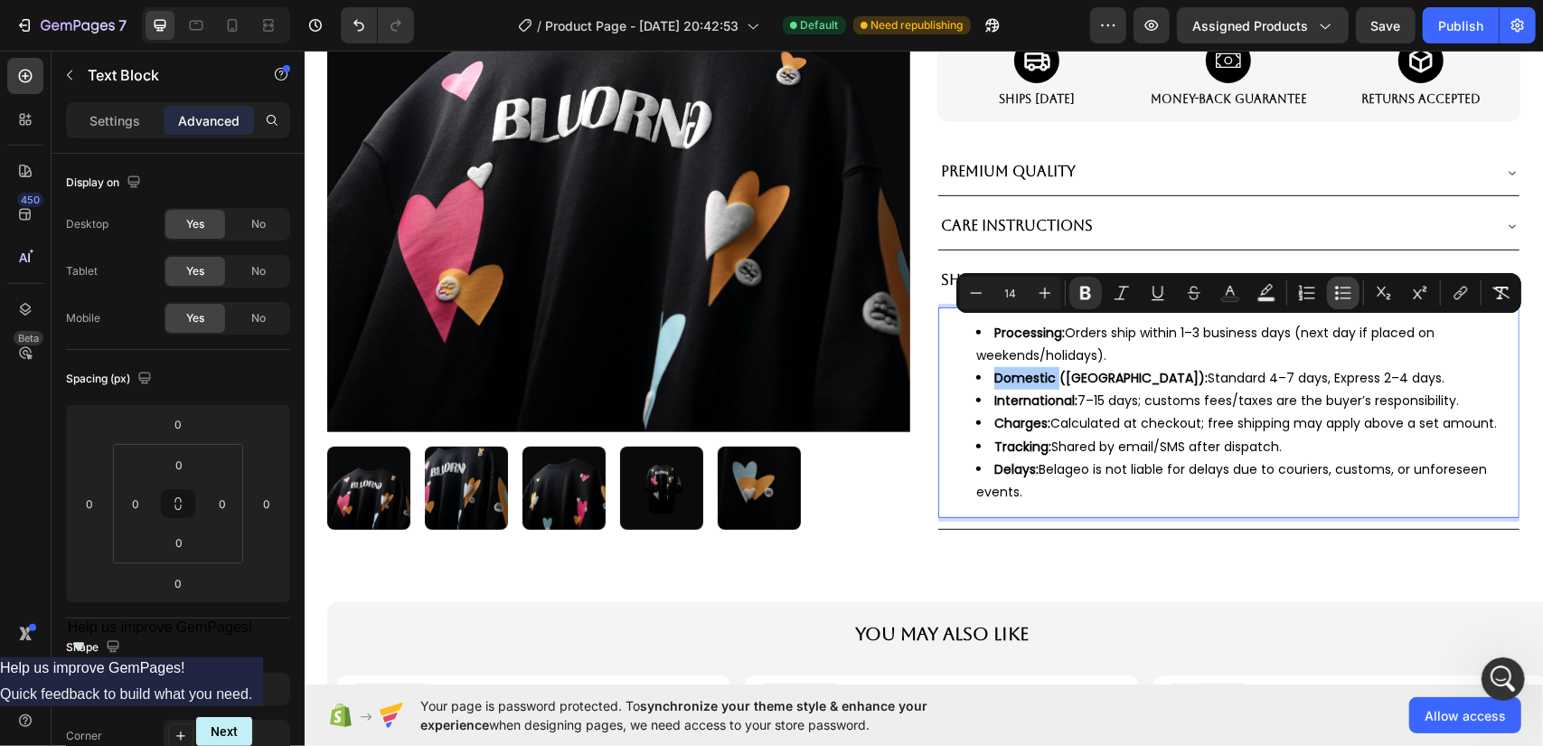
click at [1338, 287] on icon "Editor contextual toolbar" at bounding box center [1337, 288] width 4 height 4
type input "14"
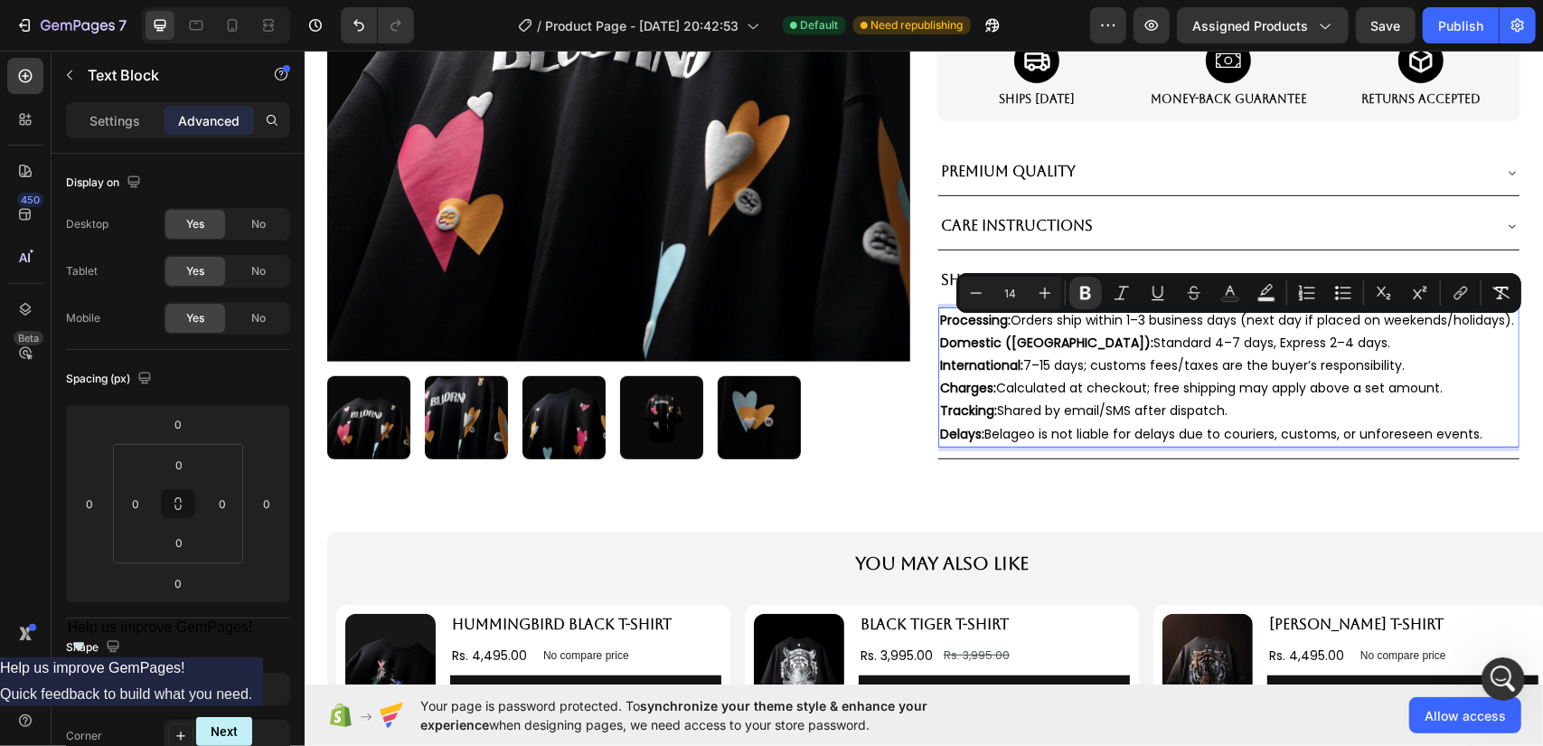
click at [1097, 399] on p "Charges: Calculated at checkout; free shipping may apply above a set amount." at bounding box center [1228, 387] width 578 height 23
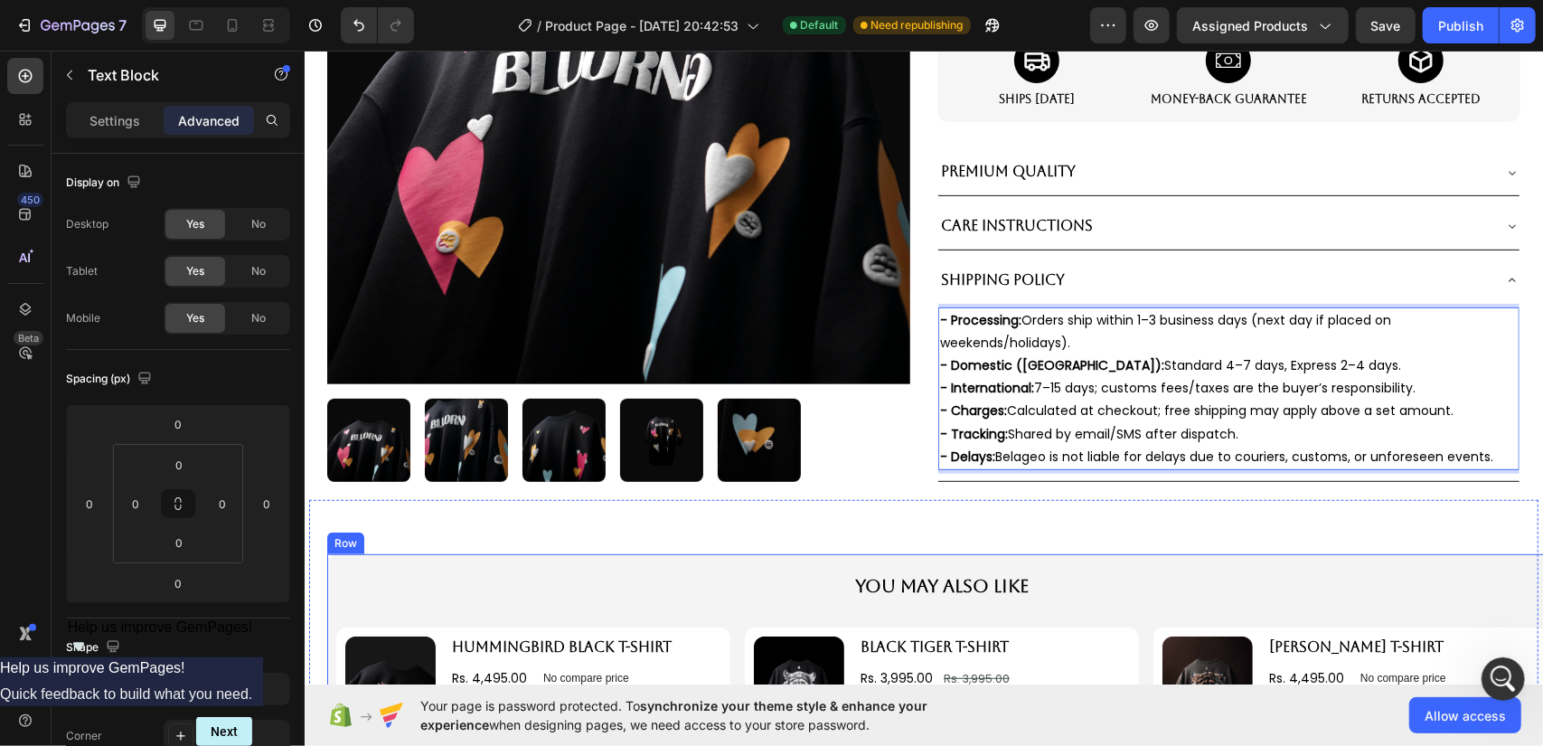
click at [1139, 560] on div "You May Also Like Text Block Product Images HUMMINGBIRD BLACK T-SHIRT Product T…" at bounding box center [940, 658] width 1229 height 211
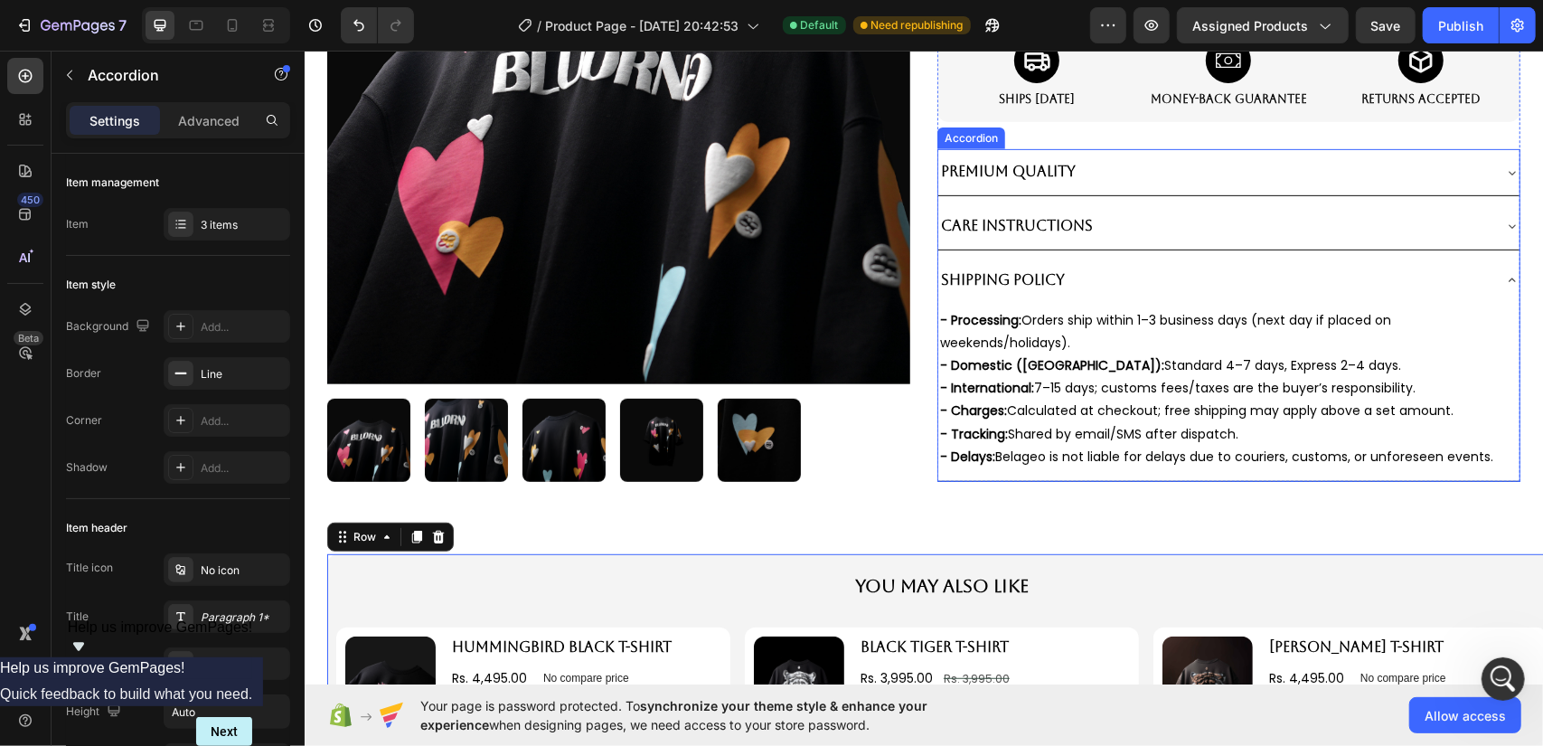
click at [1132, 219] on div "Care Instructions" at bounding box center [1213, 226] width 552 height 32
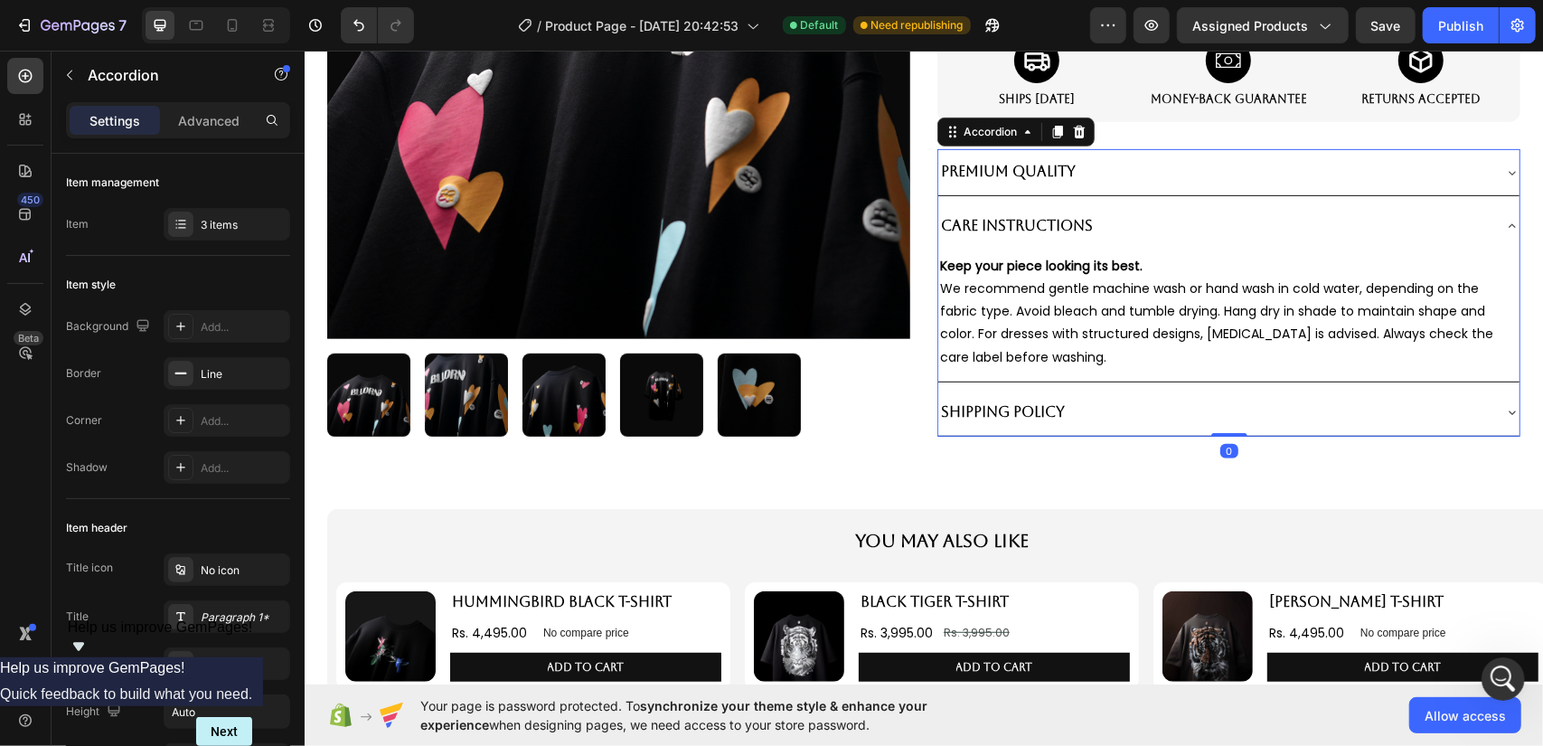
click at [1155, 177] on div "Premium Quality" at bounding box center [1213, 171] width 552 height 32
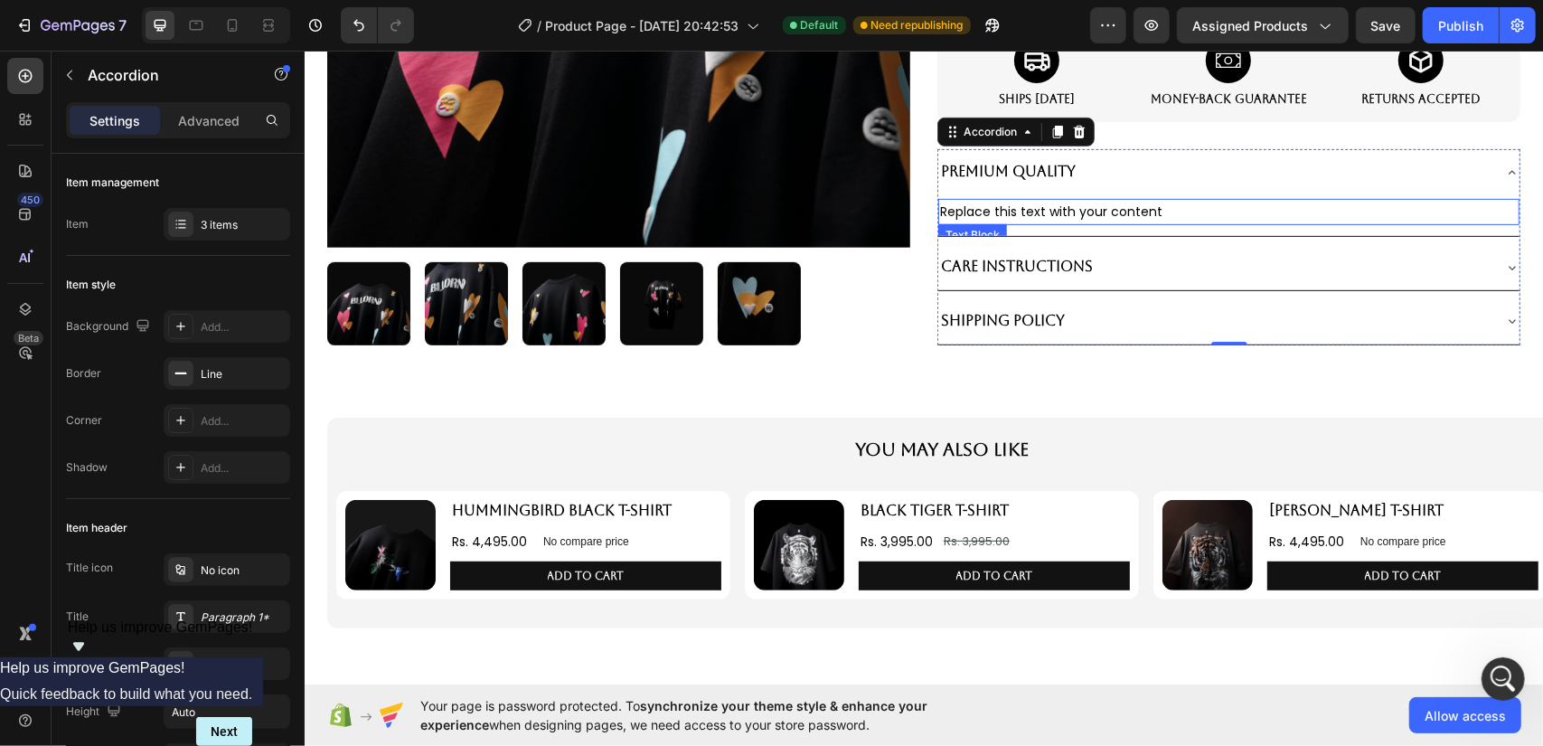
click at [1061, 217] on div "Replace this text with your content" at bounding box center [1227, 211] width 581 height 26
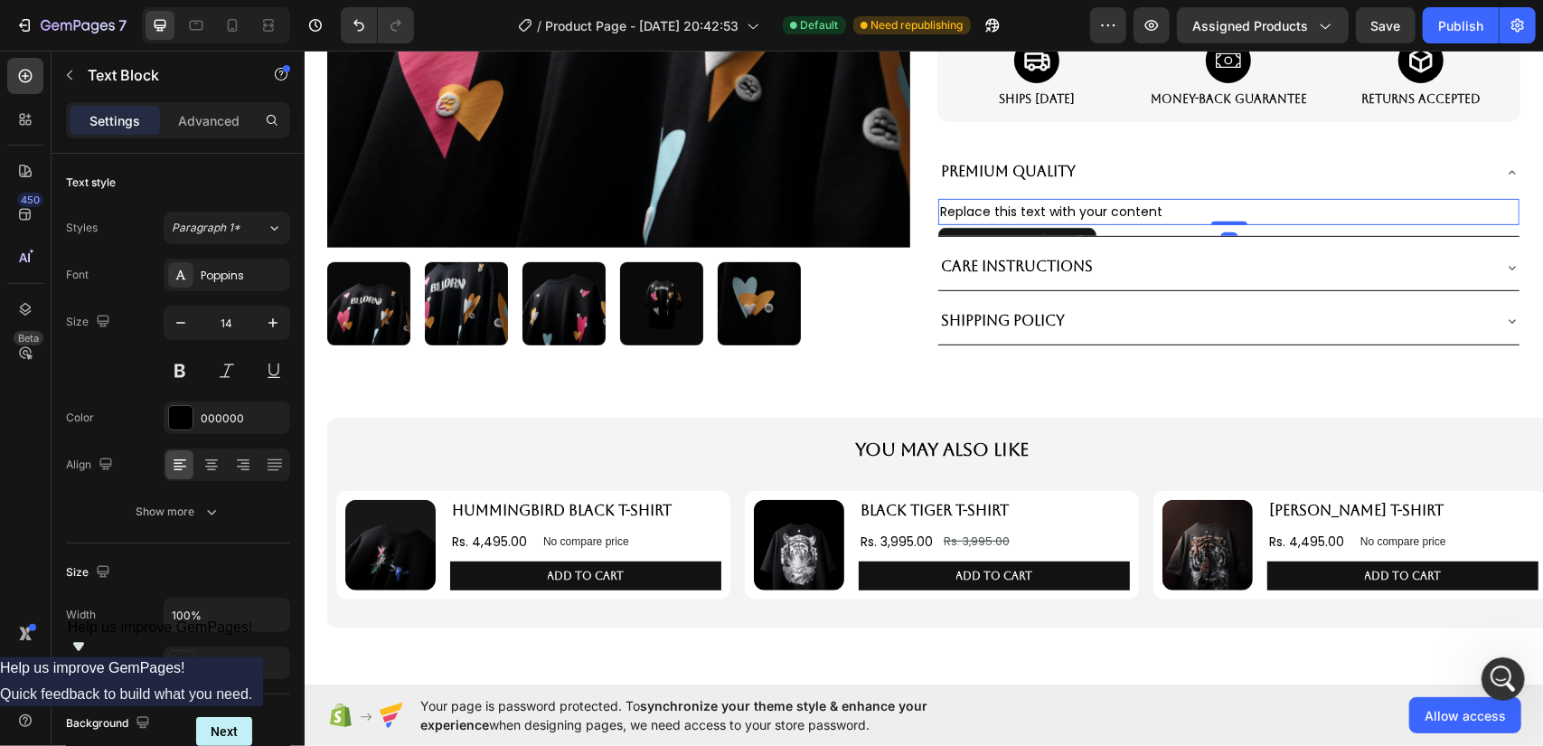
click at [1061, 217] on div "Replace this text with your content" at bounding box center [1227, 211] width 581 height 26
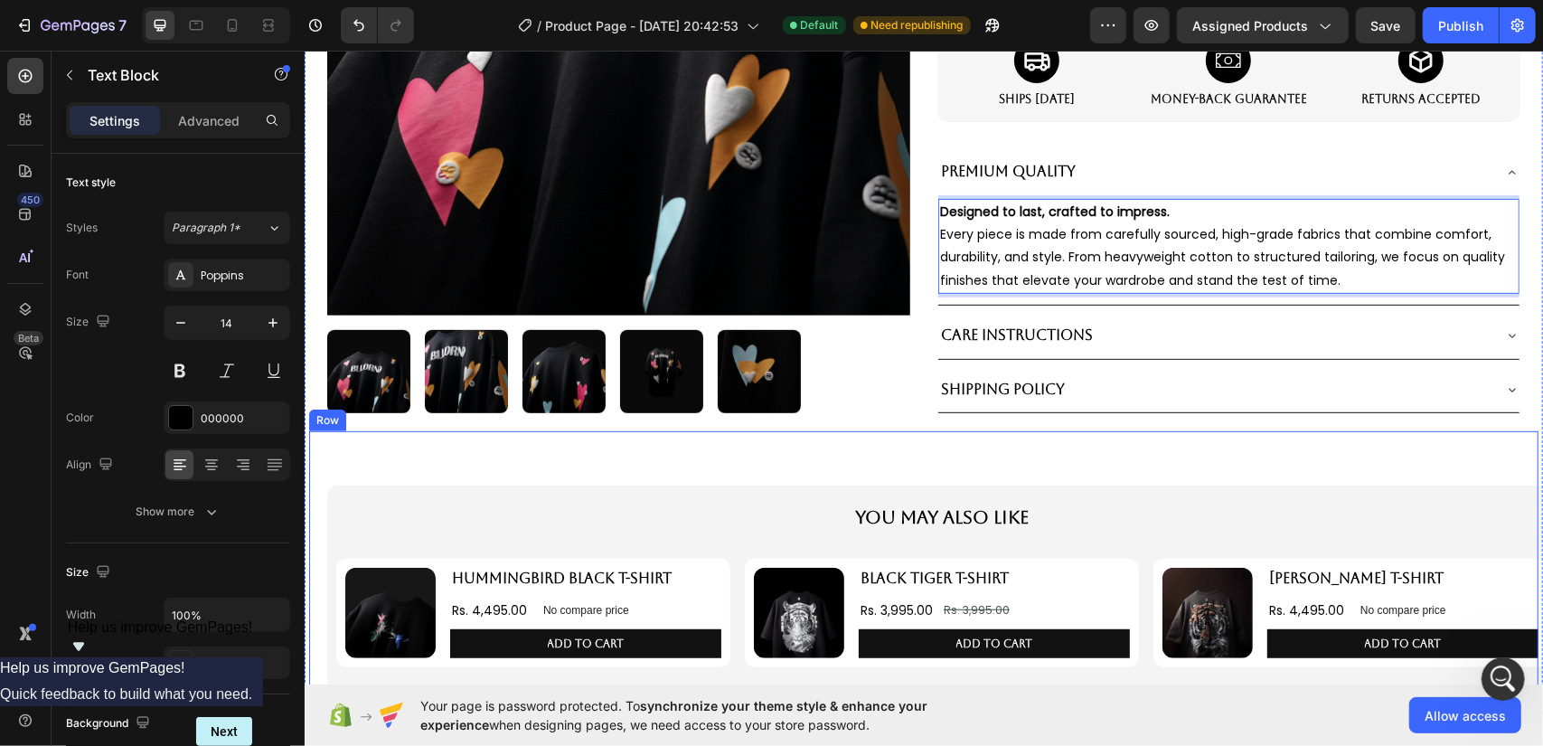
click at [1139, 480] on div "You May Also Like Text Block Product Images HUMMINGBIRD BLACK T-SHIRT Product T…" at bounding box center [922, 589] width 1229 height 247
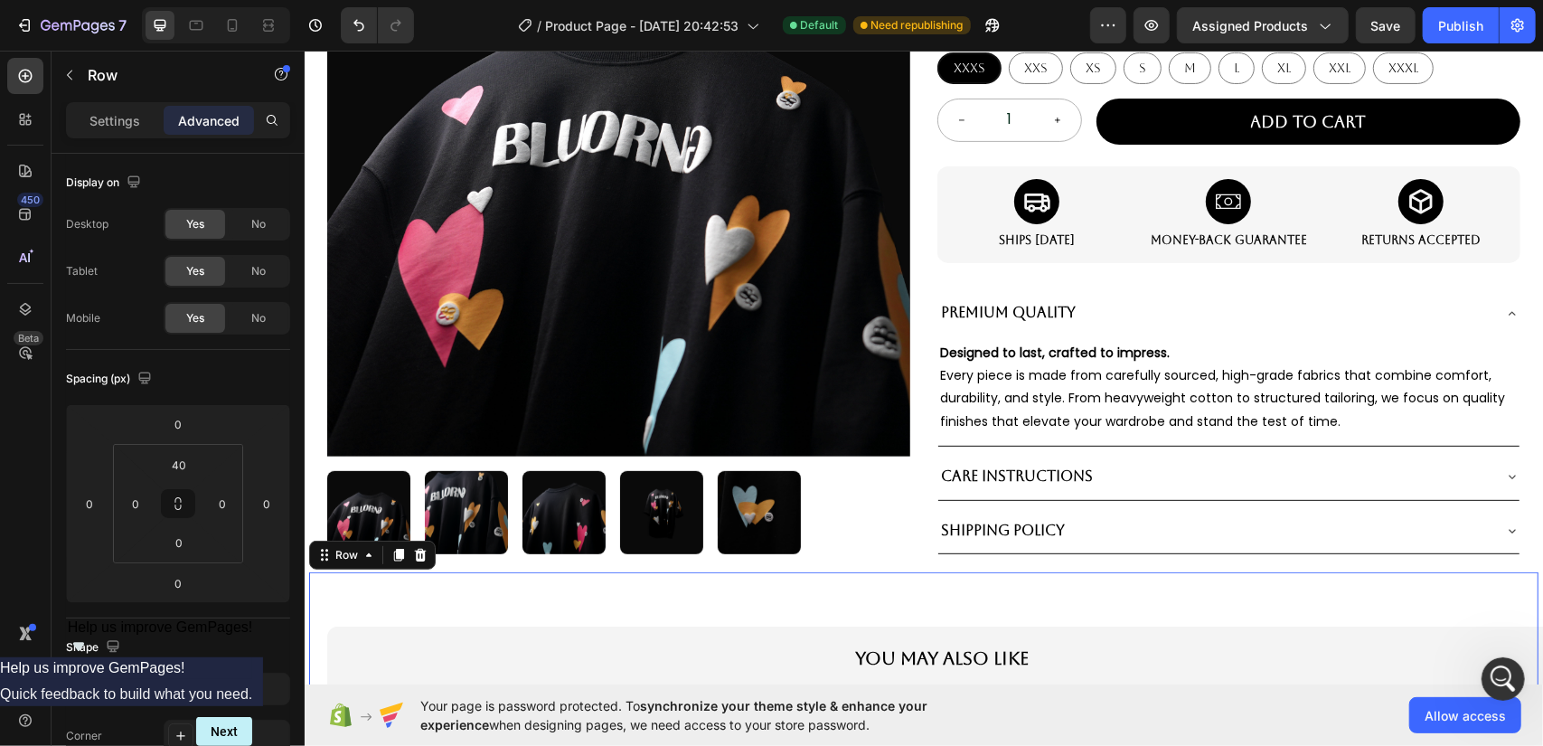
scroll to position [225, 0]
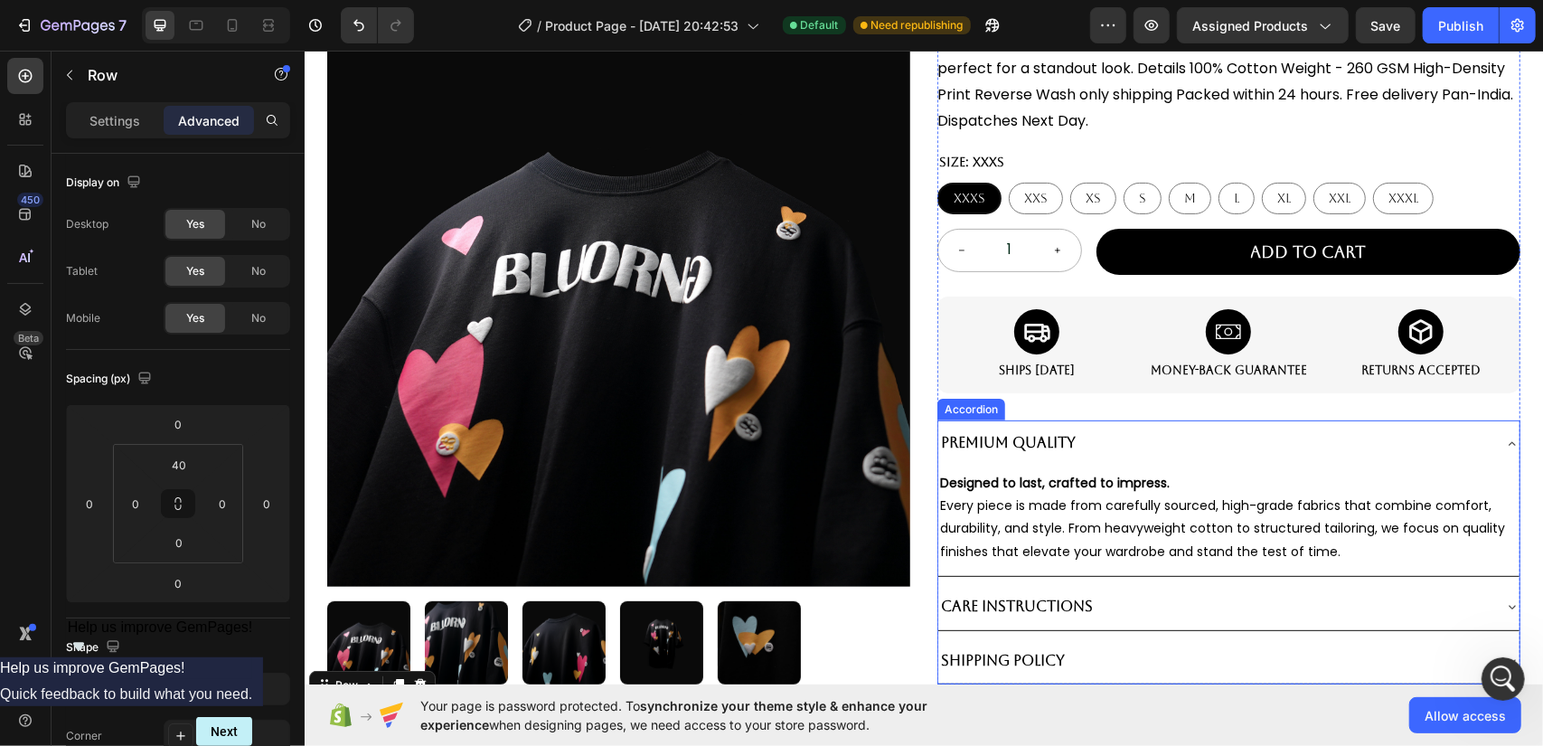
click at [1119, 436] on div "Premium Quality" at bounding box center [1213, 443] width 552 height 32
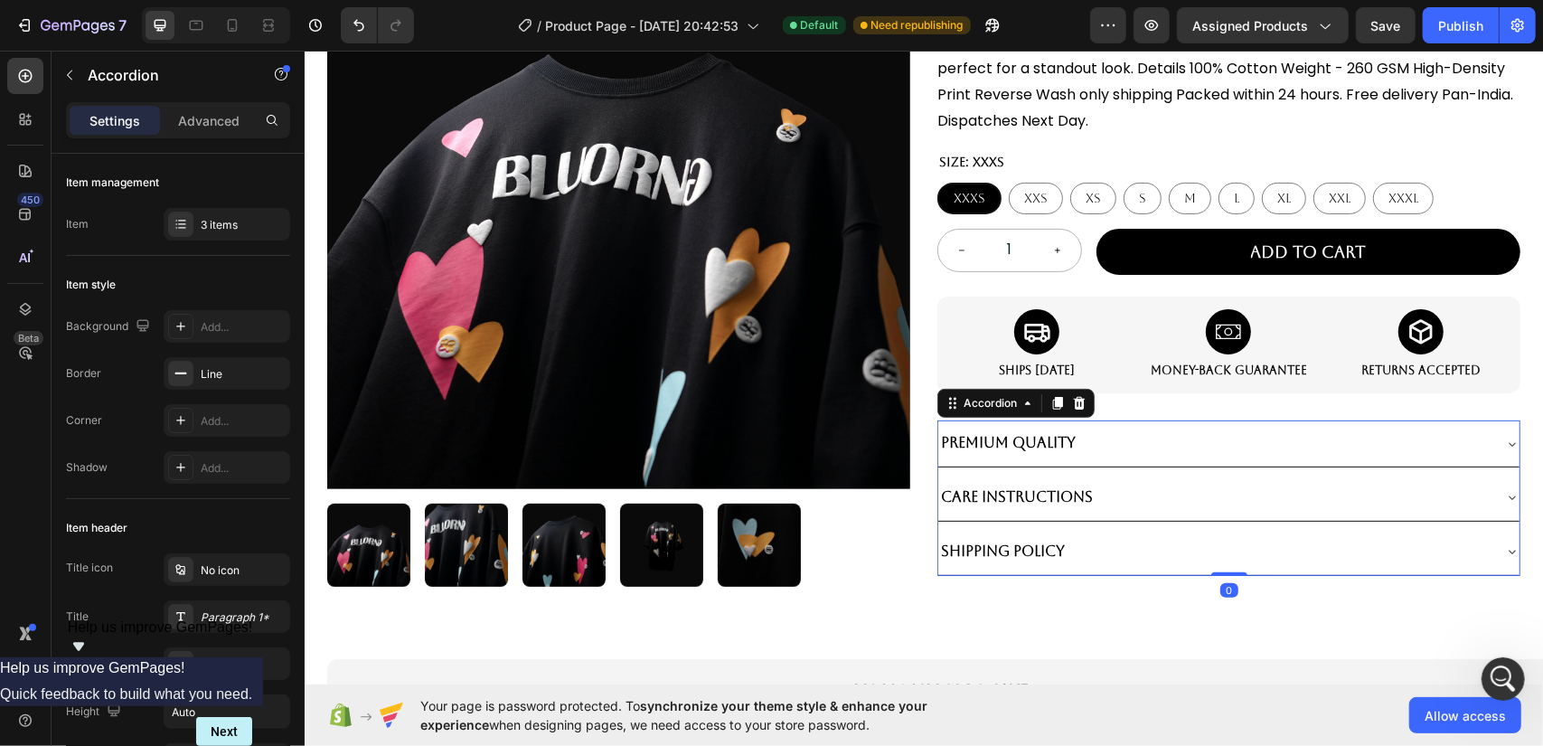
click at [1109, 487] on div "Care Instructions" at bounding box center [1213, 497] width 552 height 32
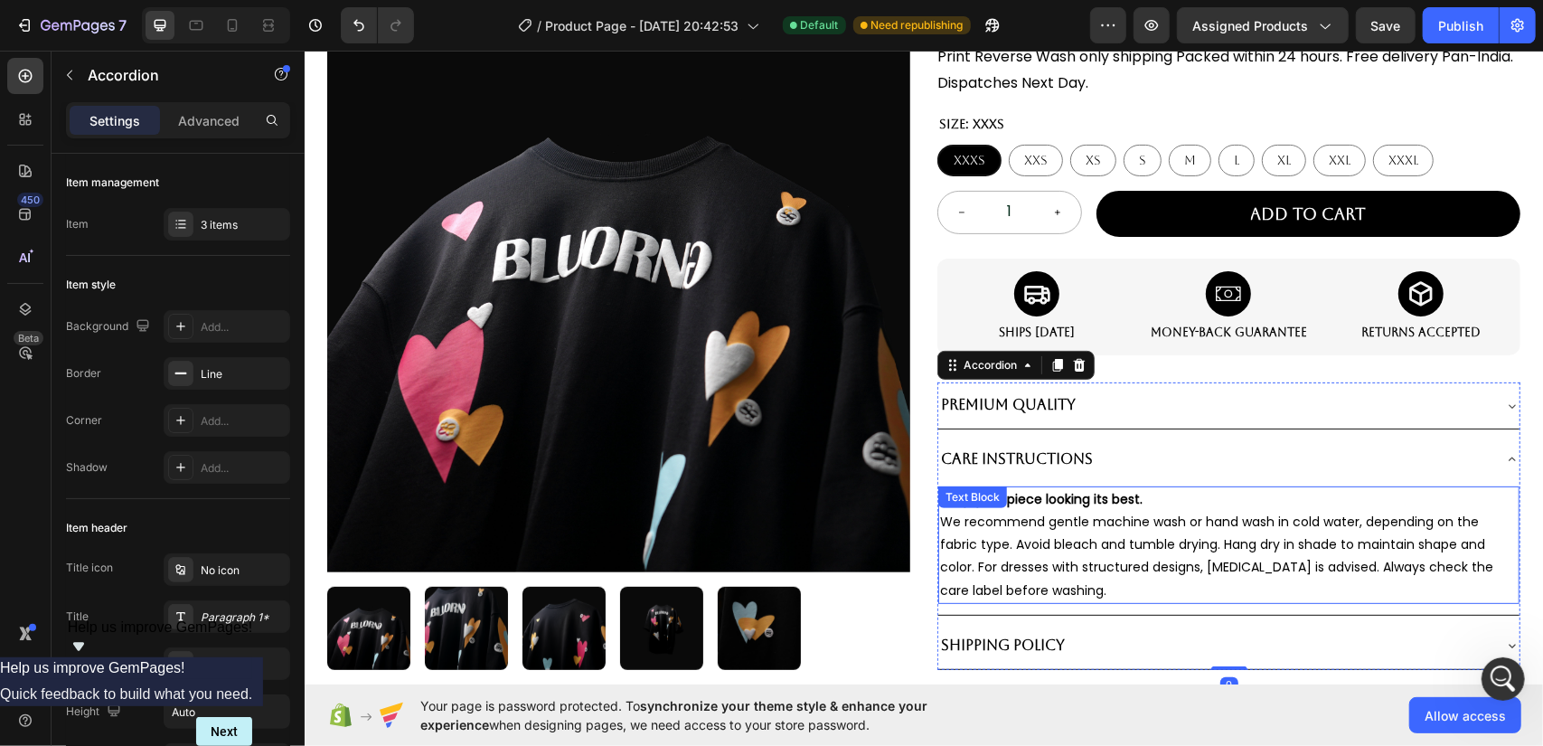
scroll to position [406, 0]
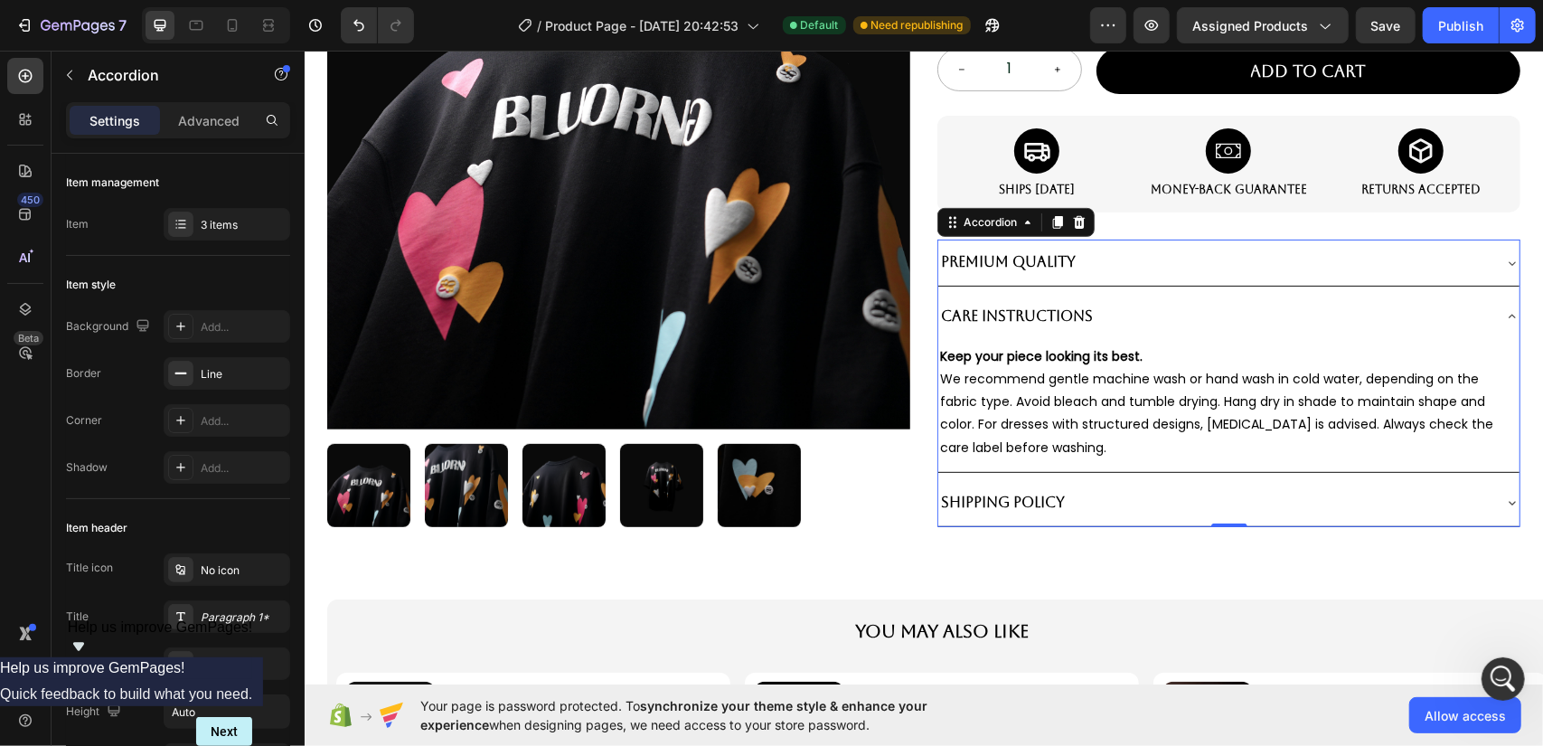
click at [1087, 494] on div "Shipping Policy" at bounding box center [1213, 502] width 552 height 32
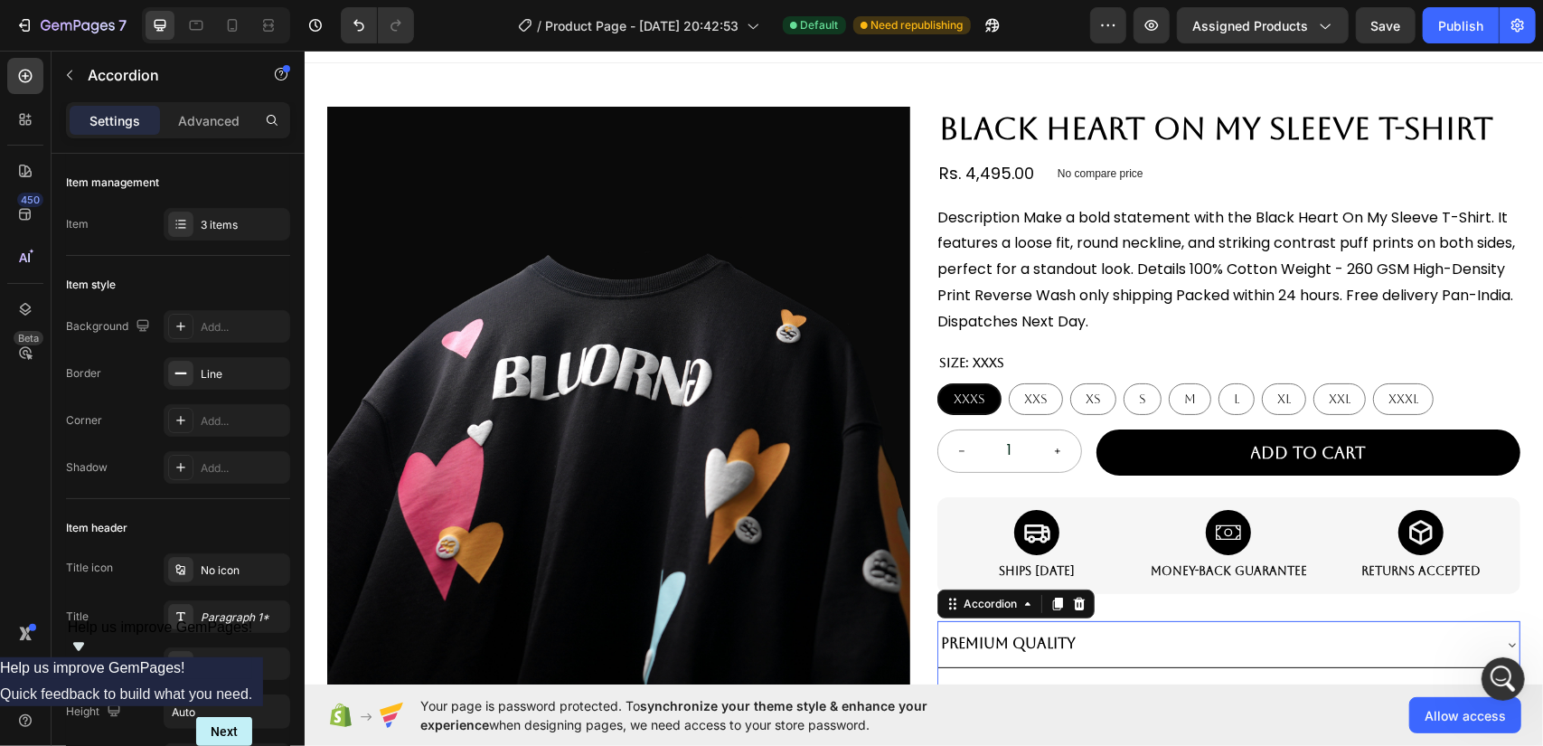
scroll to position [0, 0]
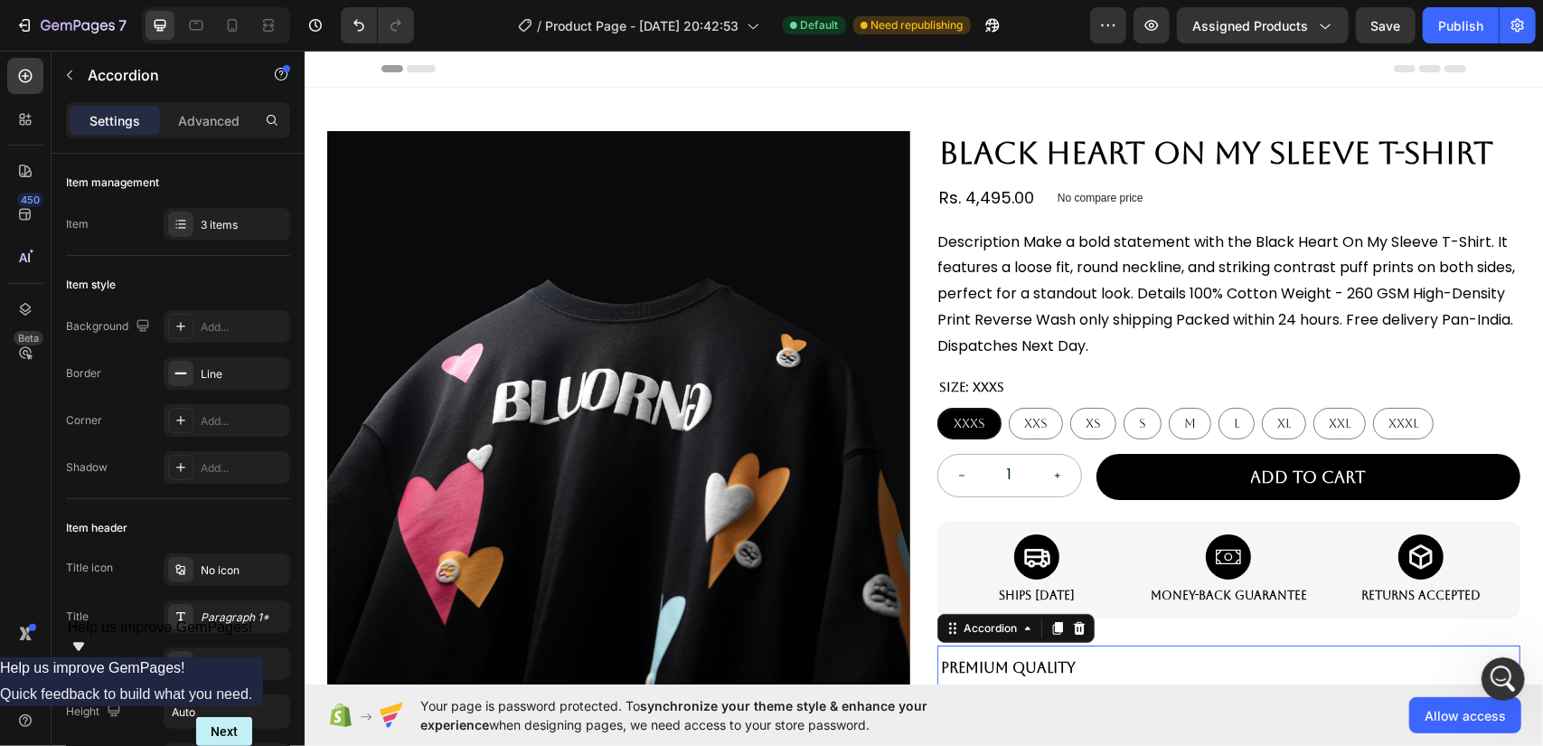
click at [1485, 5] on div "7 / Product Page - [DATE] 20:42:53 Default Need republishing Preview Assigned P…" at bounding box center [771, 26] width 1543 height 52
click at [1479, 14] on button "Publish" at bounding box center [1461, 25] width 76 height 36
